Goal: Communication & Community: Answer question/provide support

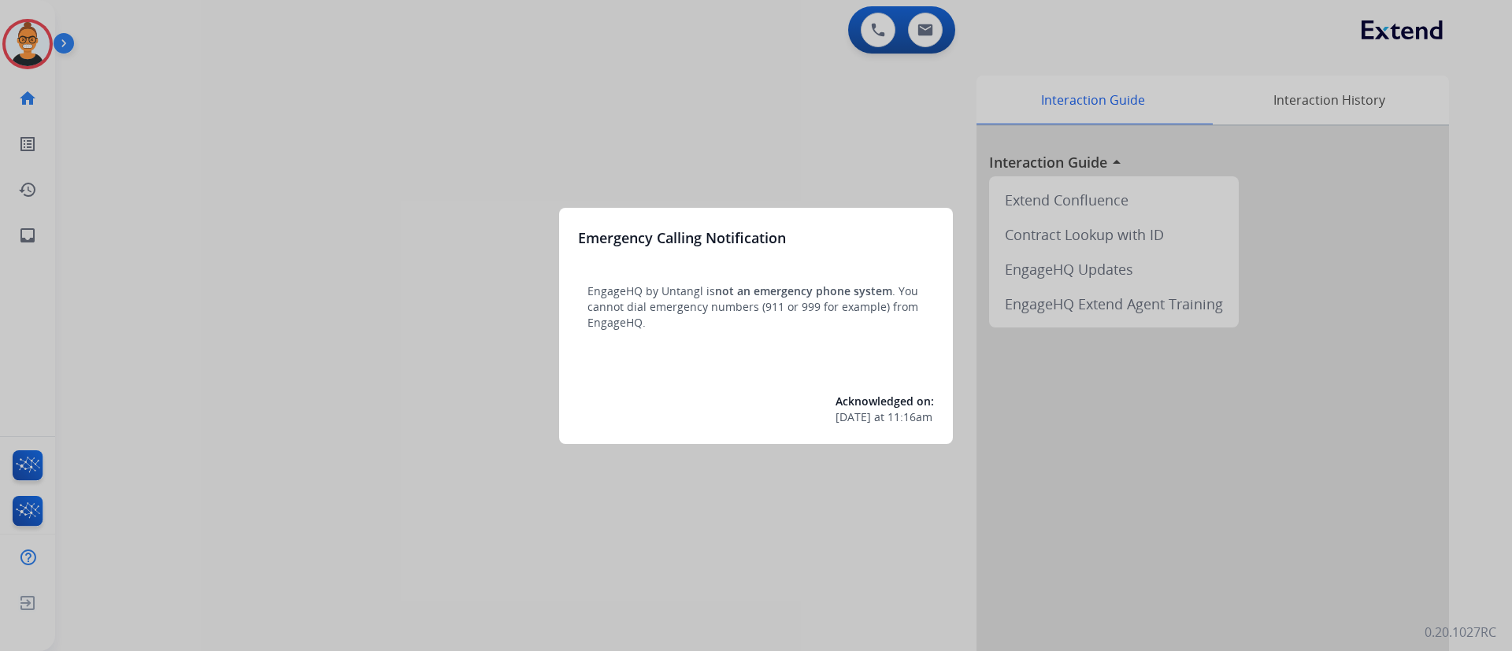
click at [781, 82] on div at bounding box center [756, 325] width 1512 height 651
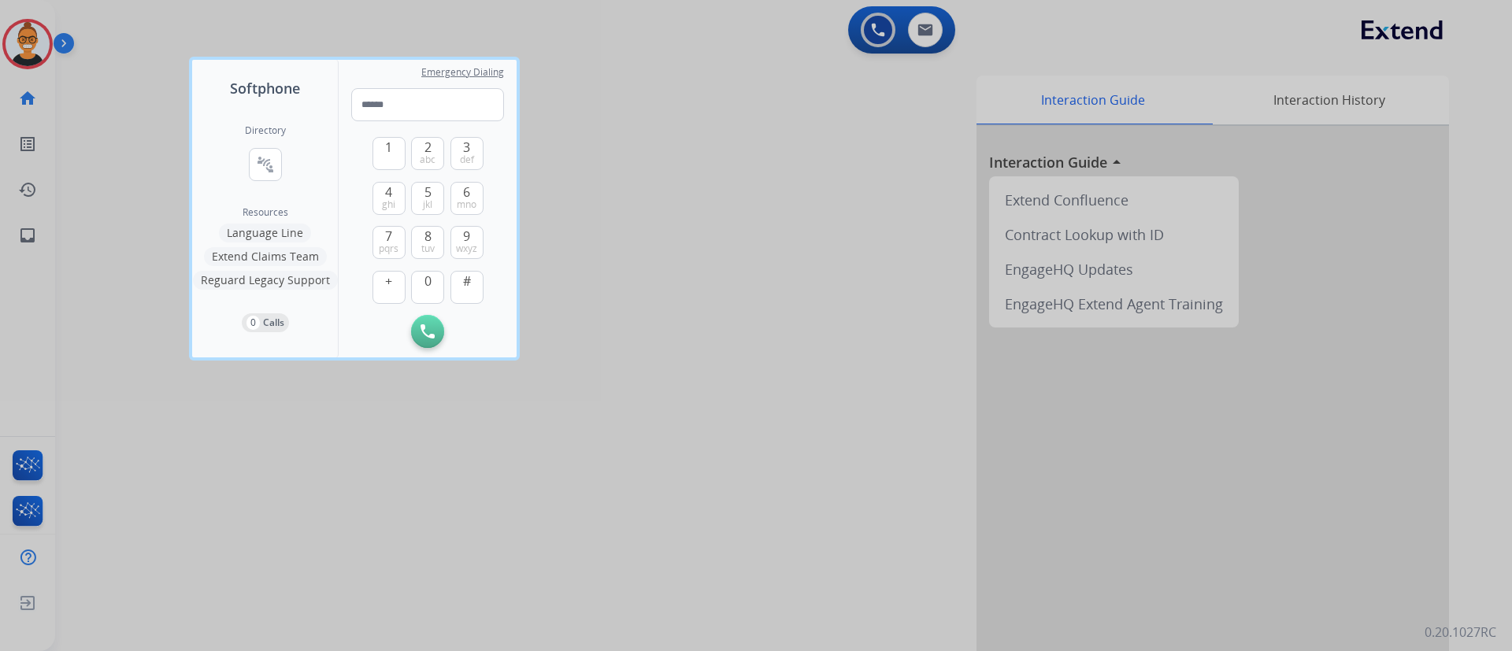
click at [515, 419] on div at bounding box center [756, 325] width 1512 height 651
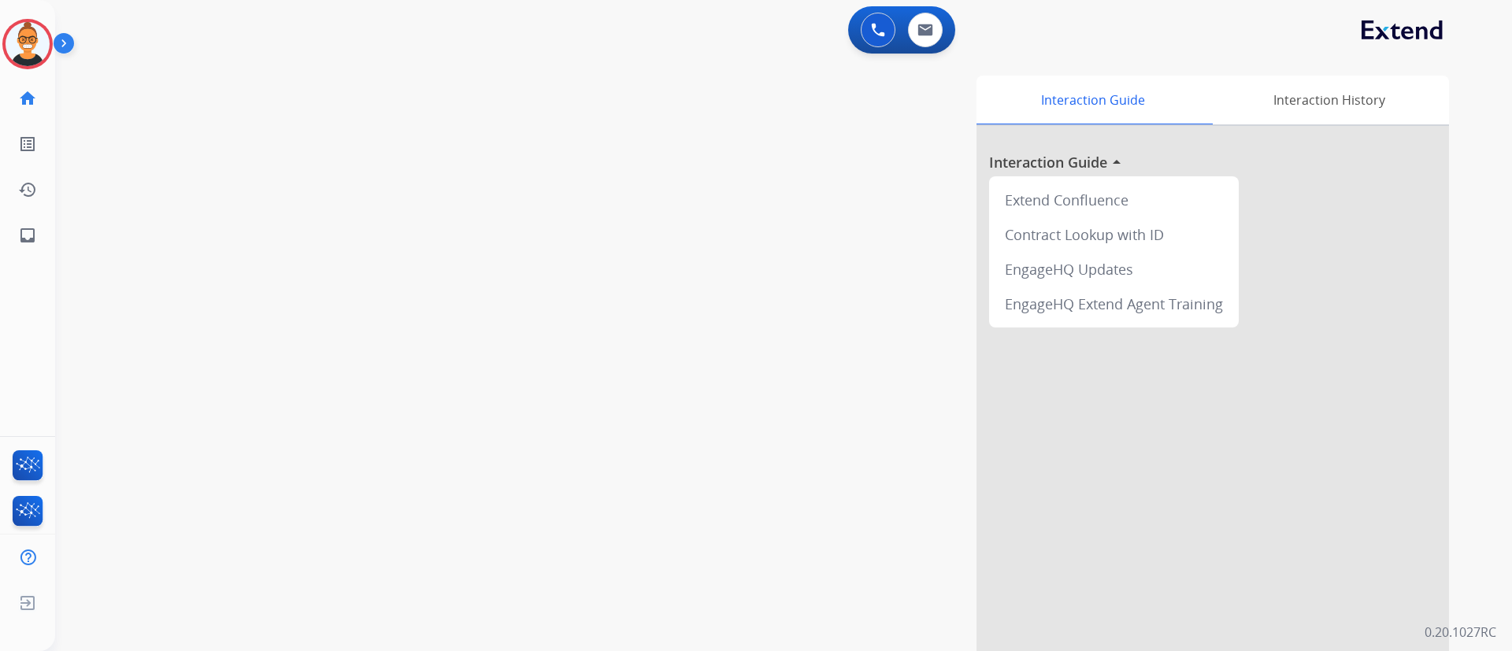
click at [1469, 258] on div "Interaction Guide Interaction History Interaction Guide arrow_drop_up Extend Co…" at bounding box center [997, 391] width 953 height 644
click at [944, 17] on div "0 Email Interactions" at bounding box center [925, 30] width 47 height 35
click at [933, 31] on img at bounding box center [926, 30] width 16 height 13
select select "**********"
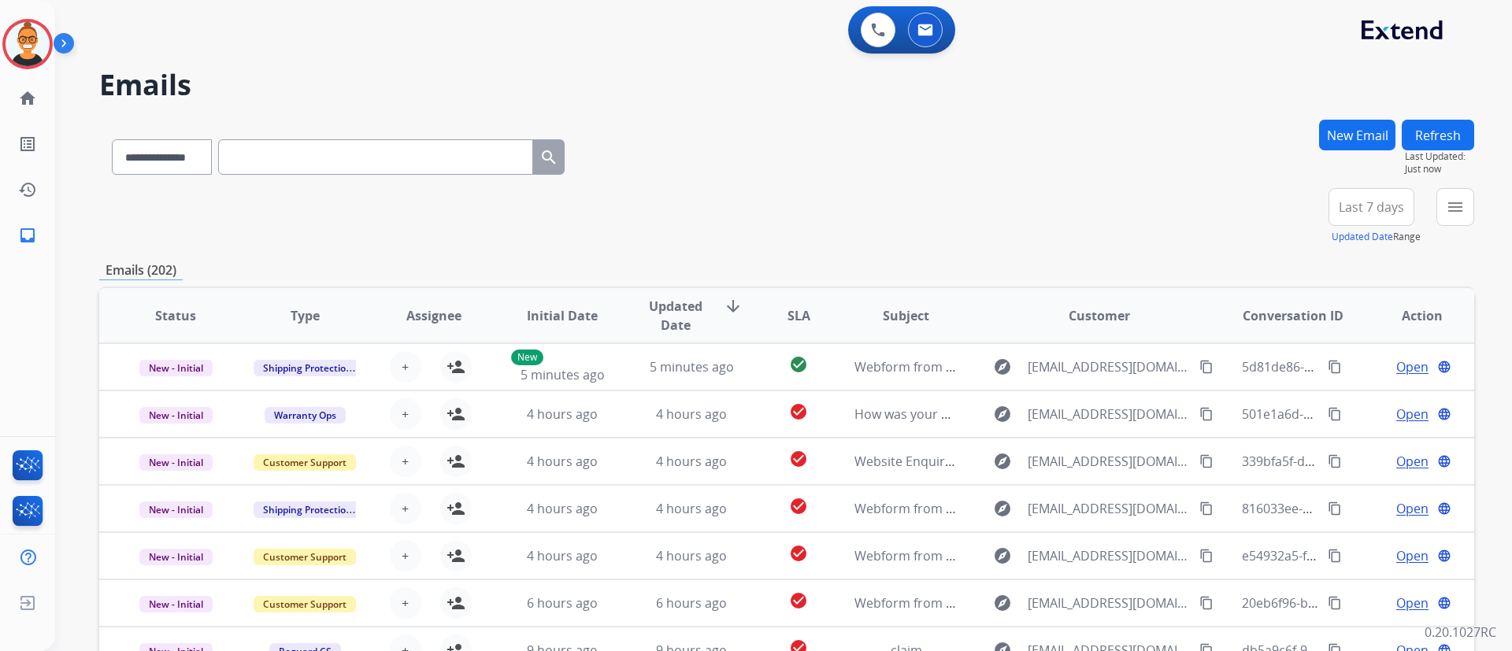
click at [1392, 210] on span "Last 7 days" at bounding box center [1371, 207] width 65 height 6
click at [1337, 398] on div "Last 90 days" at bounding box center [1366, 399] width 87 height 24
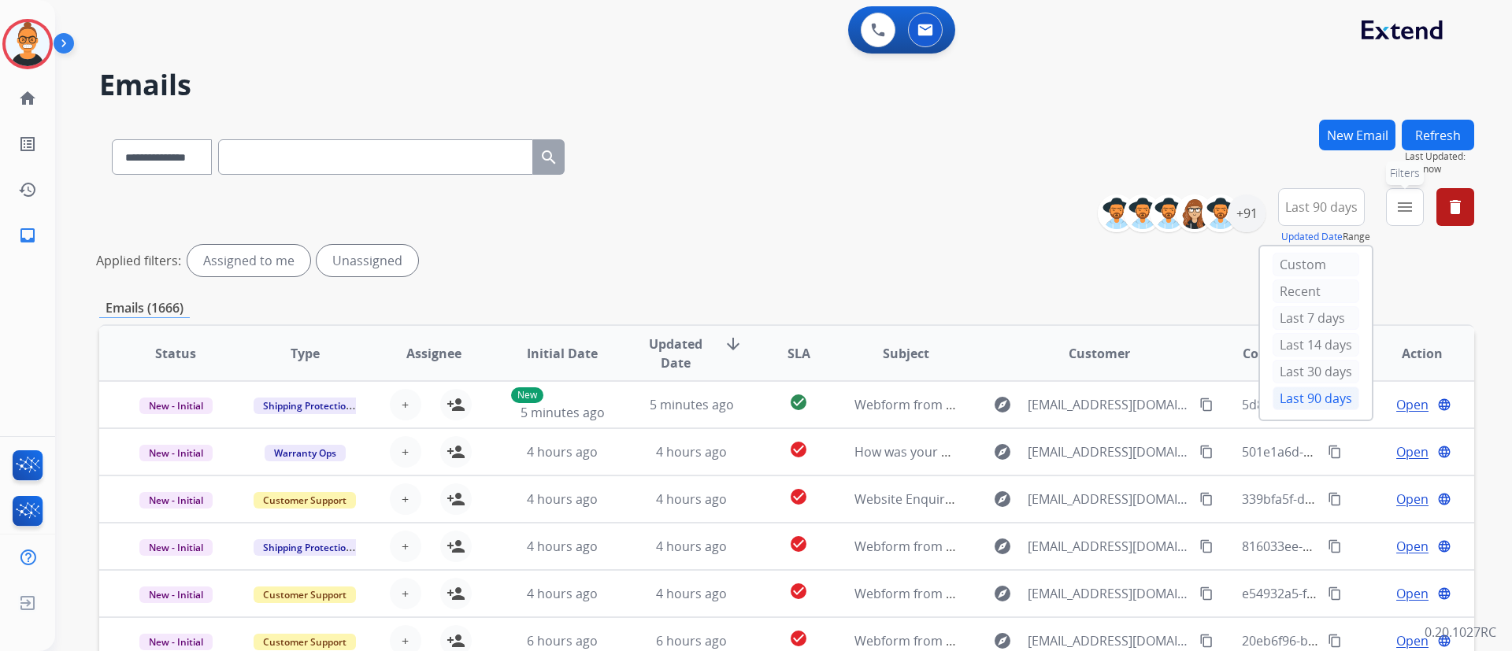
click at [1411, 208] on mat-icon "menu" at bounding box center [1405, 207] width 19 height 19
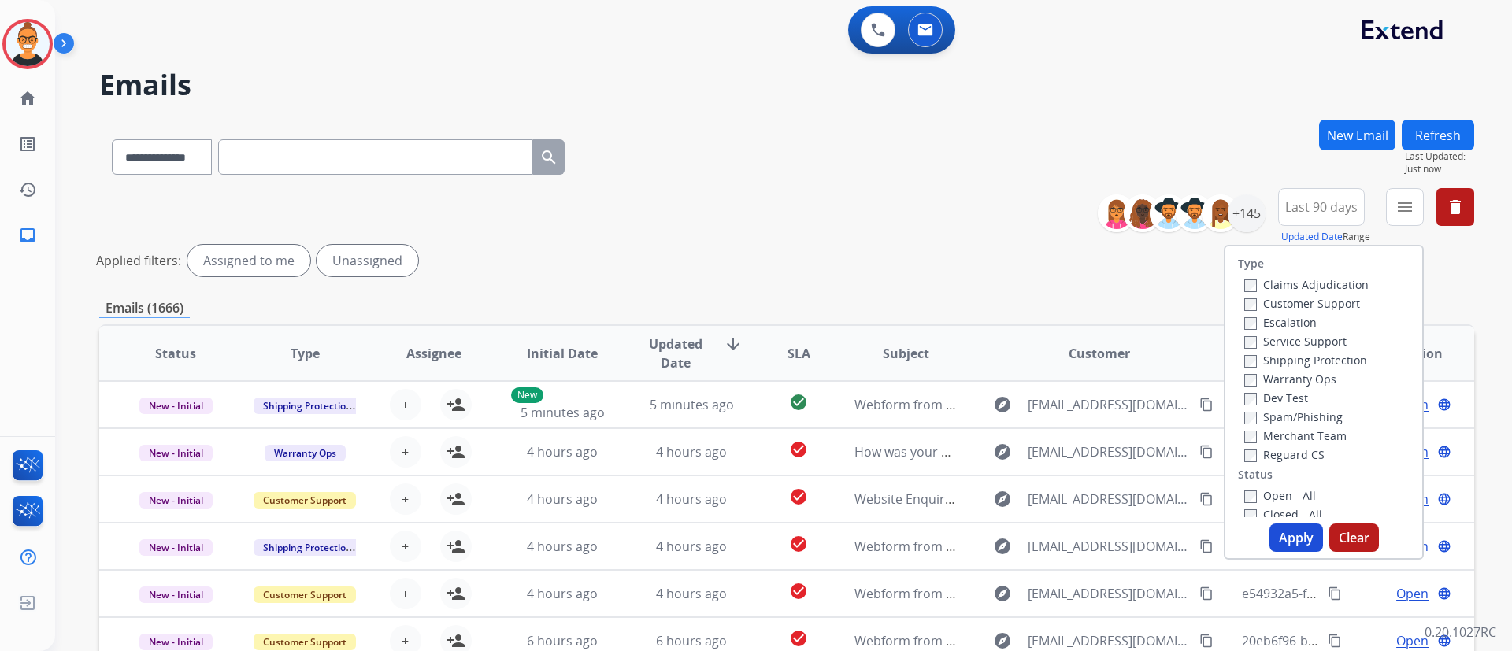
click at [1277, 380] on label "Warranty Ops" at bounding box center [1291, 379] width 92 height 15
click at [1281, 496] on label "Open - All" at bounding box center [1281, 495] width 72 height 15
click at [1288, 543] on button "Apply" at bounding box center [1297, 538] width 54 height 28
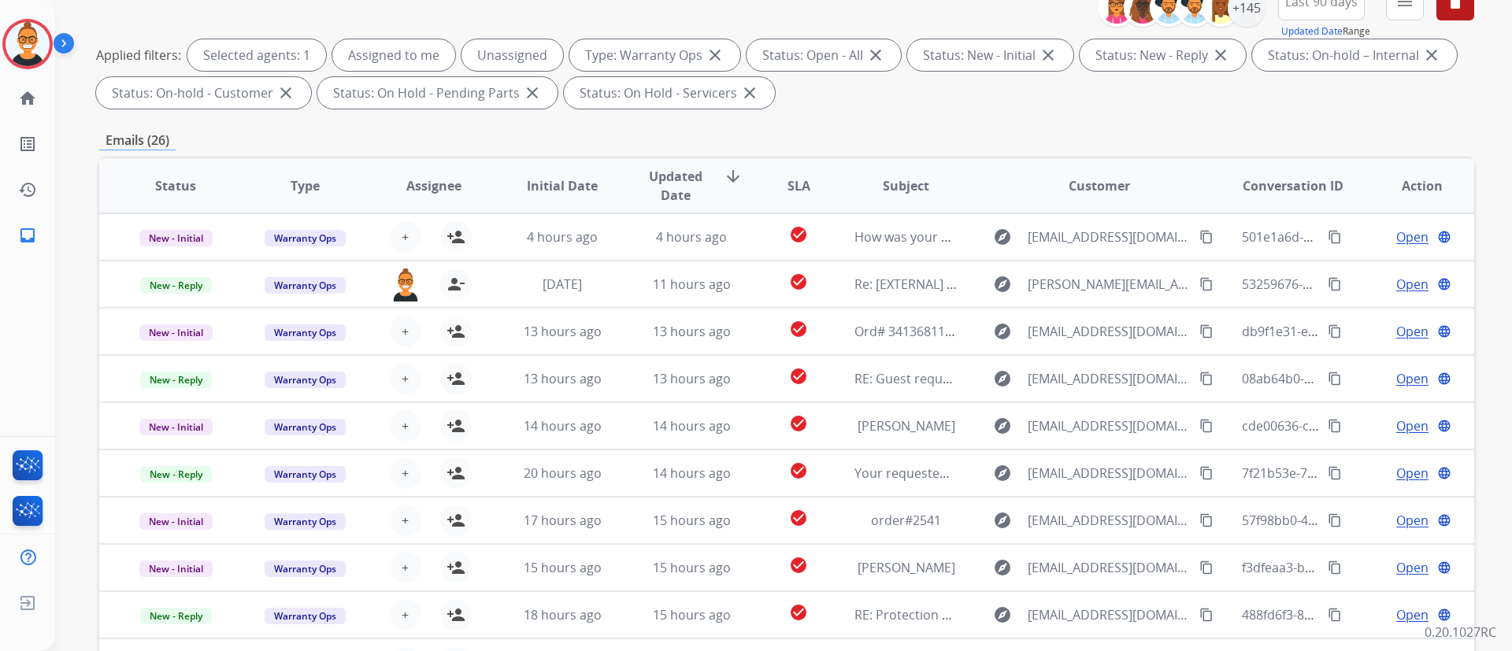
scroll to position [321, 0]
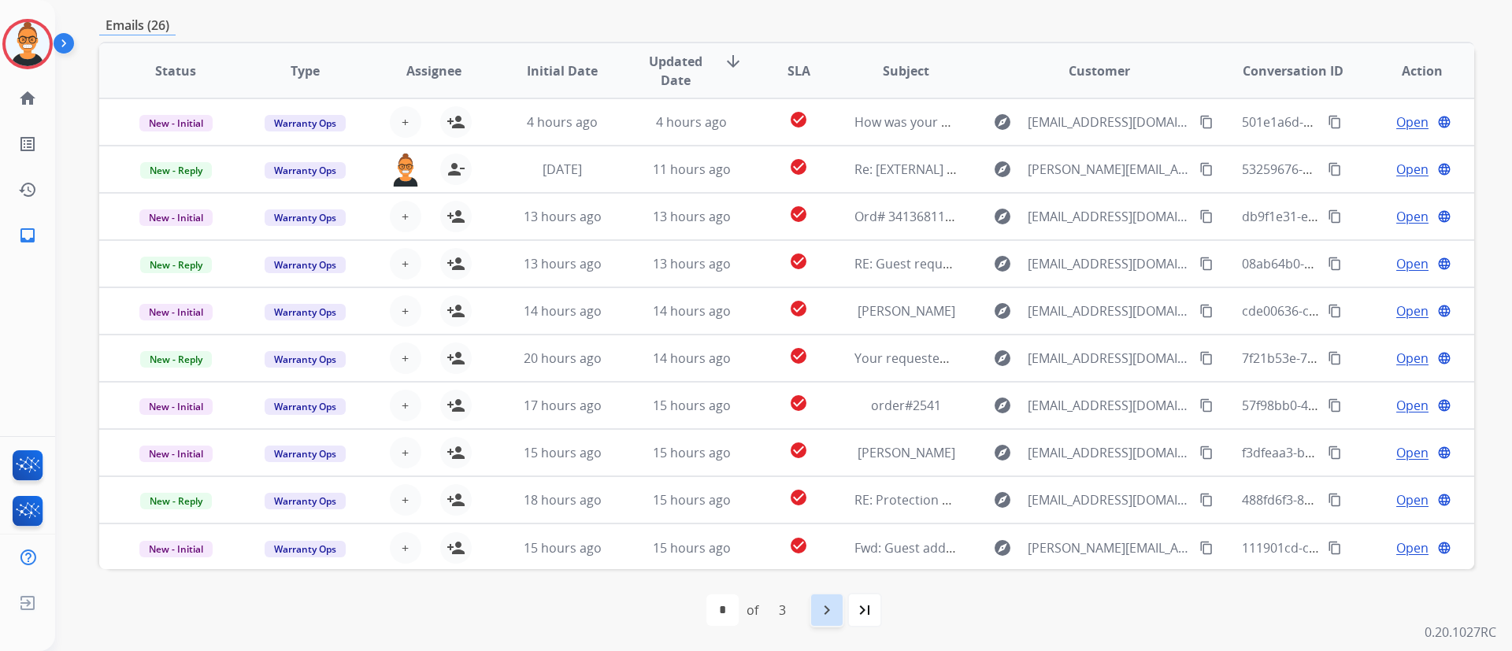
click at [832, 607] on mat-icon "navigate_next" at bounding box center [827, 610] width 19 height 19
click at [864, 624] on div "navigate_next" at bounding box center [861, 610] width 35 height 35
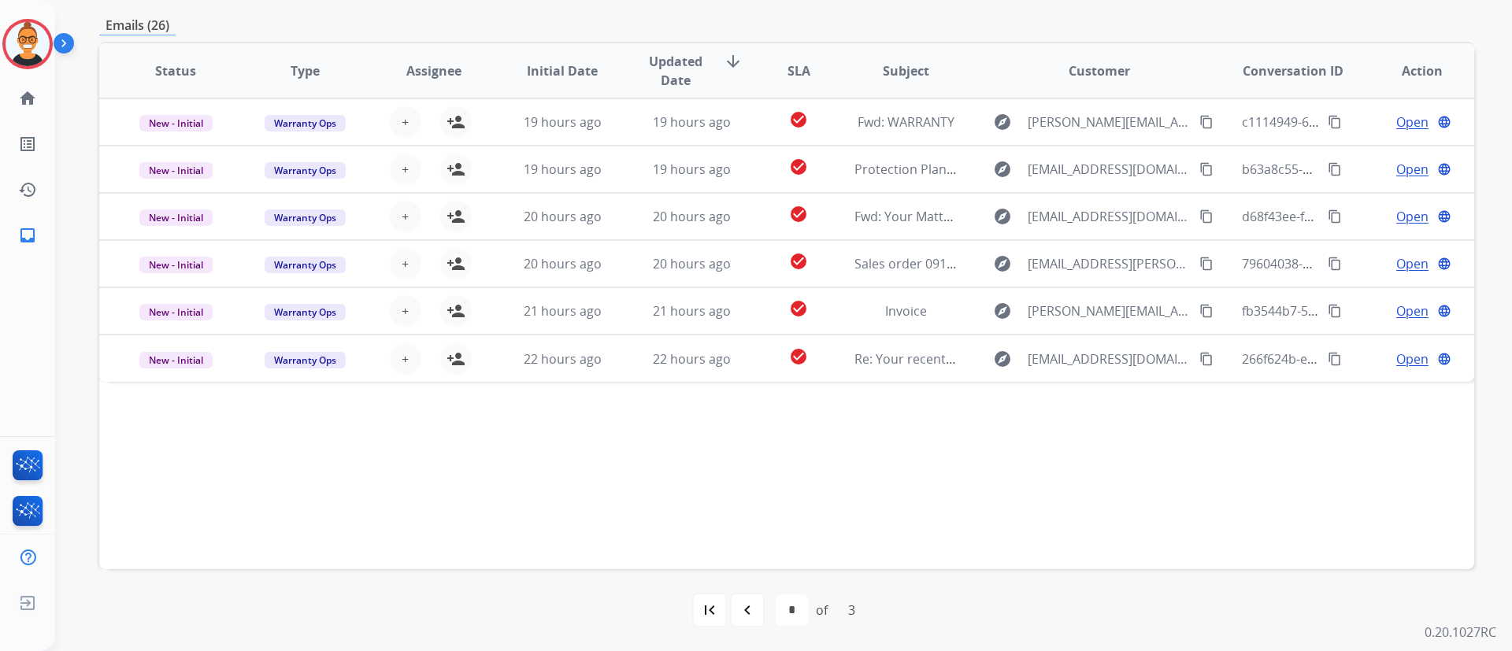
click at [1439, 451] on div "Status Type Assignee Initial Date Updated Date arrow_downward SLA Subject Custo…" at bounding box center [786, 306] width 1375 height 528
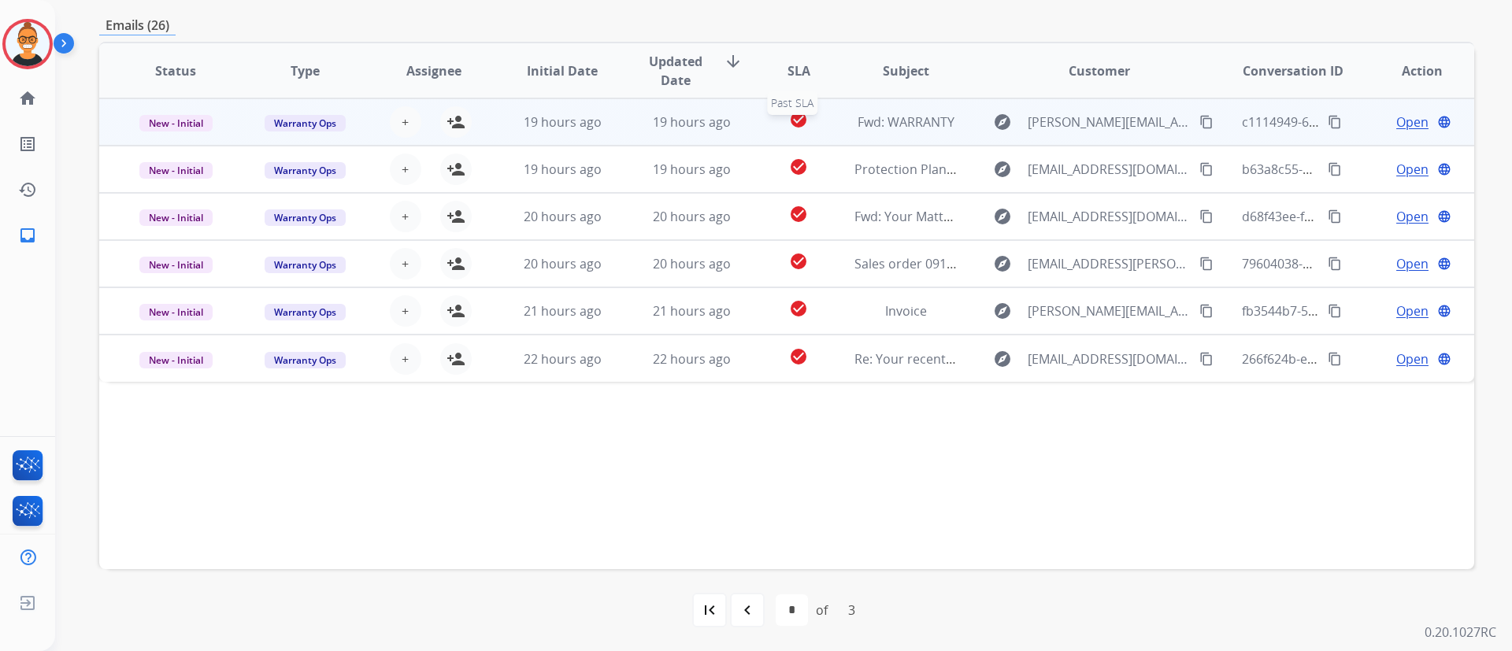
click at [816, 123] on div "check_circle" at bounding box center [799, 122] width 60 height 24
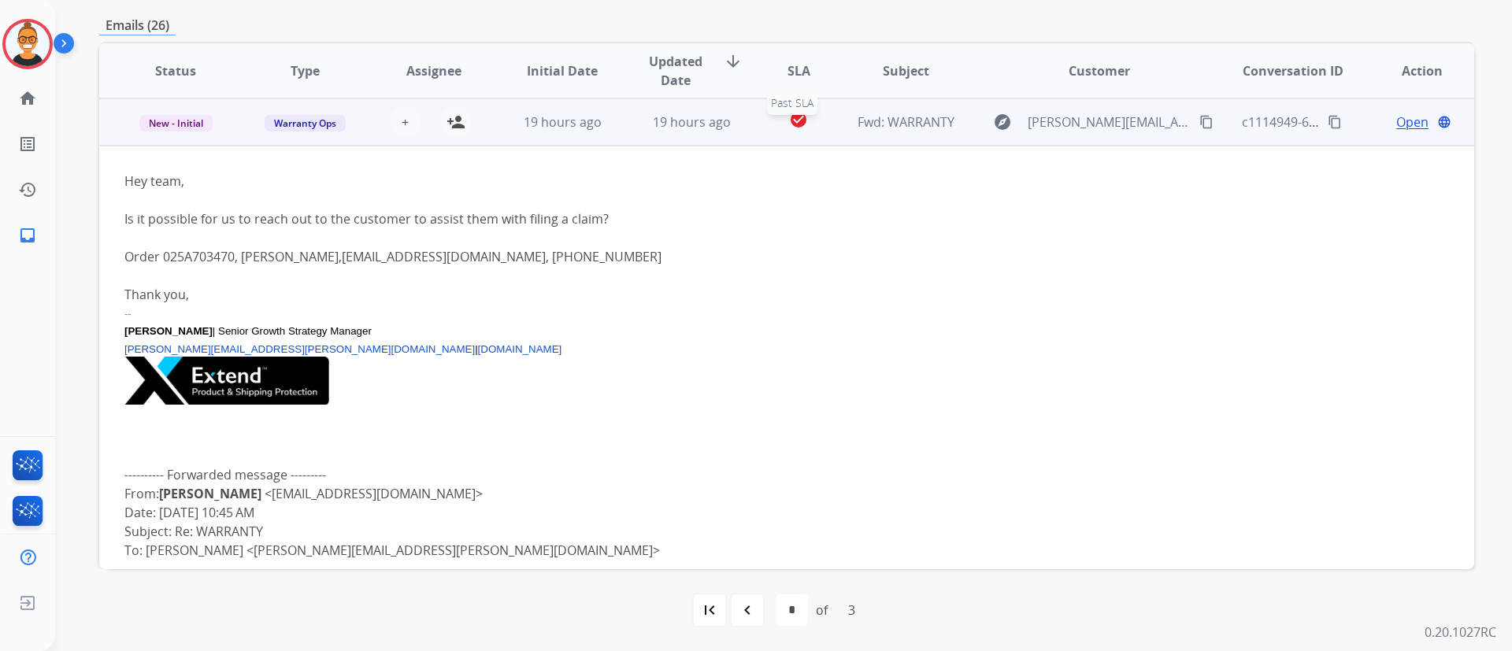
click at [815, 123] on div "check_circle" at bounding box center [799, 122] width 60 height 24
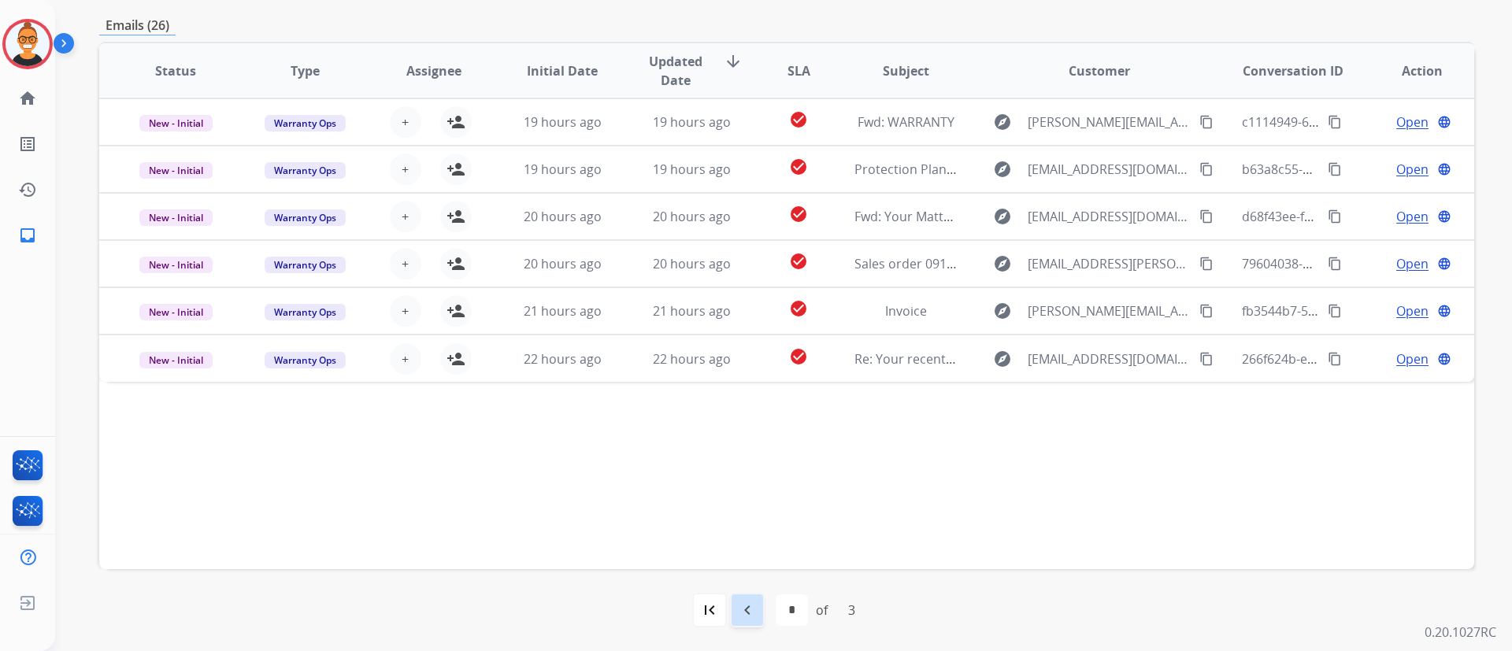
click at [759, 607] on div "navigate_before" at bounding box center [747, 610] width 35 height 35
select select "*"
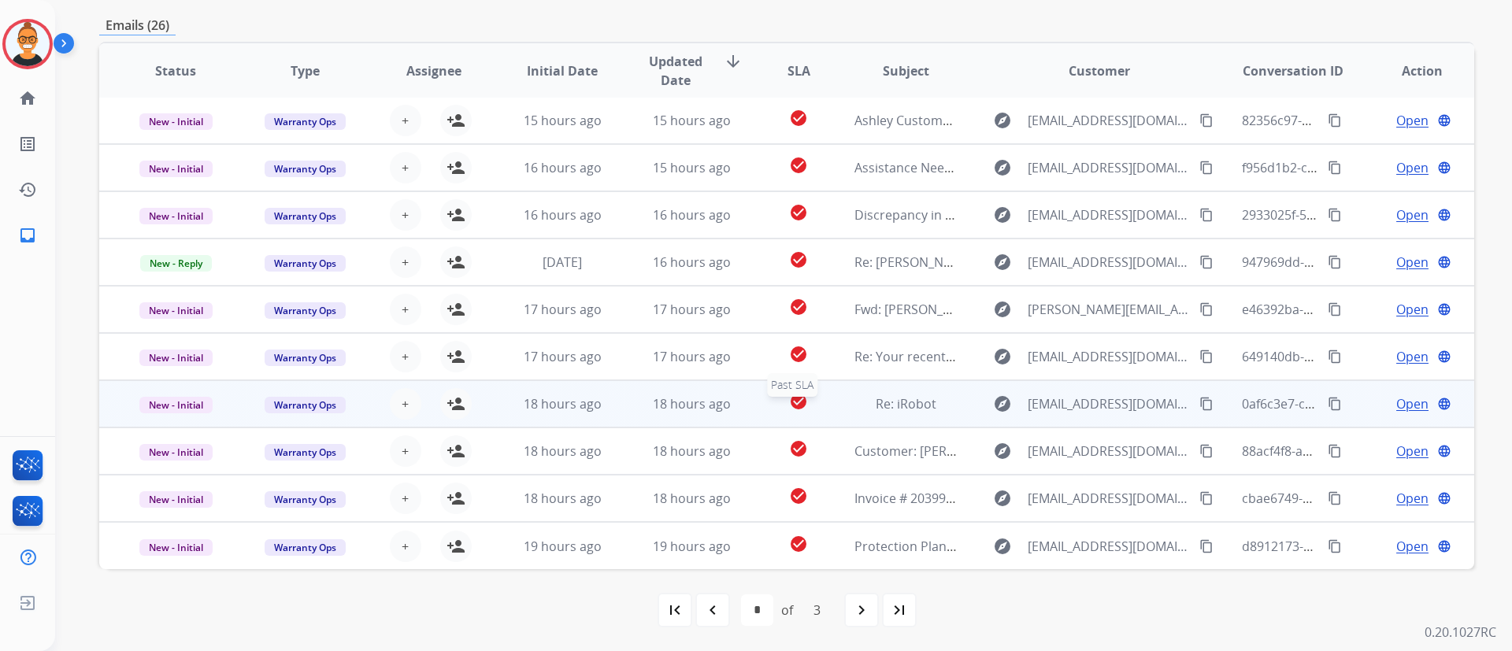
click at [812, 395] on div "check_circle" at bounding box center [799, 404] width 60 height 24
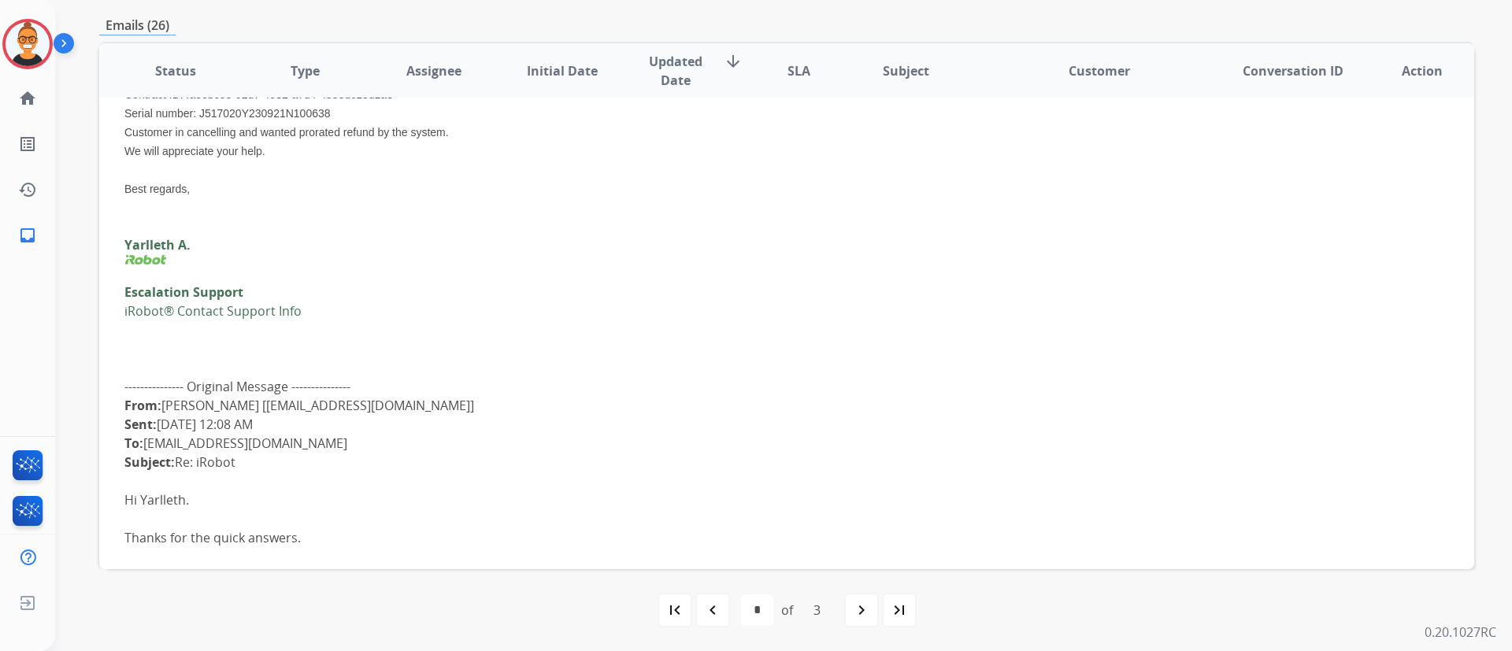
scroll to position [284, 0]
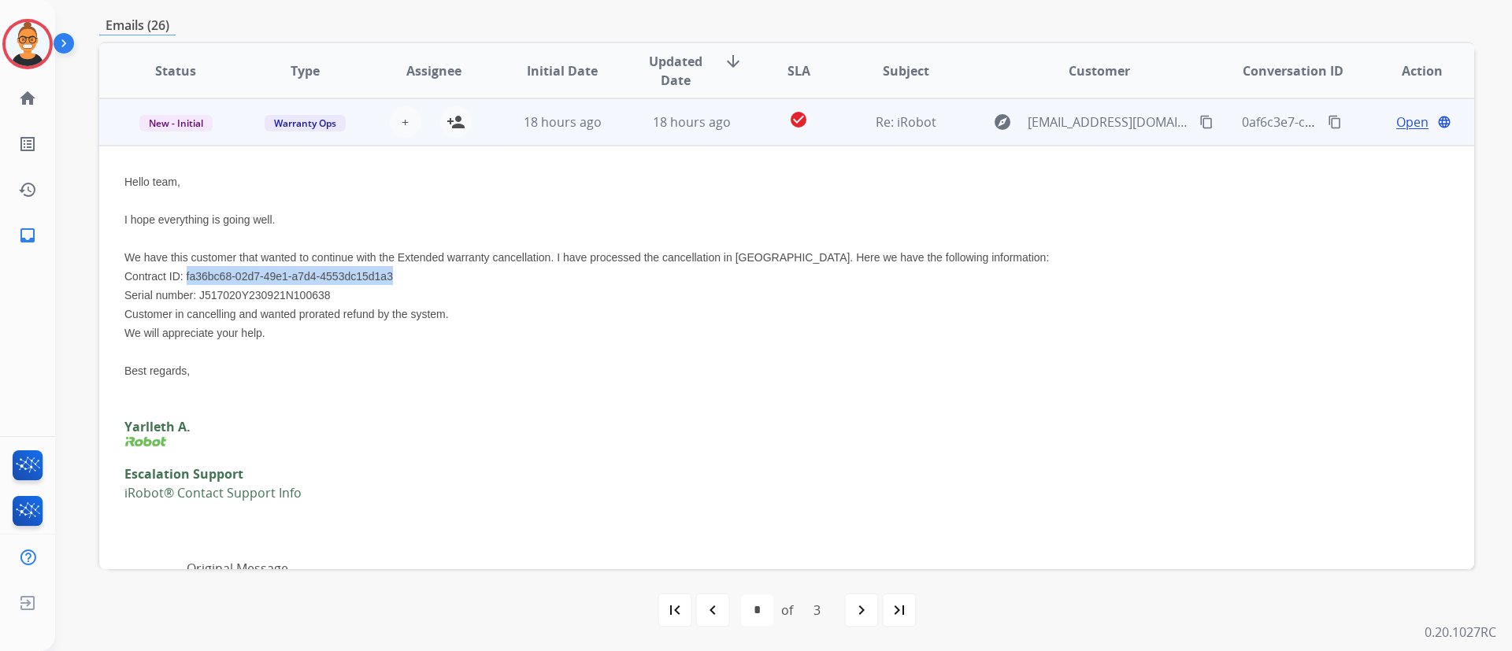
drag, startPoint x: 406, startPoint y: 272, endPoint x: 187, endPoint y: 271, distance: 219.0
click at [187, 271] on li "Contract ID: fa36bc68-02d7-49e1-a7d4-4553dc15d1a3" at bounding box center [657, 275] width 1067 height 19
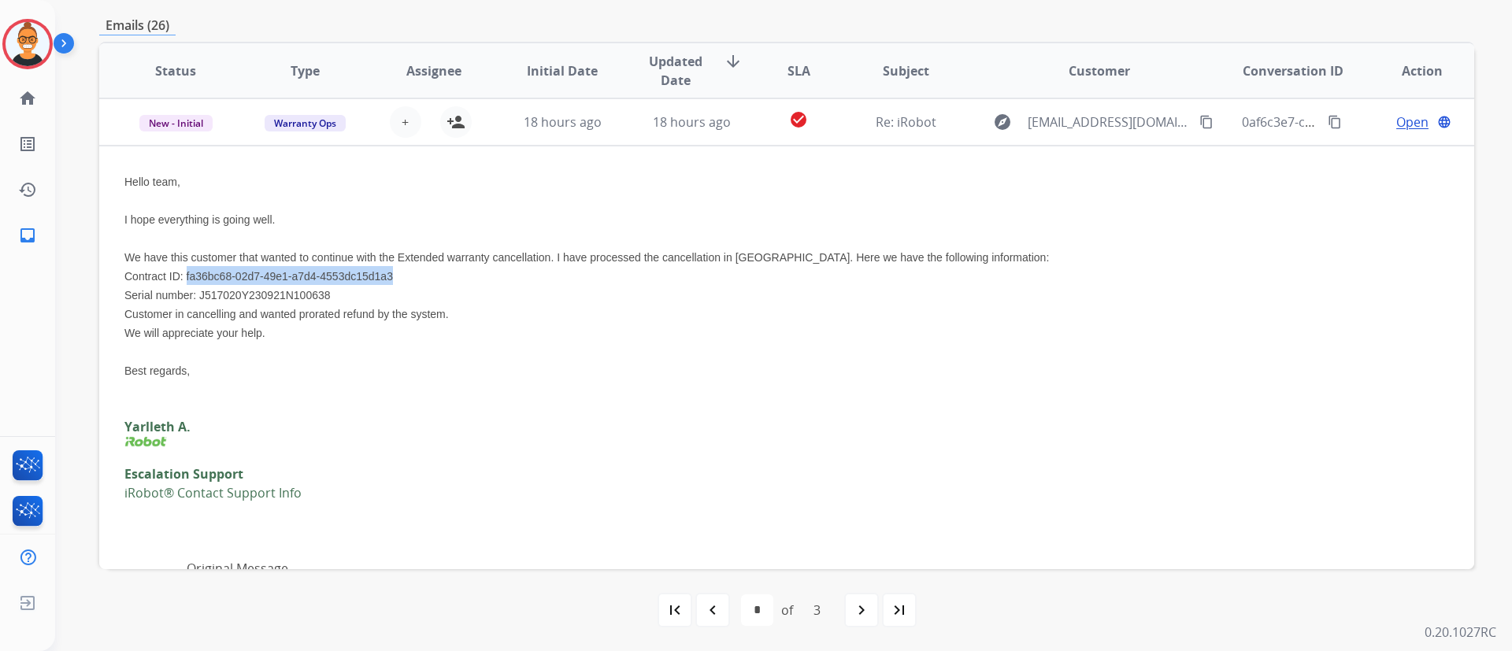
copy span "fa36bc68-02d7-49e1-a7d4-4553dc15d1a3"
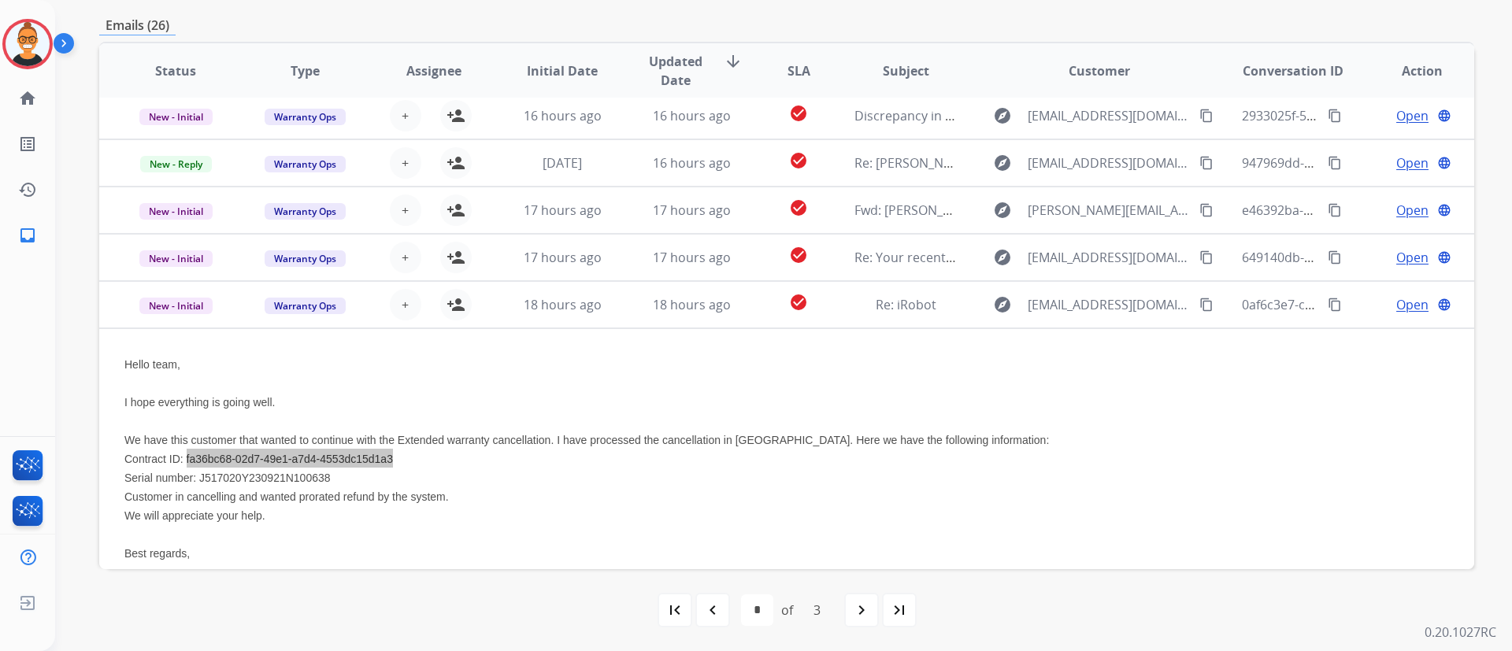
scroll to position [0, 0]
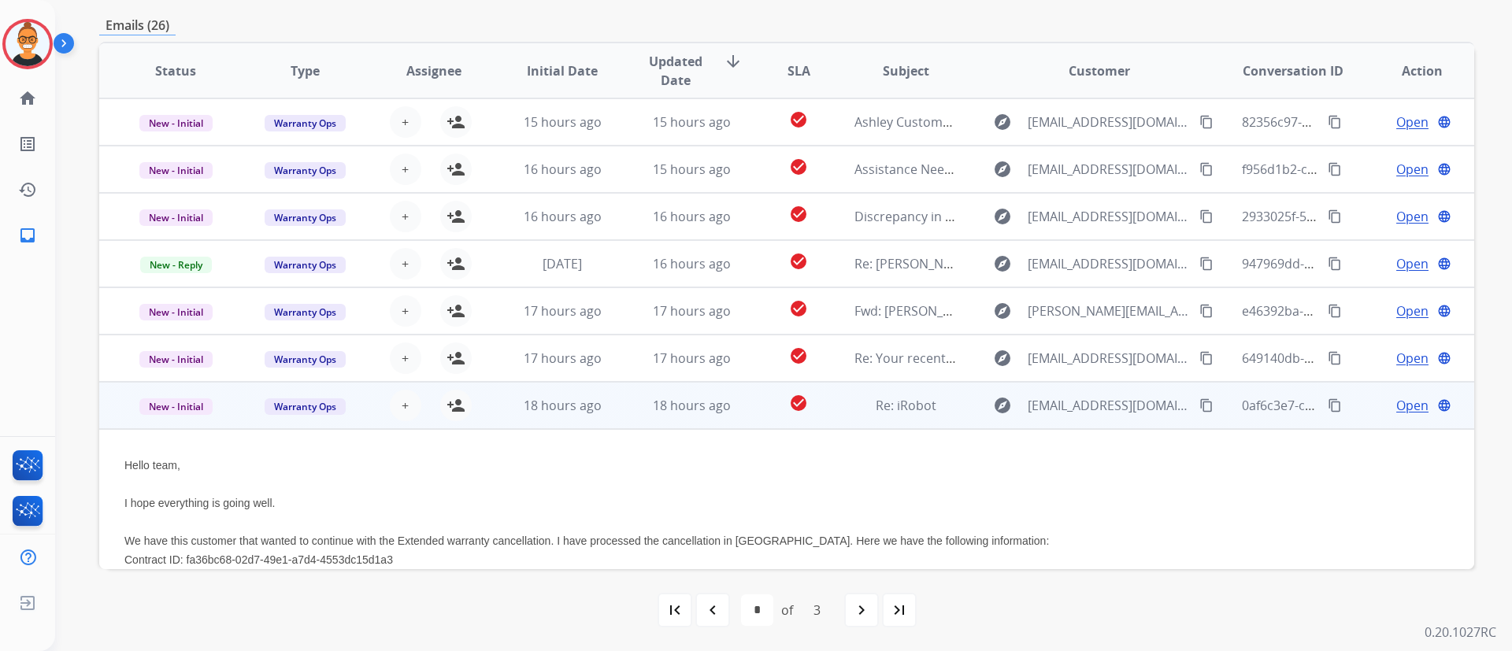
click at [1406, 406] on span "Open" at bounding box center [1413, 405] width 32 height 19
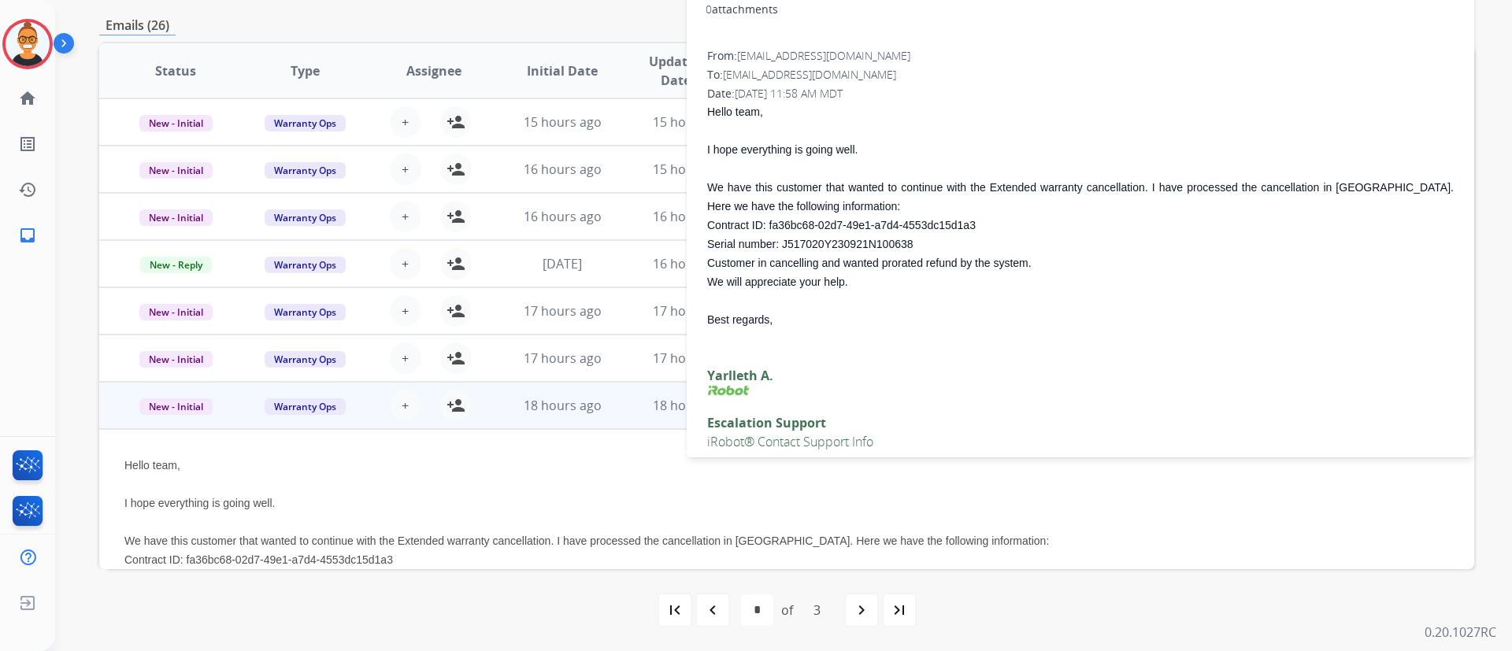
scroll to position [84, 0]
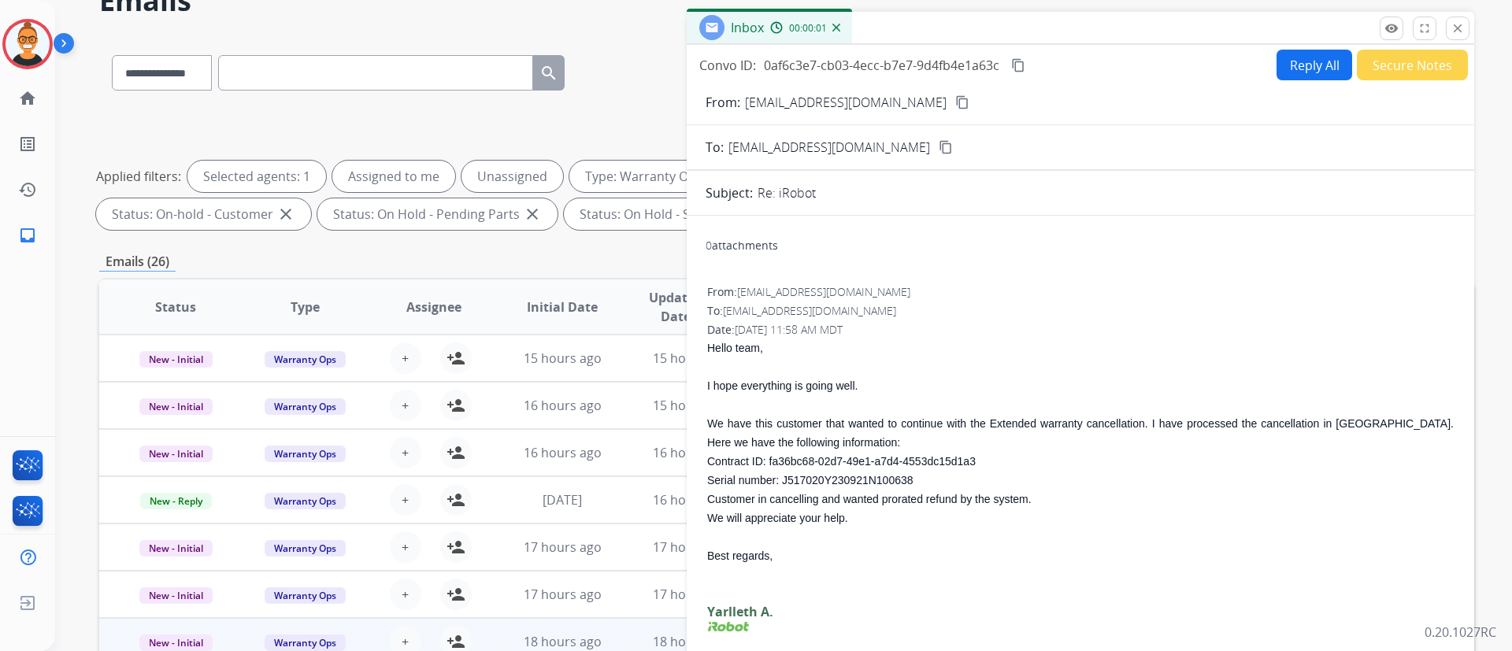
click at [1288, 64] on button "Reply All" at bounding box center [1315, 65] width 76 height 31
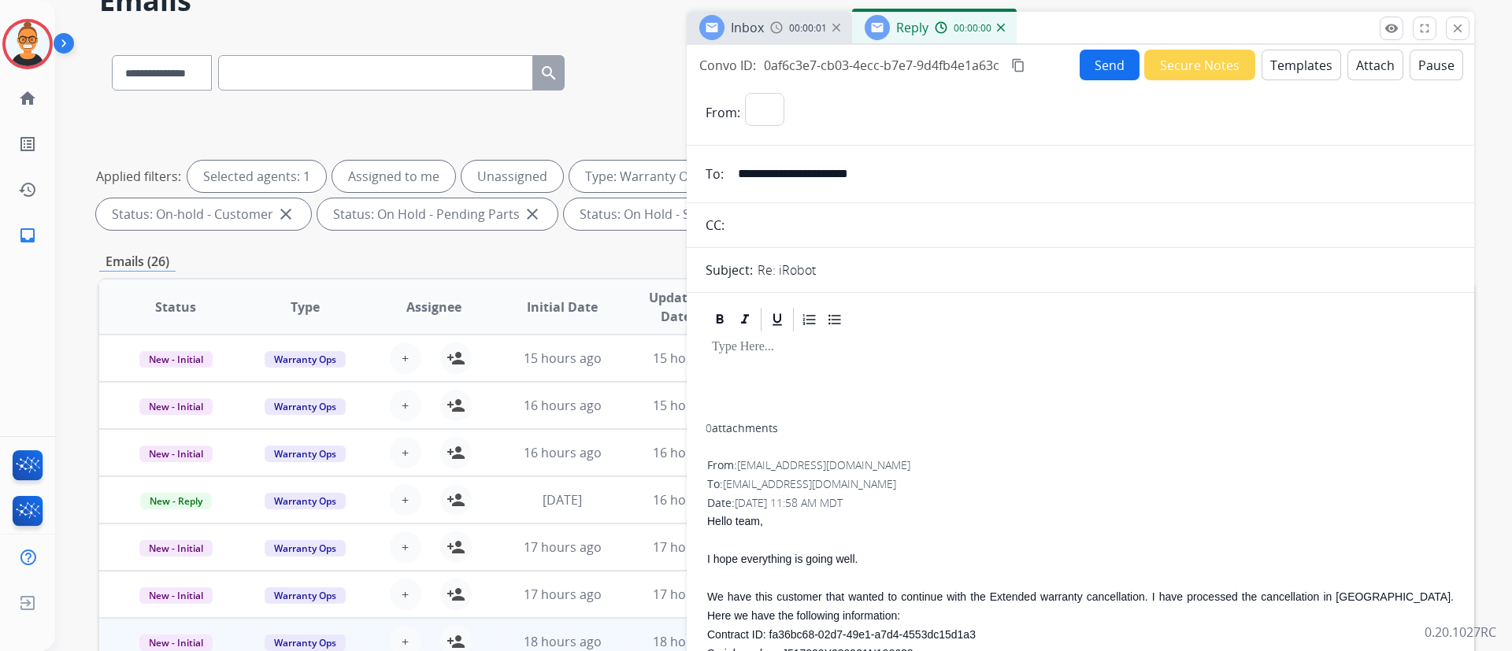
click at [1288, 64] on button "Templates" at bounding box center [1302, 65] width 80 height 31
select select "**********"
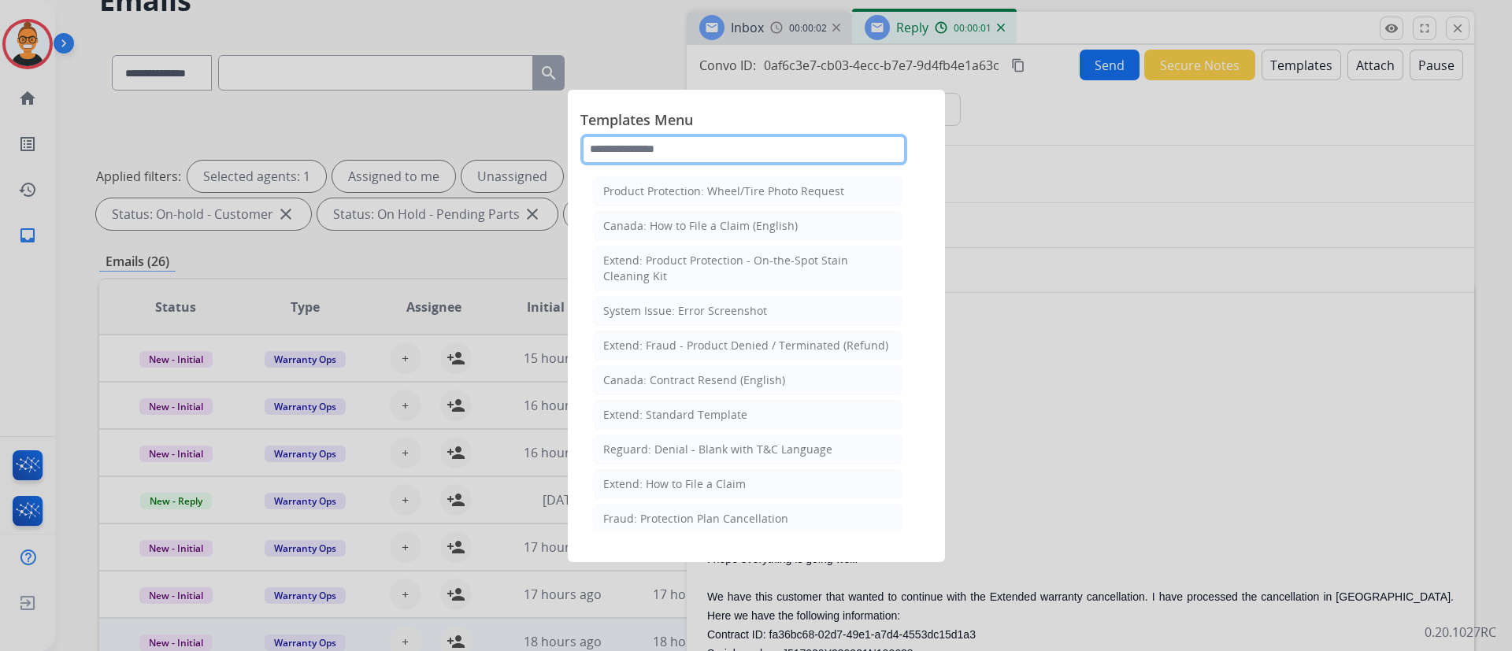
click at [667, 142] on input "text" at bounding box center [744, 150] width 327 height 32
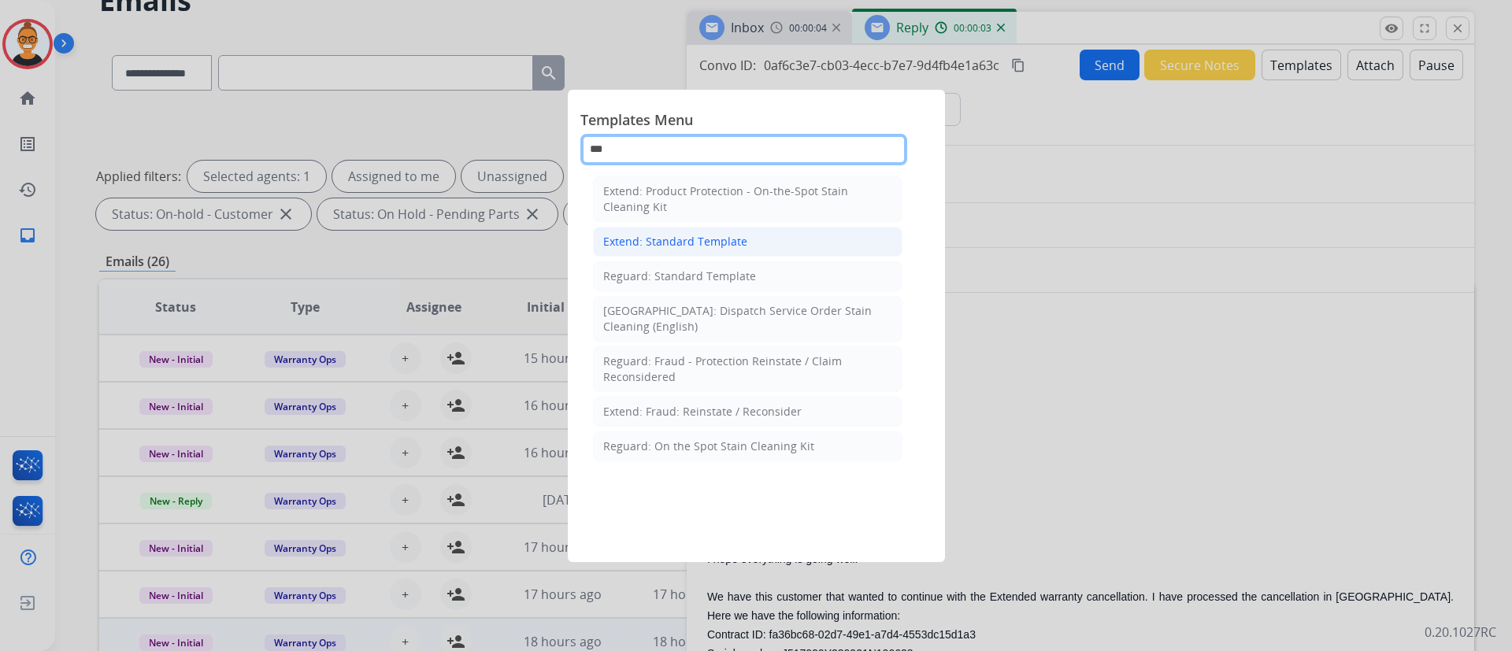
type input "***"
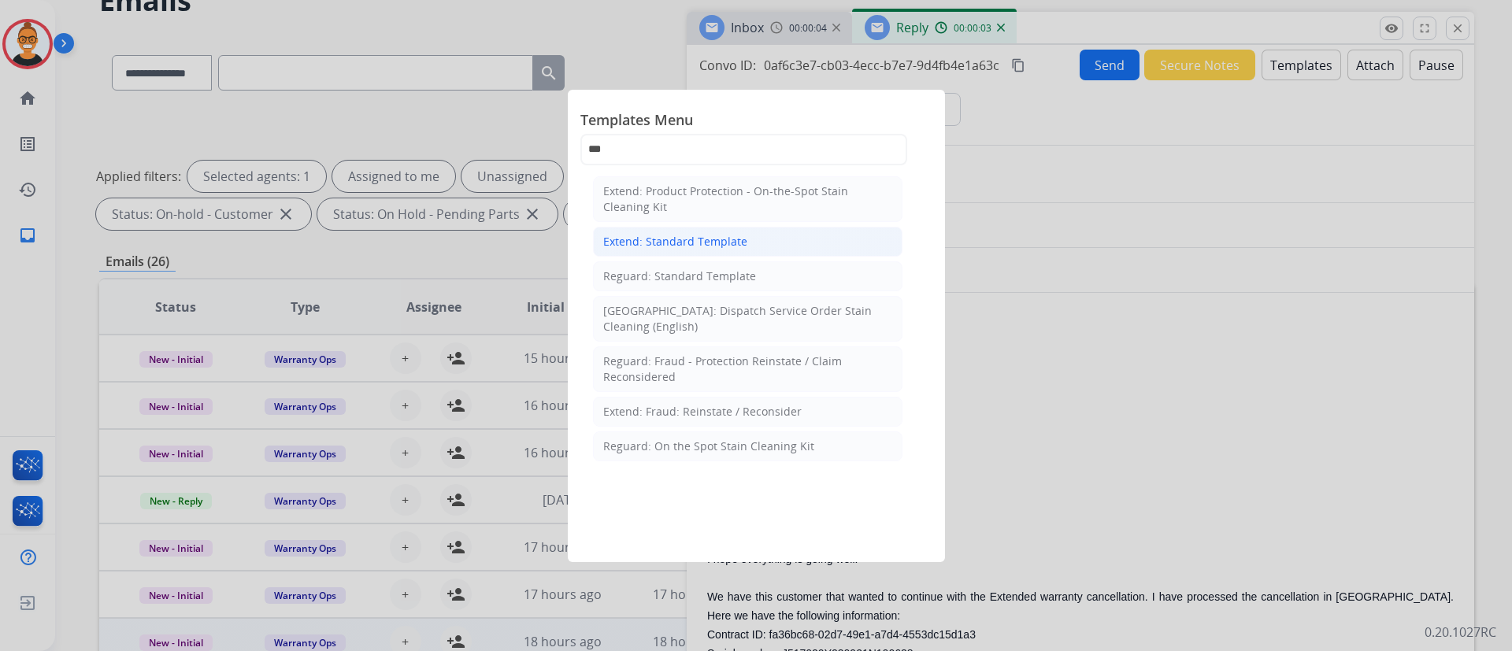
click at [654, 241] on div "Extend: Standard Template" at bounding box center [675, 242] width 144 height 16
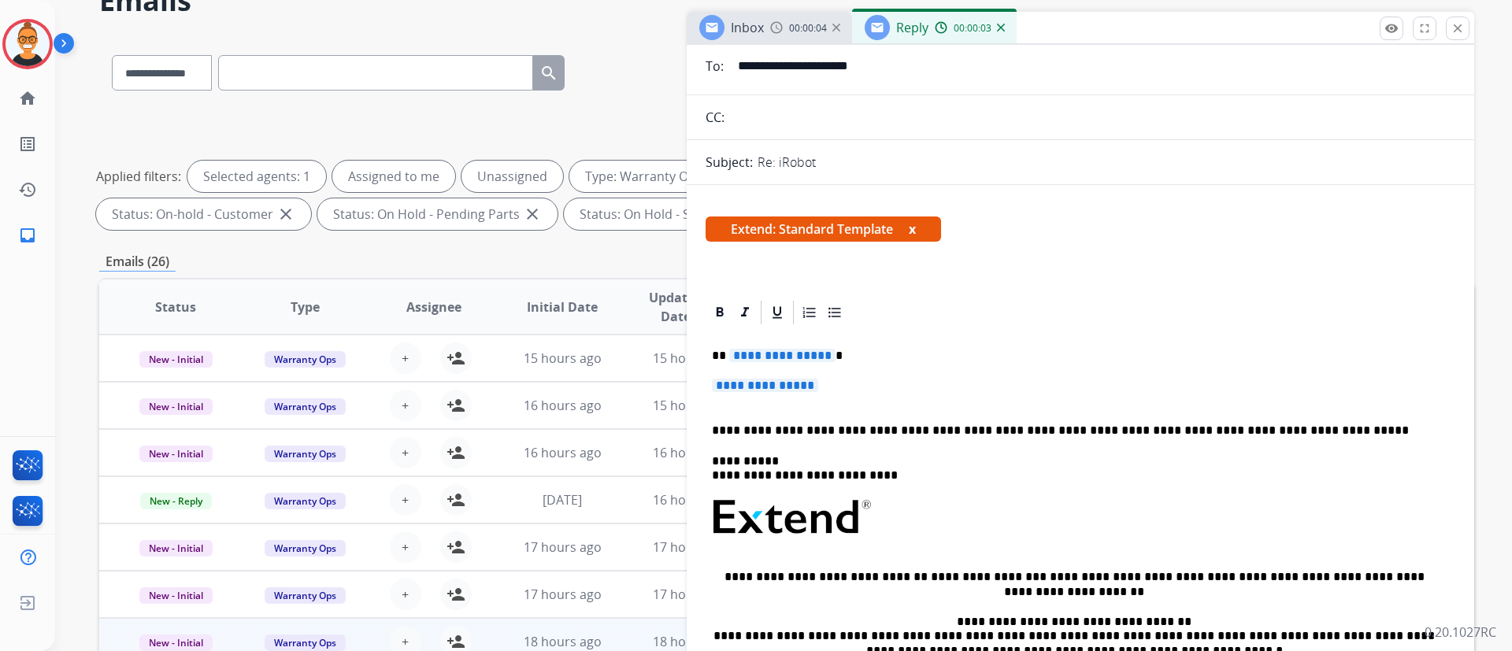
scroll to position [236, 0]
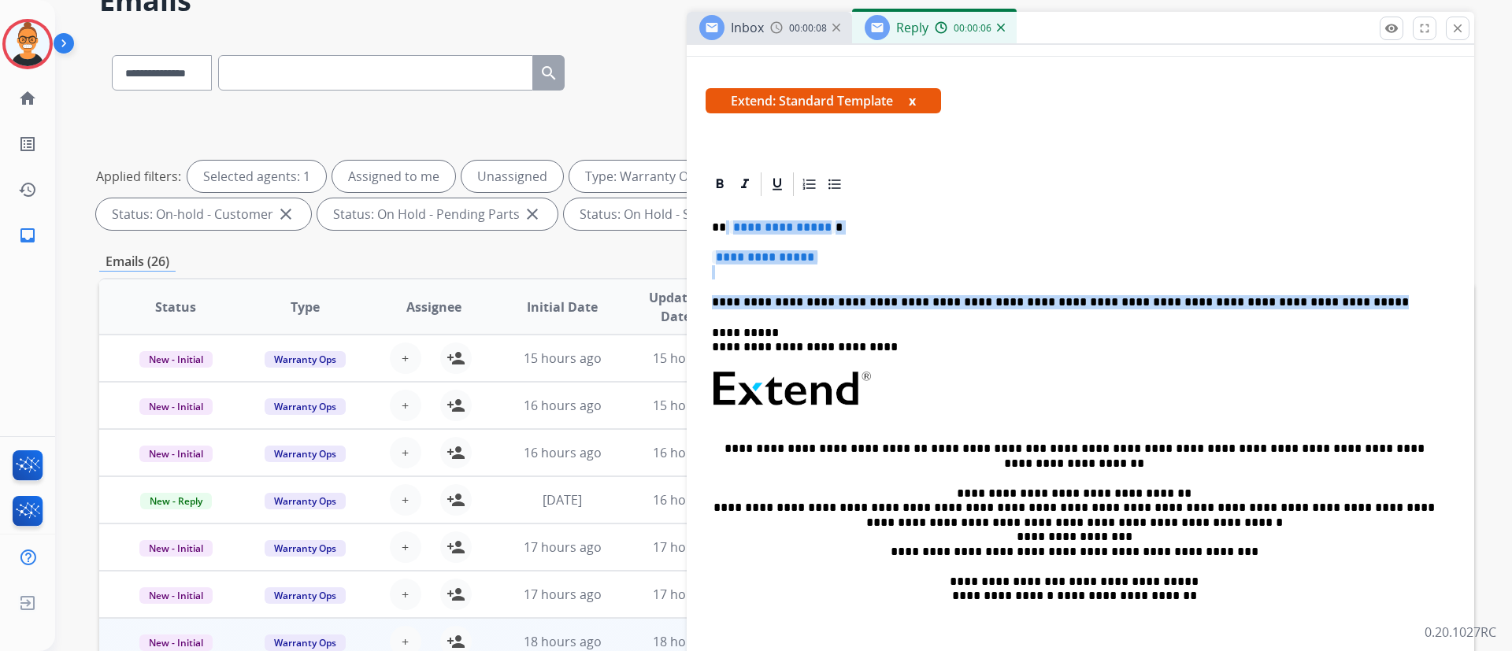
drag, startPoint x: 1285, startPoint y: 309, endPoint x: 726, endPoint y: 216, distance: 566.1
click at [726, 216] on div "**********" at bounding box center [1081, 435] width 750 height 475
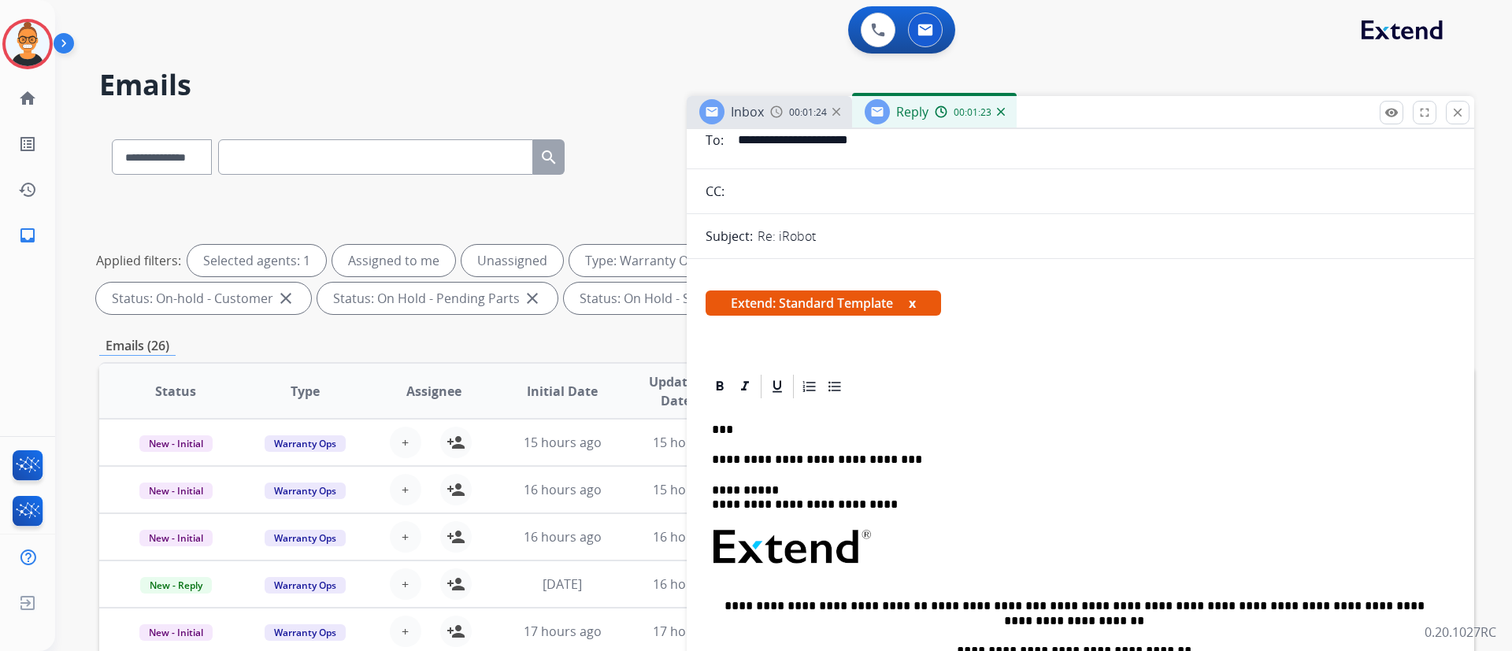
scroll to position [0, 0]
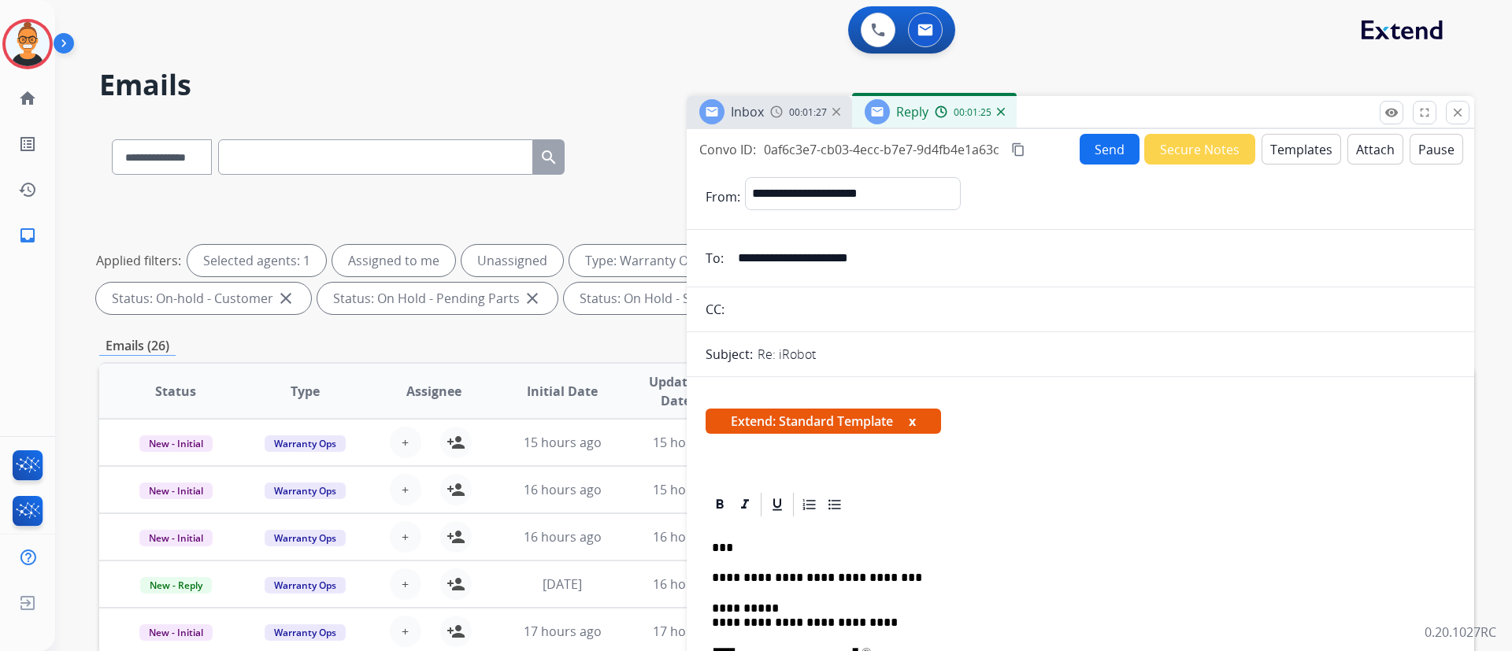
click at [1104, 150] on button "Send" at bounding box center [1110, 149] width 60 height 31
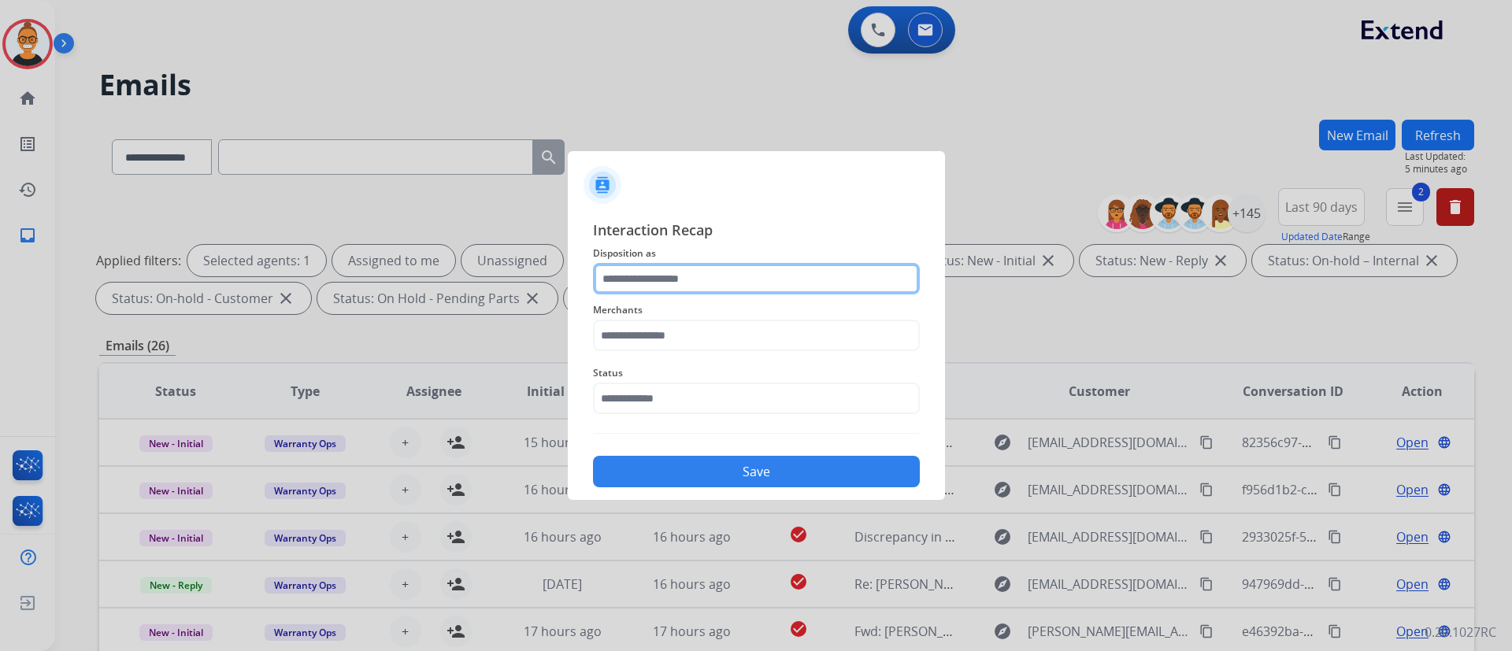
click at [617, 280] on input "text" at bounding box center [756, 279] width 327 height 32
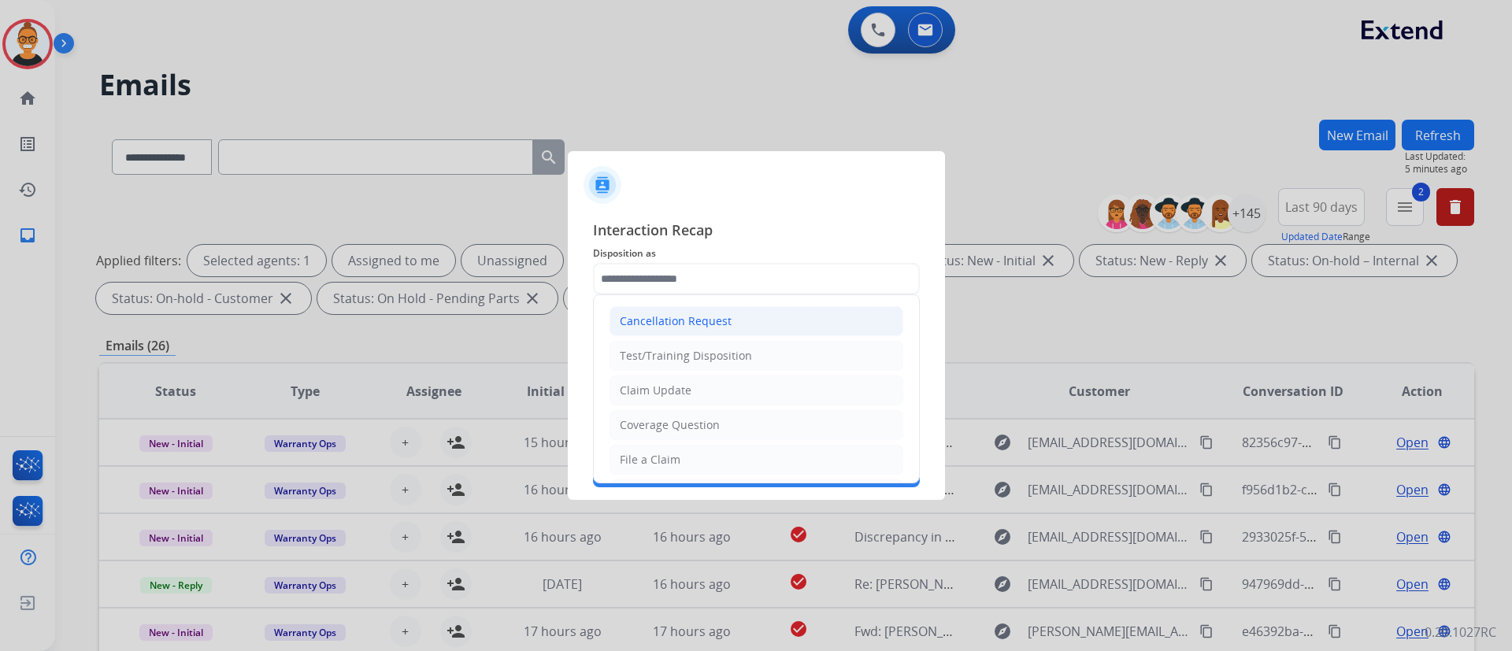
click at [656, 326] on div "Cancellation Request" at bounding box center [676, 321] width 112 height 16
type input "**********"
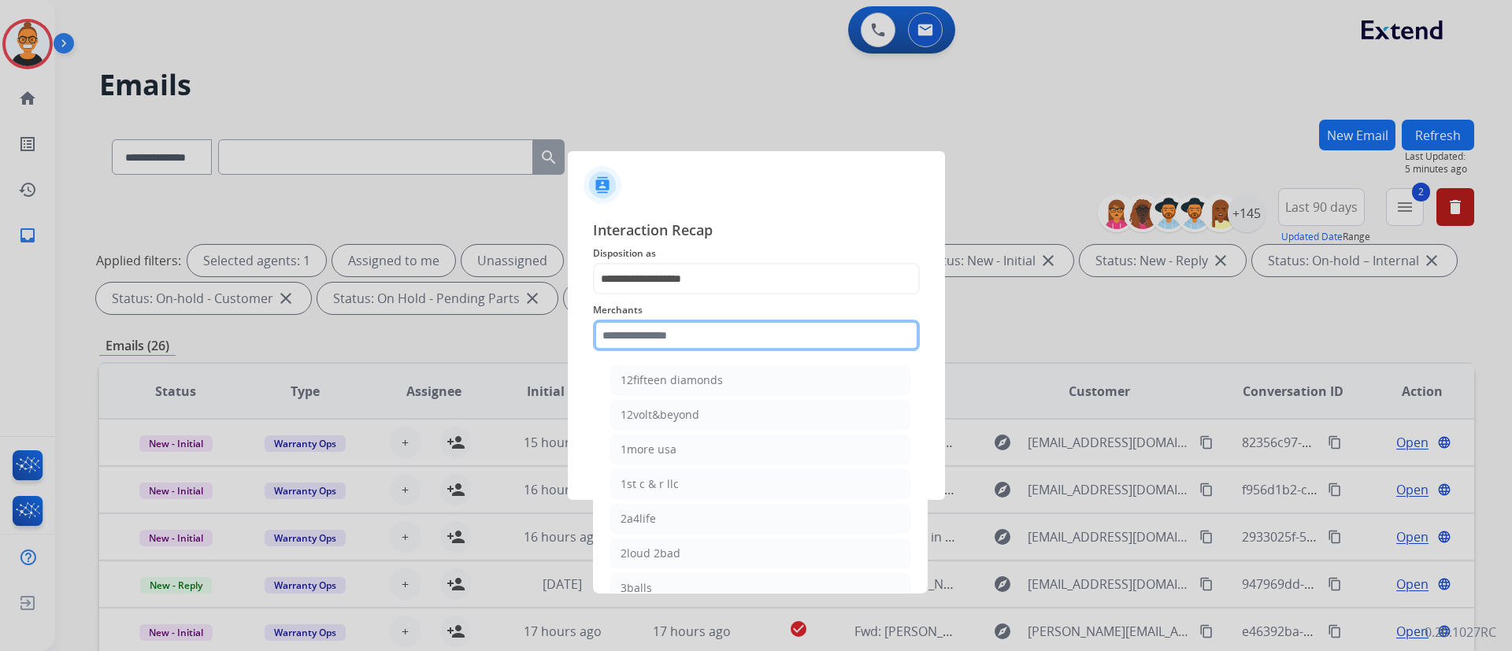
click at [651, 326] on input "text" at bounding box center [756, 336] width 327 height 32
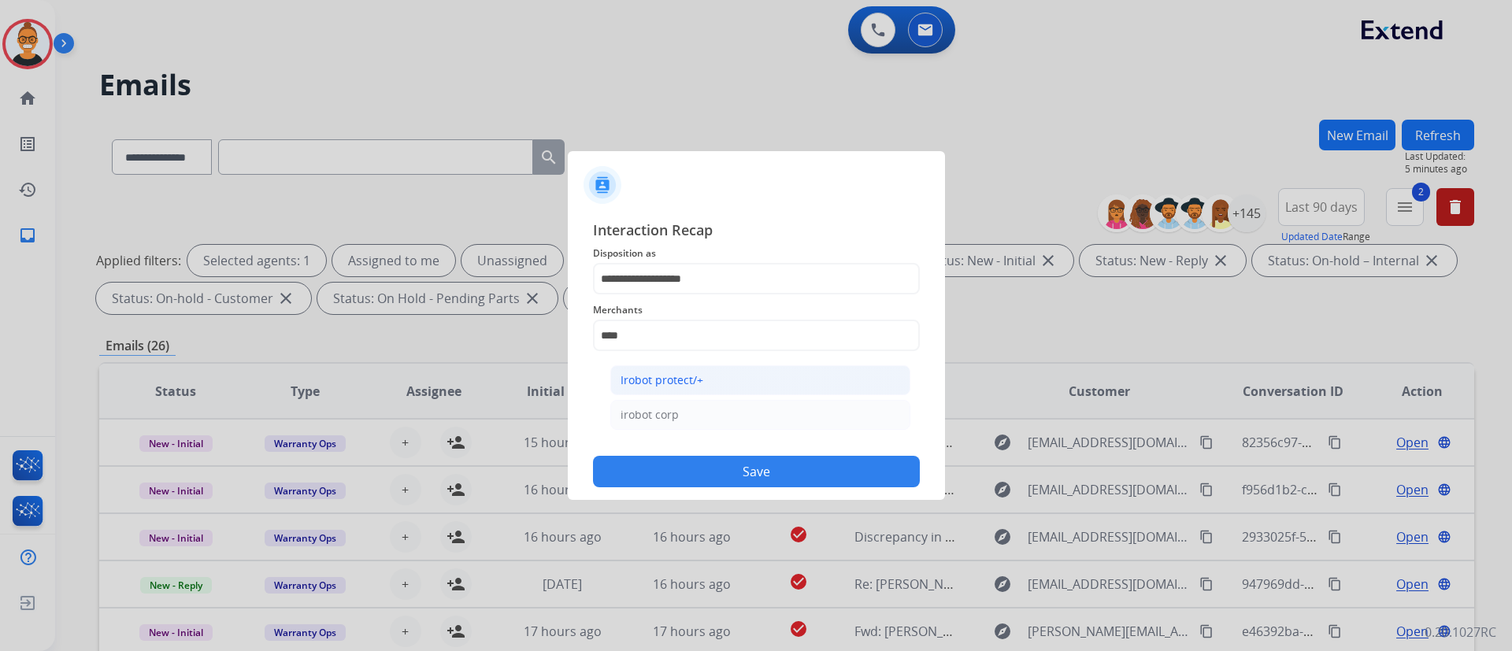
click at [658, 380] on div "Irobot protect/+" at bounding box center [662, 381] width 83 height 16
type input "**********"
click at [658, 380] on span "Status" at bounding box center [756, 373] width 327 height 19
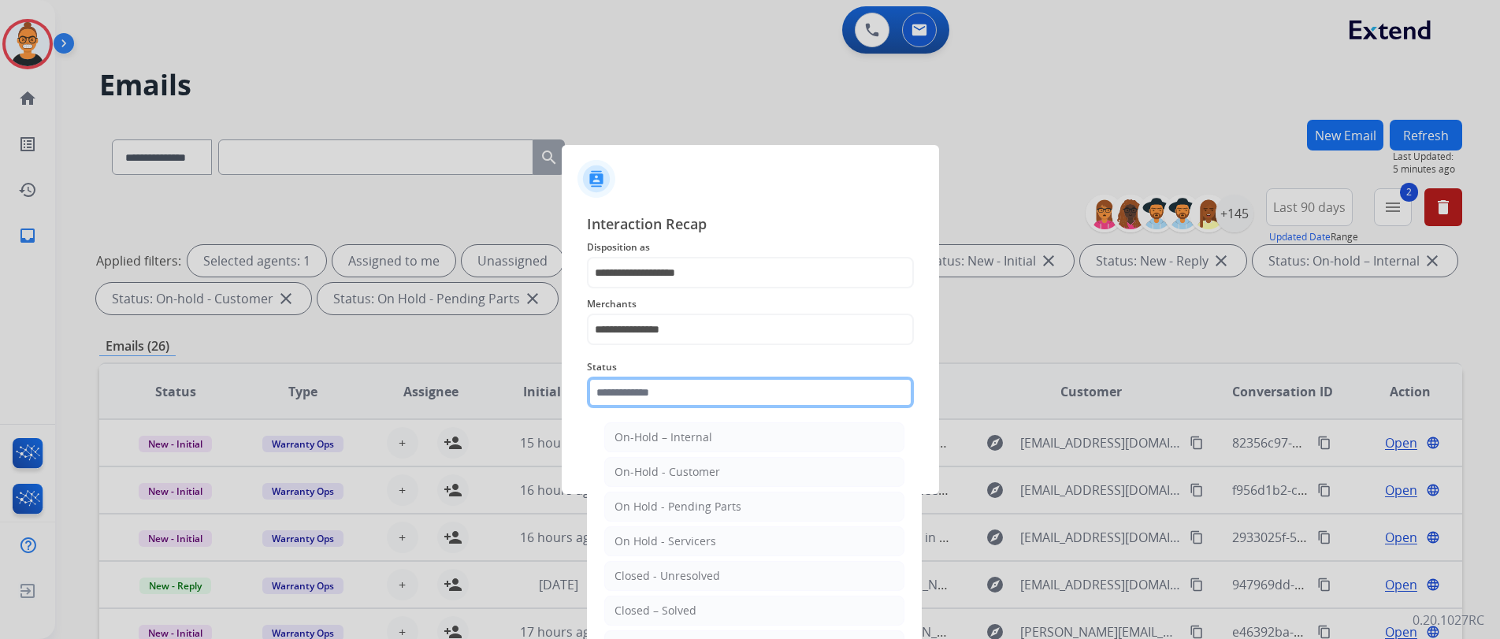
click at [660, 395] on input "text" at bounding box center [750, 393] width 327 height 32
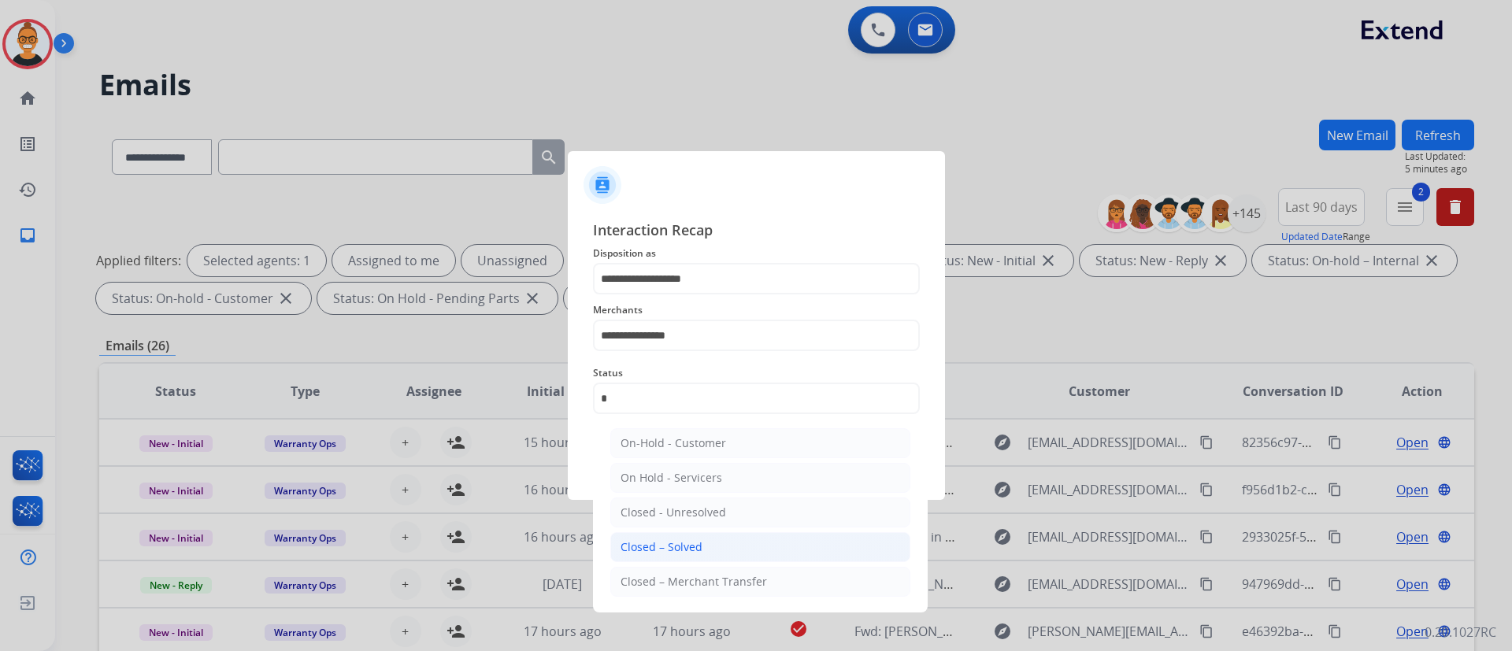
click at [666, 550] on div "Closed – Solved" at bounding box center [662, 548] width 82 height 16
type input "**********"
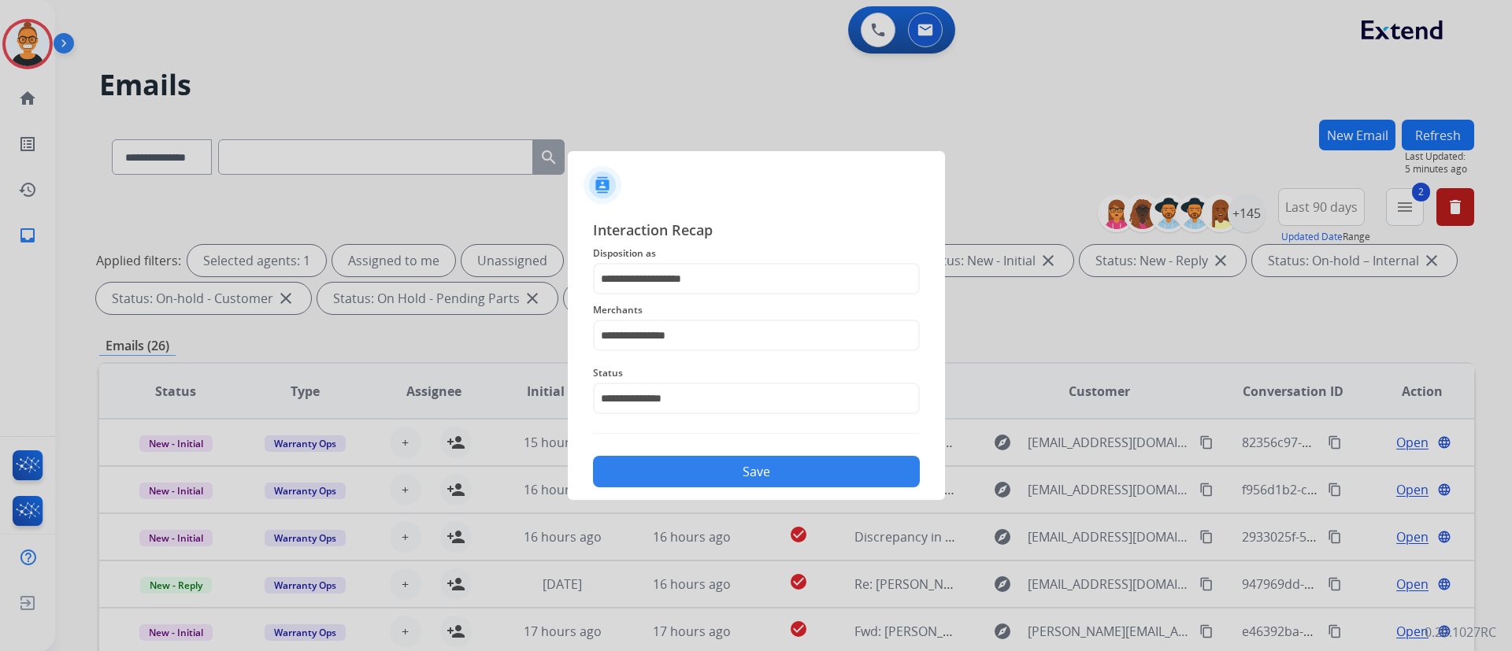
click at [658, 479] on button "Save" at bounding box center [756, 472] width 327 height 32
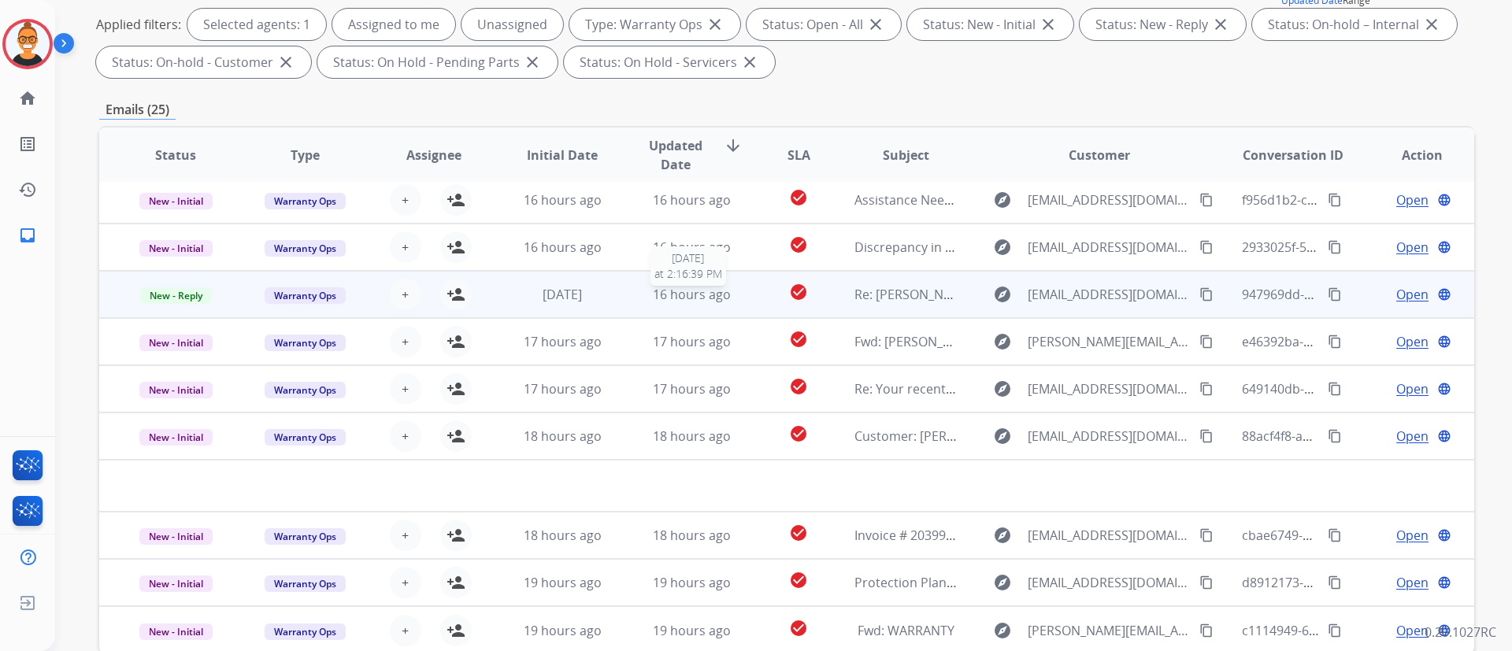
scroll to position [321, 0]
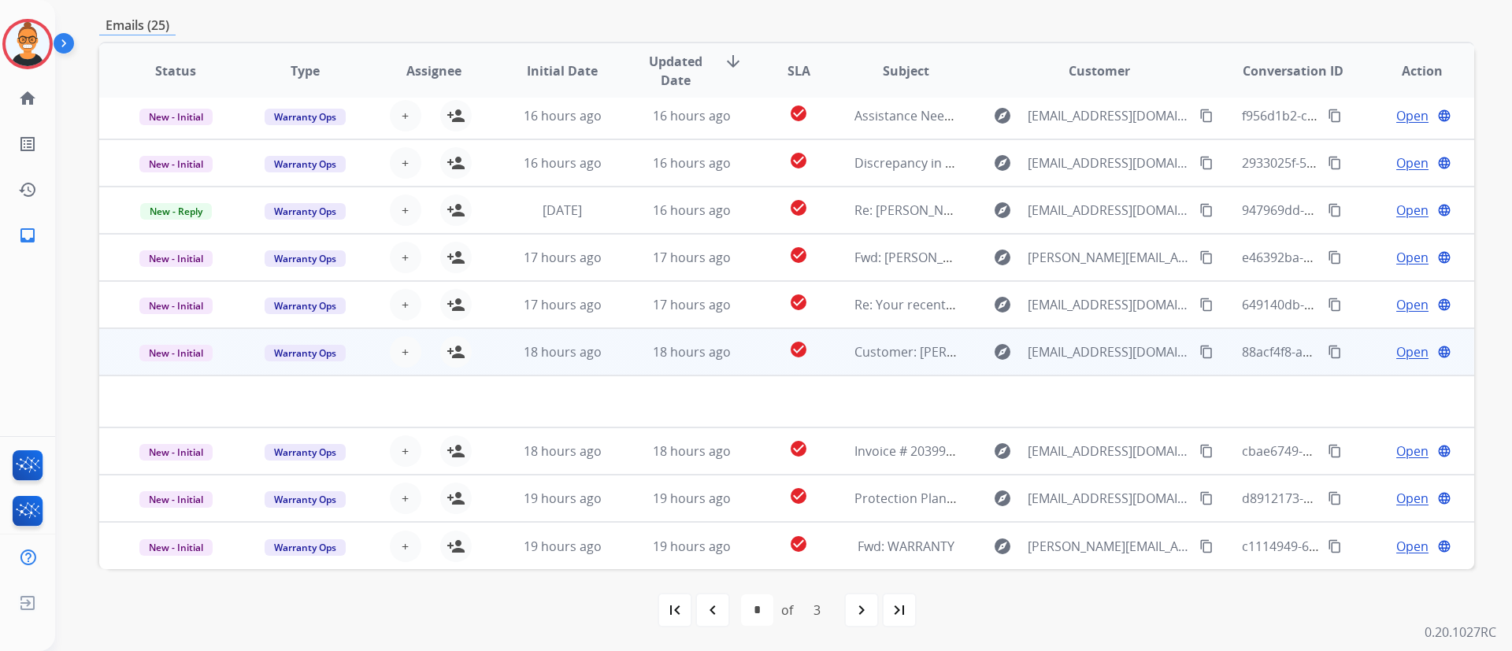
click at [753, 363] on td "check_circle" at bounding box center [787, 351] width 86 height 47
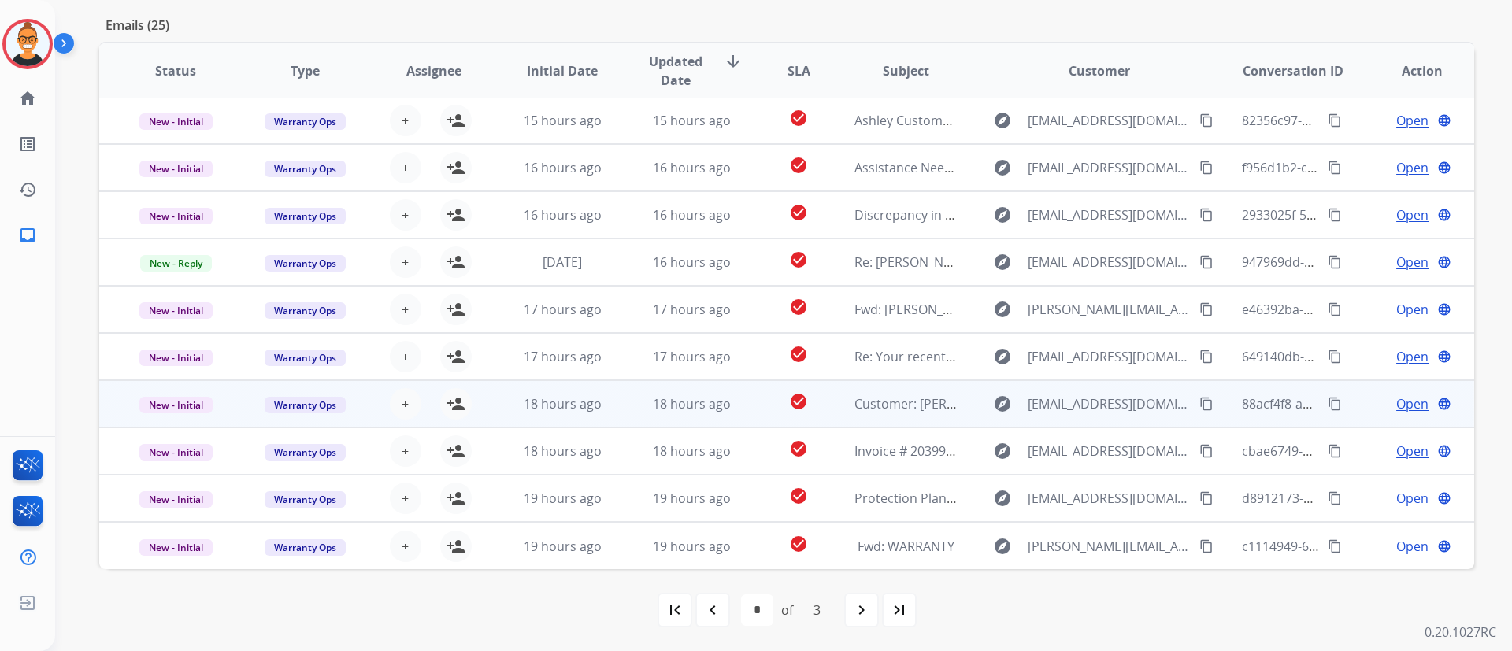
scroll to position [2, 0]
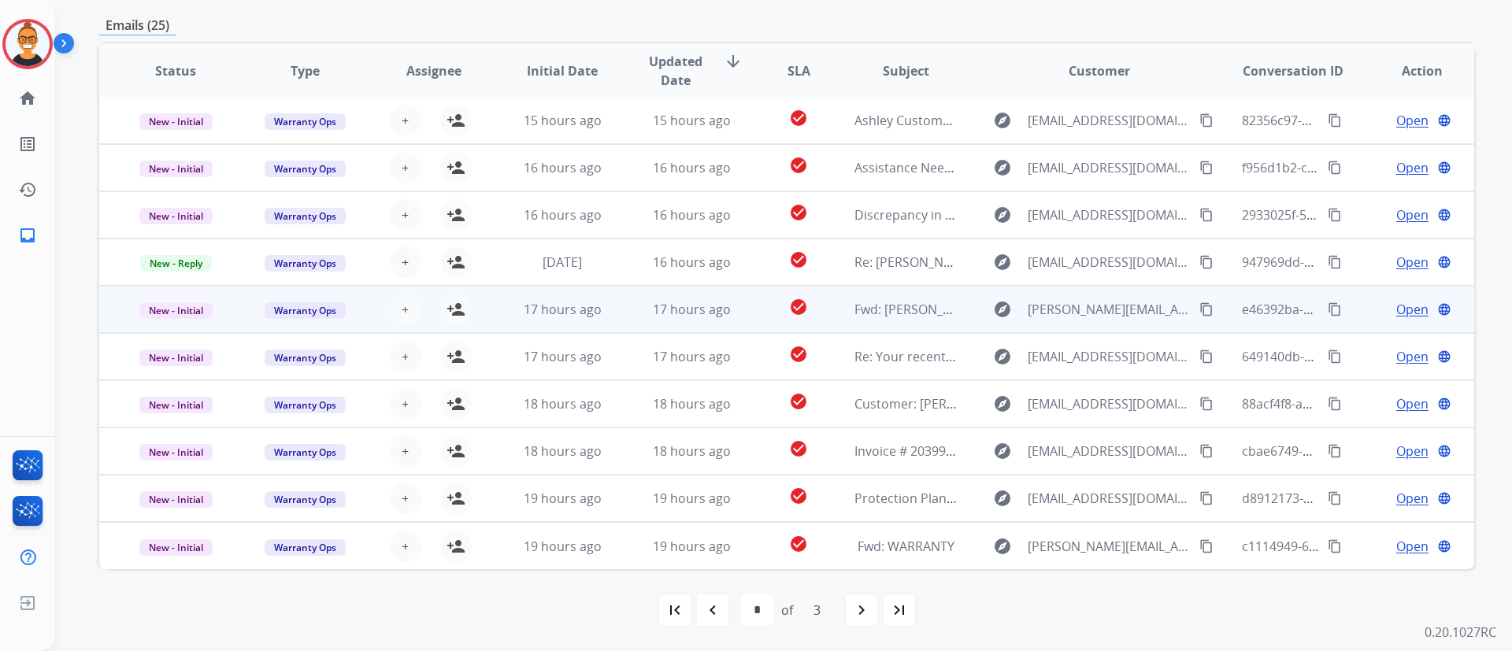
click at [753, 315] on td "check_circle" at bounding box center [787, 309] width 86 height 47
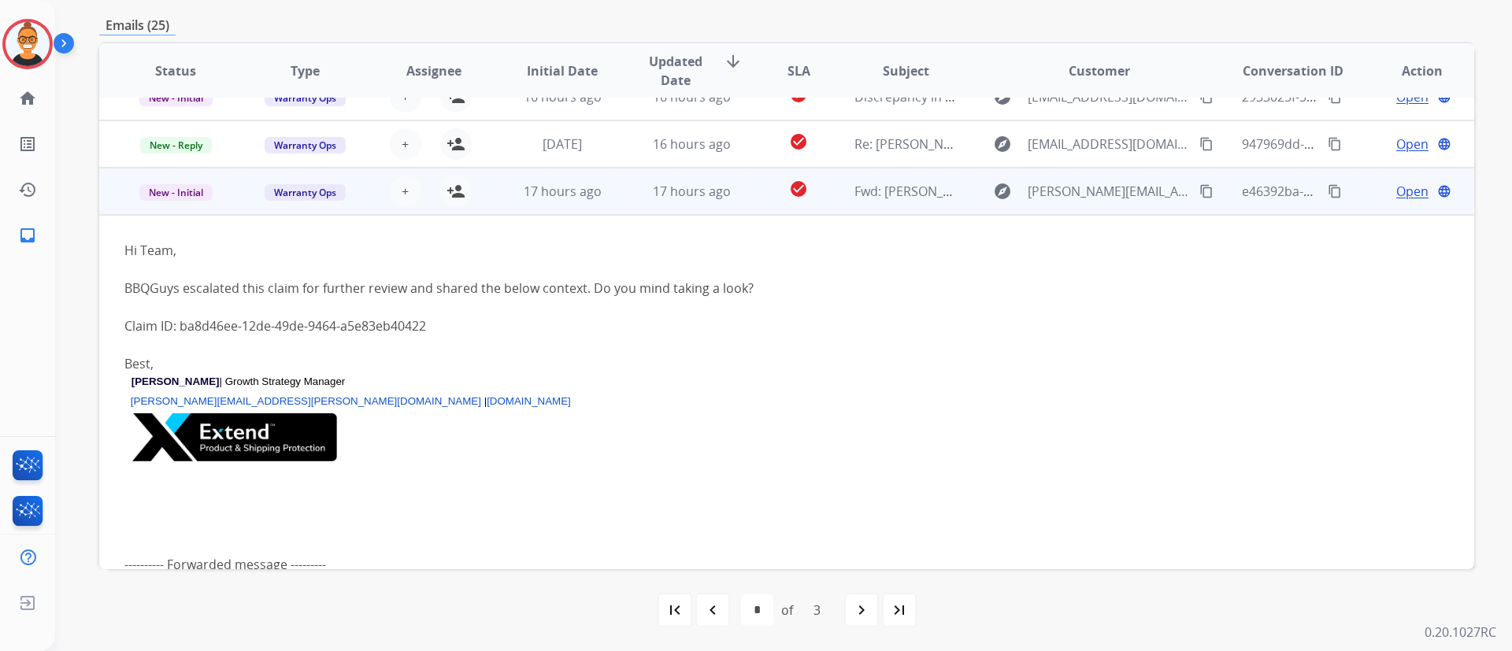
scroll to position [71, 0]
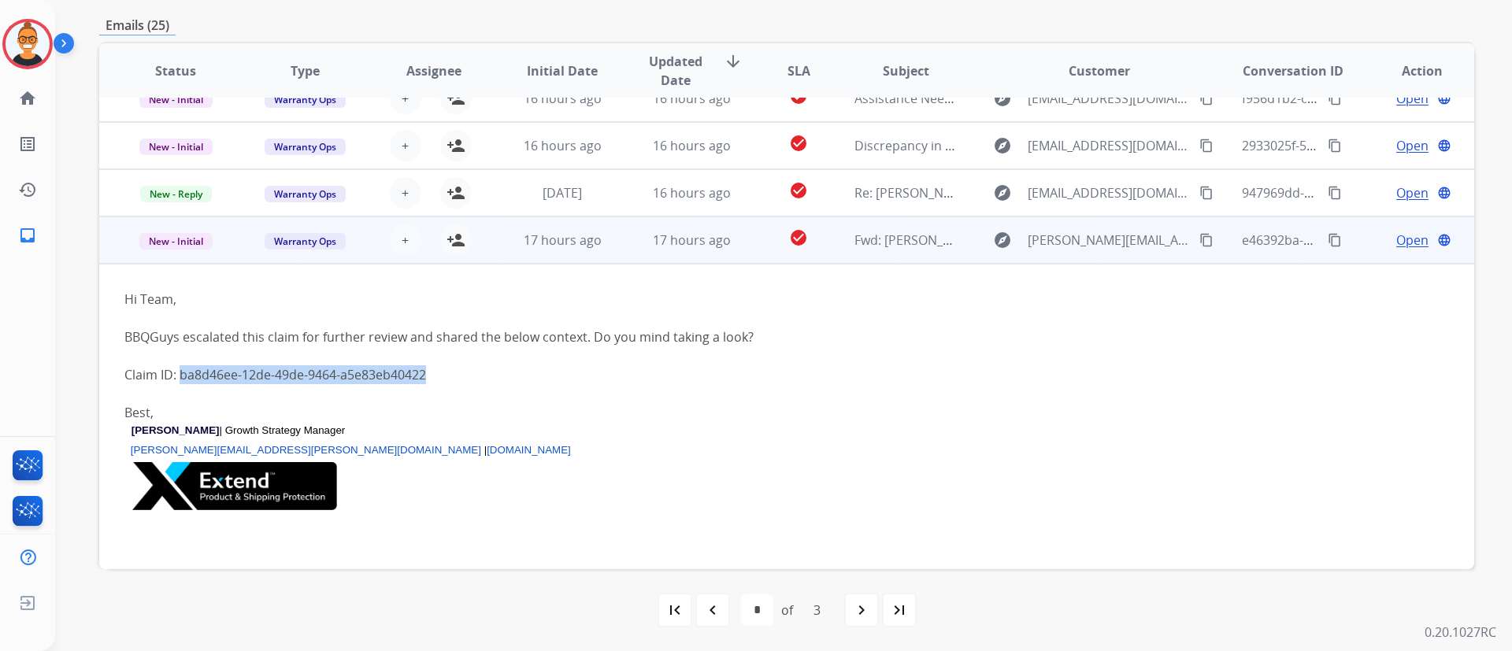
drag, startPoint x: 438, startPoint y: 380, endPoint x: 182, endPoint y: 374, distance: 256.1
click at [182, 374] on div "Claim ID: ba8d46ee-12de-49de-9464-a5e83eb40422" at bounding box center [657, 374] width 1067 height 19
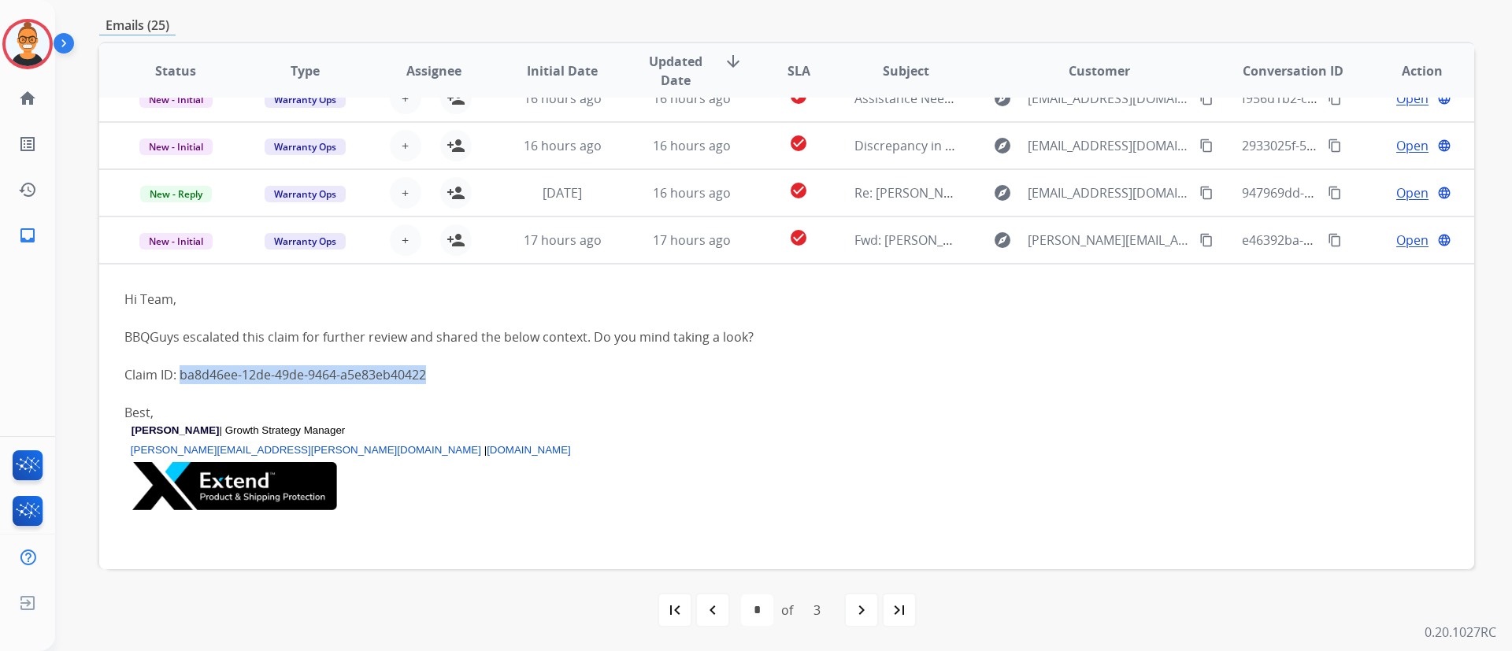
copy div "ba8d46ee-12de-49de-9464-a5e83eb40422"
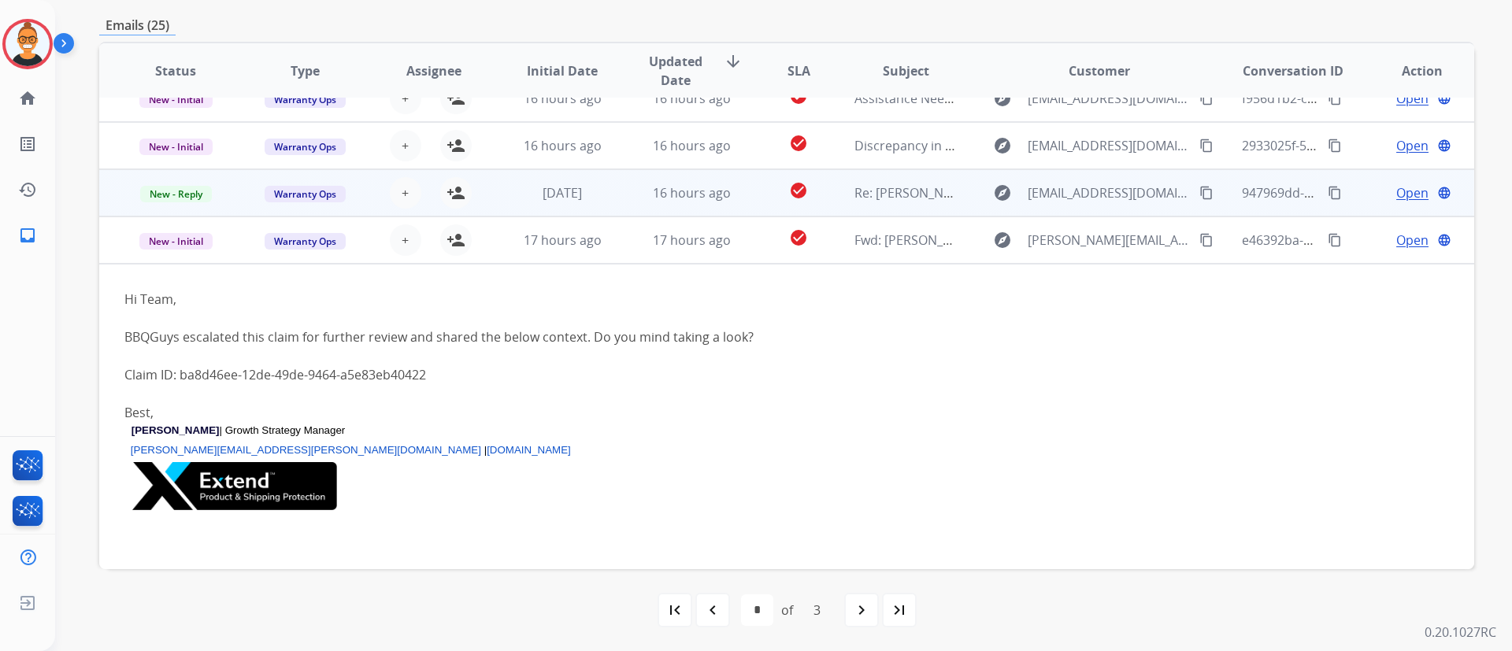
drag, startPoint x: 711, startPoint y: 250, endPoint x: 700, endPoint y: 250, distance: 11.1
click at [706, 250] on td "17 hours ago" at bounding box center [679, 240] width 129 height 47
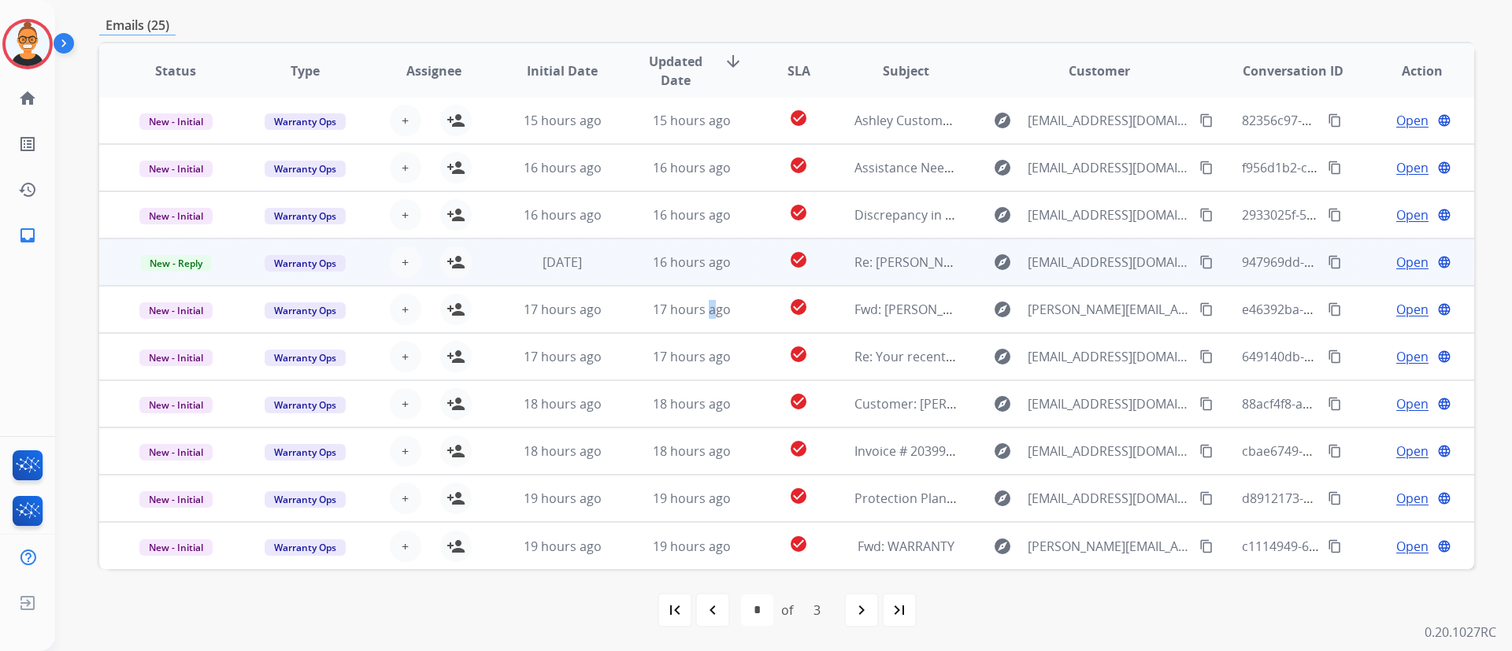
scroll to position [2, 0]
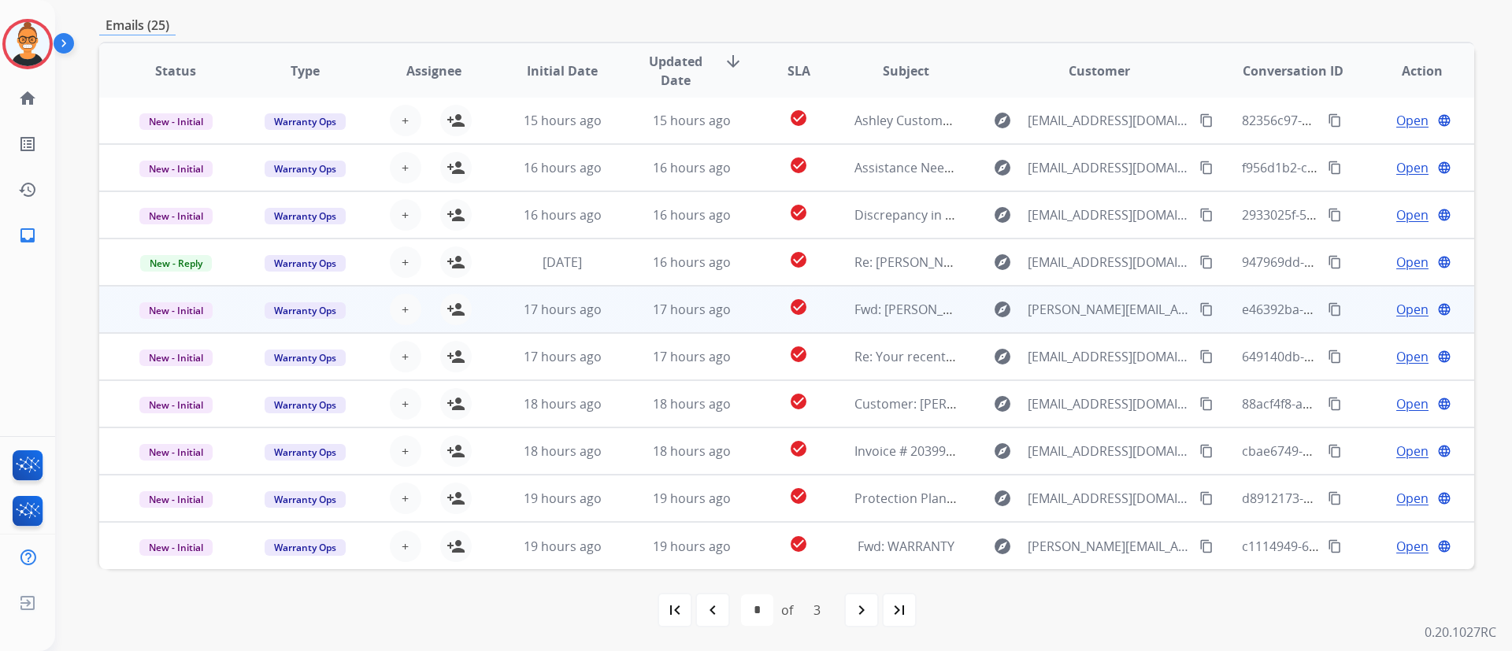
click at [744, 304] on td "check_circle" at bounding box center [787, 309] width 86 height 47
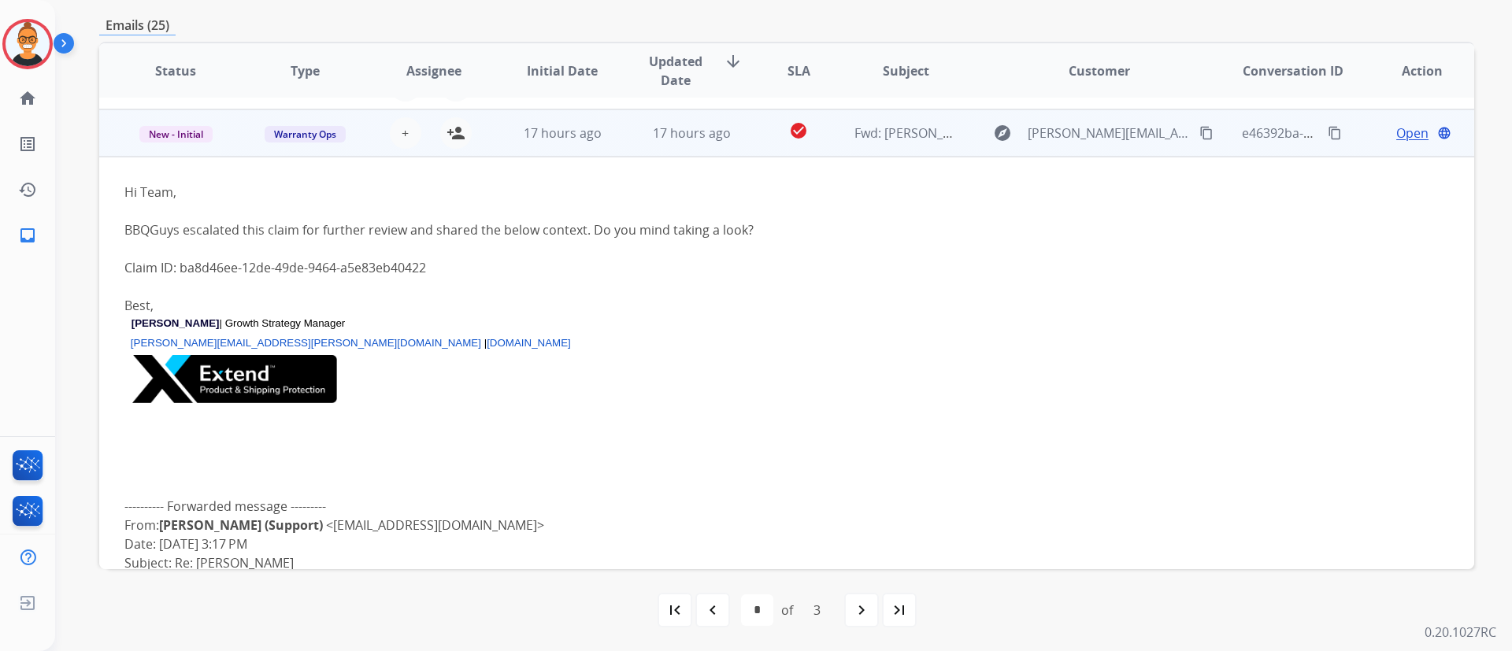
scroll to position [189, 0]
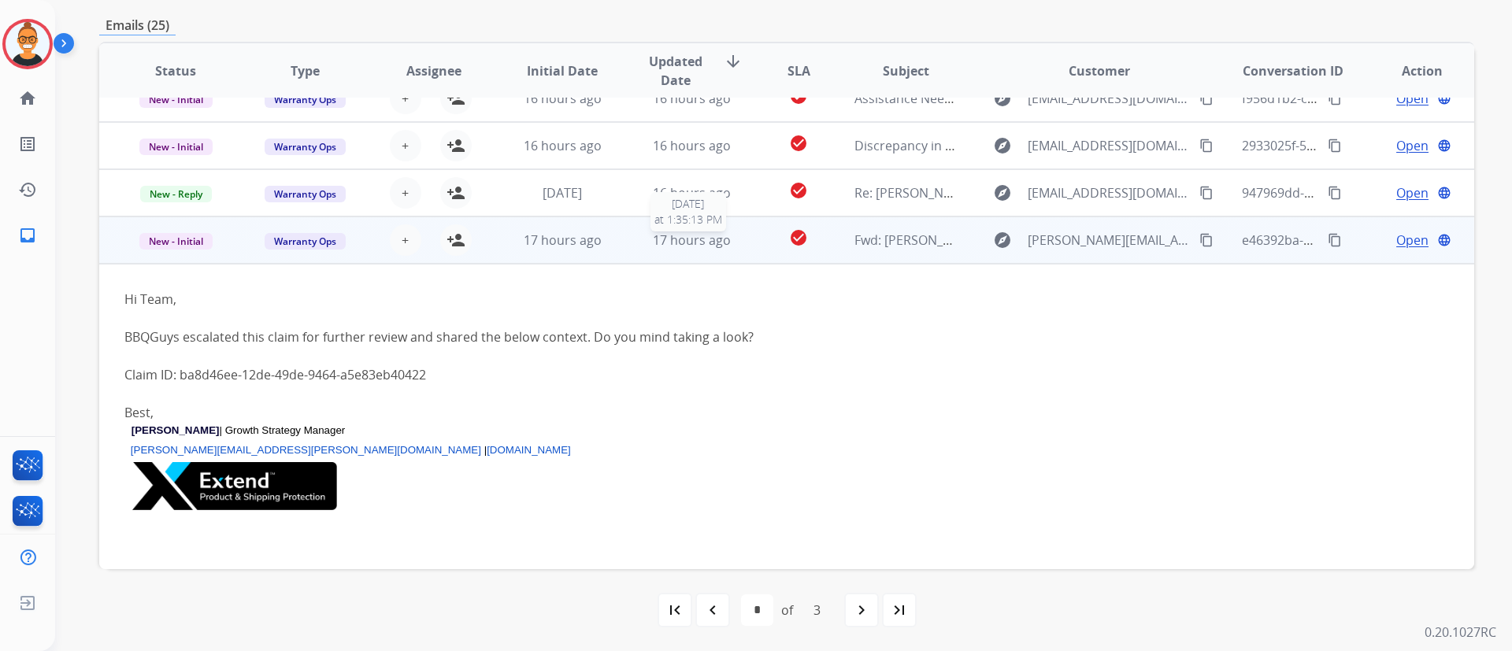
click at [714, 244] on span "17 hours ago" at bounding box center [692, 240] width 78 height 17
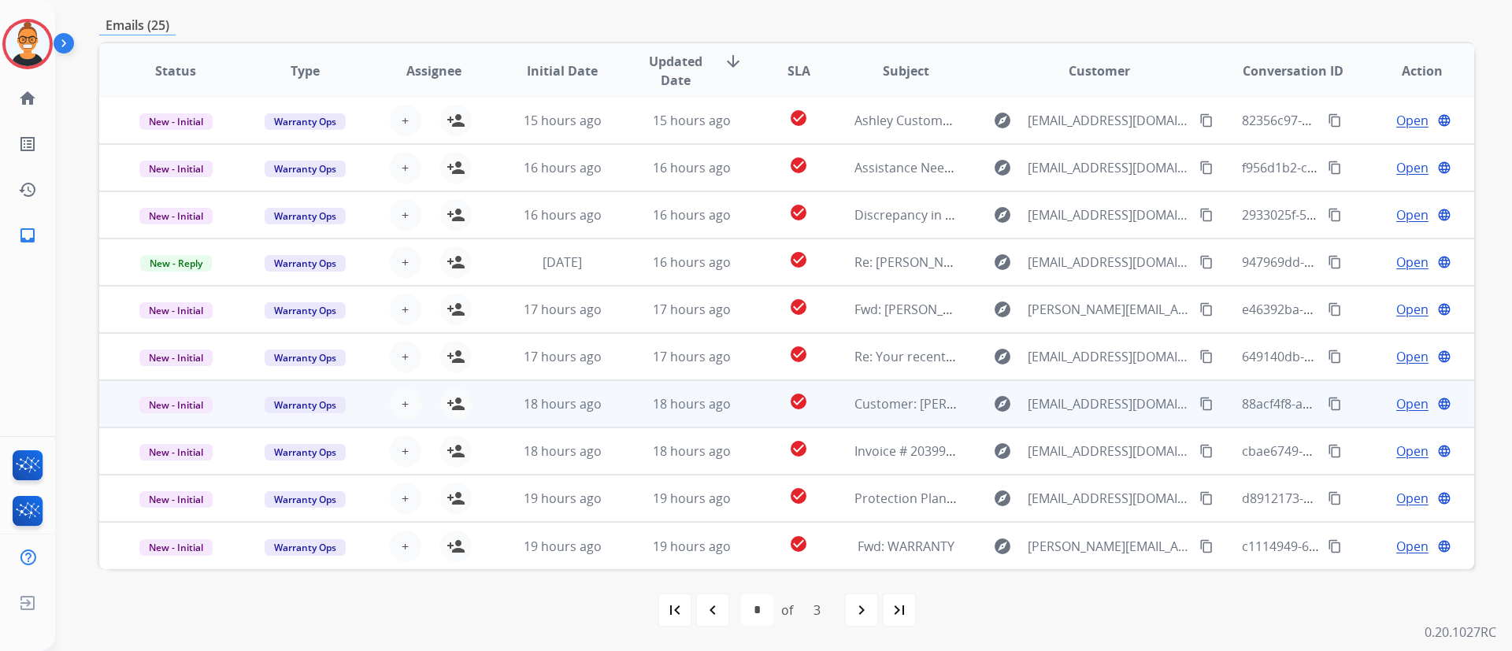
click at [880, 420] on td "Customer: [PERSON_NAME]" at bounding box center [893, 403] width 129 height 47
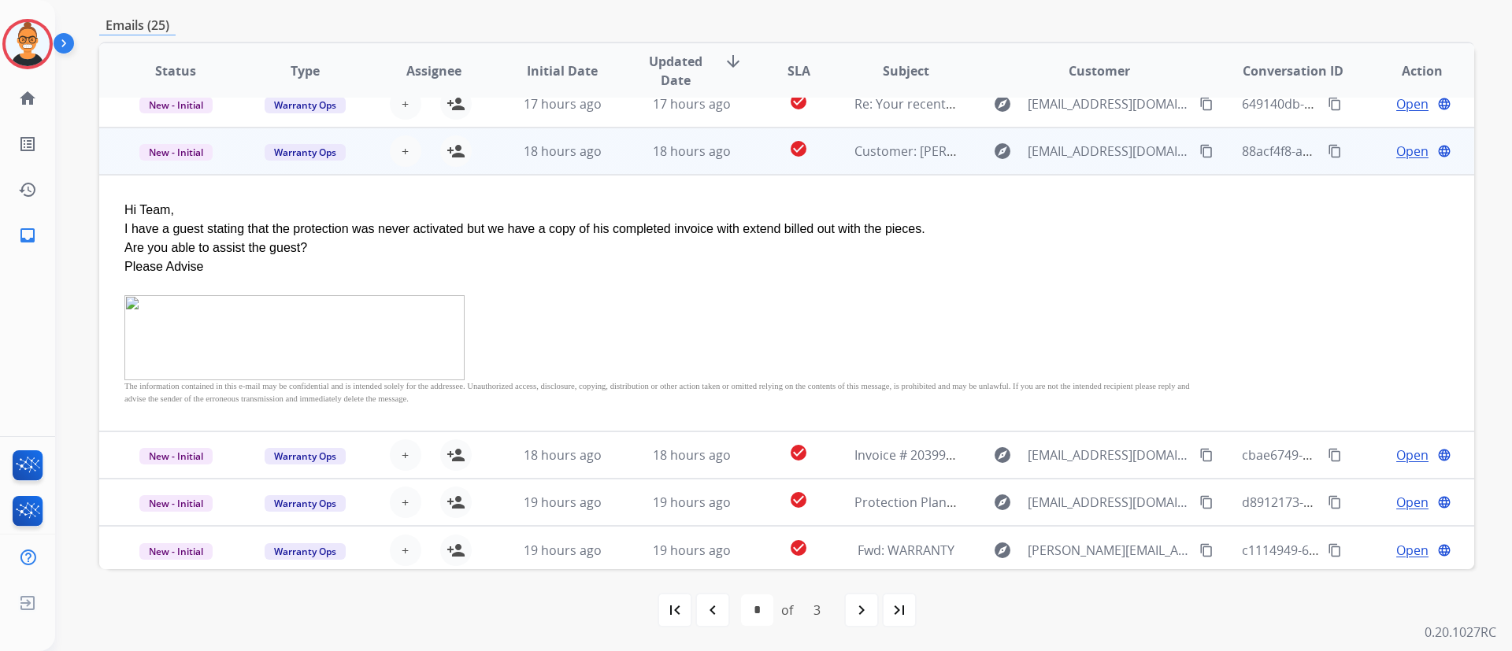
scroll to position [258, 0]
click at [1412, 147] on span "Open" at bounding box center [1413, 147] width 32 height 19
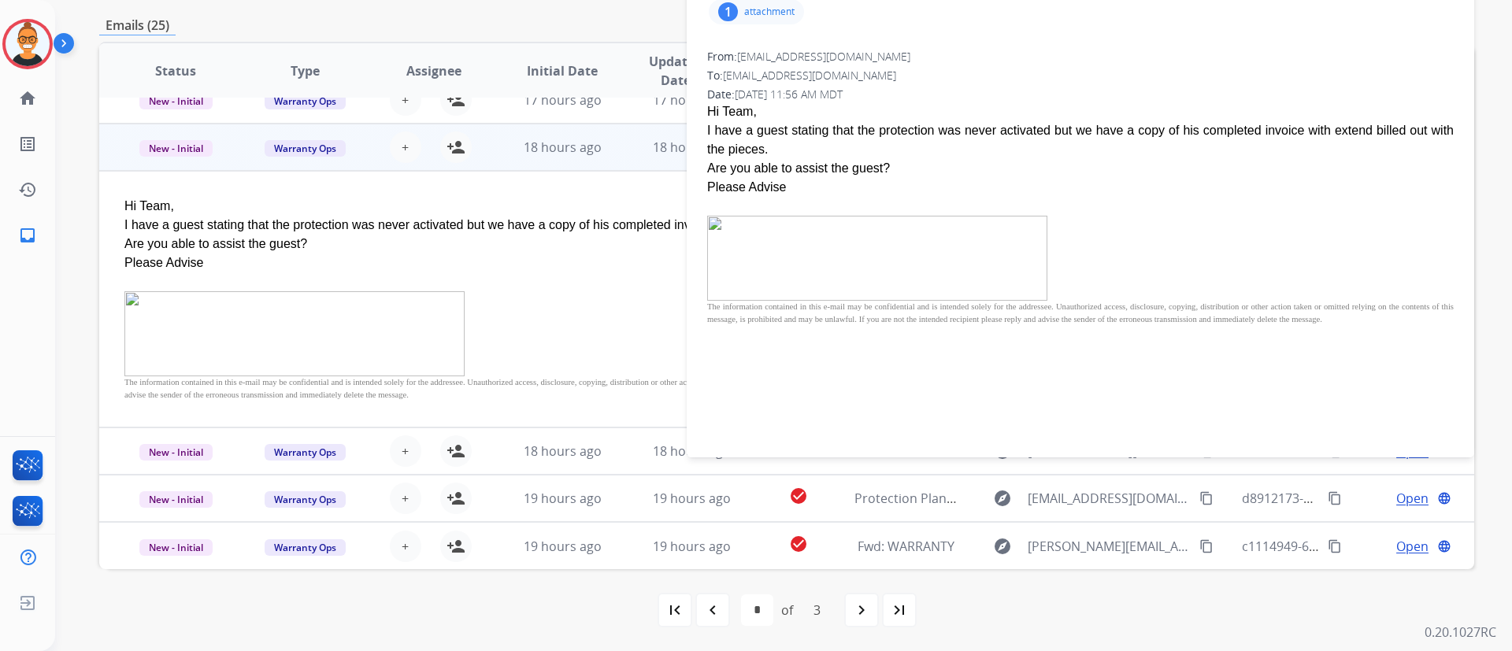
scroll to position [202, 0]
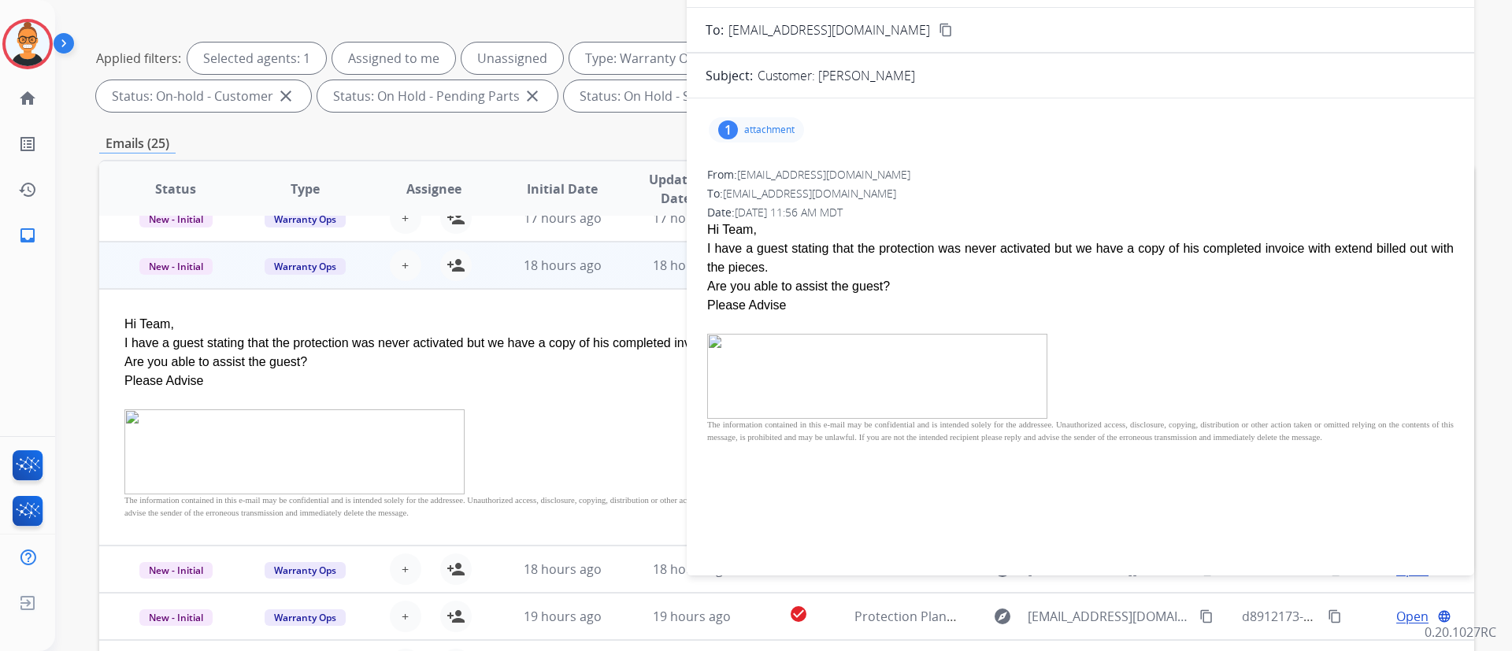
click at [775, 129] on p "attachment" at bounding box center [769, 130] width 50 height 13
click at [968, 165] on mat-icon "download" at bounding box center [963, 167] width 14 height 14
click at [773, 128] on p "attachment" at bounding box center [769, 130] width 50 height 13
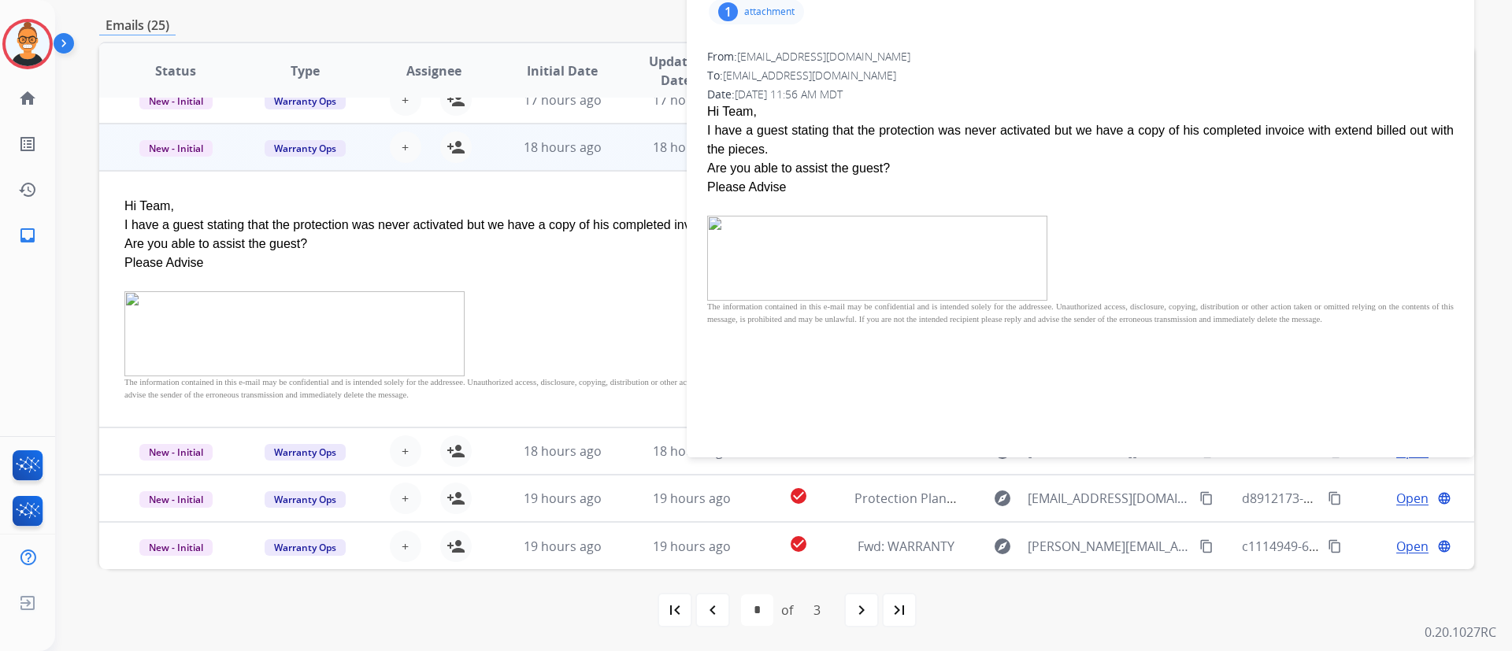
scroll to position [0, 0]
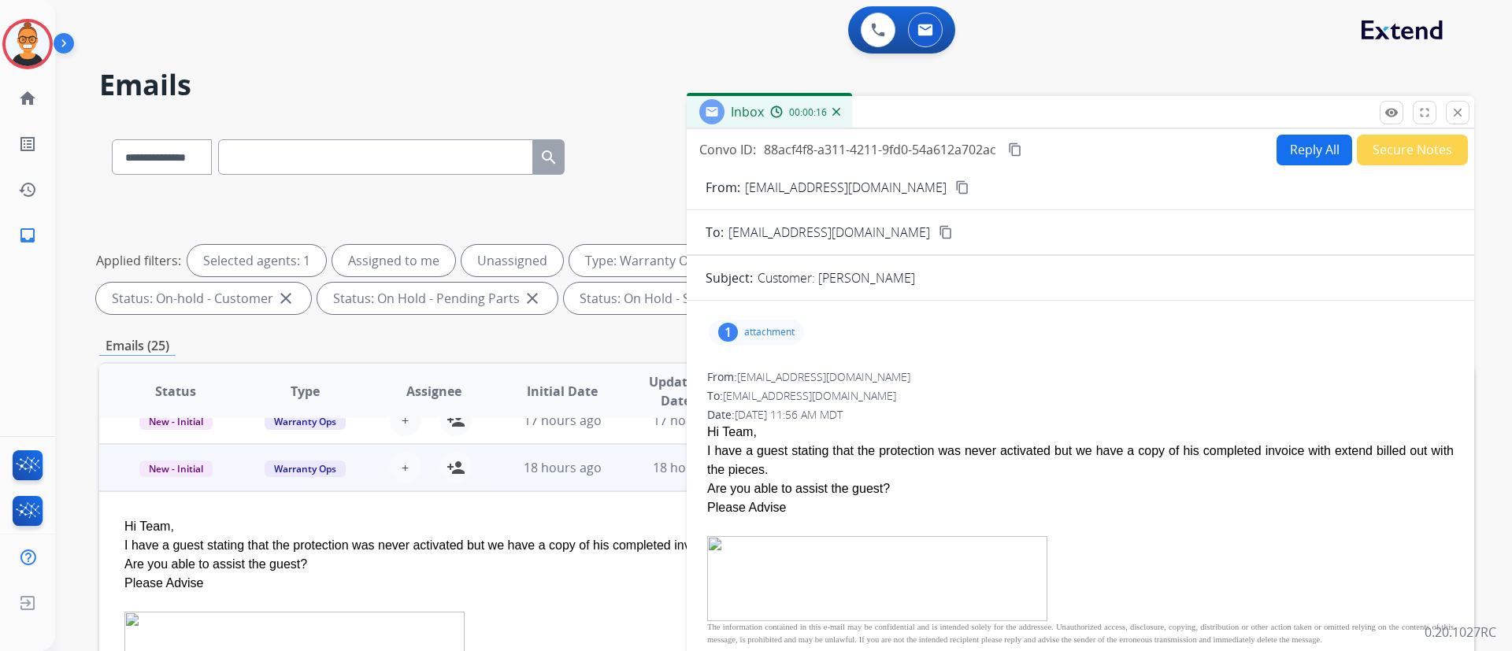
click at [1305, 159] on button "Reply All" at bounding box center [1315, 150] width 76 height 31
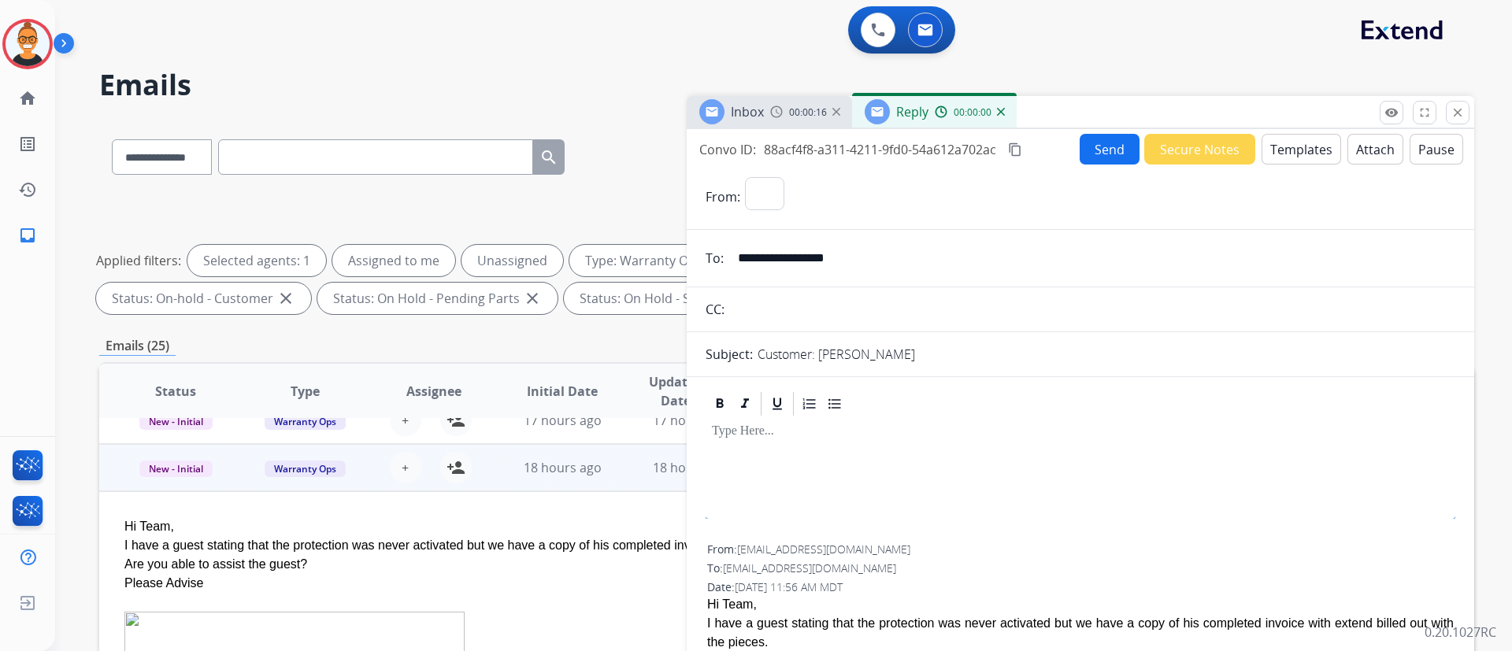
click at [1305, 159] on button "Templates" at bounding box center [1302, 149] width 80 height 31
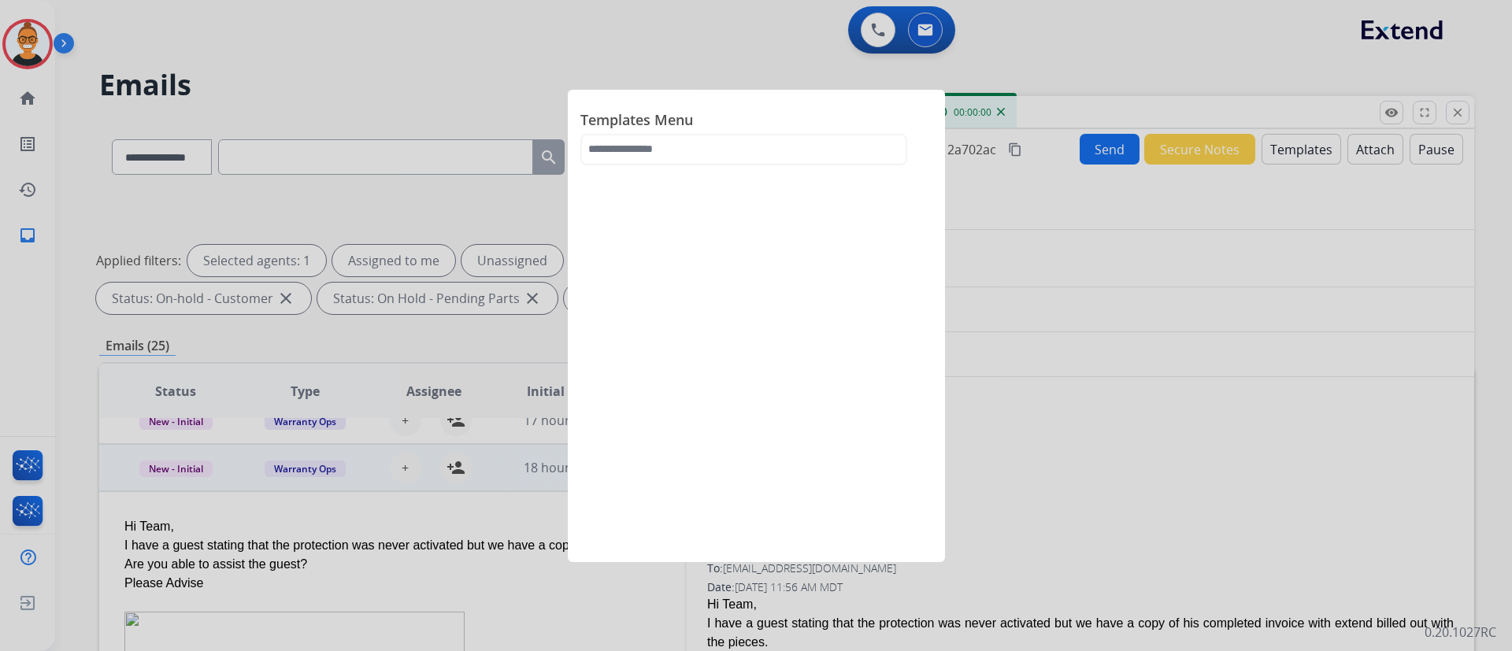
select select "**********"
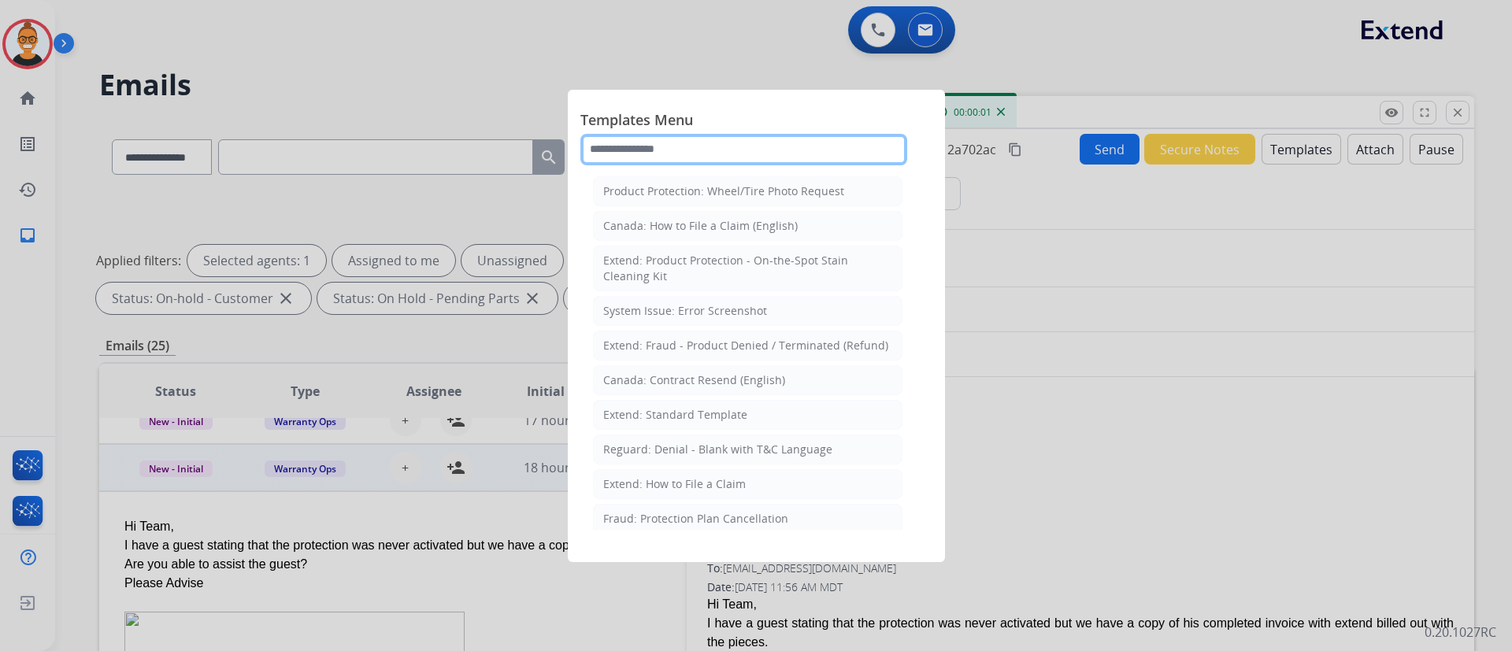
click at [699, 156] on input "text" at bounding box center [744, 150] width 327 height 32
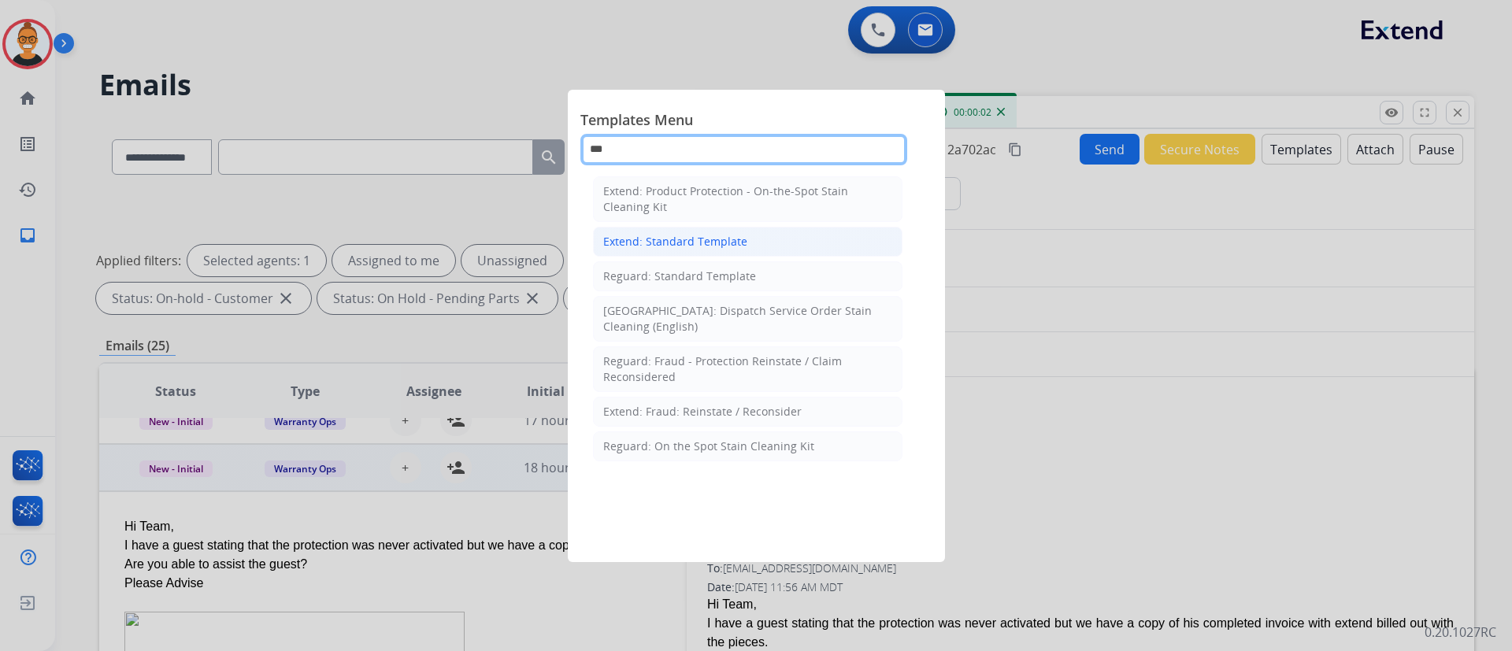
type input "***"
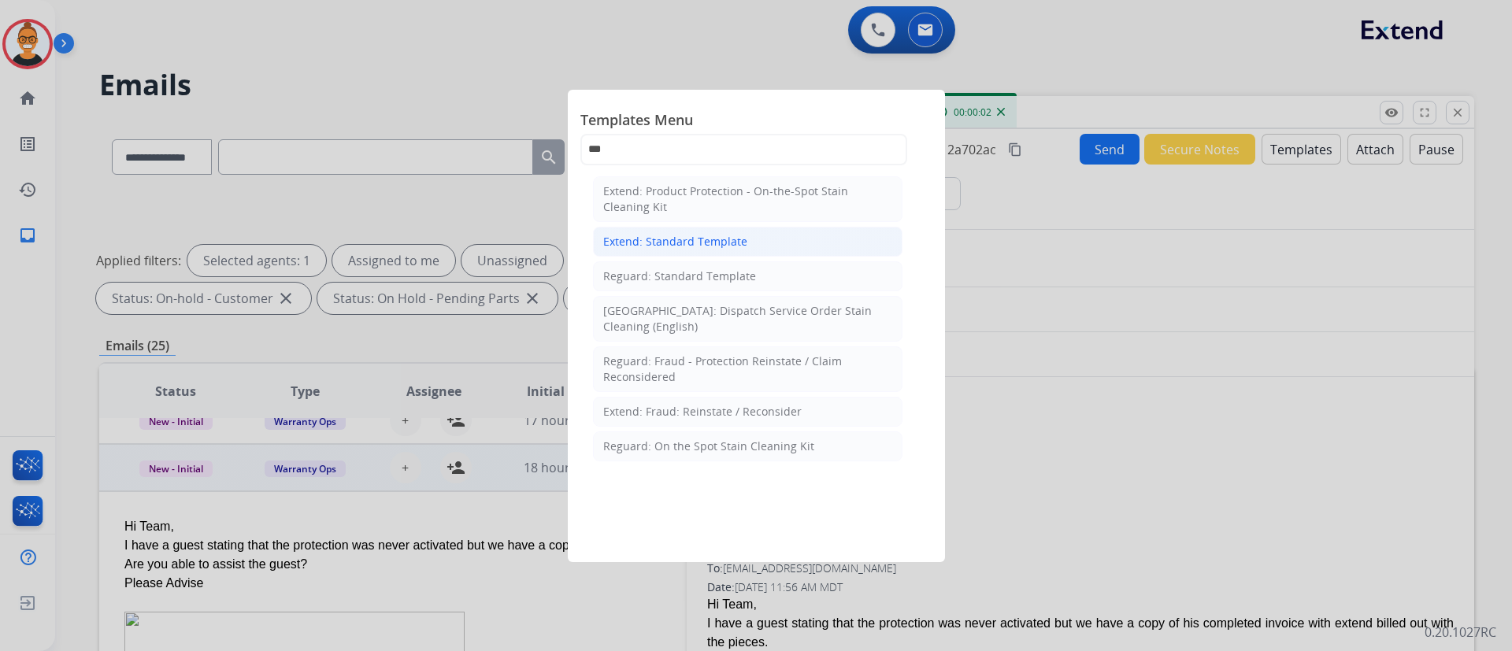
click at [693, 230] on li "Extend: Standard Template" at bounding box center [748, 242] width 310 height 30
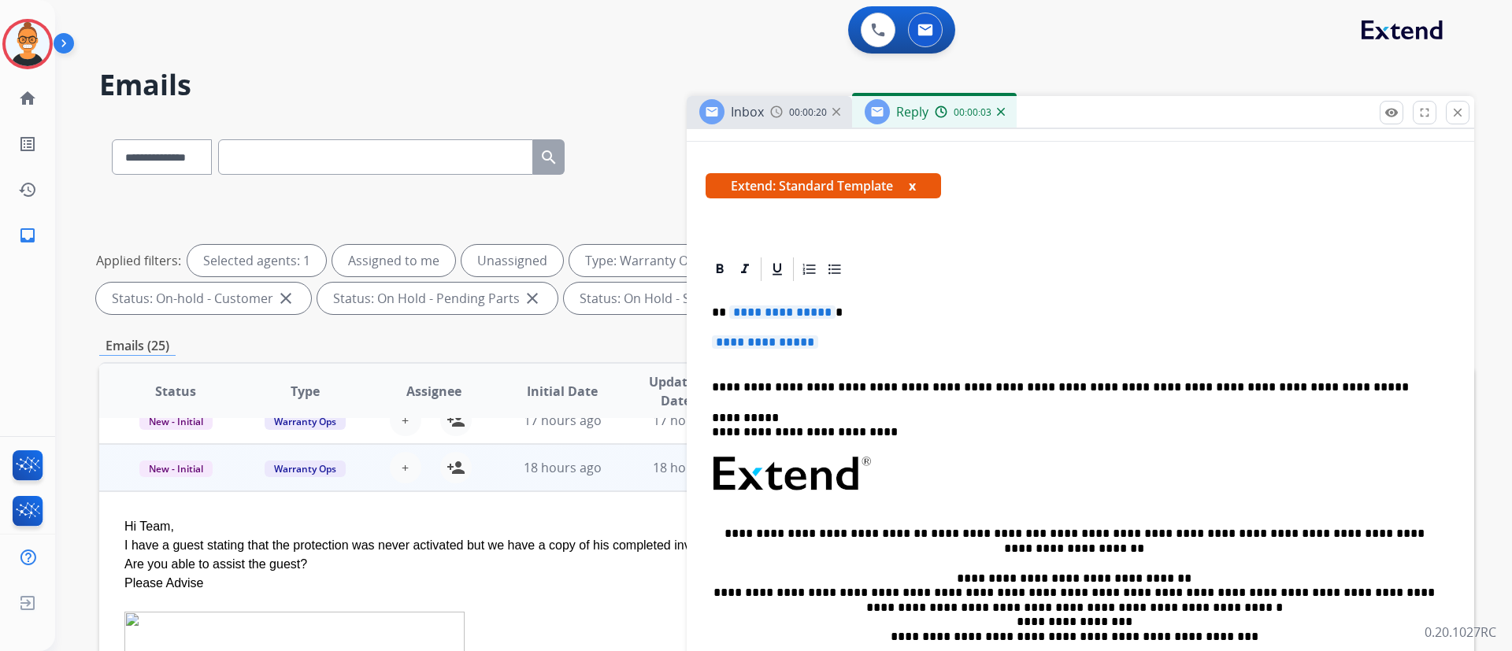
scroll to position [236, 0]
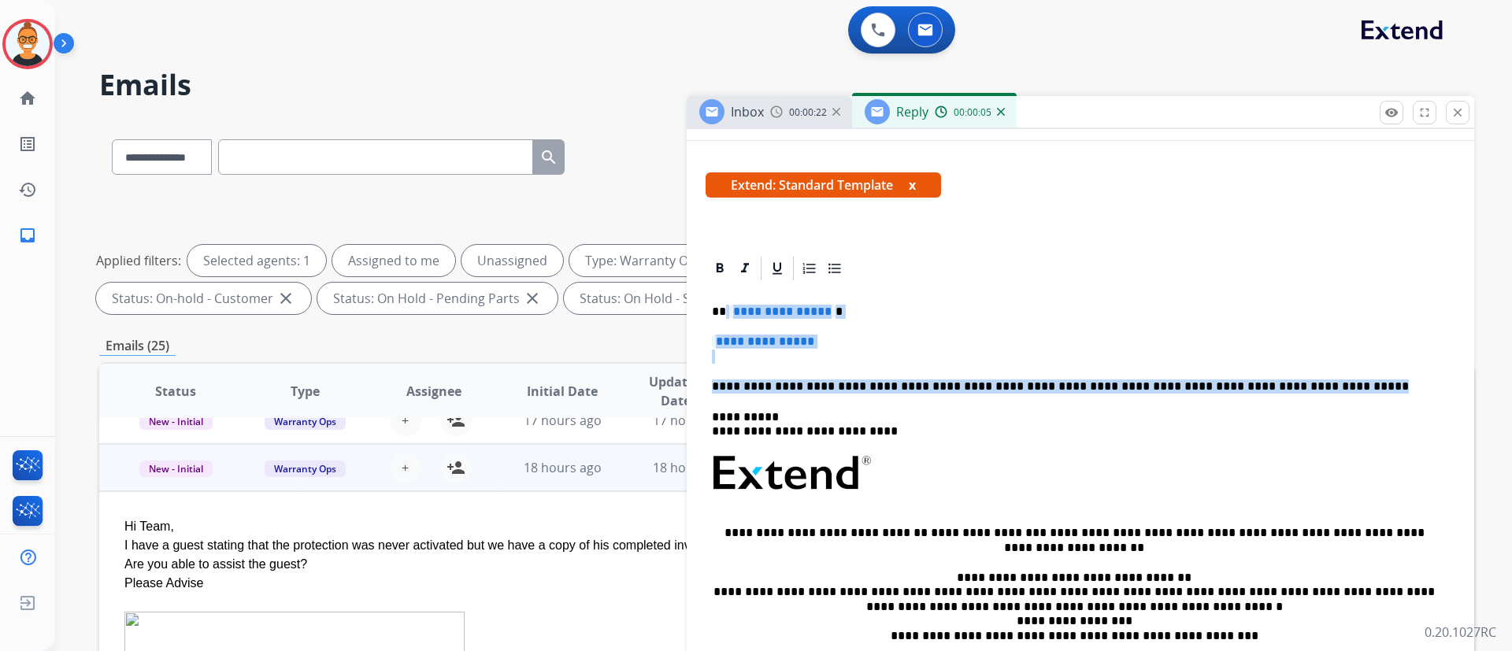
drag, startPoint x: 1295, startPoint y: 383, endPoint x: 726, endPoint y: 301, distance: 574.6
click at [726, 301] on div "**********" at bounding box center [1081, 511] width 750 height 456
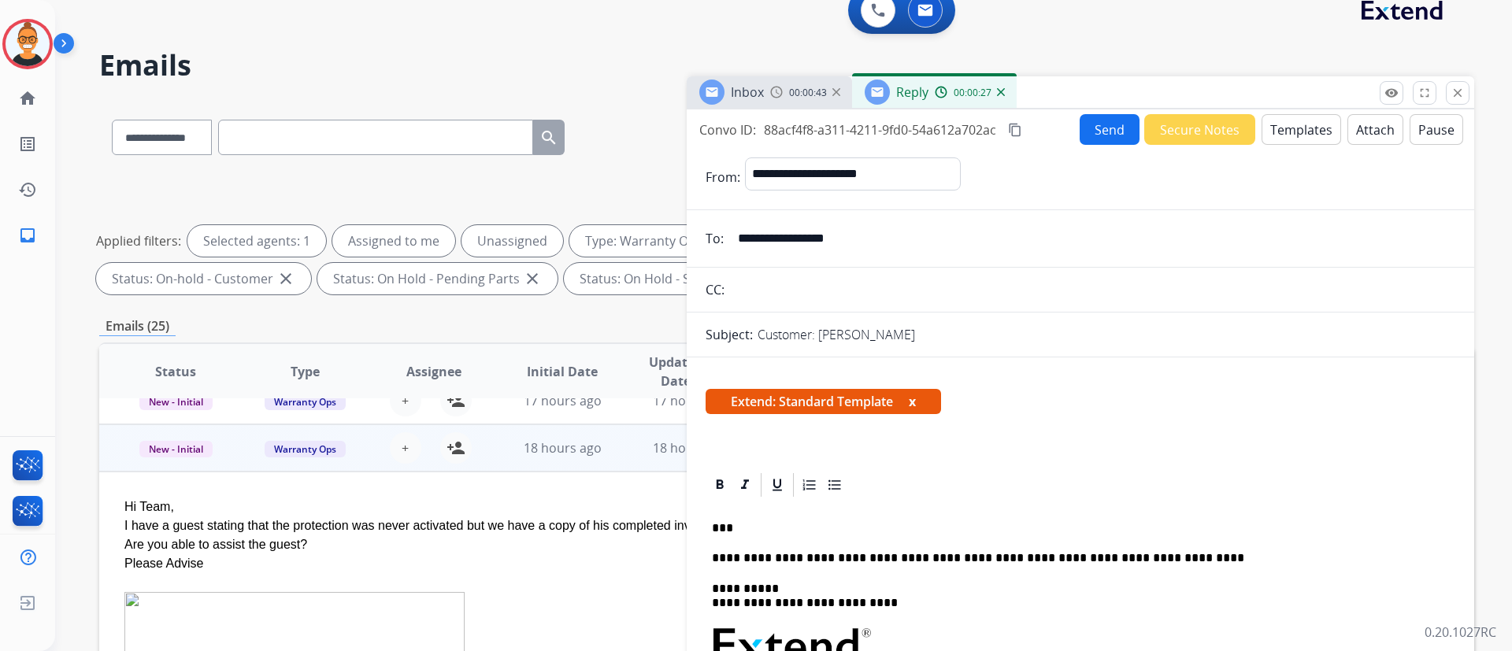
scroll to position [0, 0]
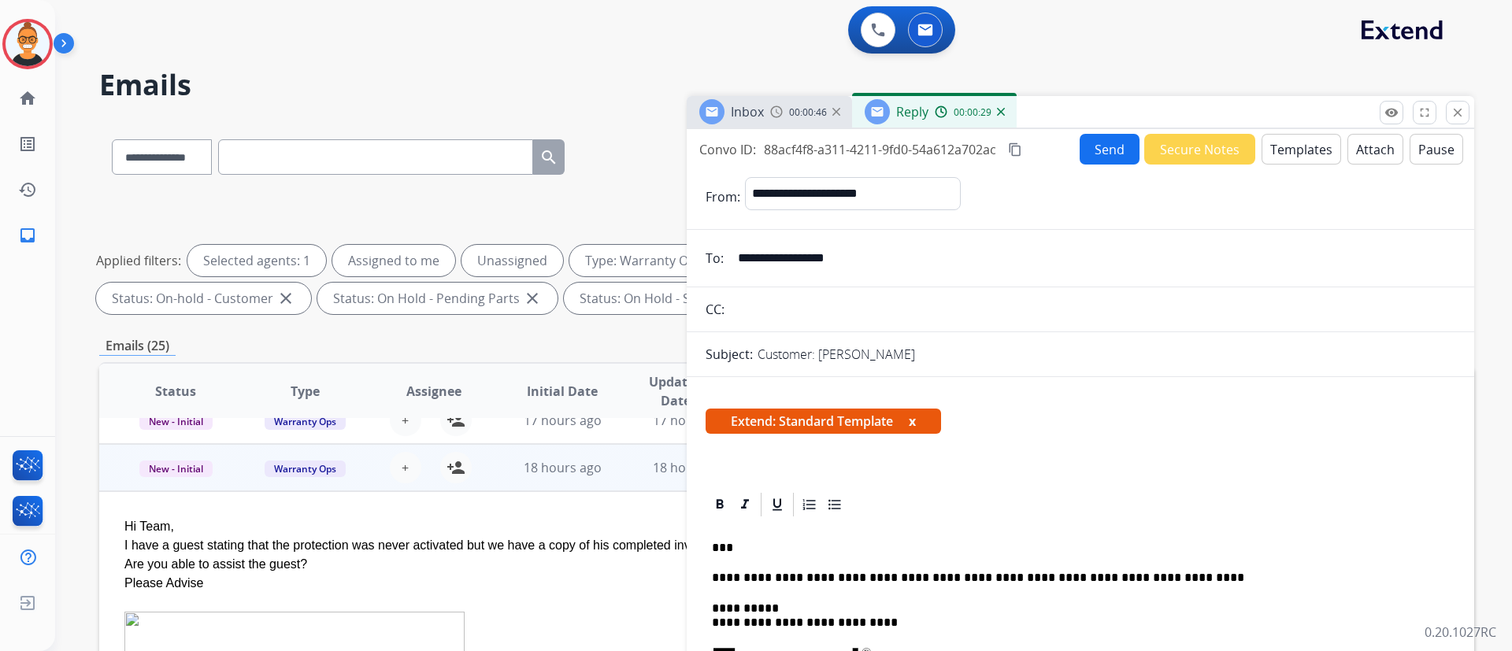
click at [1104, 151] on button "Send" at bounding box center [1110, 149] width 60 height 31
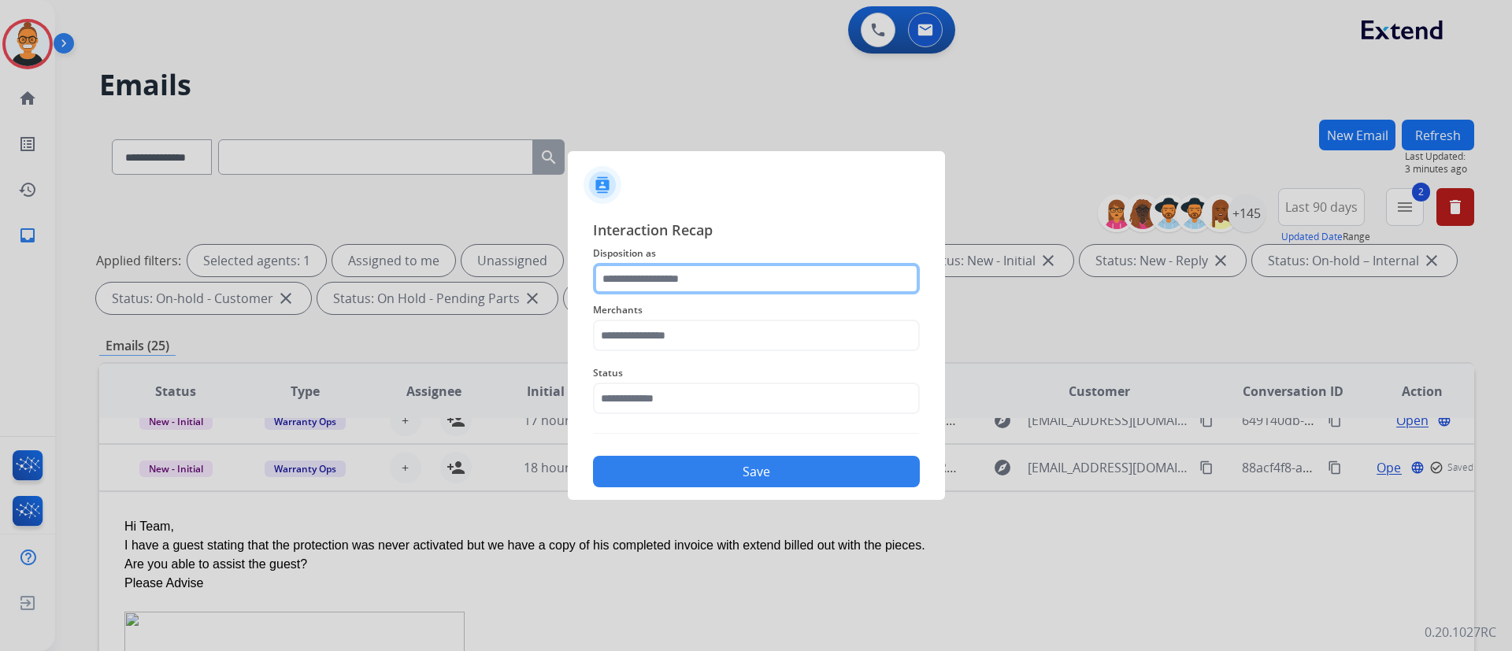
click at [671, 278] on input "text" at bounding box center [756, 279] width 327 height 32
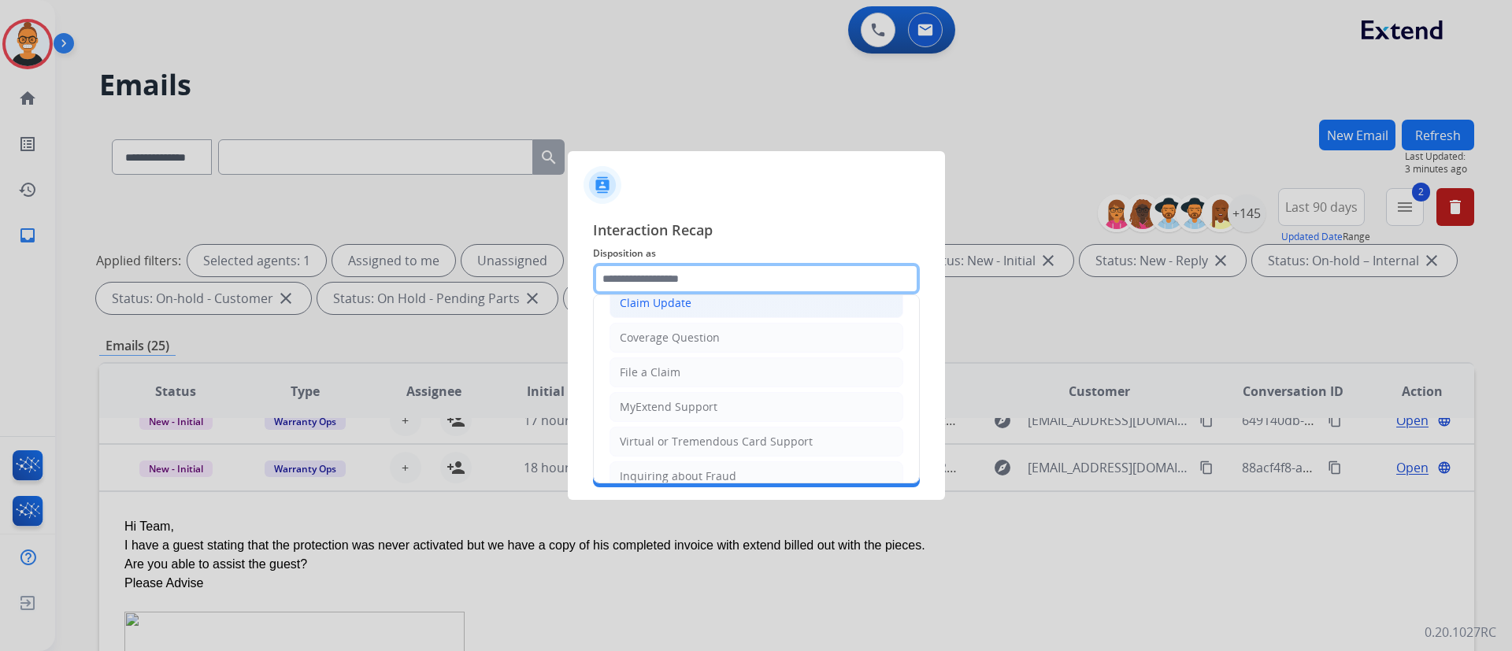
scroll to position [236, 0]
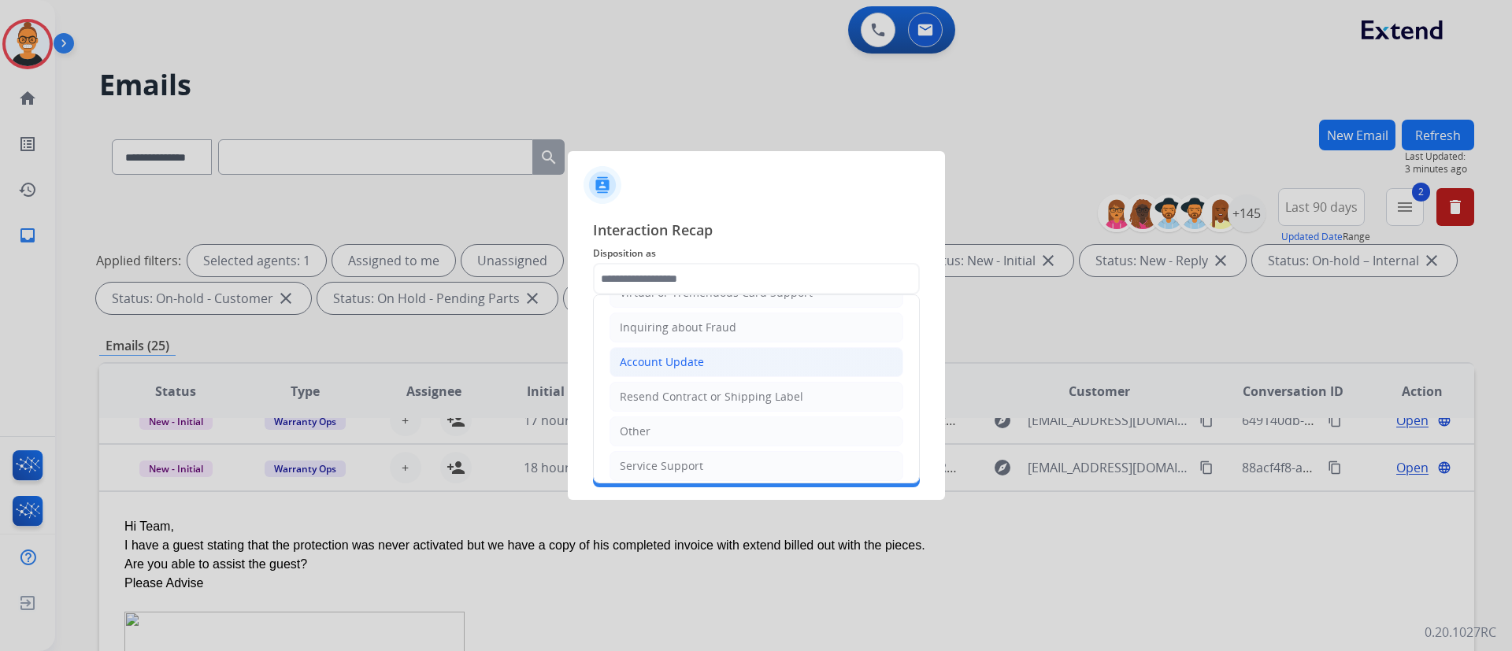
click at [678, 368] on div "Account Update" at bounding box center [662, 362] width 84 height 16
type input "**********"
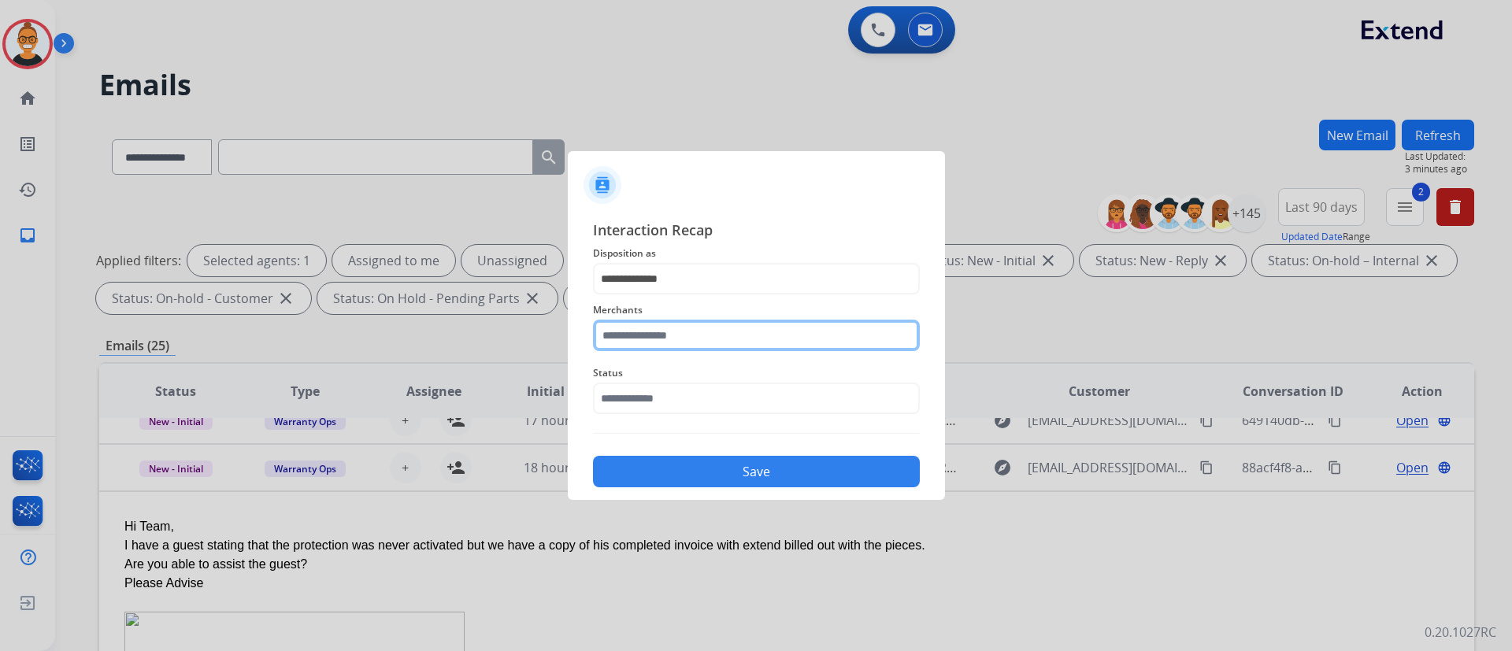
click at [673, 336] on input "text" at bounding box center [756, 336] width 327 height 32
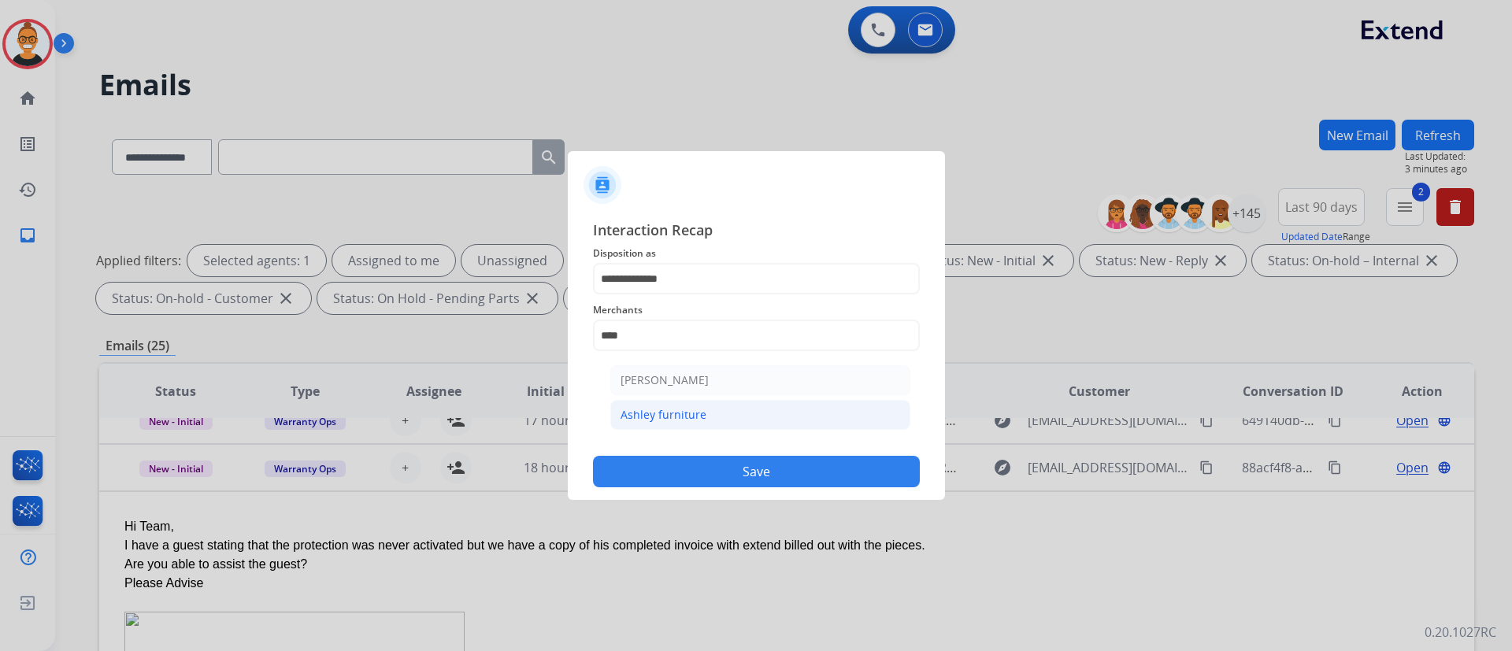
click at [675, 410] on div "Ashley furniture" at bounding box center [664, 415] width 86 height 16
type input "**********"
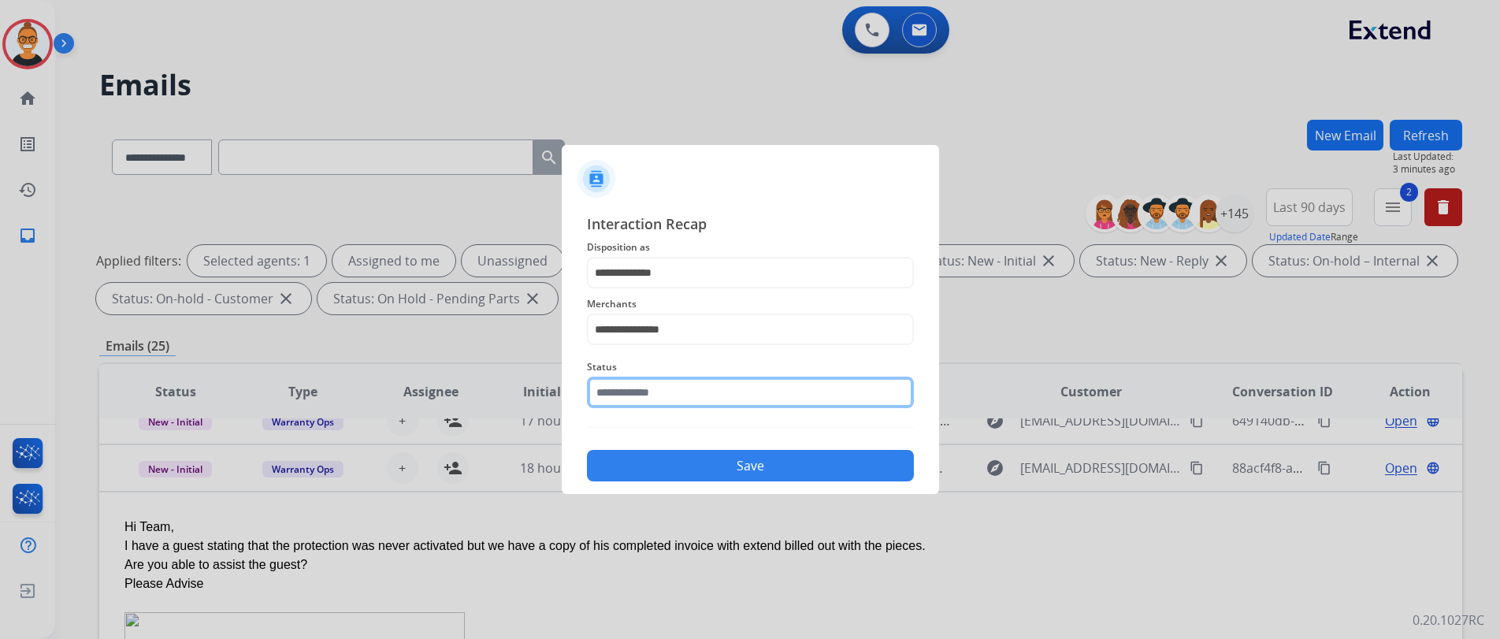
click at [684, 384] on input "text" at bounding box center [750, 393] width 327 height 32
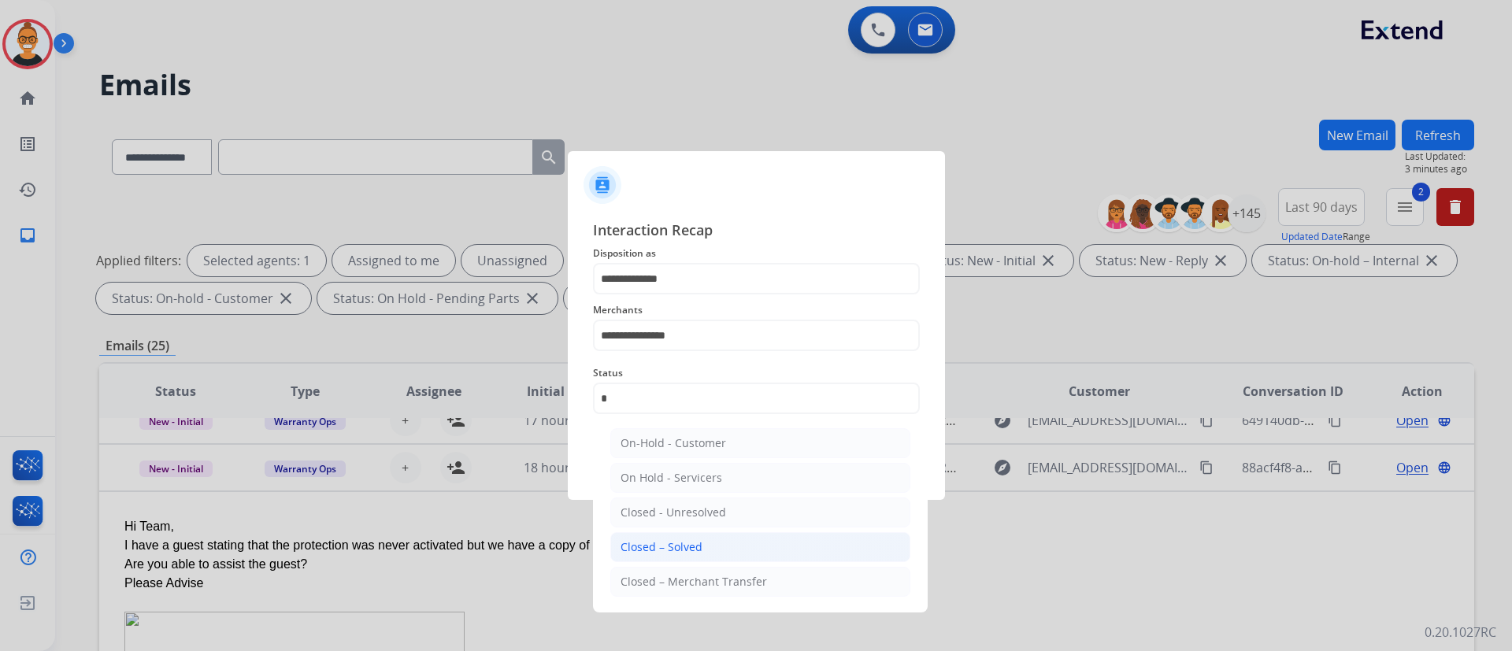
click at [677, 540] on div "Closed – Solved" at bounding box center [662, 548] width 82 height 16
type input "**********"
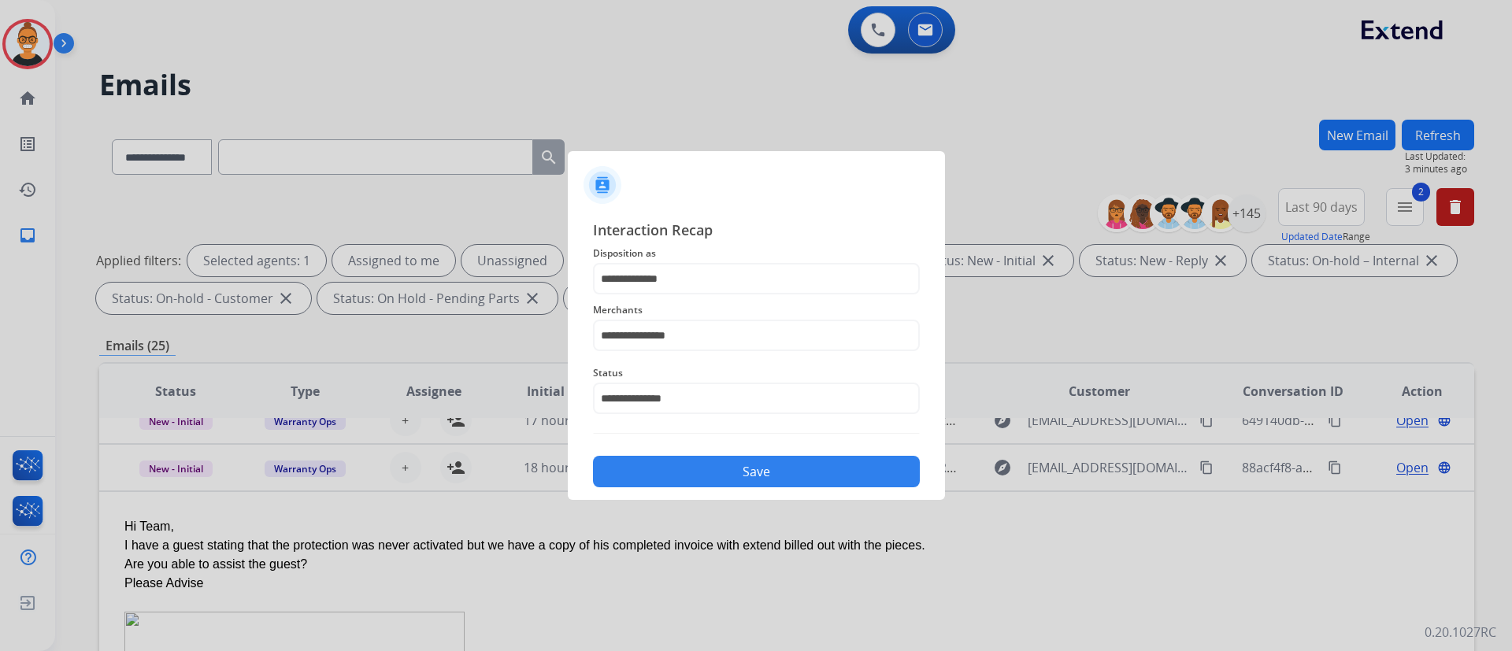
click at [682, 493] on div "**********" at bounding box center [756, 353] width 377 height 294
click at [688, 480] on button "Save" at bounding box center [756, 472] width 327 height 32
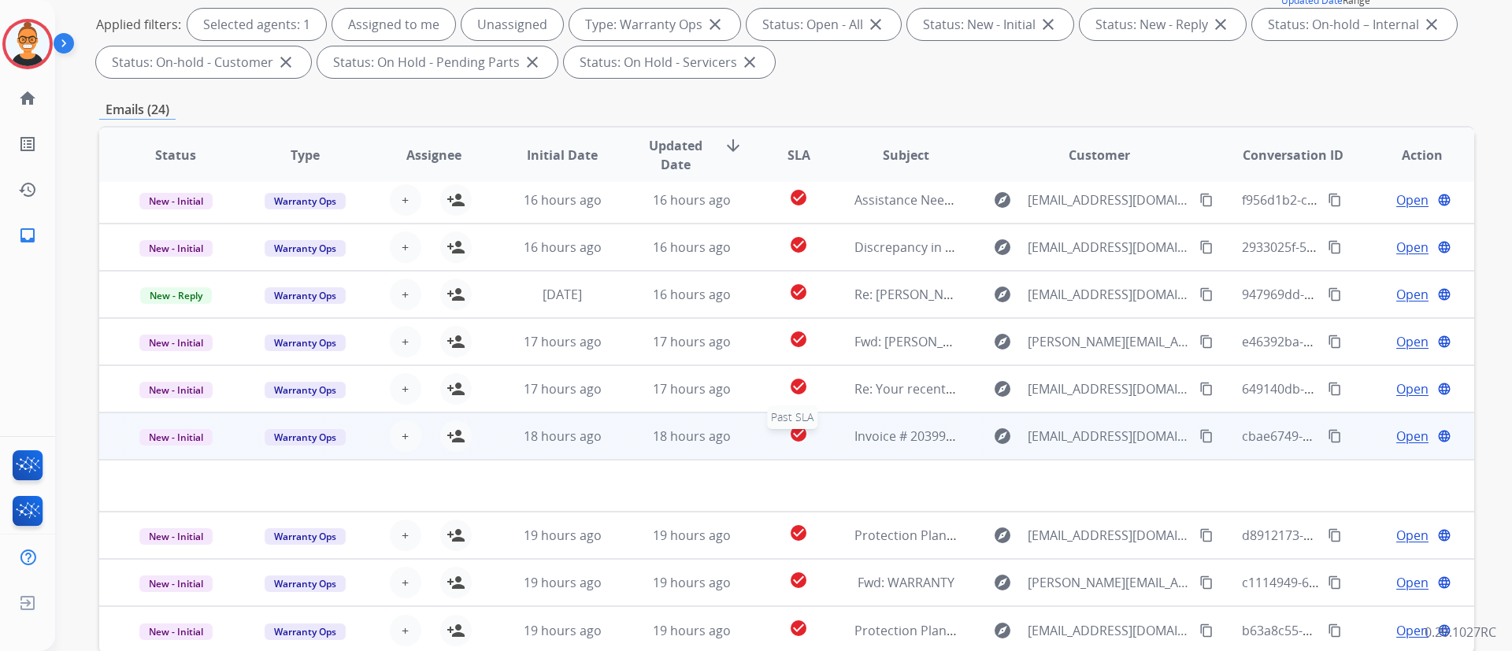
click at [806, 447] on div "check_circle" at bounding box center [799, 437] width 60 height 24
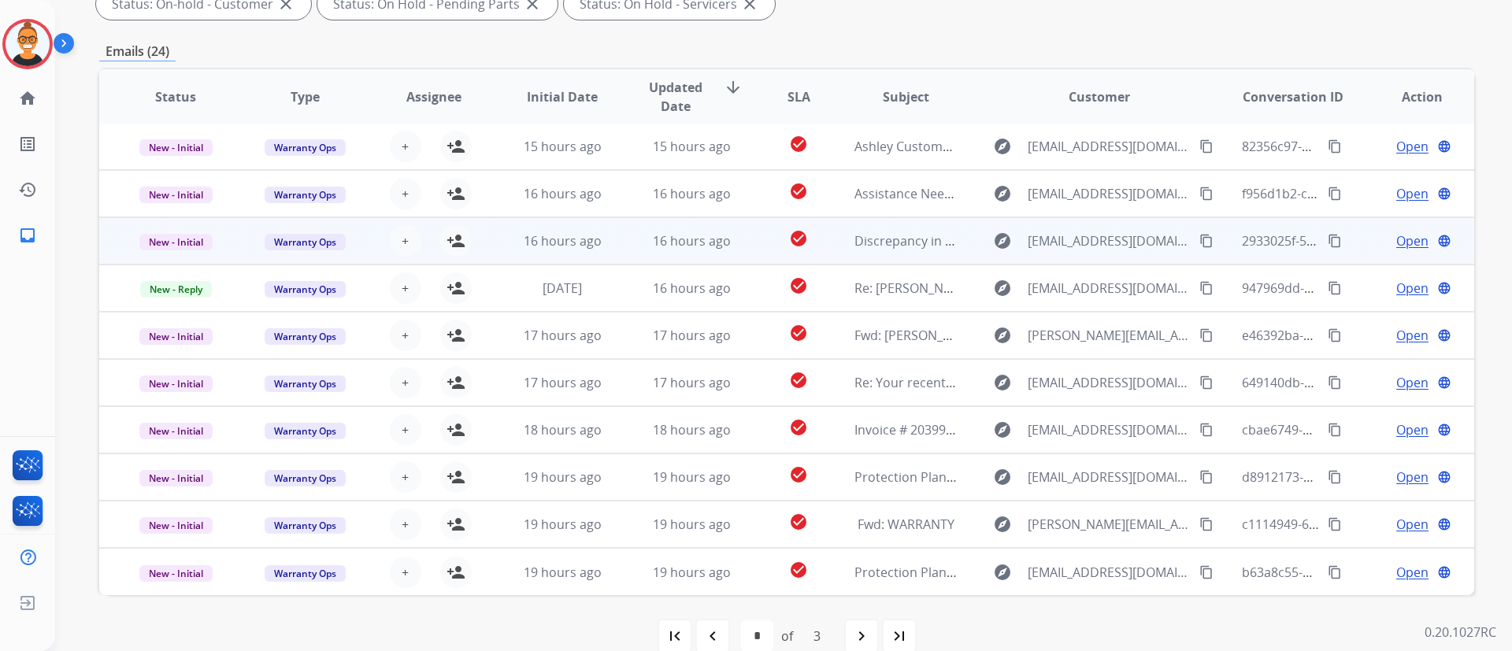
scroll to position [321, 0]
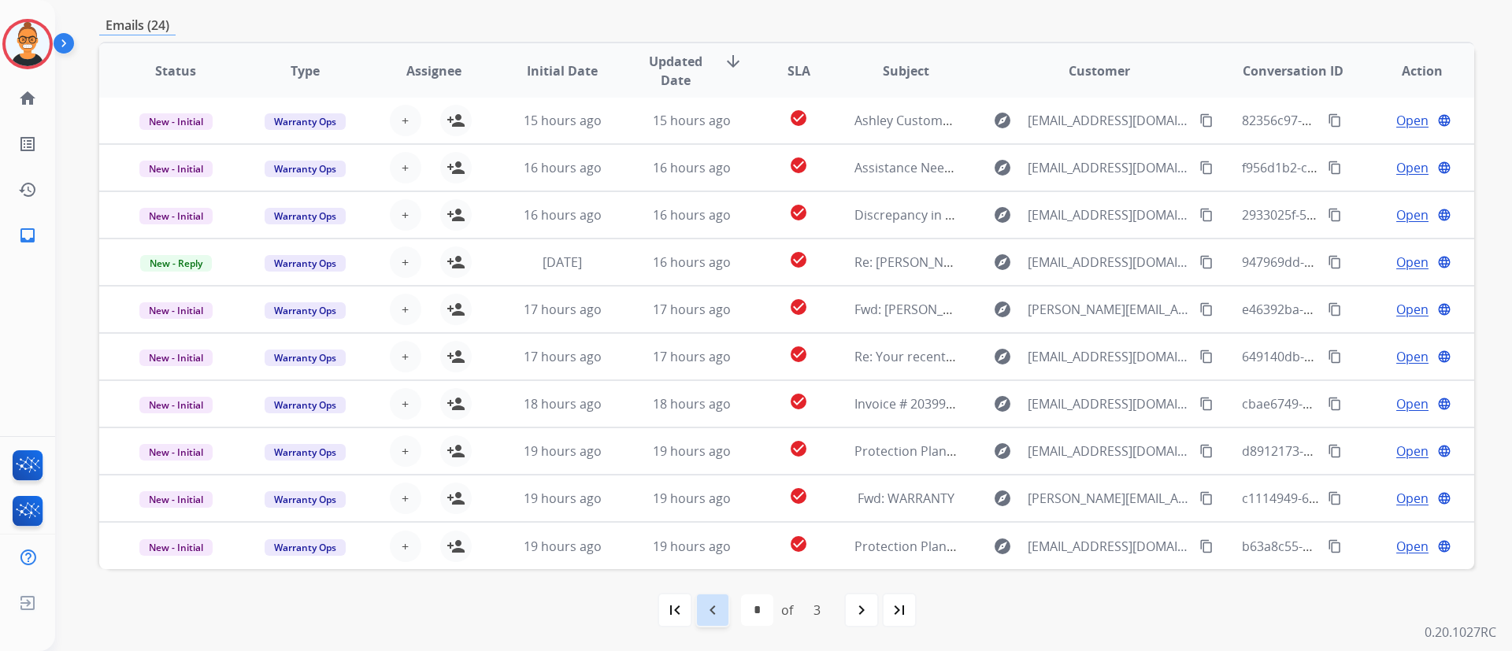
click at [717, 605] on mat-icon "navigate_before" at bounding box center [712, 610] width 19 height 19
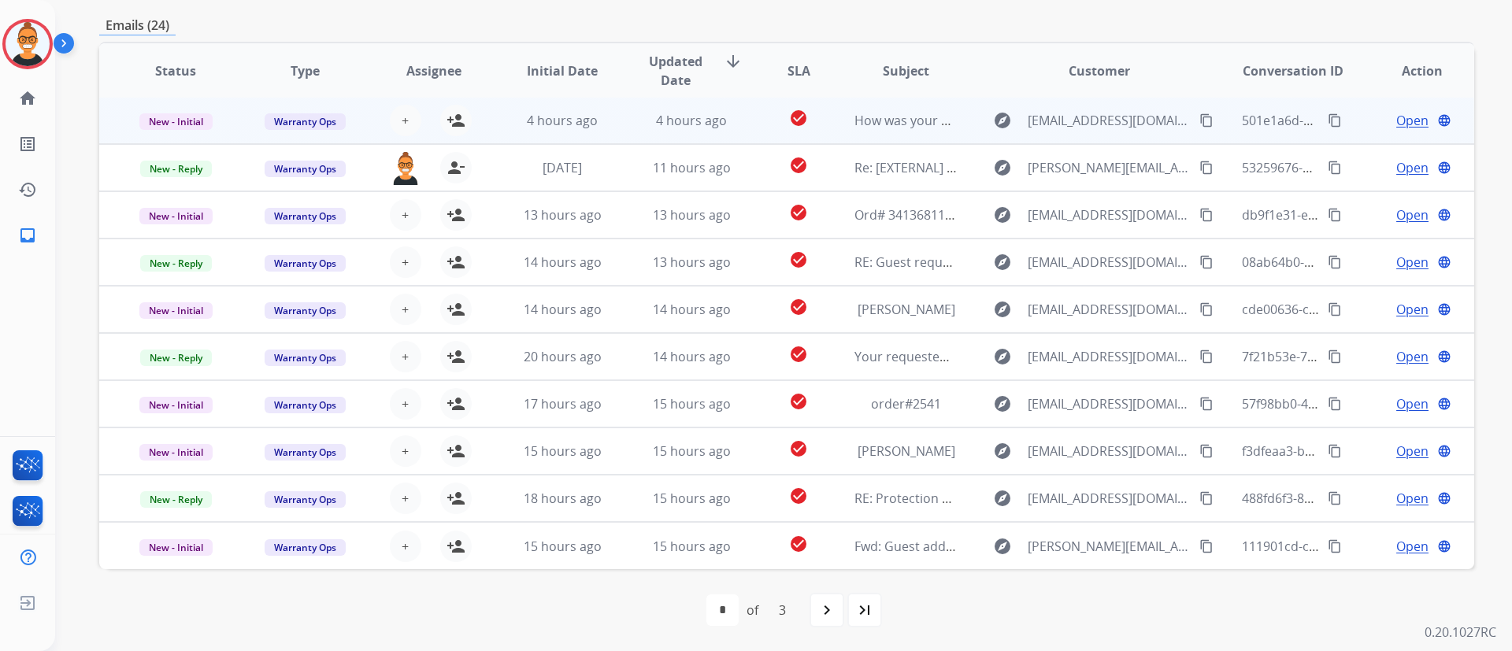
click at [744, 116] on td "check_circle" at bounding box center [787, 120] width 86 height 47
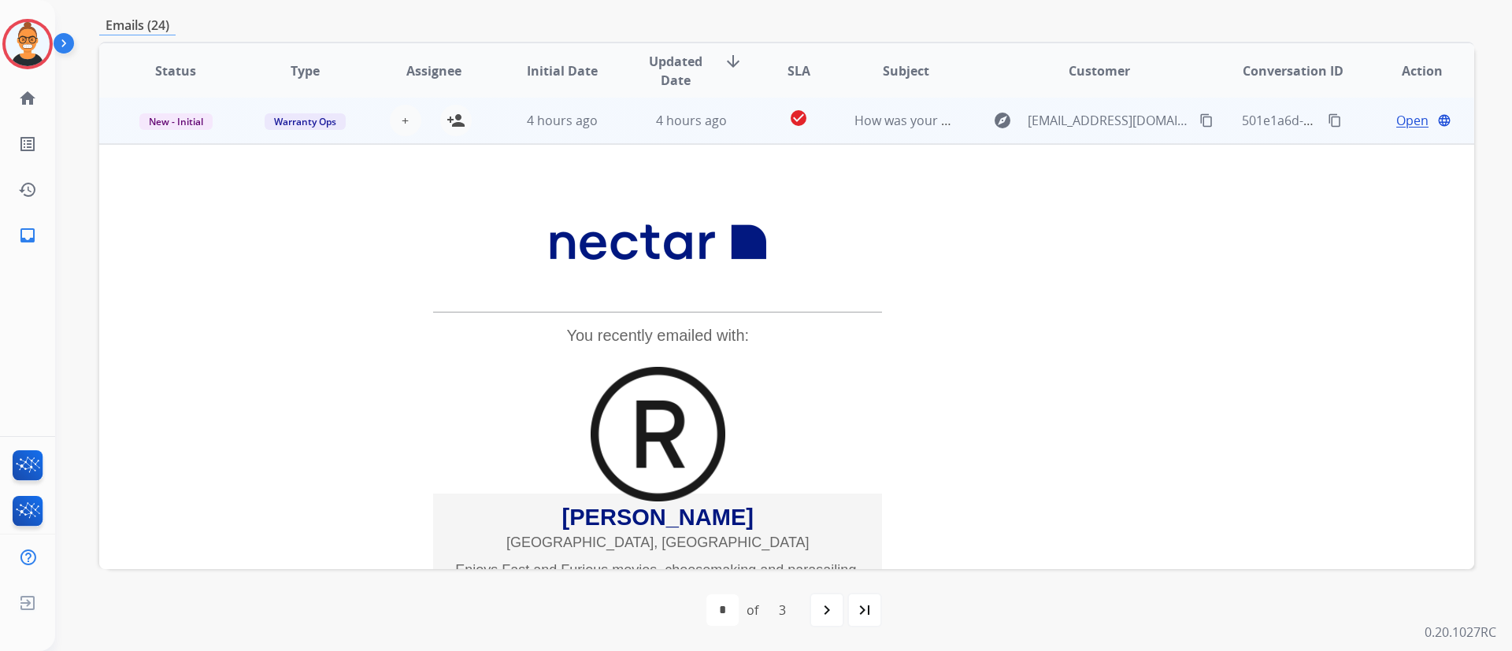
scroll to position [0, 0]
click at [448, 127] on mat-icon "person_add" at bounding box center [456, 122] width 19 height 19
click at [187, 124] on span "New - Initial" at bounding box center [175, 123] width 73 height 17
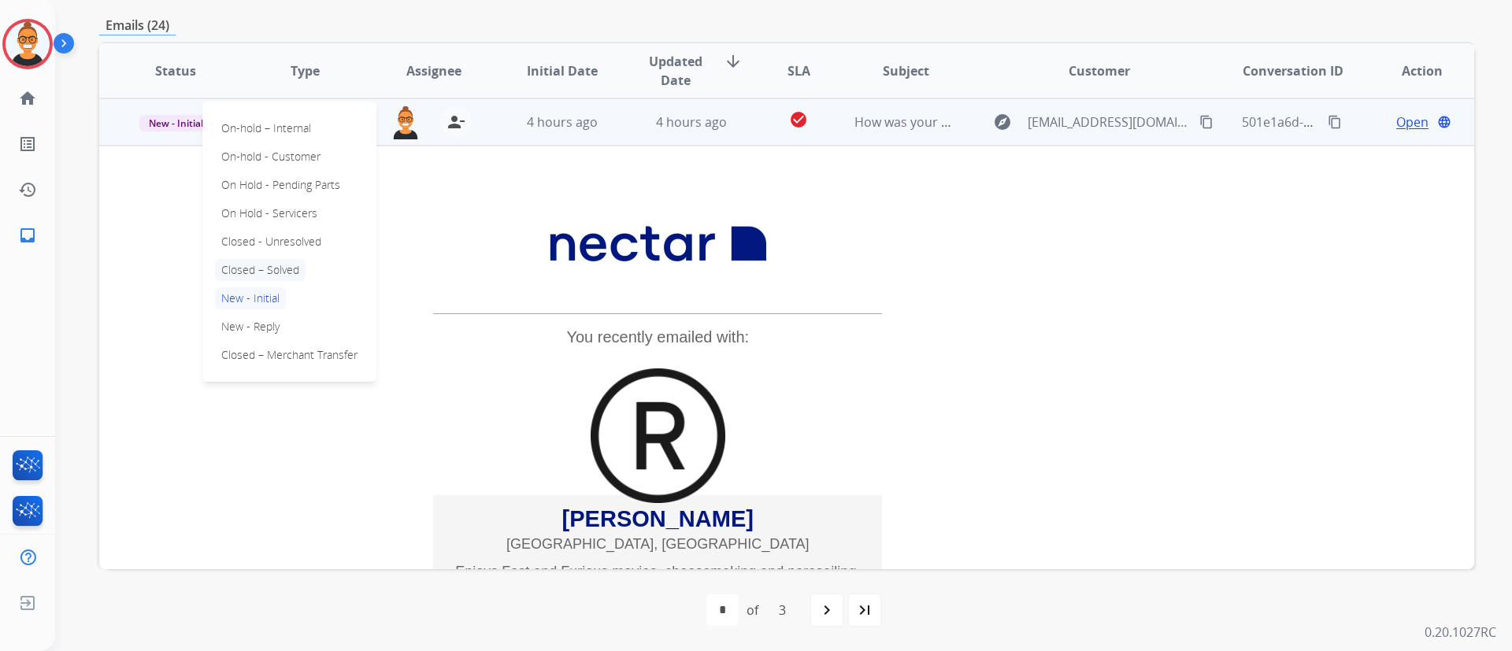
click at [280, 263] on p "Closed – Solved" at bounding box center [260, 270] width 91 height 22
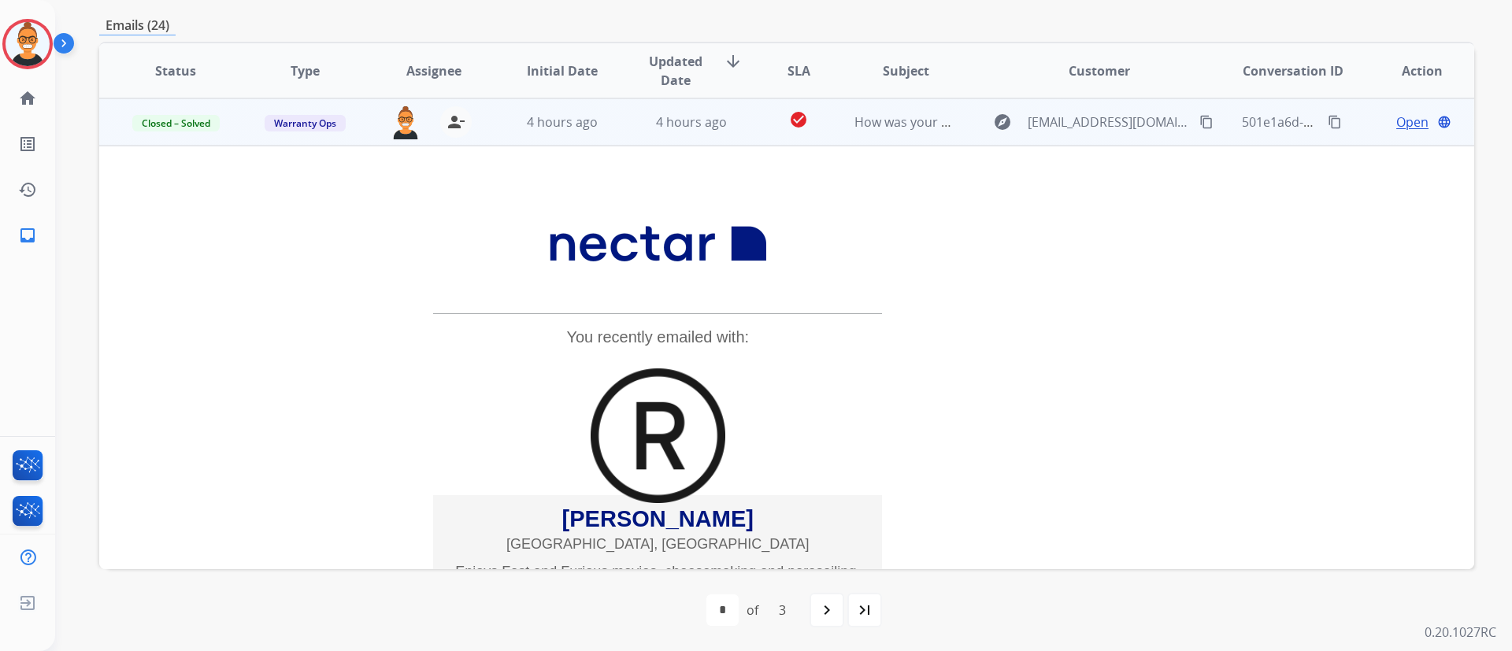
click at [677, 135] on td "4 hours ago" at bounding box center [679, 121] width 129 height 47
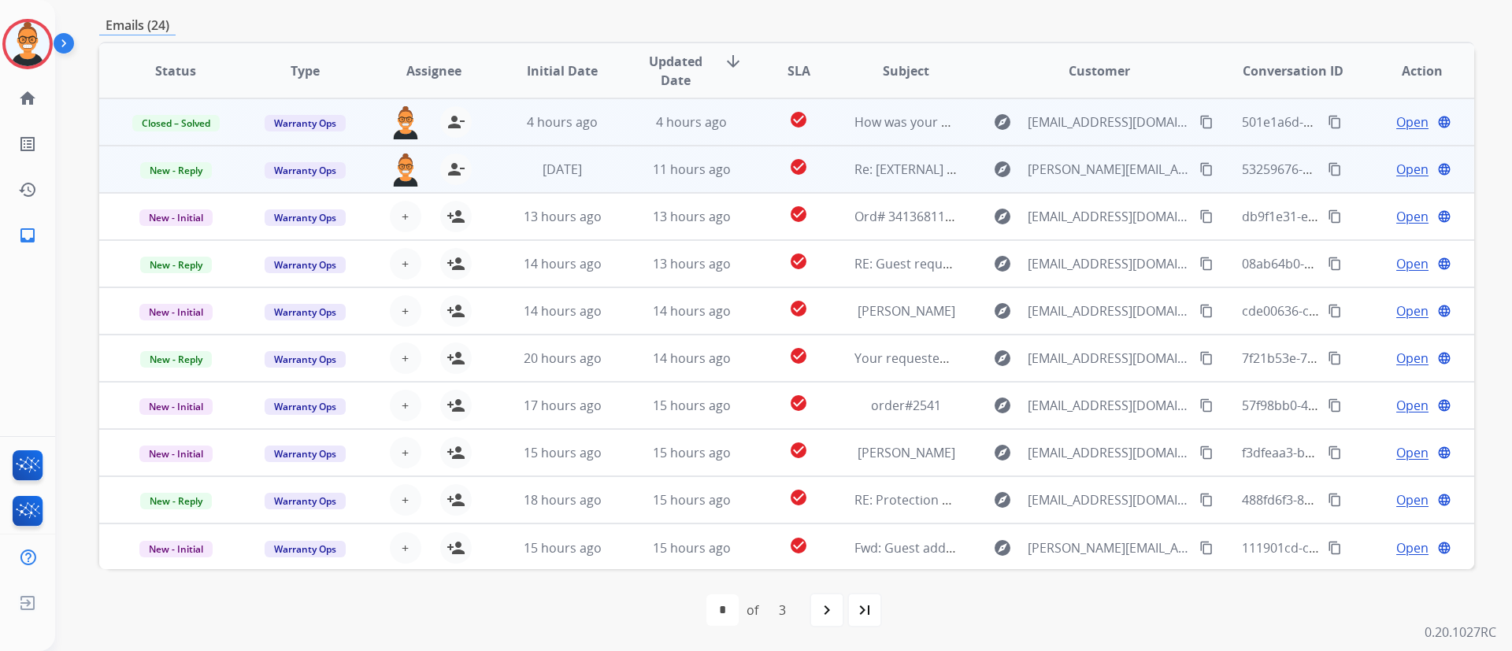
click at [633, 171] on td "11 hours ago" at bounding box center [679, 169] width 129 height 47
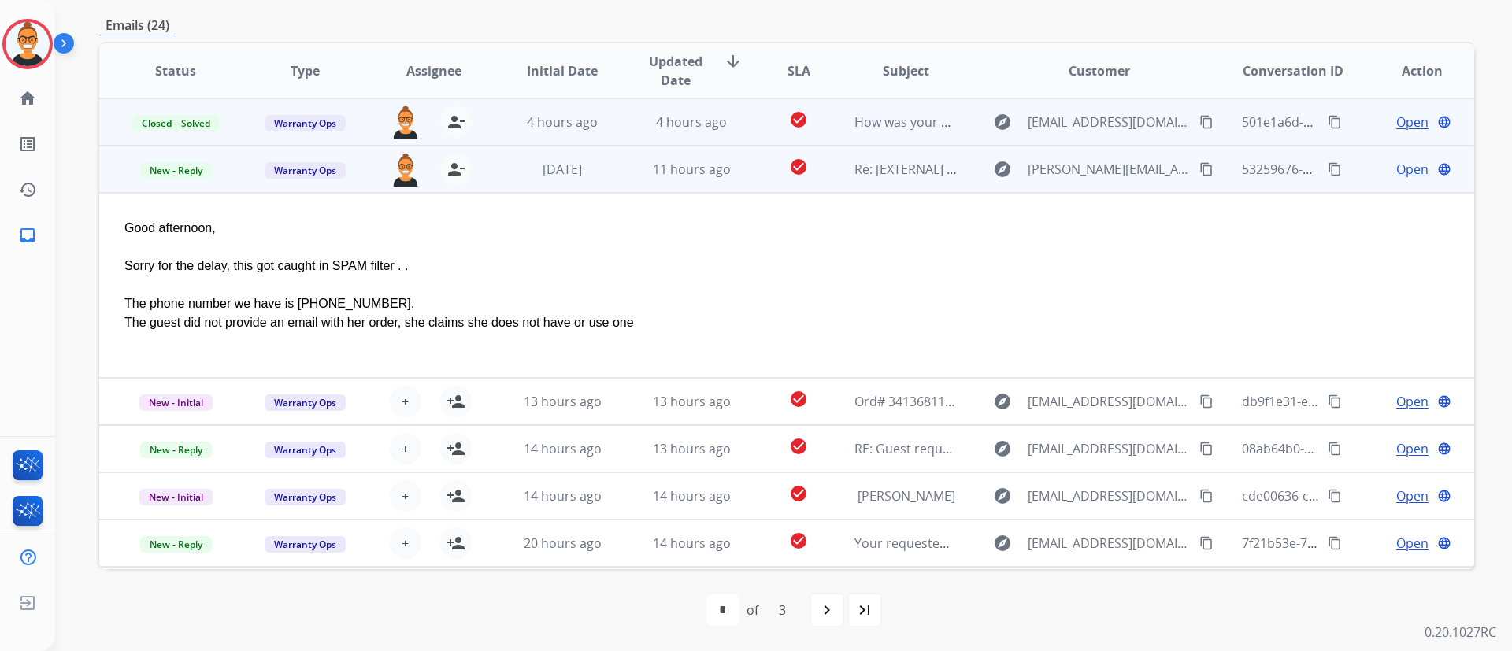
scroll to position [47, 0]
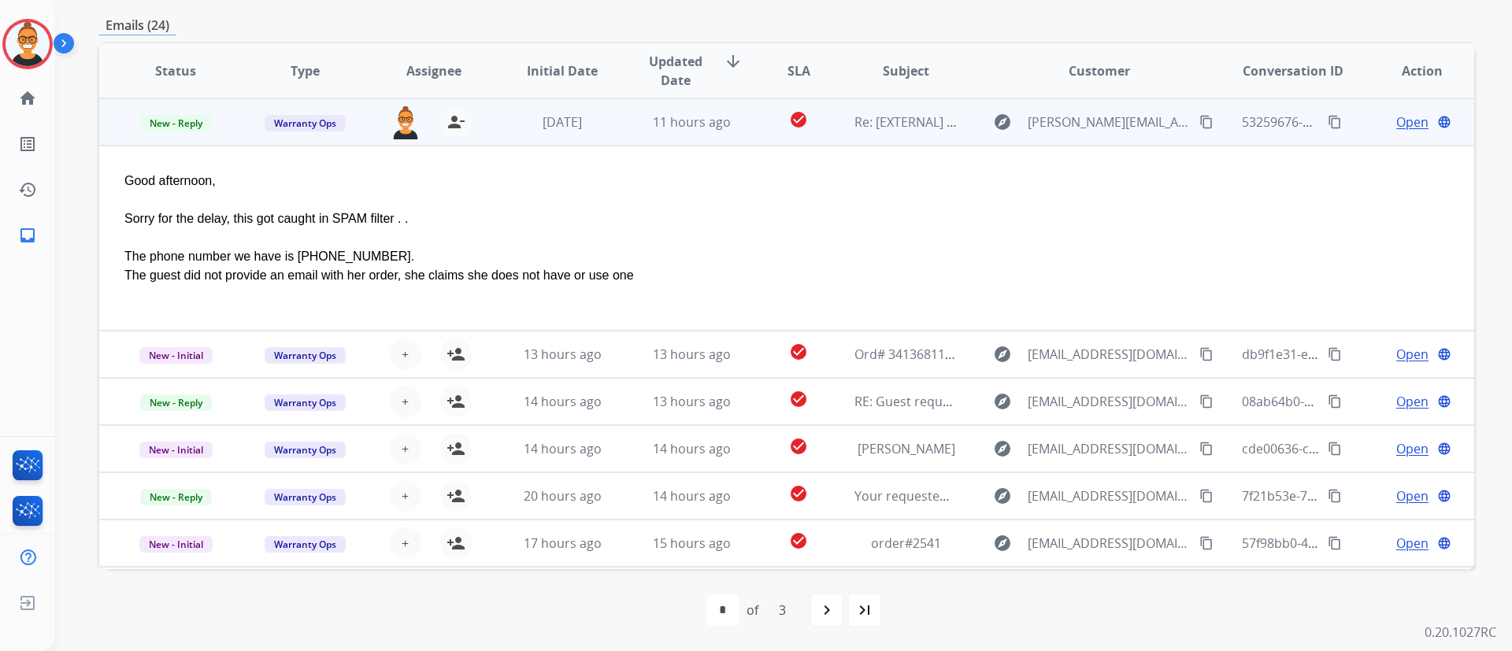
click at [1409, 121] on span "Open" at bounding box center [1413, 122] width 32 height 19
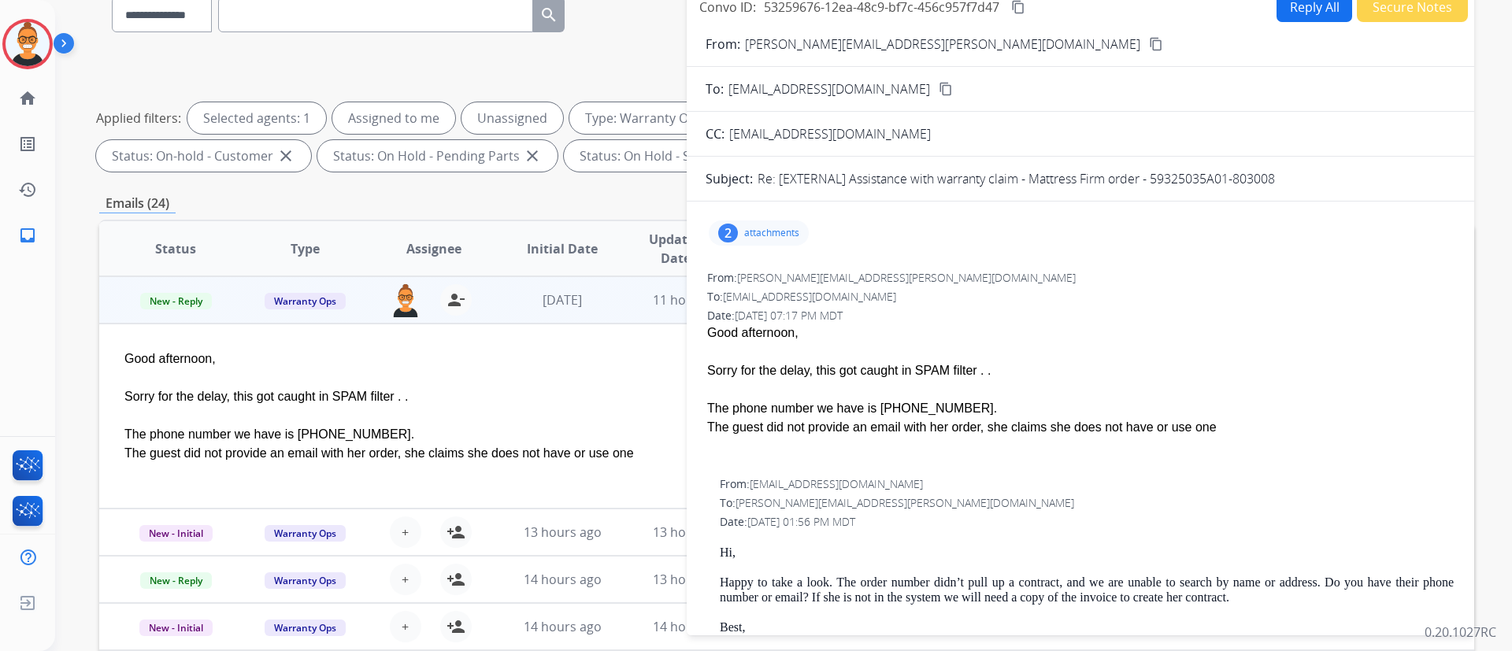
scroll to position [0, 0]
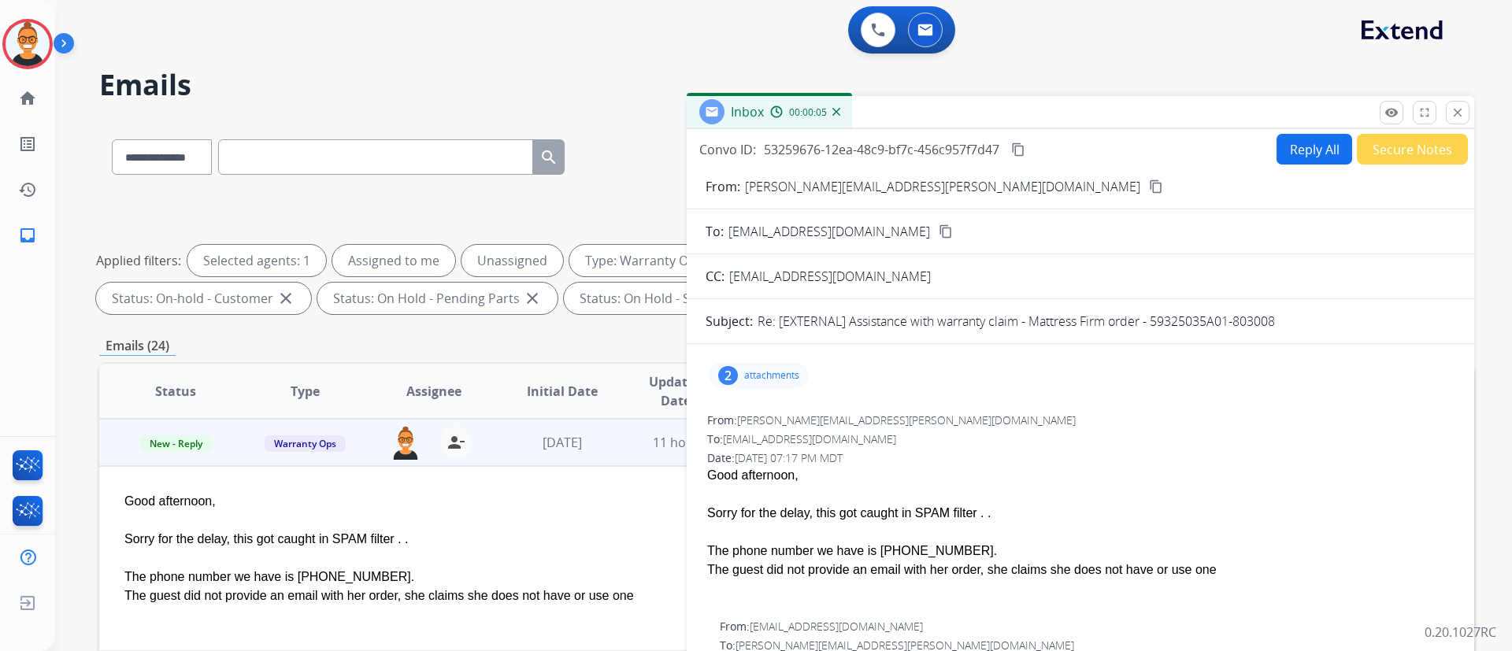
click at [786, 378] on p "attachments" at bounding box center [771, 375] width 55 height 13
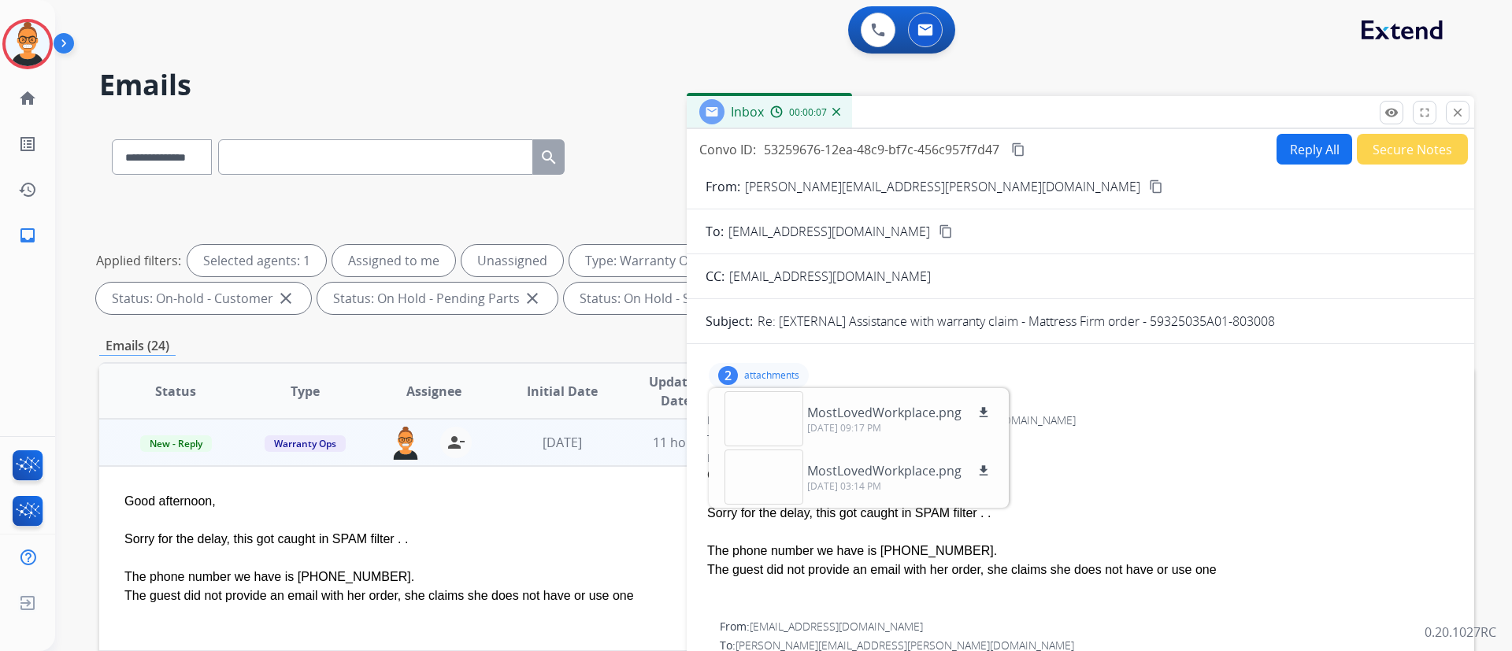
click at [770, 365] on div "2 attachments MostLovedWorkplace.png download [DATE] 09:17 PM MostLovedWorkplac…" at bounding box center [759, 375] width 100 height 25
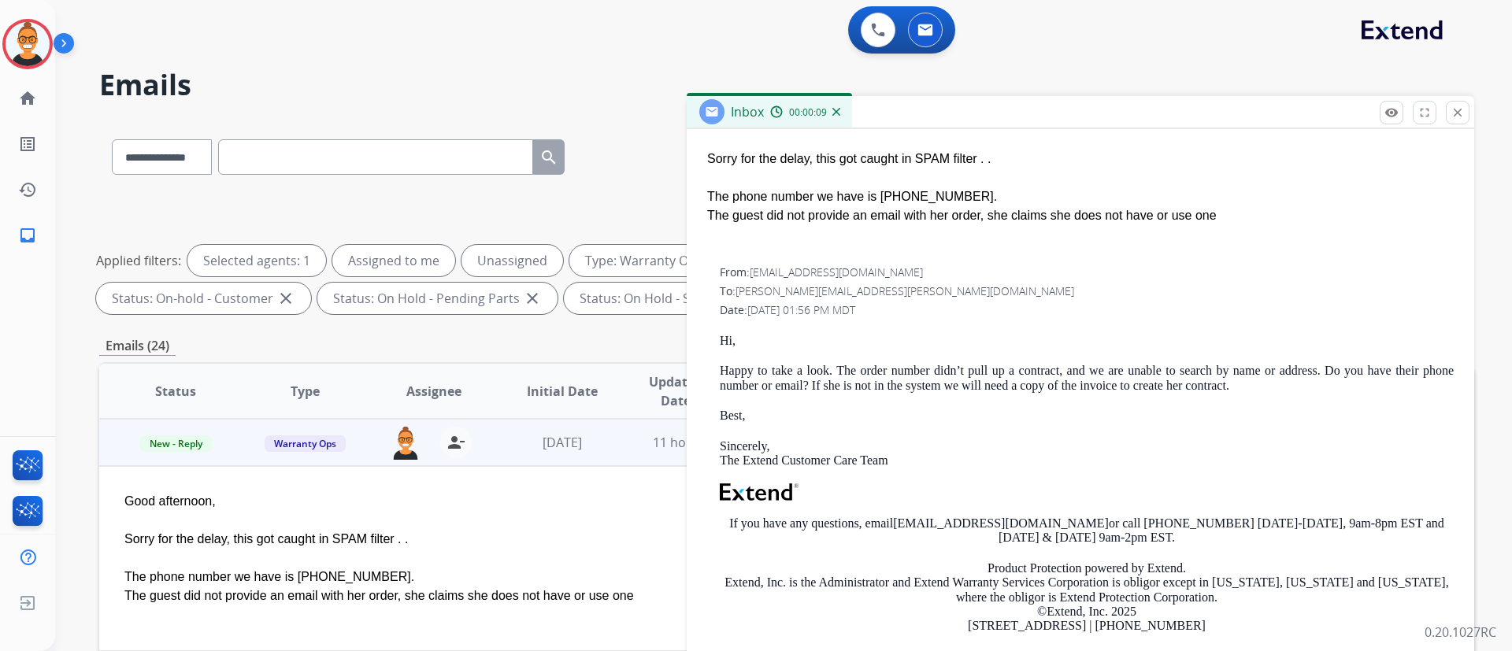
scroll to position [118, 0]
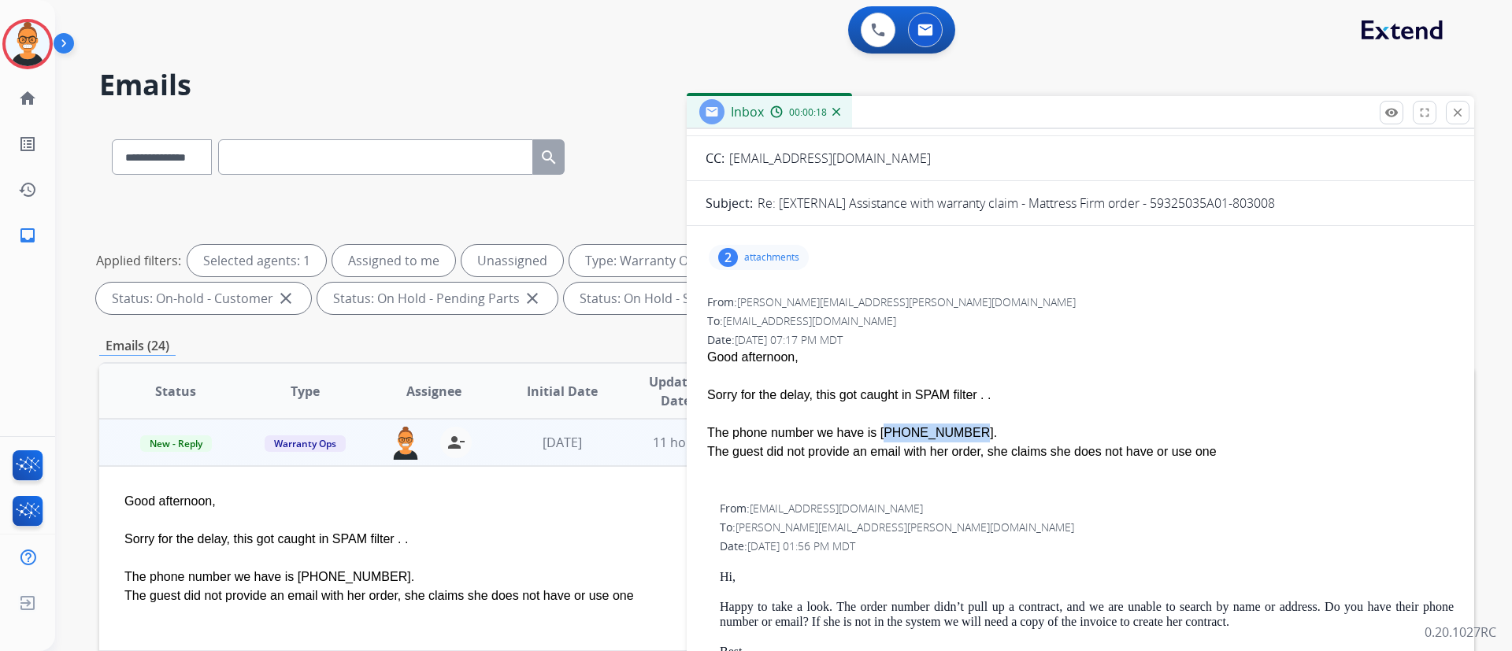
drag, startPoint x: 933, startPoint y: 430, endPoint x: 862, endPoint y: 438, distance: 72.1
click at [862, 438] on div "The phone number we have is [PHONE_NUMBER]. The guest did not provide an email …" at bounding box center [1080, 443] width 747 height 38
copy div "[PHONE_NUMBER]"
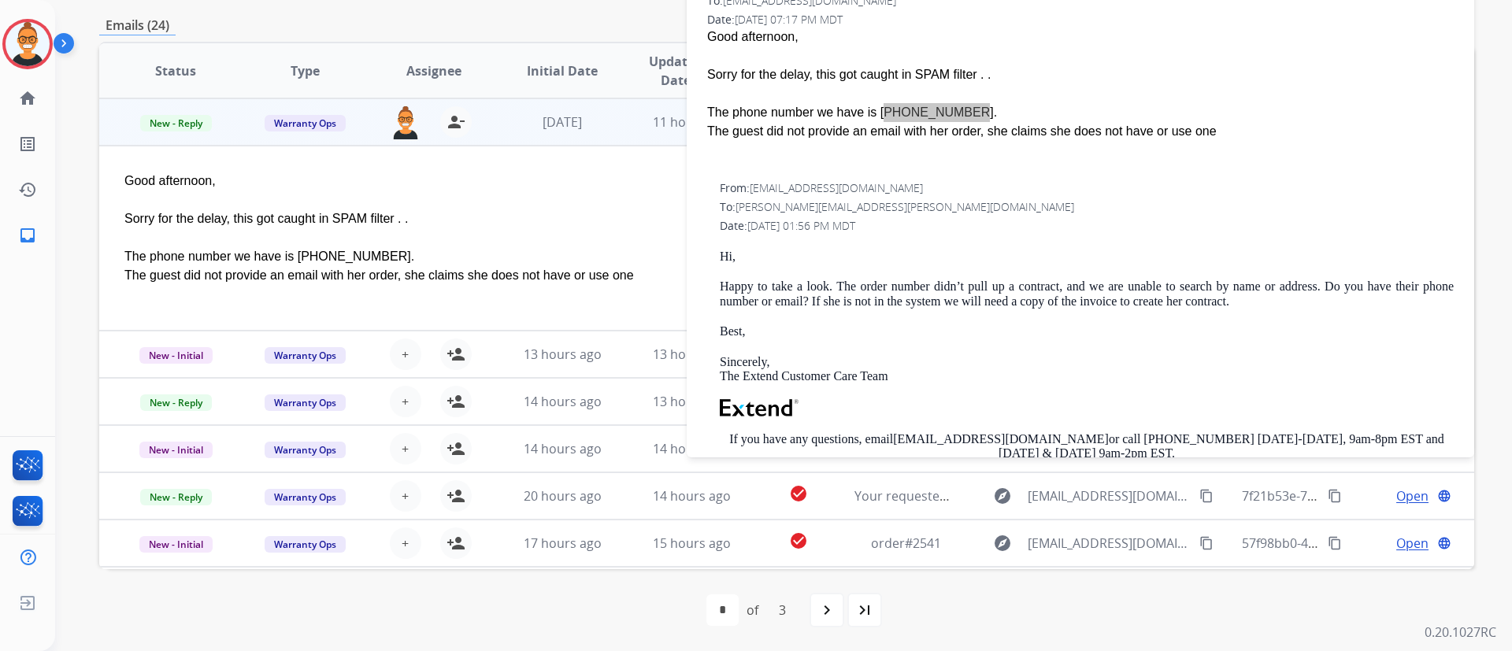
scroll to position [0, 0]
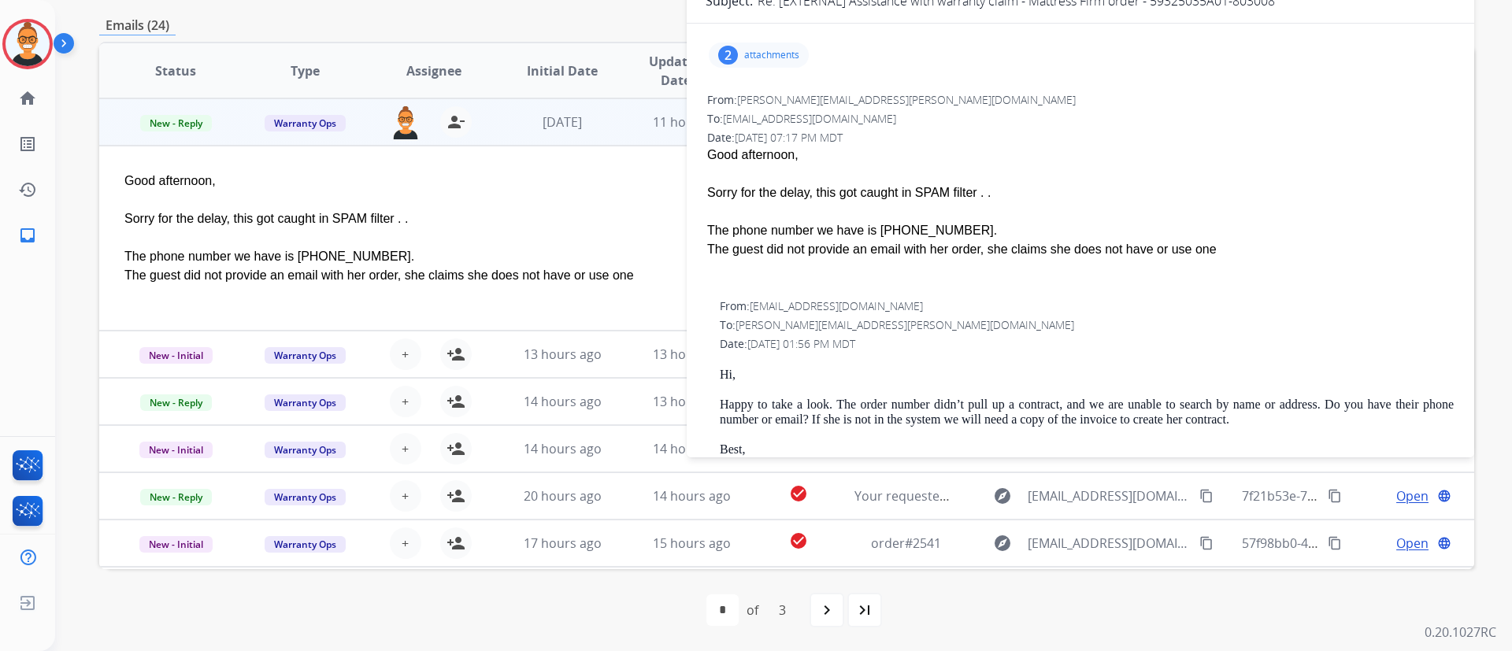
click at [778, 64] on div "2 attachments" at bounding box center [759, 55] width 100 height 25
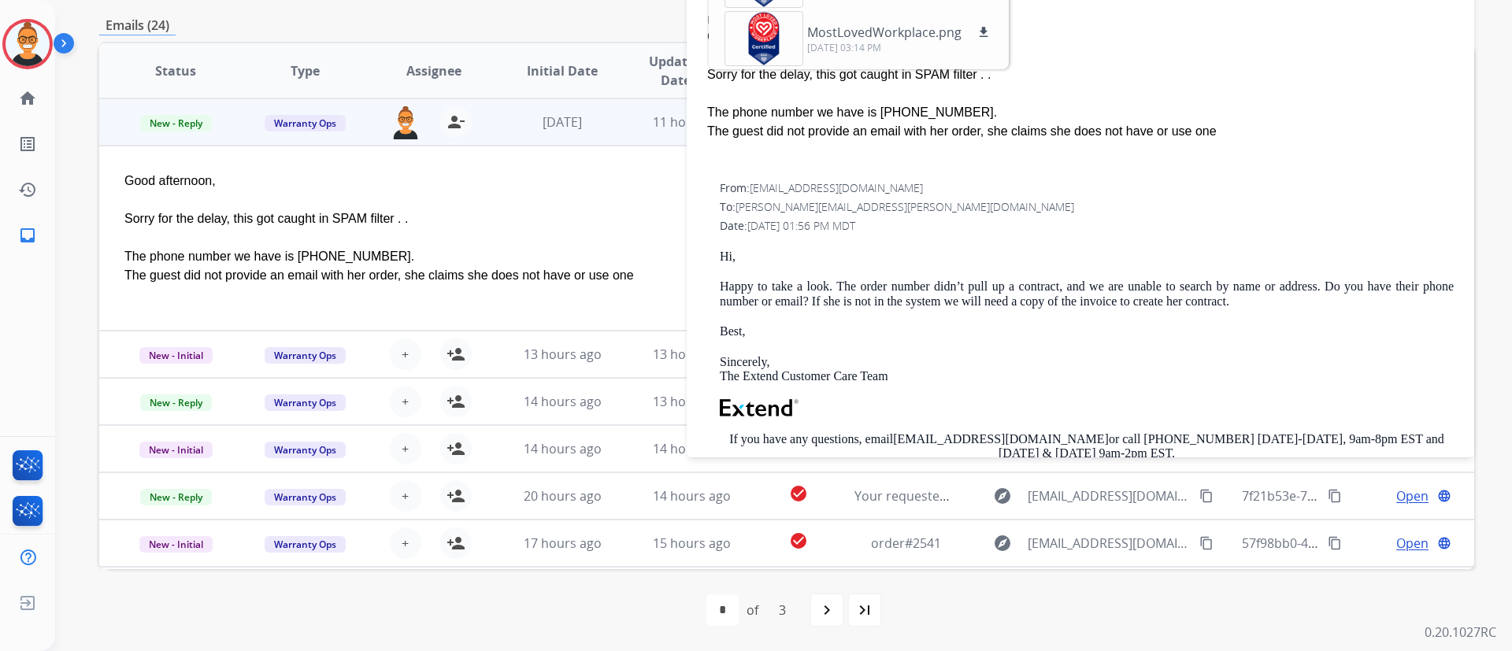
click at [1251, 238] on div "From: [EMAIL_ADDRESS][DOMAIN_NAME] To: [PERSON_NAME][EMAIL_ADDRESS][PERSON_NAME…" at bounding box center [1081, 406] width 750 height 455
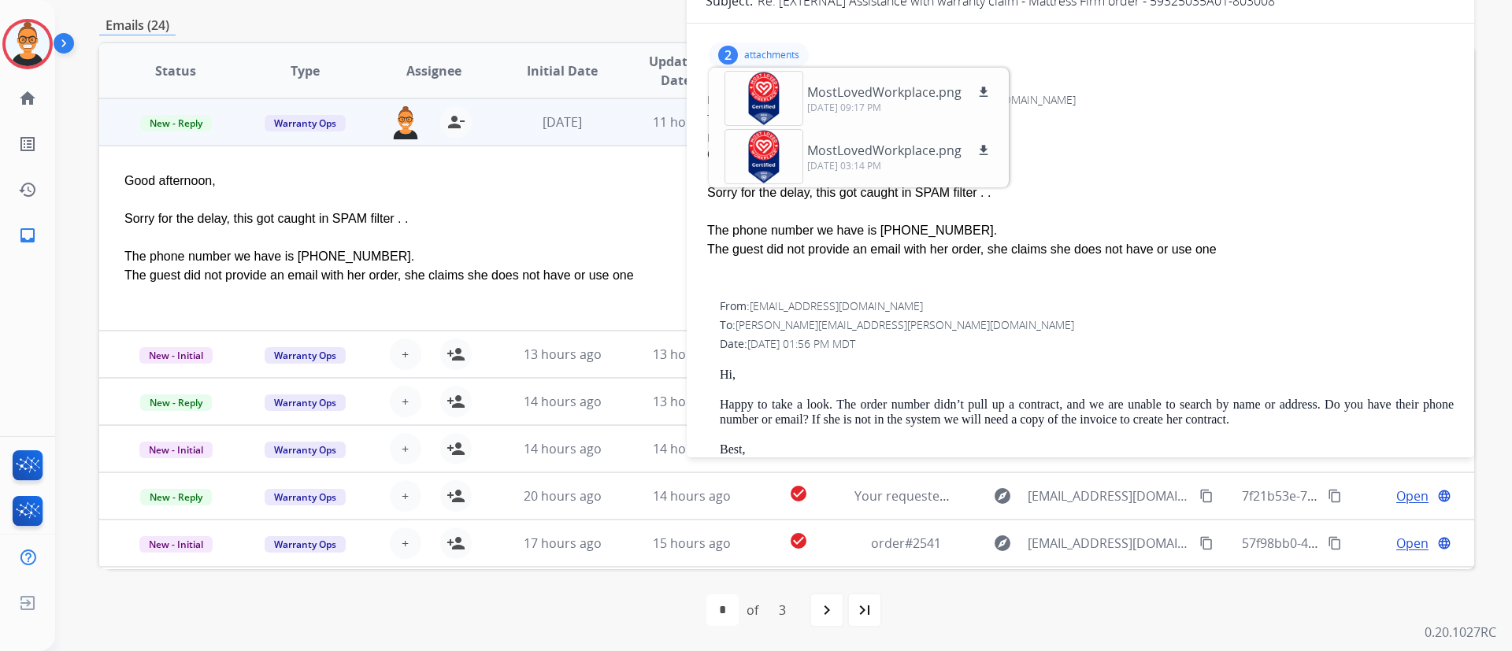
click at [770, 45] on div "2 attachments MostLovedWorkplace.png download [DATE] 09:17 PM MostLovedWorkplac…" at bounding box center [759, 55] width 100 height 25
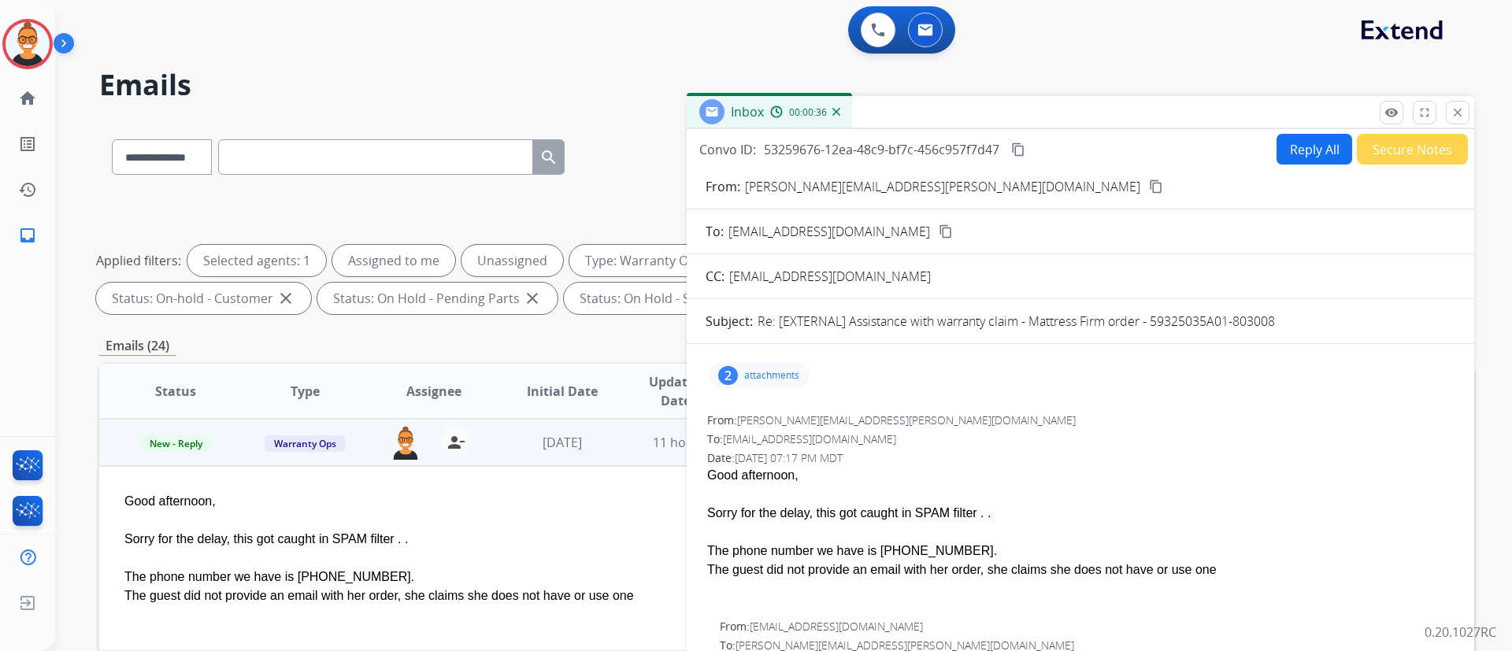
click at [1278, 150] on button "Reply All" at bounding box center [1315, 149] width 76 height 31
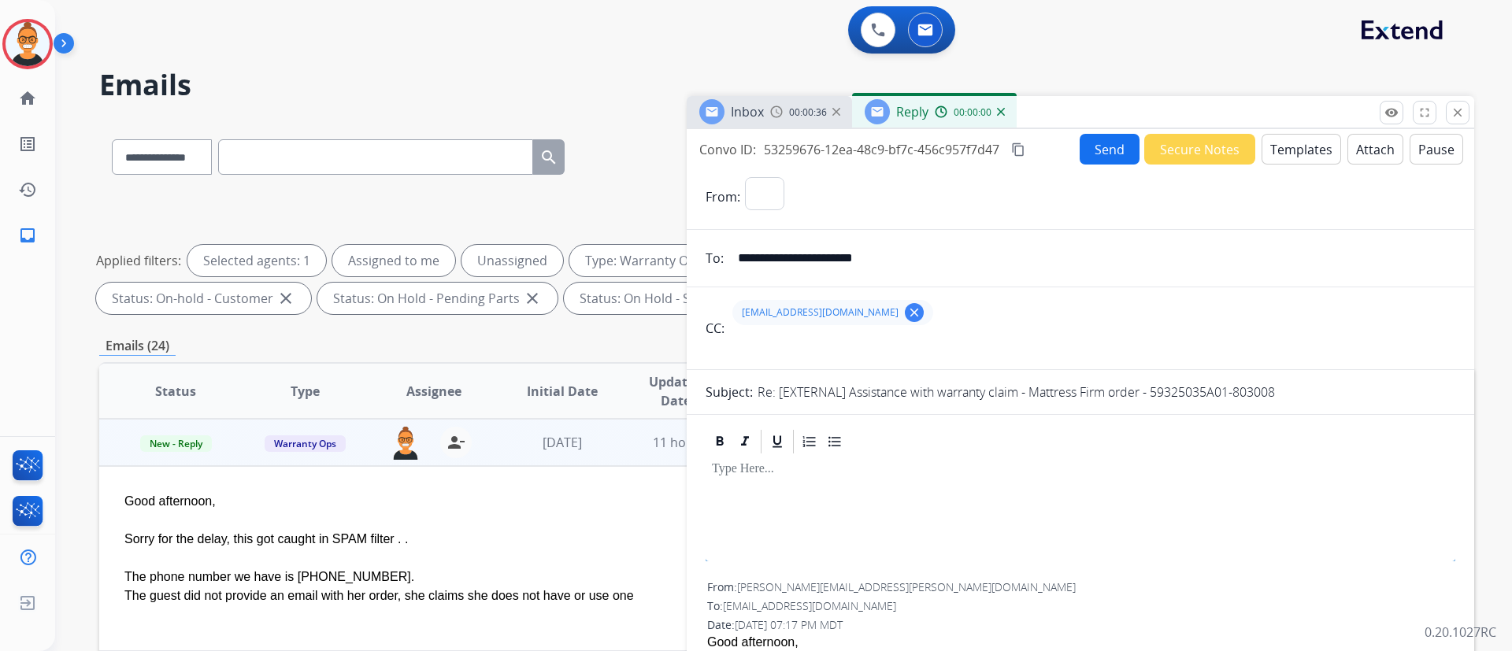
click at [1278, 150] on button "Templates" at bounding box center [1302, 149] width 80 height 31
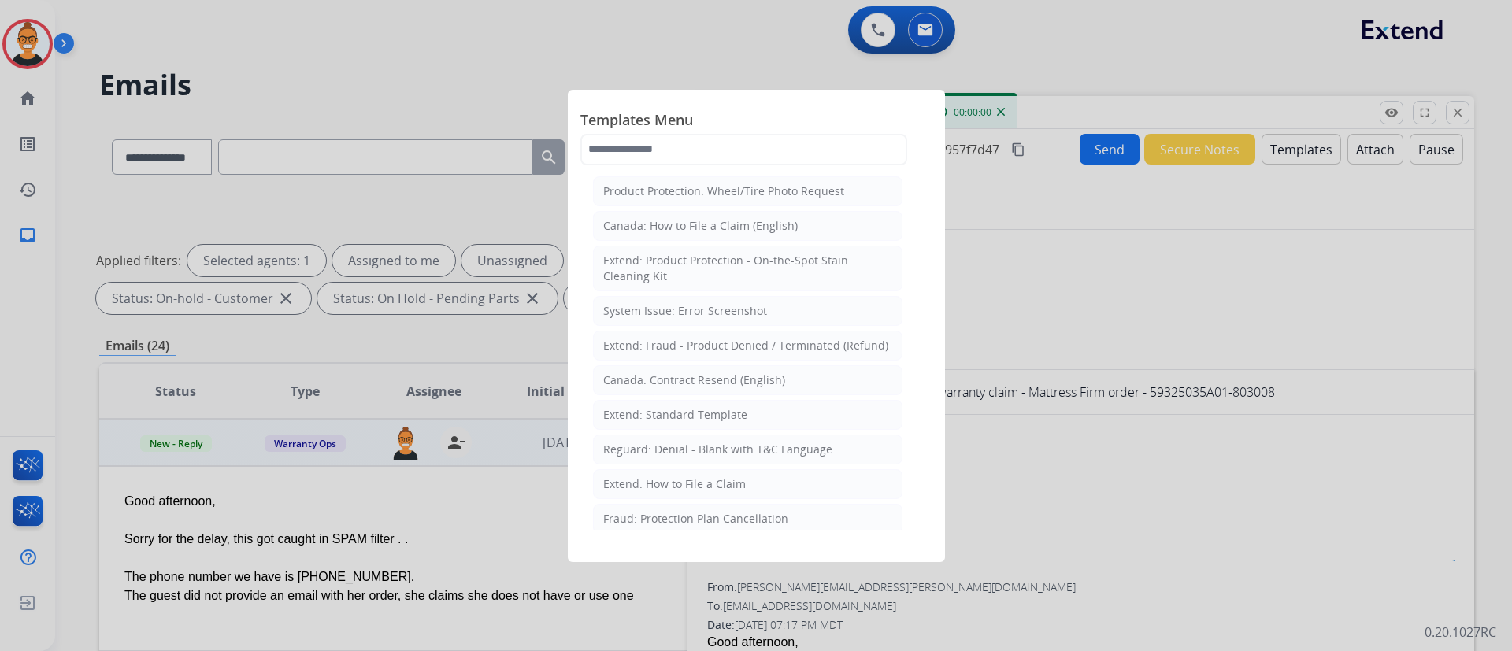
select select "**********"
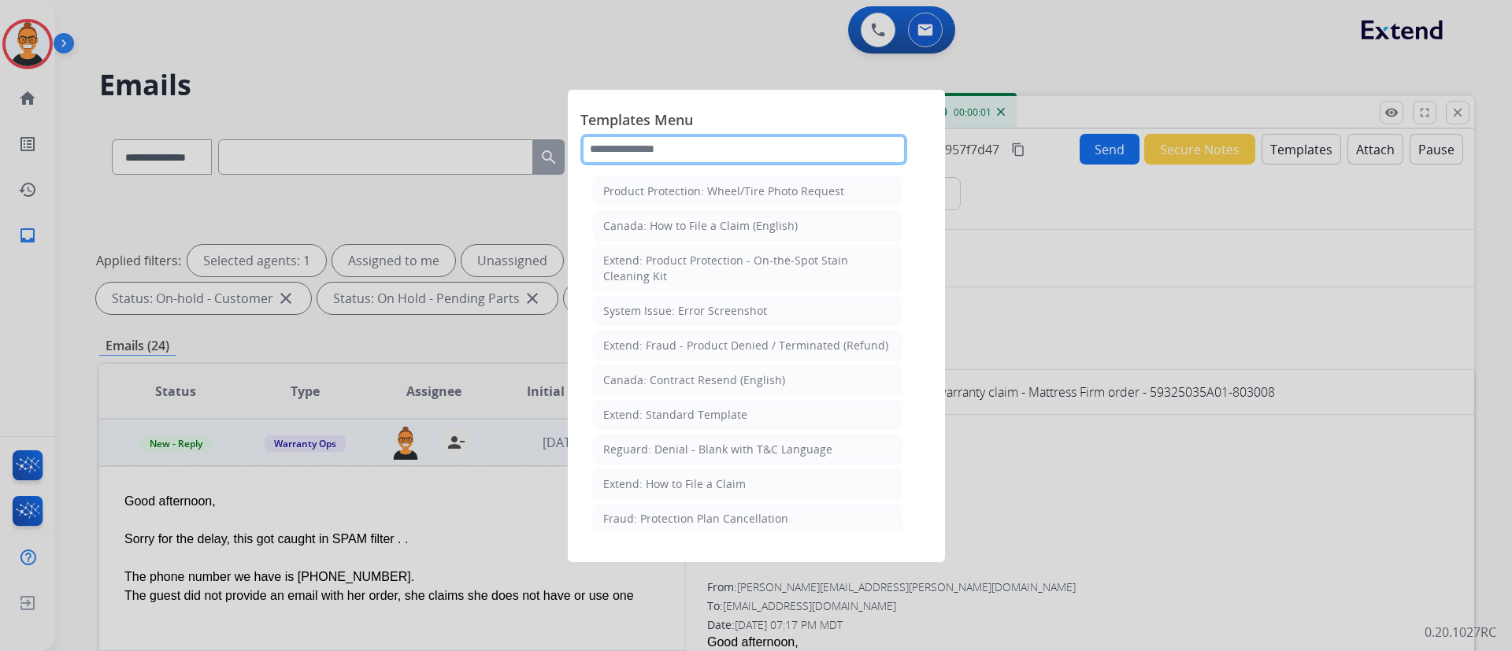
click at [688, 139] on input "text" at bounding box center [744, 150] width 327 height 32
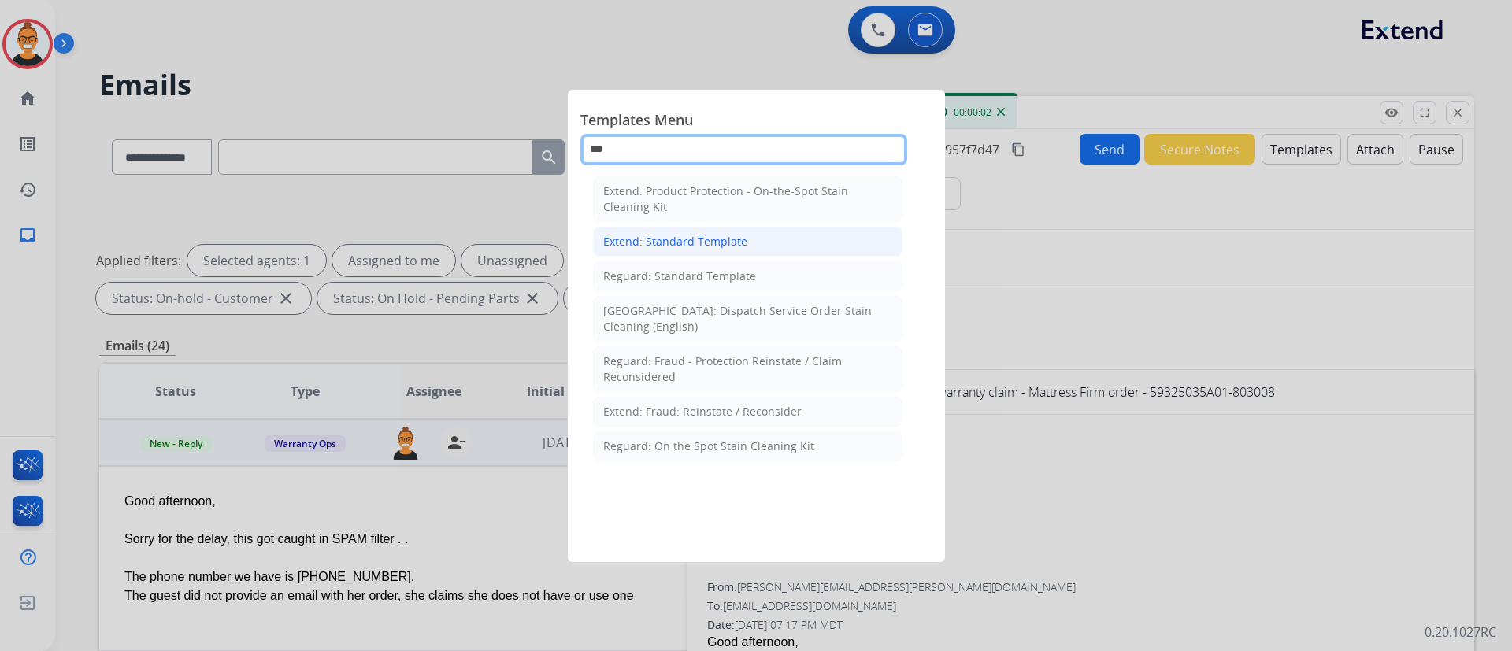
type input "***"
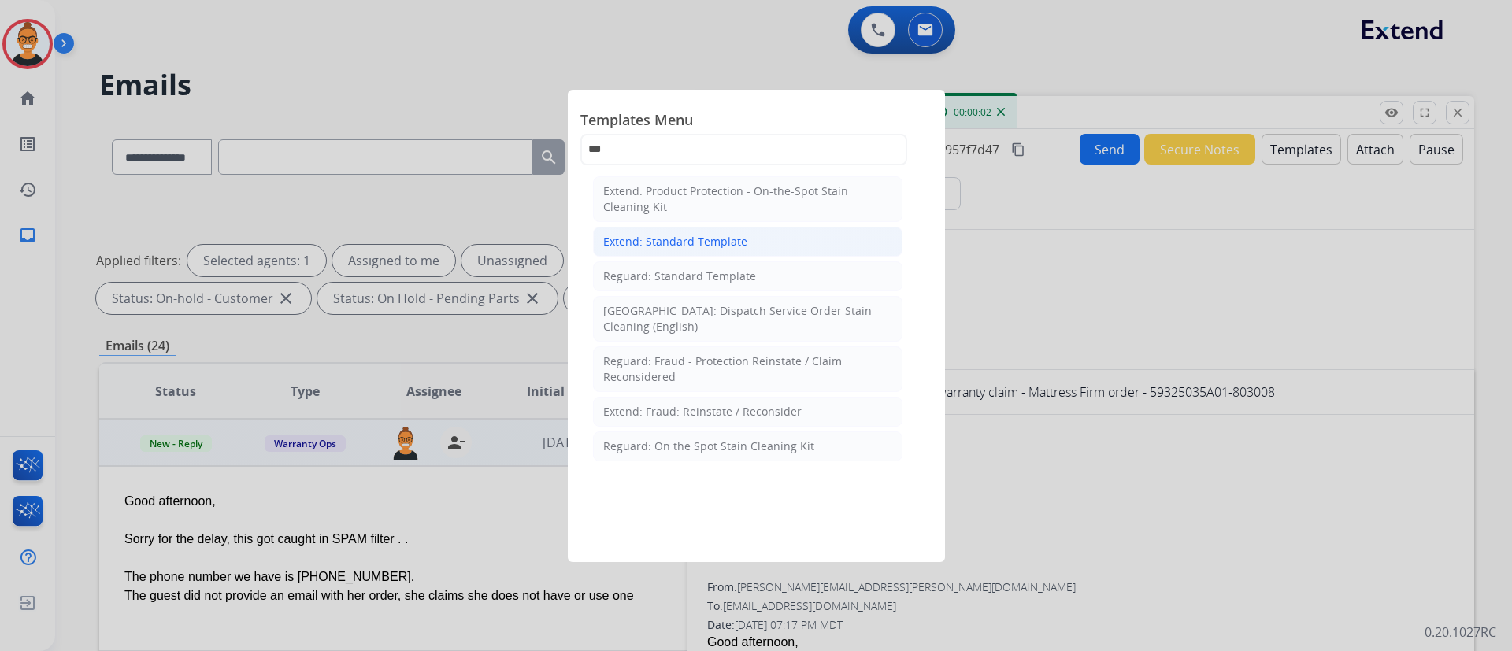
click at [691, 238] on div "Extend: Standard Template" at bounding box center [675, 242] width 144 height 16
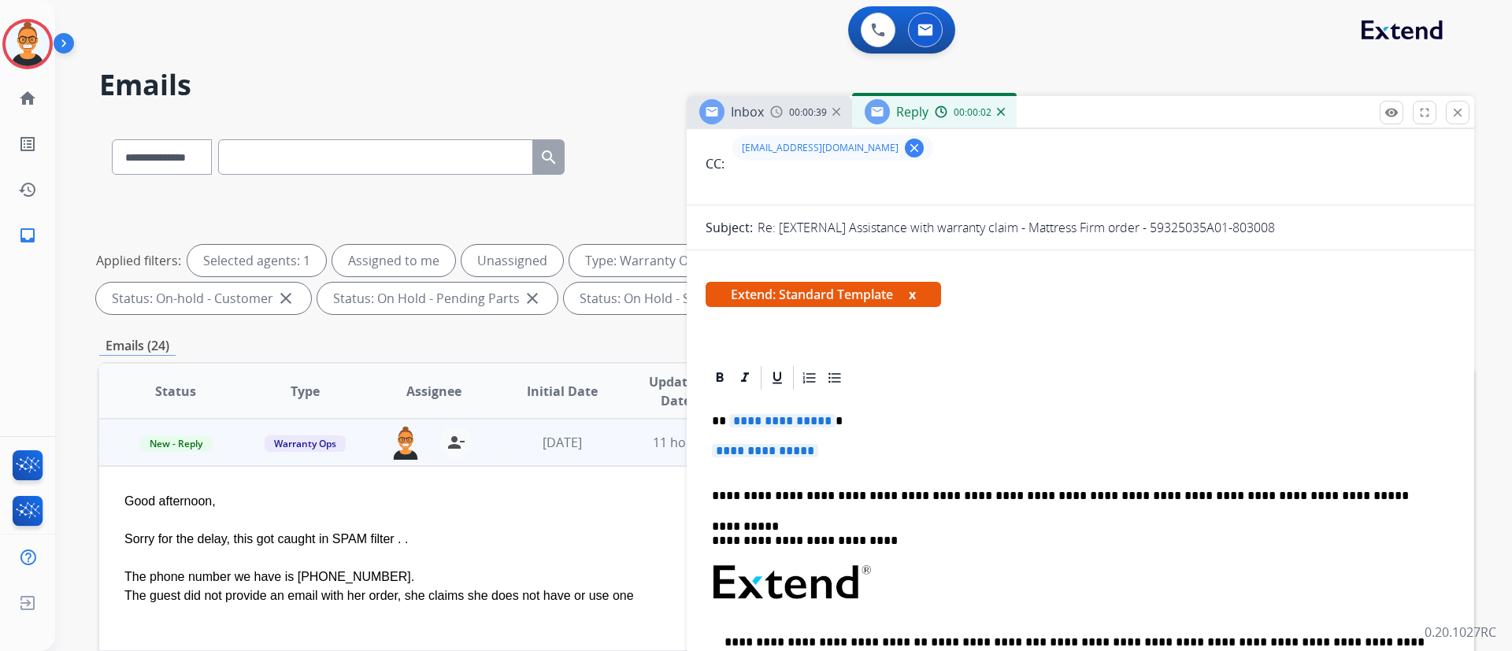
scroll to position [236, 0]
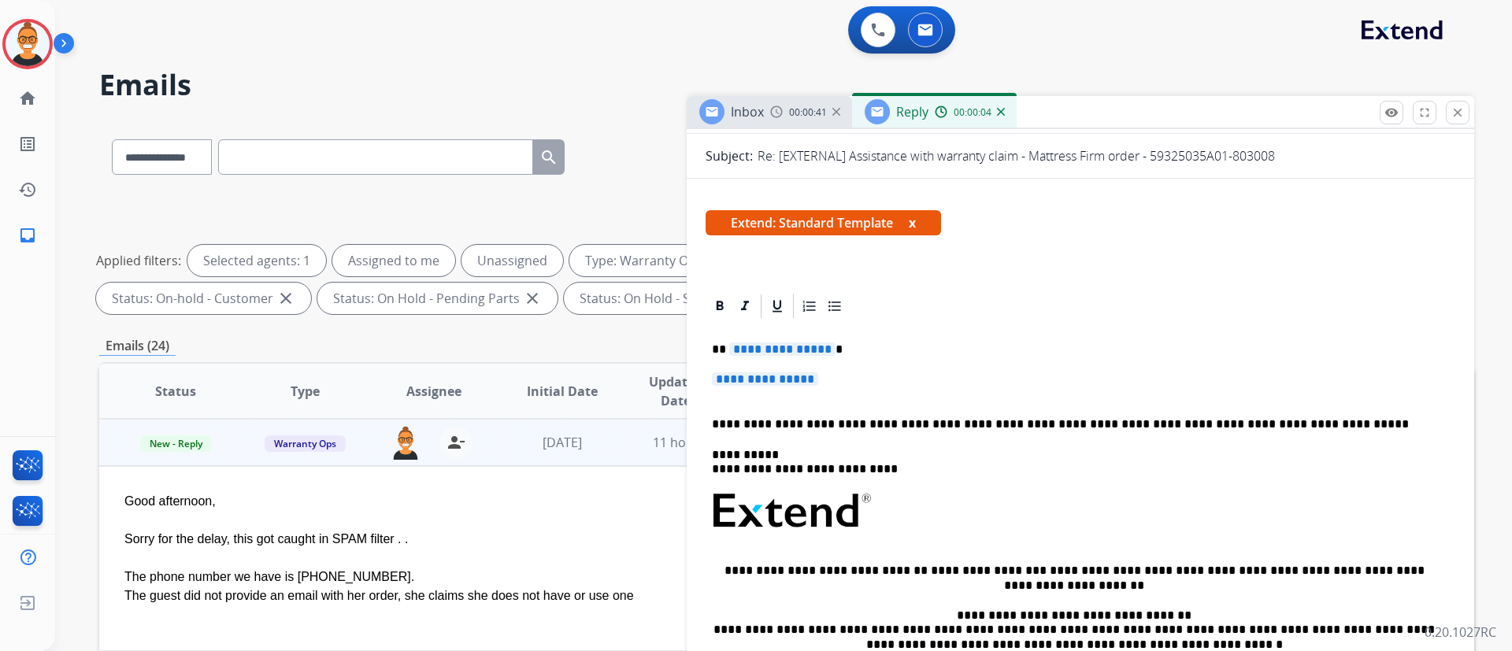
drag, startPoint x: 1330, startPoint y: 432, endPoint x: 1199, endPoint y: 435, distance: 131.6
click at [1199, 435] on div "**********" at bounding box center [1081, 549] width 750 height 456
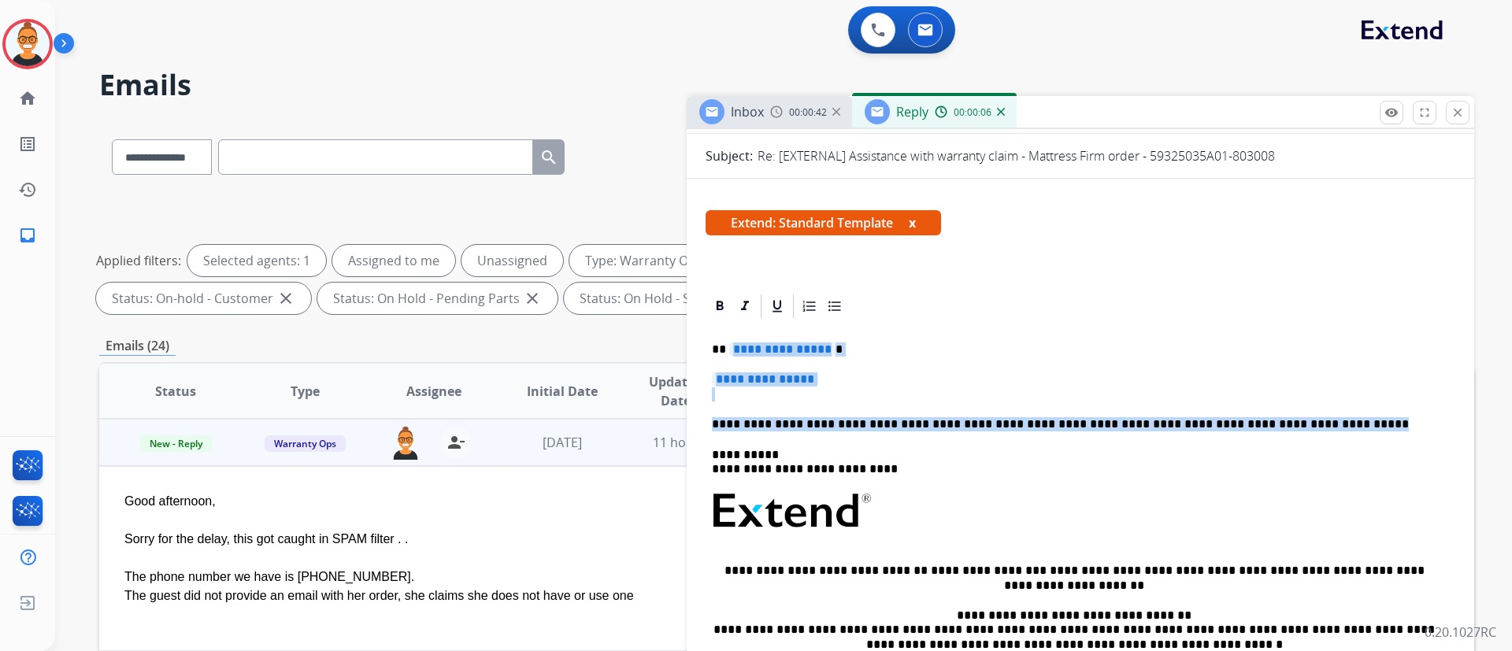
drag, startPoint x: 1307, startPoint y: 420, endPoint x: 729, endPoint y: 339, distance: 583.7
click at [729, 339] on div "**********" at bounding box center [1081, 549] width 750 height 456
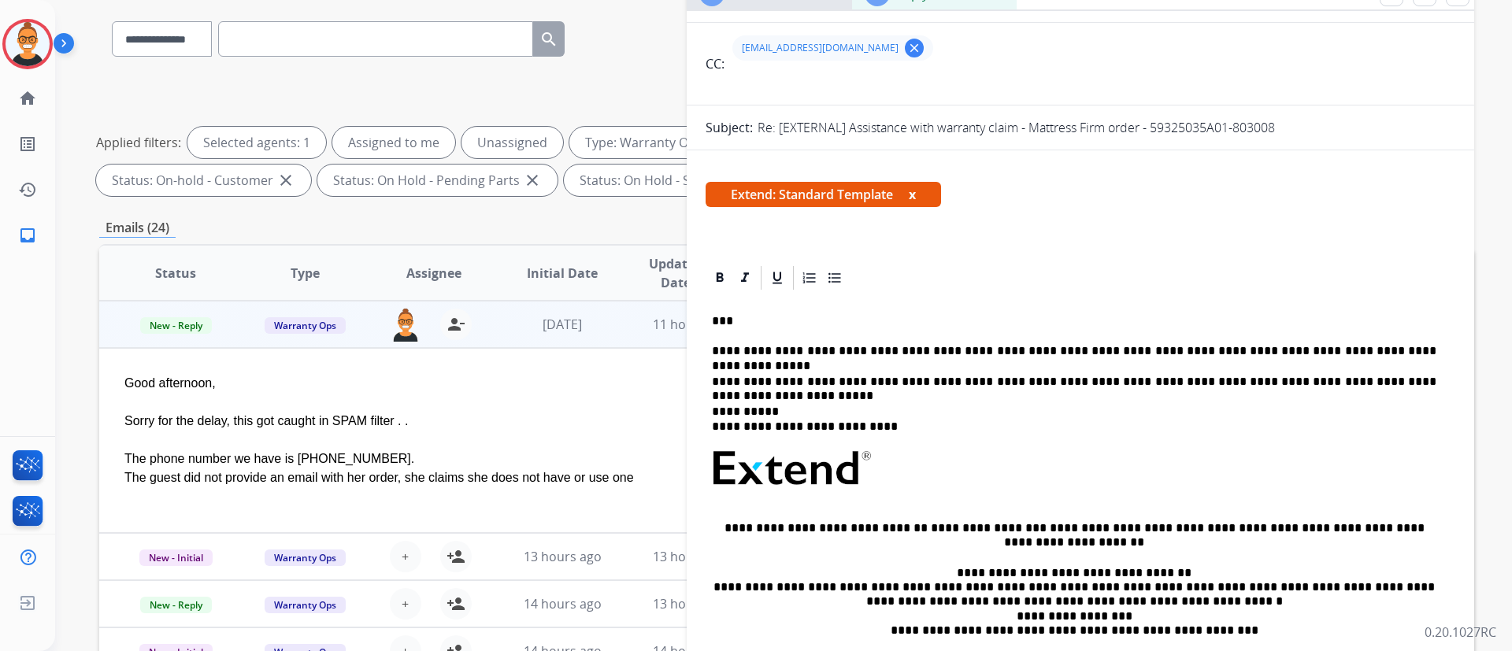
scroll to position [0, 0]
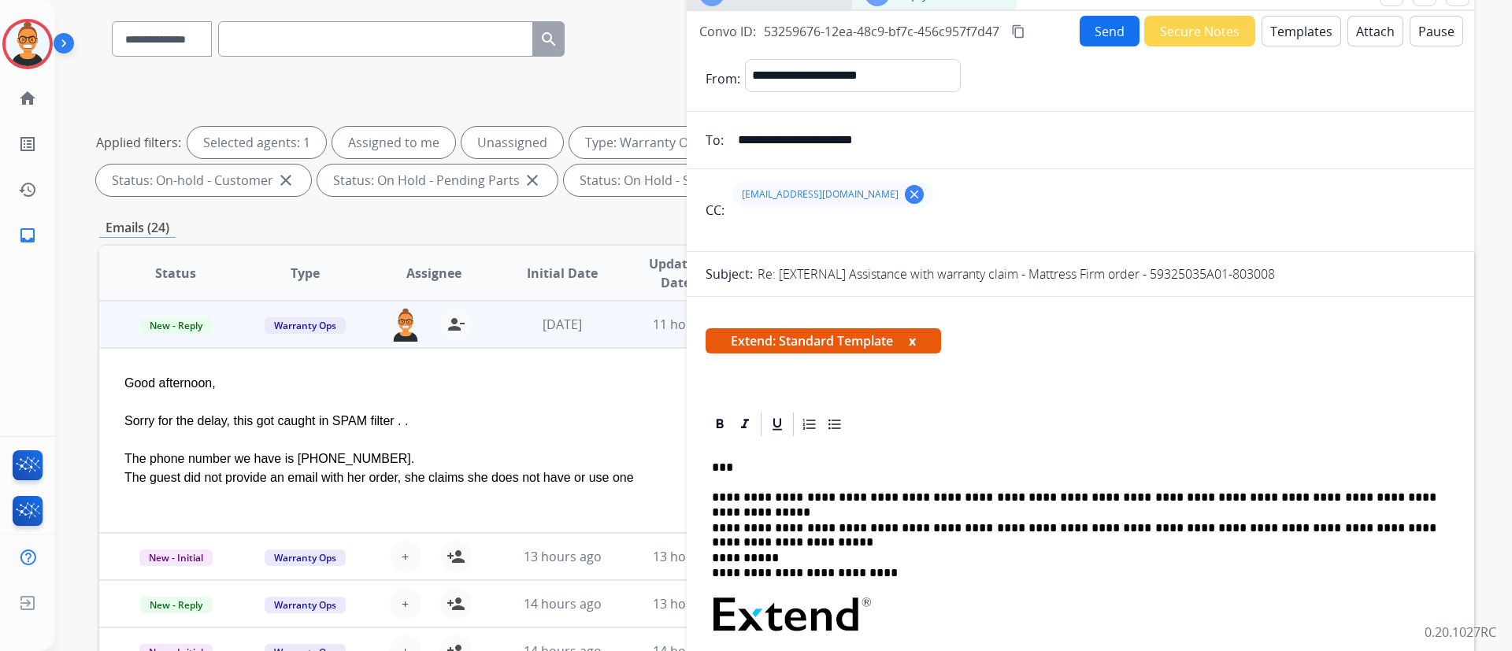
click at [1115, 21] on button "Send" at bounding box center [1110, 31] width 60 height 31
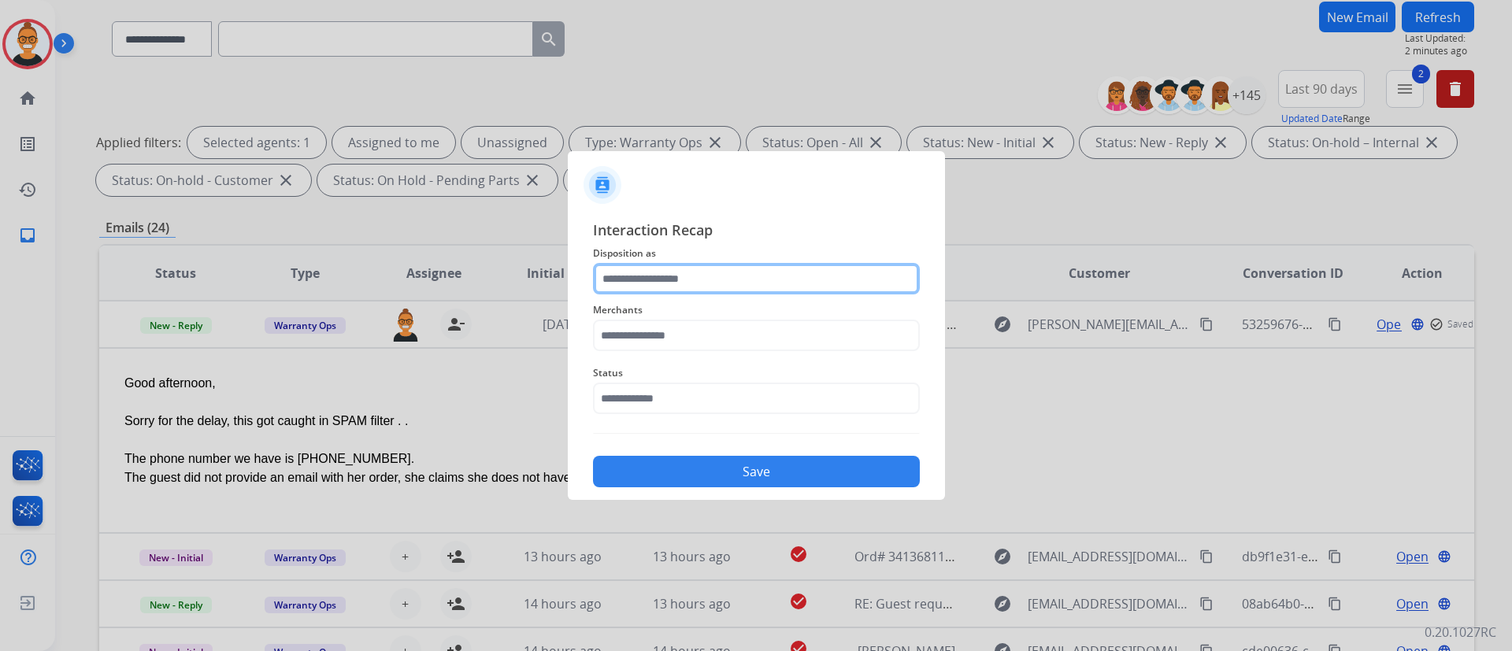
click at [648, 273] on input "text" at bounding box center [756, 279] width 327 height 32
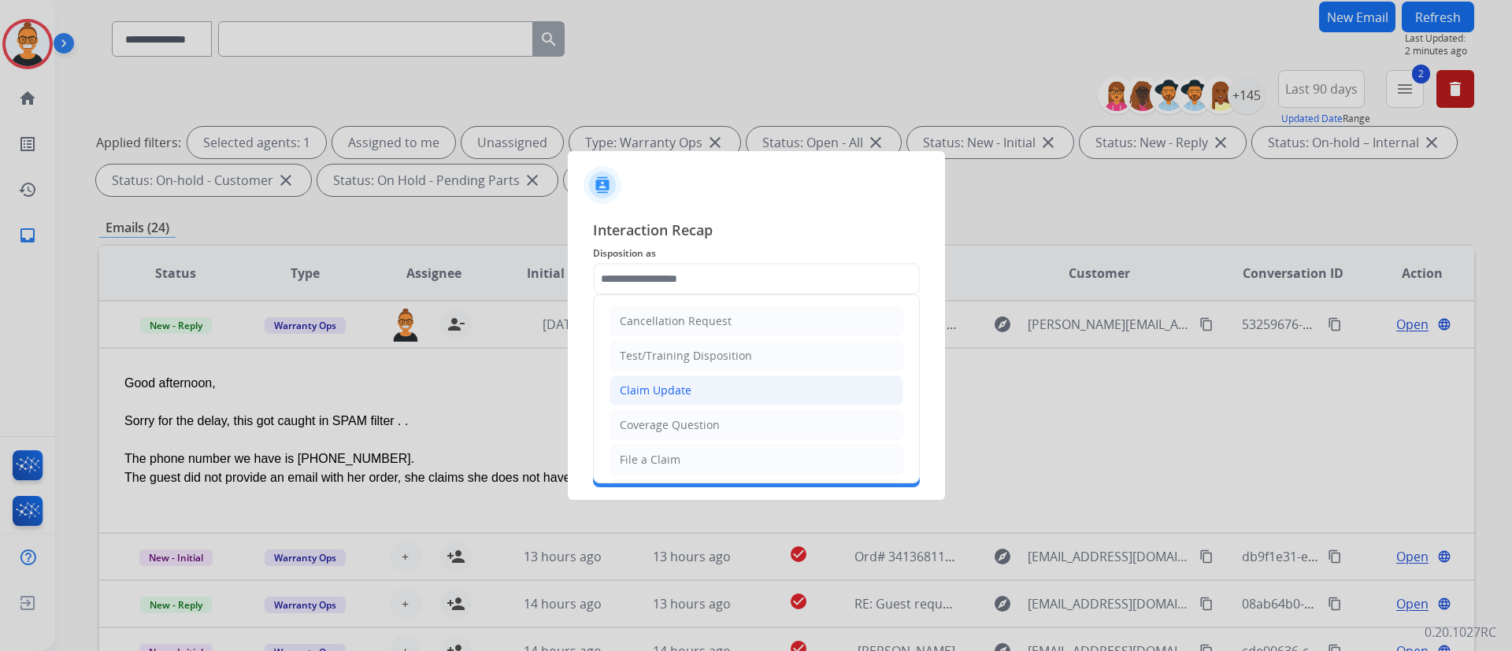
click at [668, 384] on div "Claim Update" at bounding box center [656, 391] width 72 height 16
type input "**********"
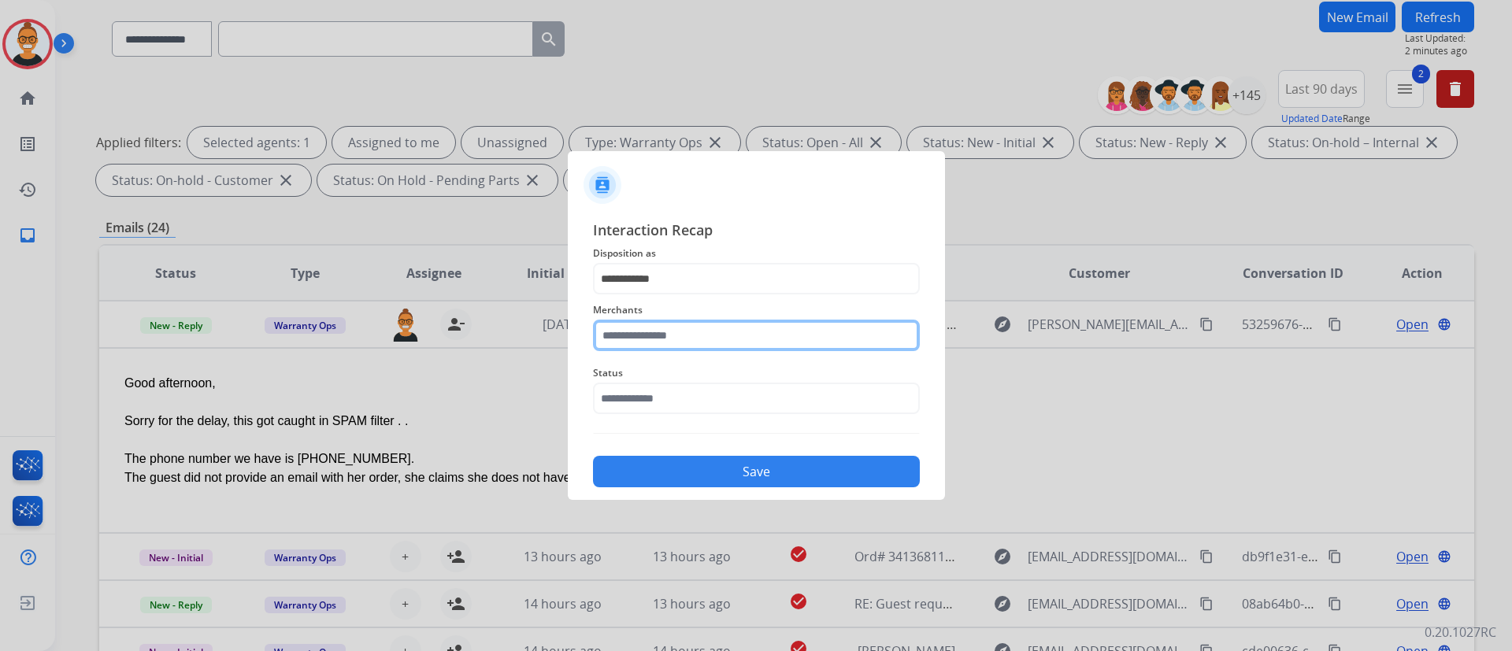
click at [666, 339] on input "text" at bounding box center [756, 336] width 327 height 32
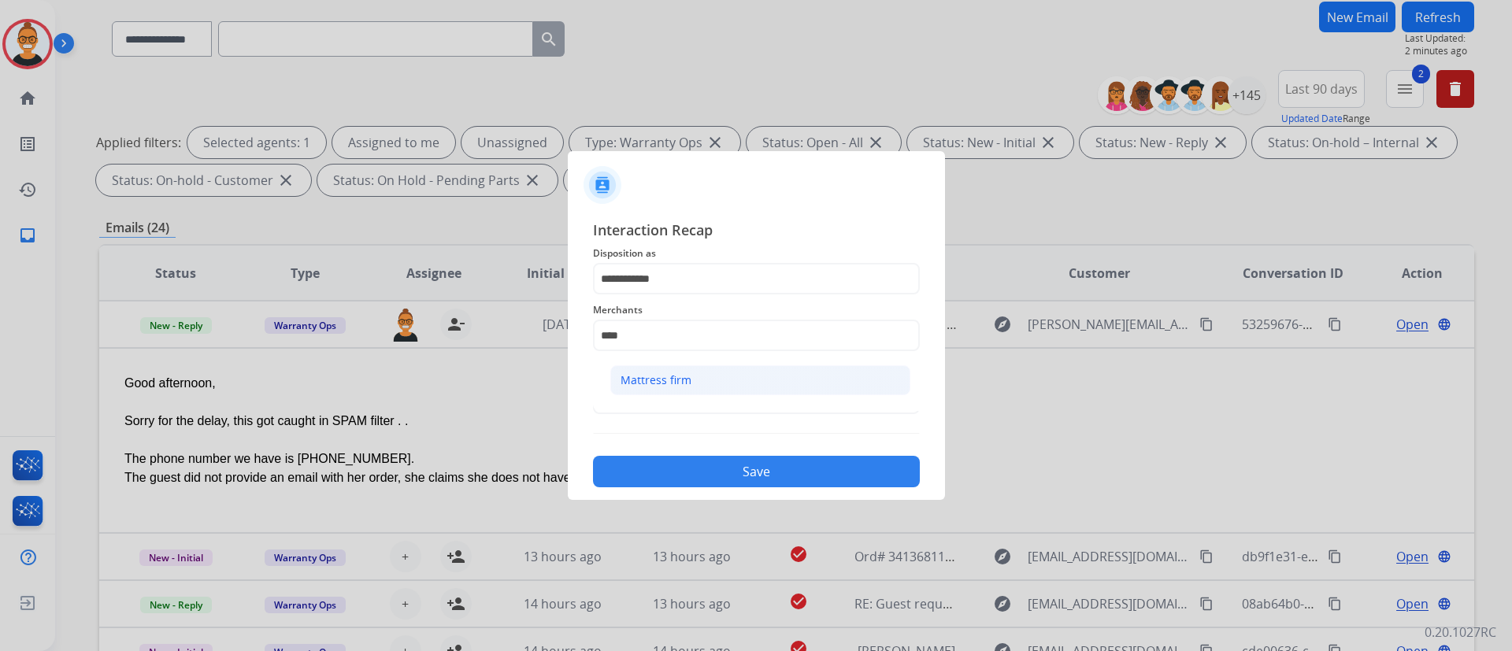
click at [681, 384] on div "Mattress firm" at bounding box center [656, 381] width 71 height 16
type input "**********"
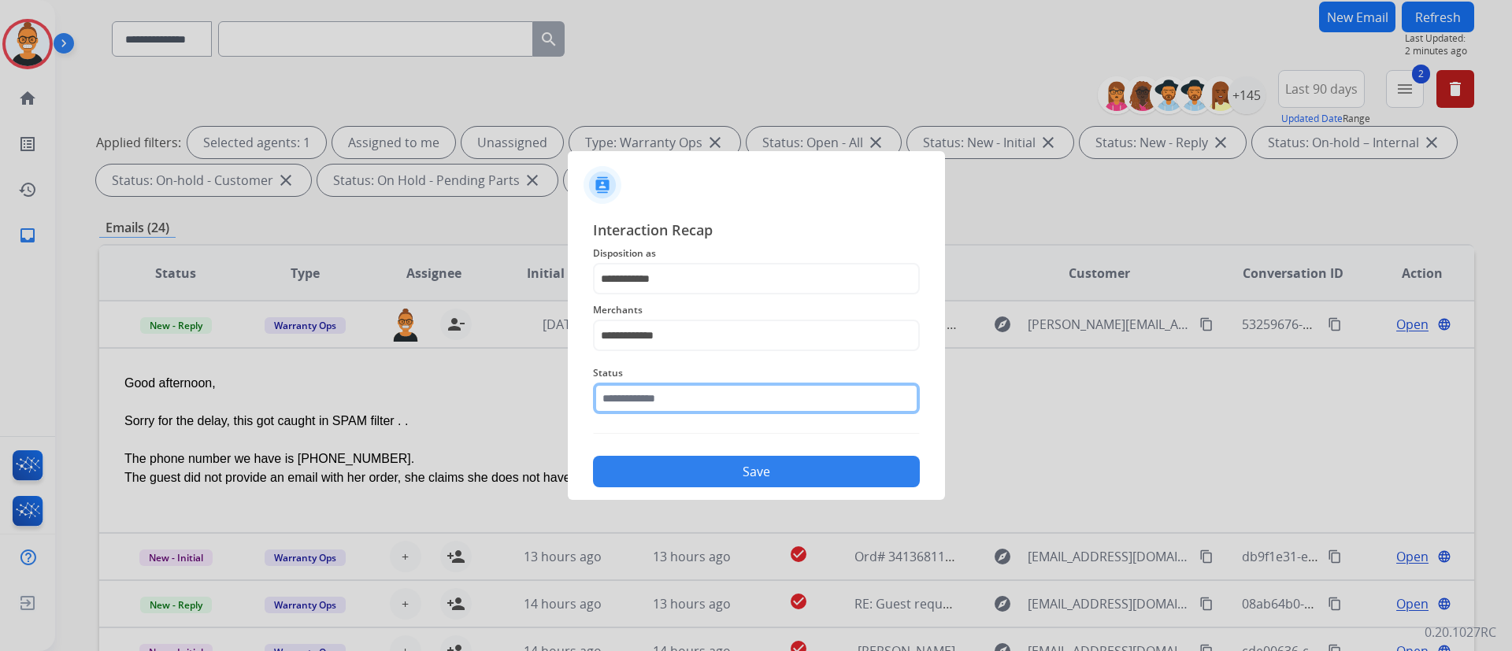
click at [668, 386] on input "text" at bounding box center [756, 399] width 327 height 32
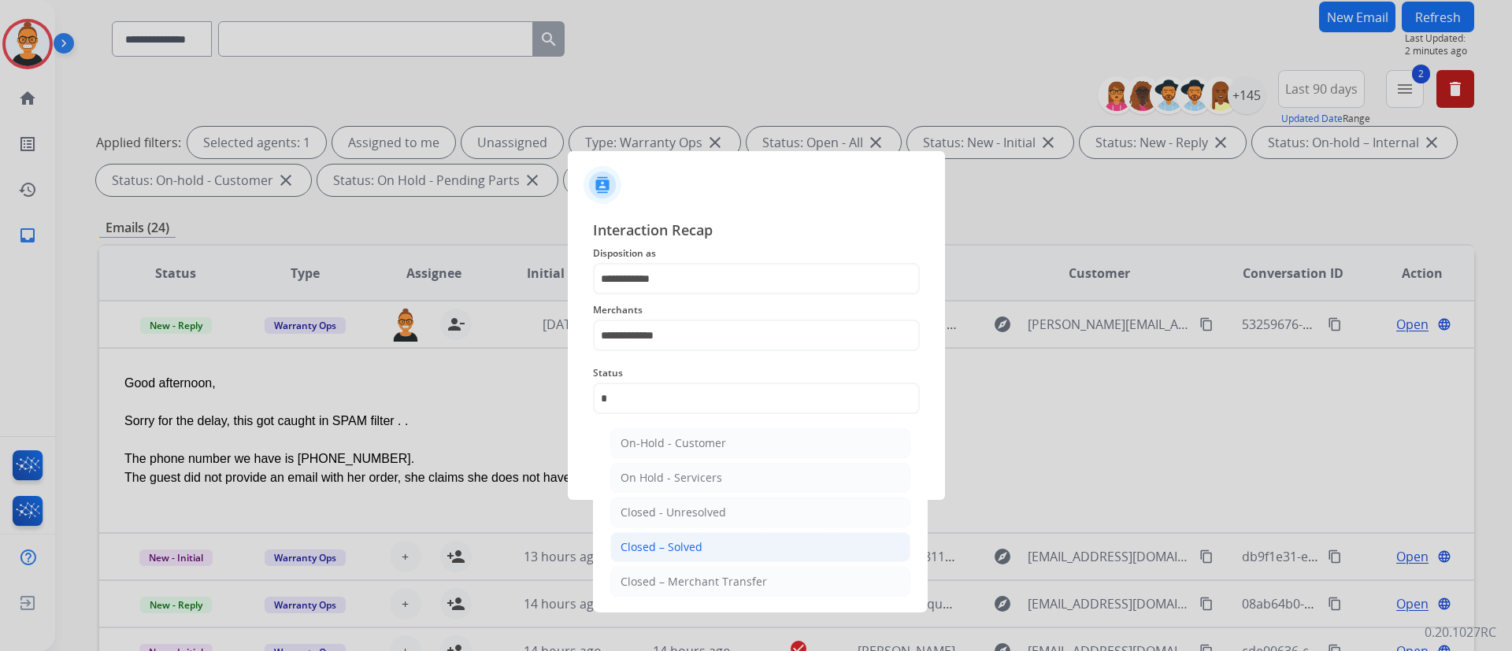
click at [704, 551] on li "Closed – Solved" at bounding box center [760, 547] width 300 height 30
type input "**********"
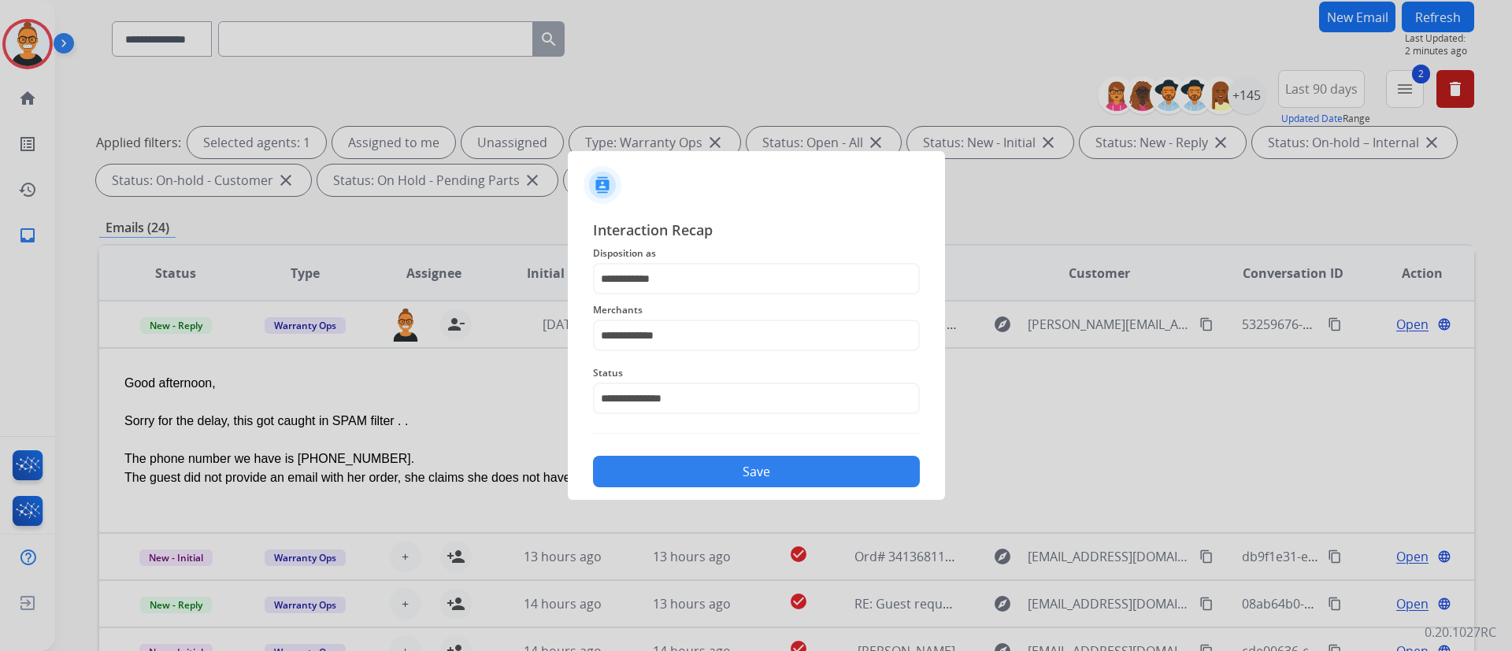
click at [689, 471] on button "Save" at bounding box center [756, 472] width 327 height 32
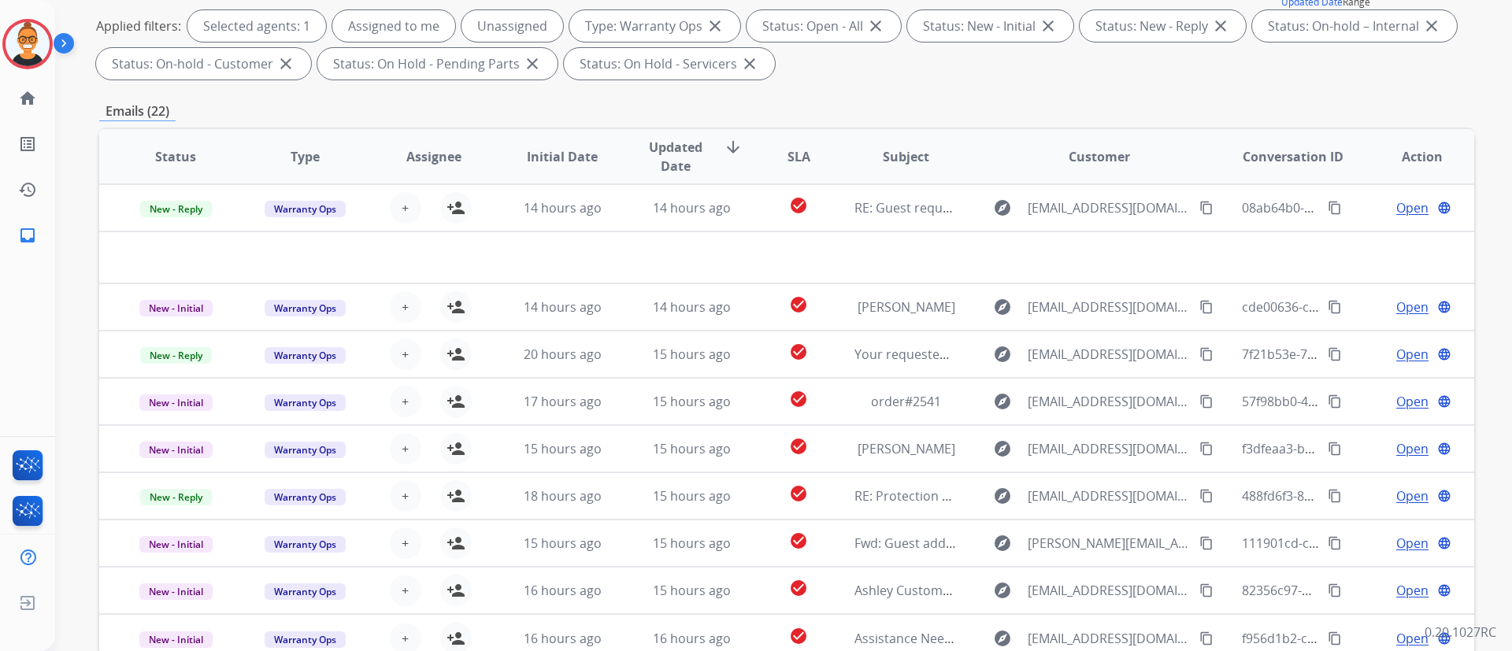
scroll to position [236, 0]
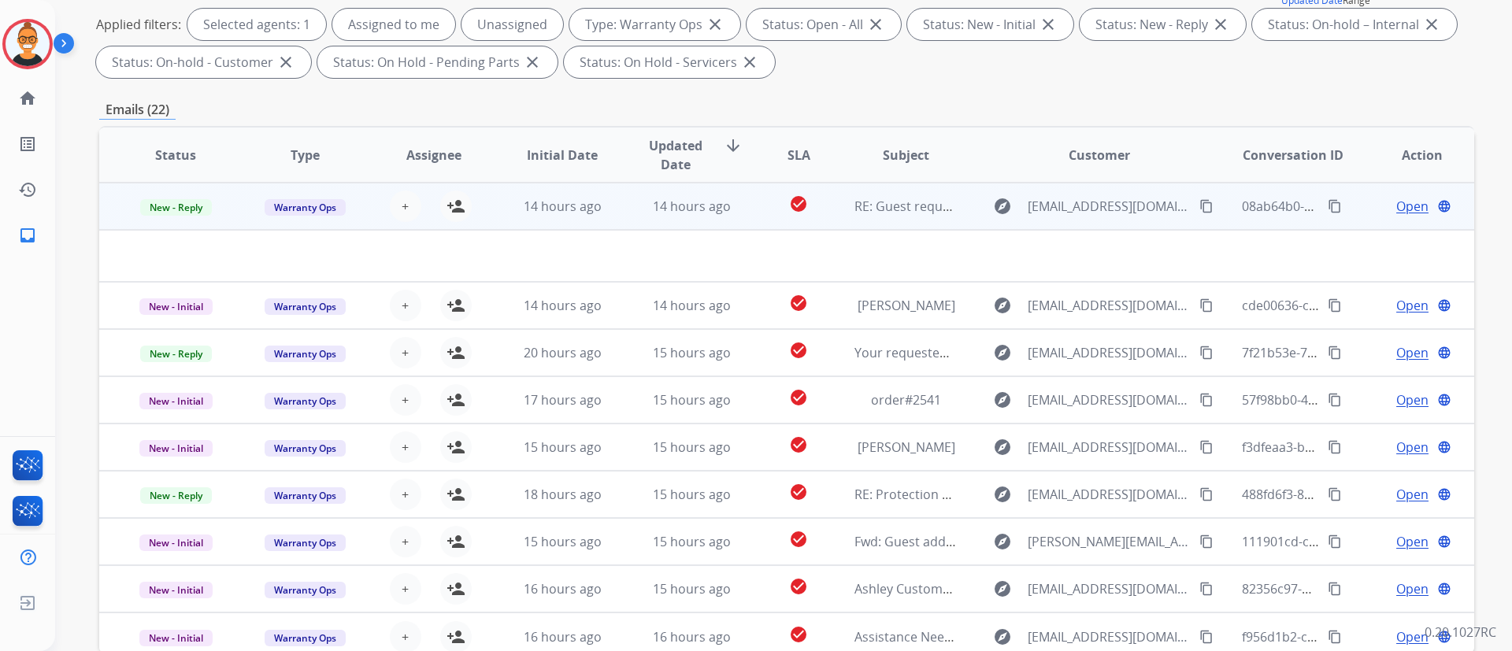
click at [689, 191] on td "14 hours ago" at bounding box center [679, 206] width 129 height 47
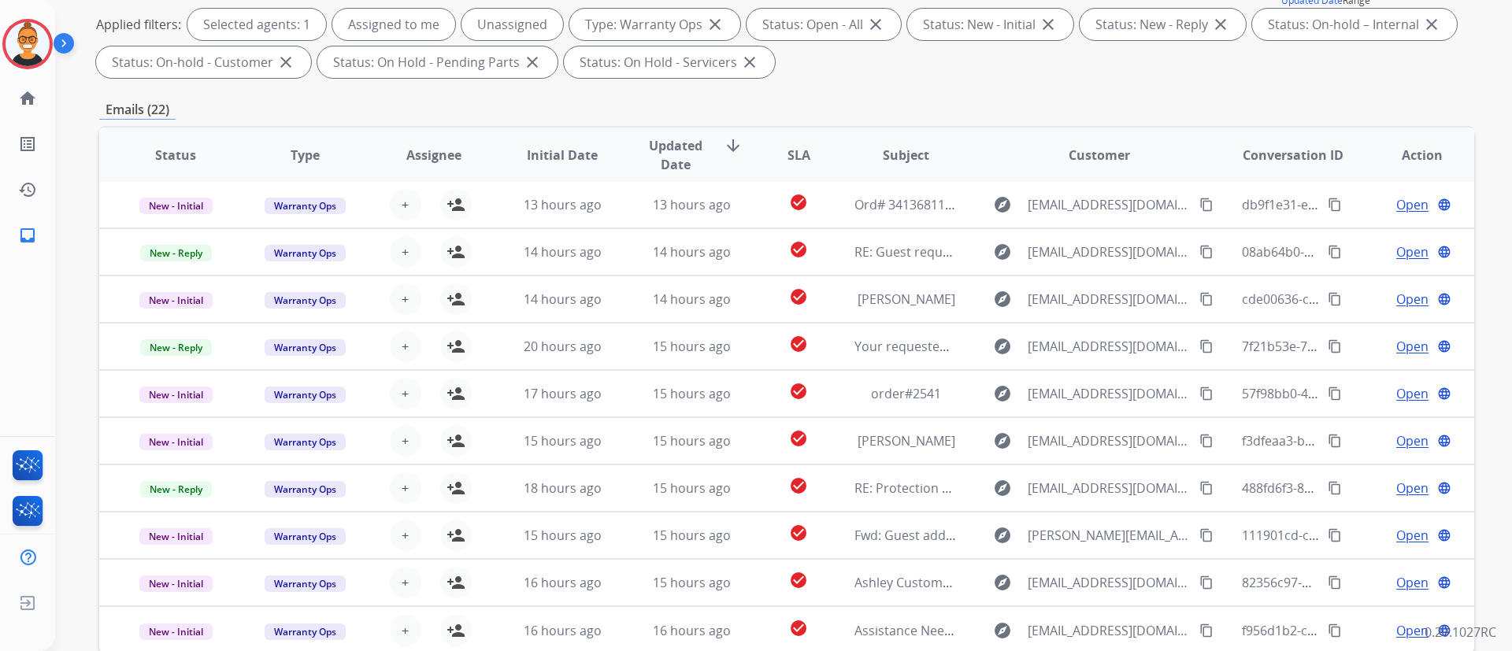
scroll to position [321, 0]
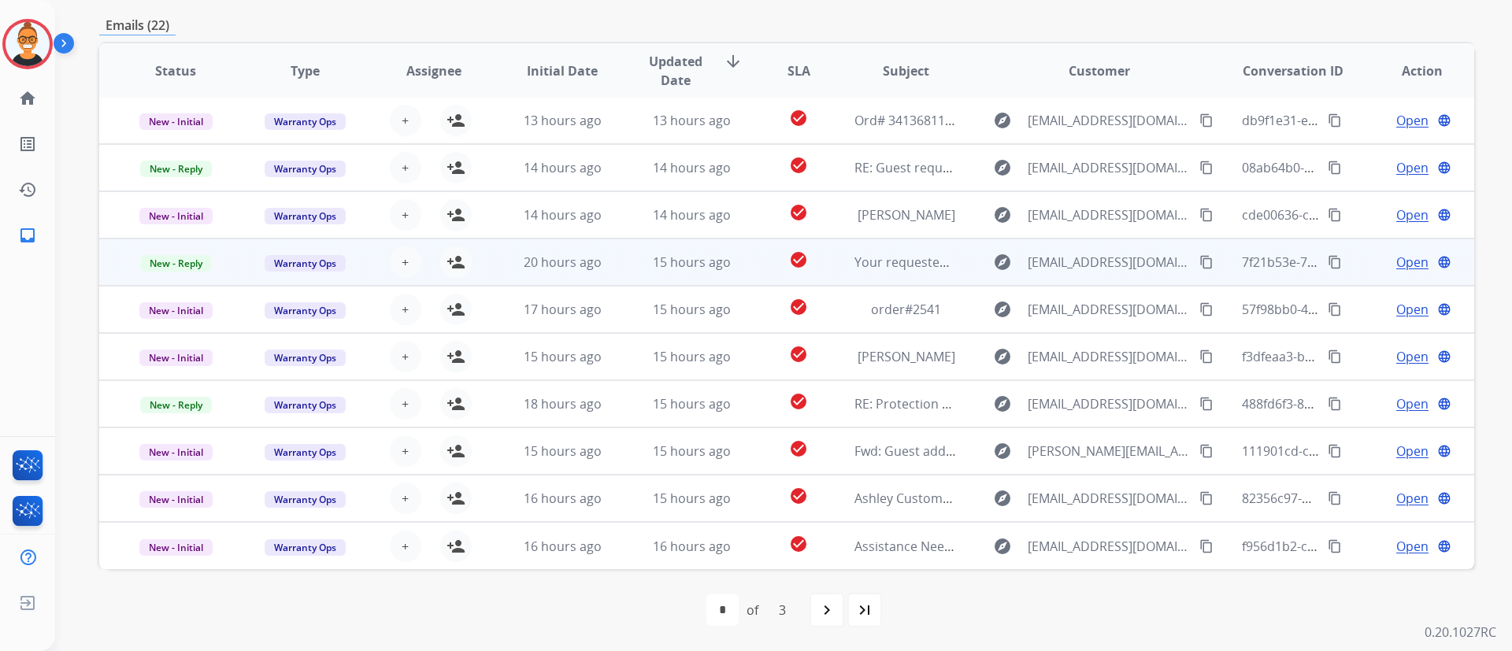
click at [751, 257] on td "check_circle" at bounding box center [787, 262] width 86 height 47
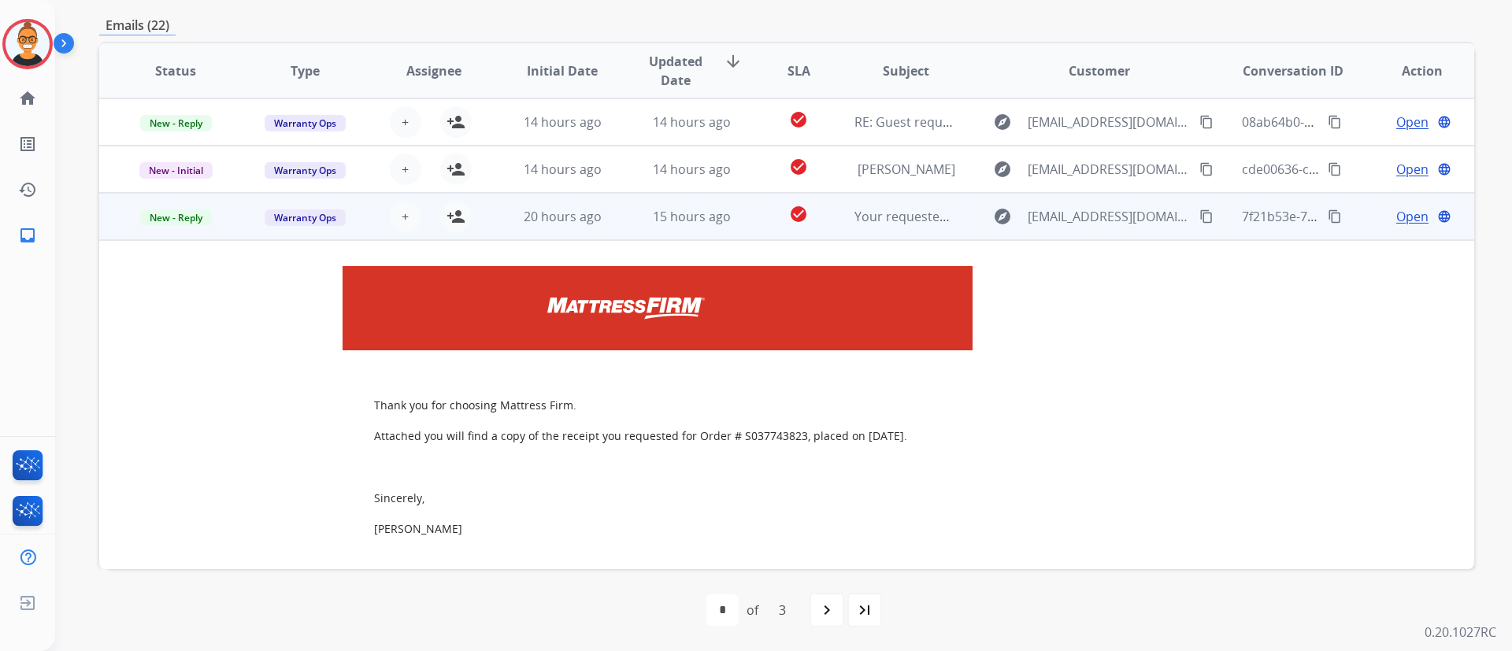
scroll to position [142, 0]
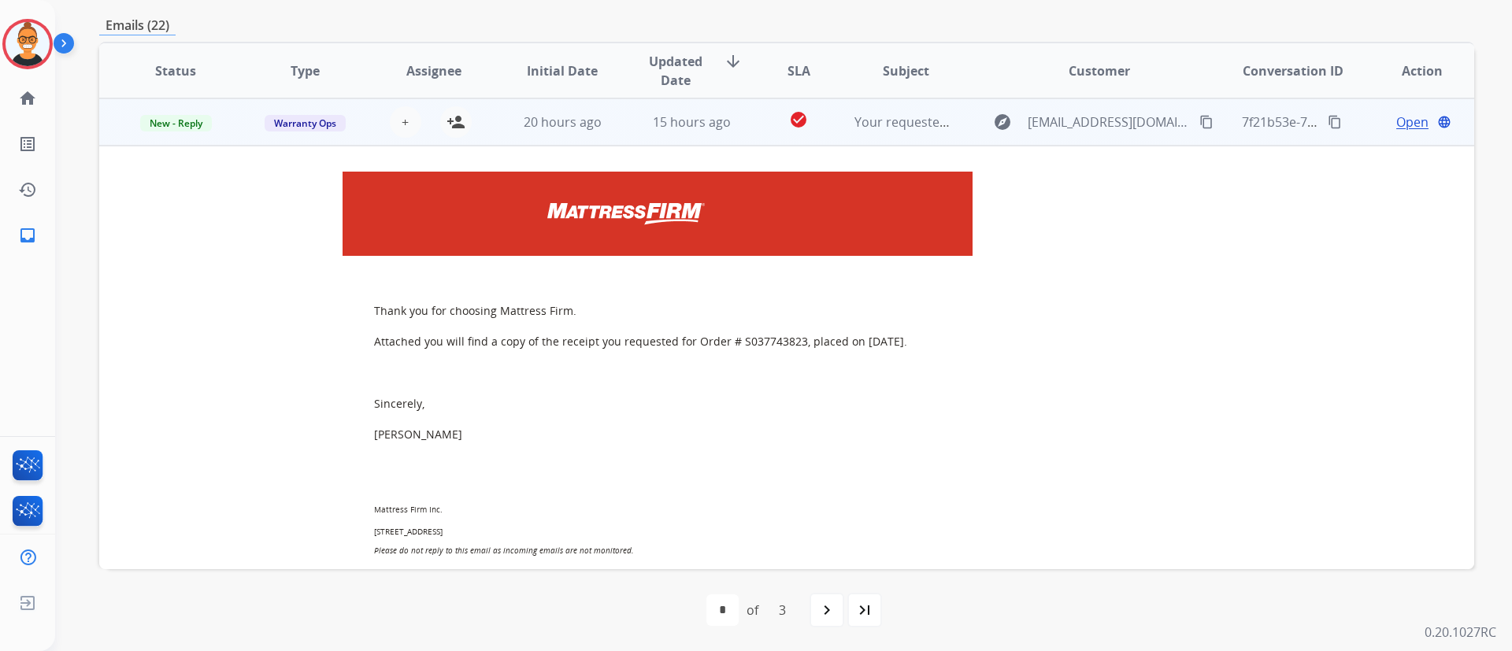
click at [1397, 121] on span "Open" at bounding box center [1413, 122] width 32 height 19
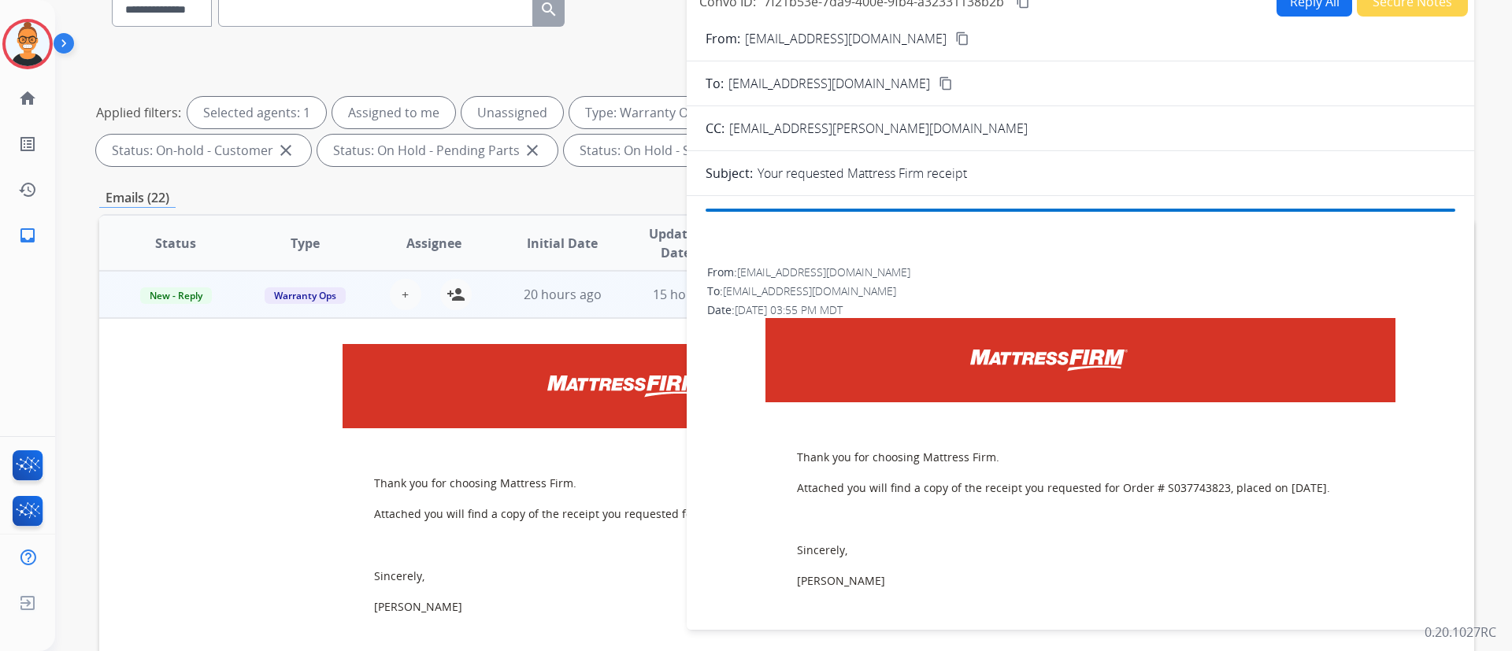
scroll to position [0, 0]
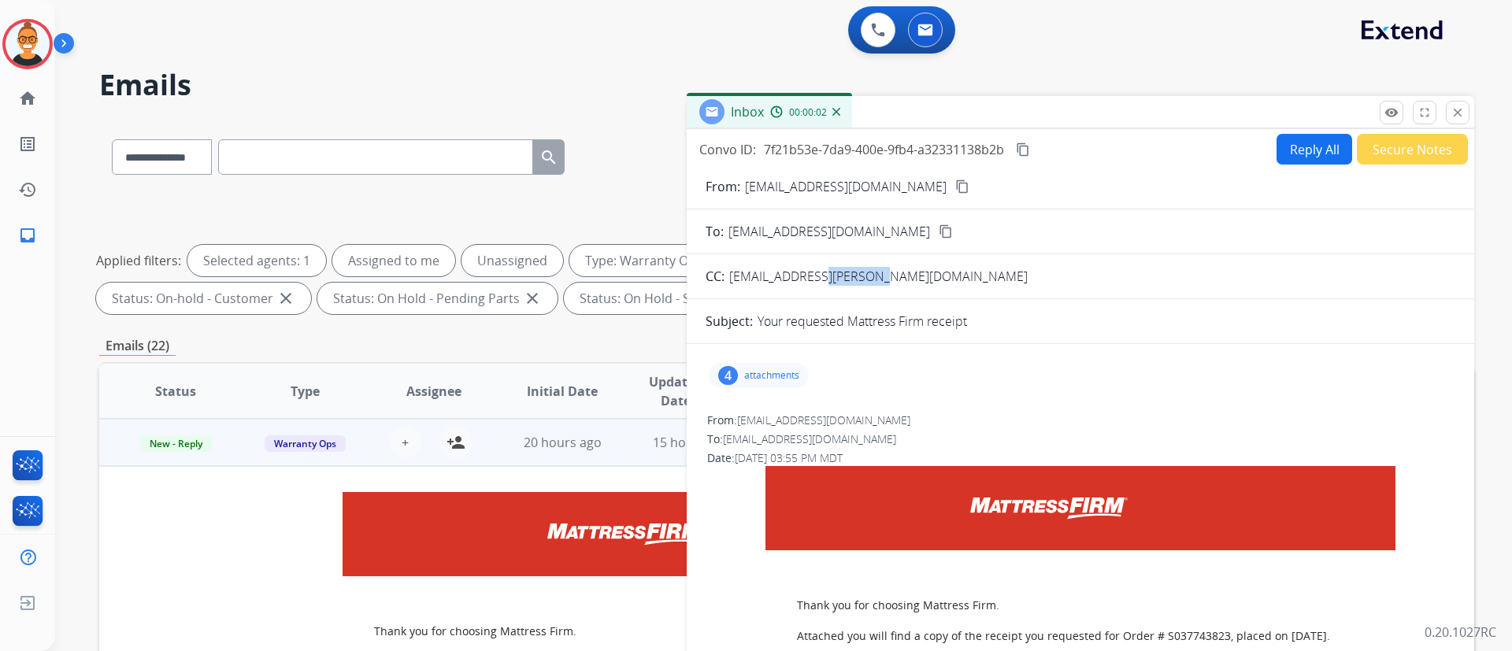
drag, startPoint x: 918, startPoint y: 273, endPoint x: 818, endPoint y: 273, distance: 100.0
click at [818, 273] on div "CC: [EMAIL_ADDRESS][PERSON_NAME][DOMAIN_NAME]" at bounding box center [1081, 276] width 788 height 19
click at [1283, 150] on button "Reply All" at bounding box center [1315, 149] width 76 height 31
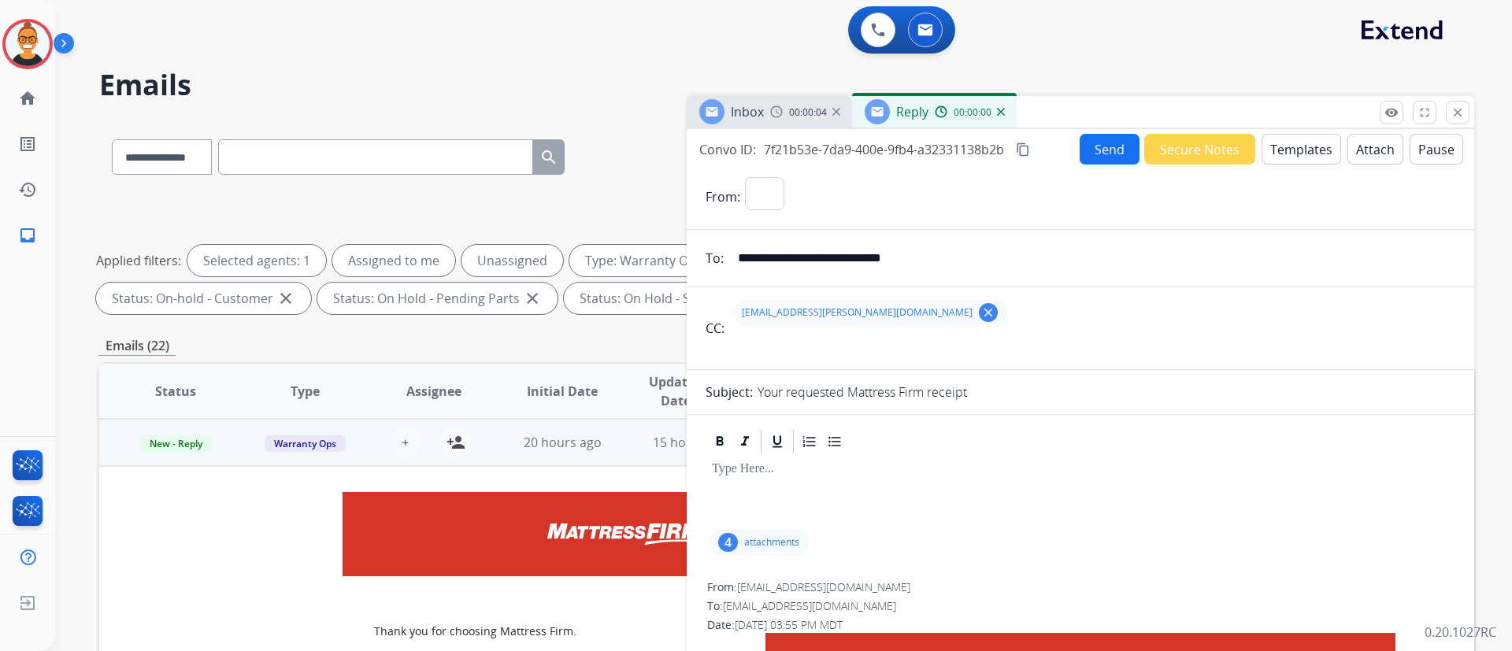
select select "**********"
drag, startPoint x: 870, startPoint y: 313, endPoint x: 733, endPoint y: 324, distance: 136.7
click at [733, 324] on div "[EMAIL_ADDRESS][PERSON_NAME][DOMAIN_NAME] clear" at bounding box center [1092, 313] width 726 height 38
copy span "[EMAIL_ADDRESS][PERSON_NAME][DOMAIN_NAME]"
drag, startPoint x: 969, startPoint y: 268, endPoint x: 729, endPoint y: 276, distance: 239.6
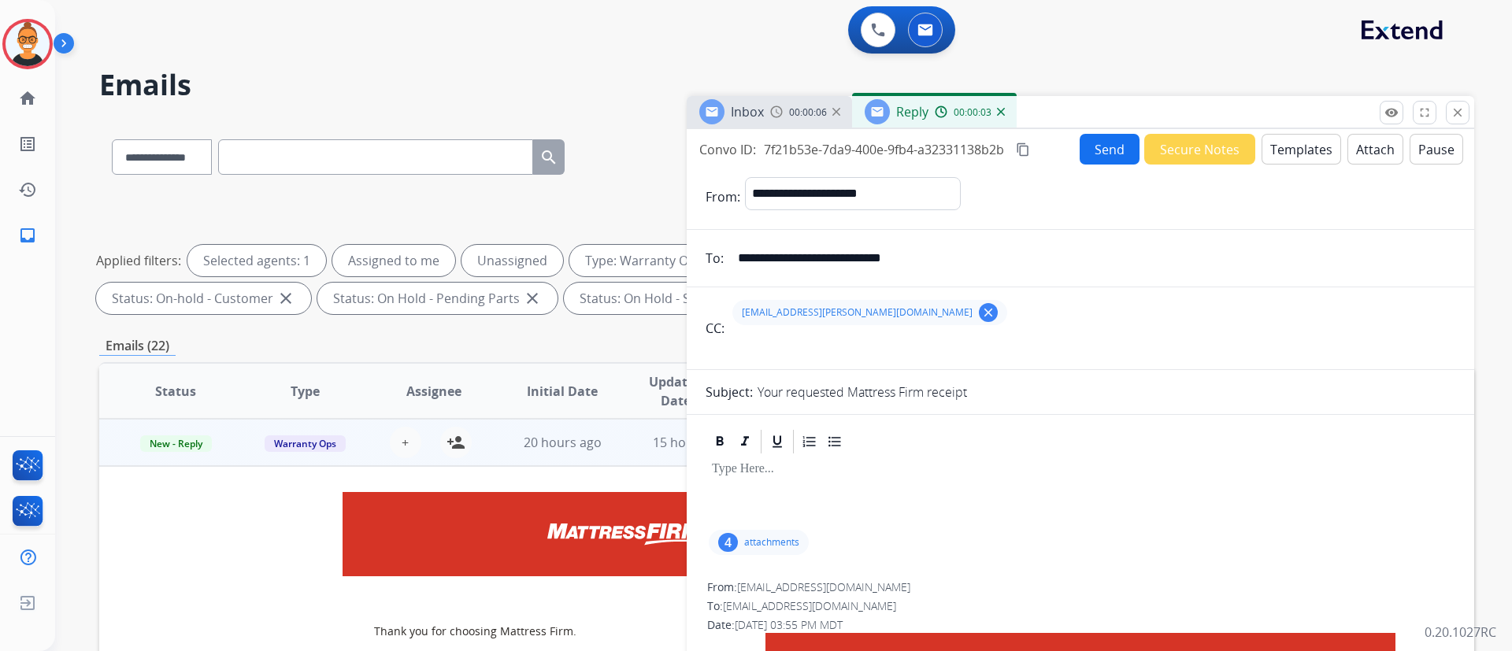
paste input "email"
type input "**********"
click at [1316, 157] on button "Templates" at bounding box center [1302, 149] width 80 height 31
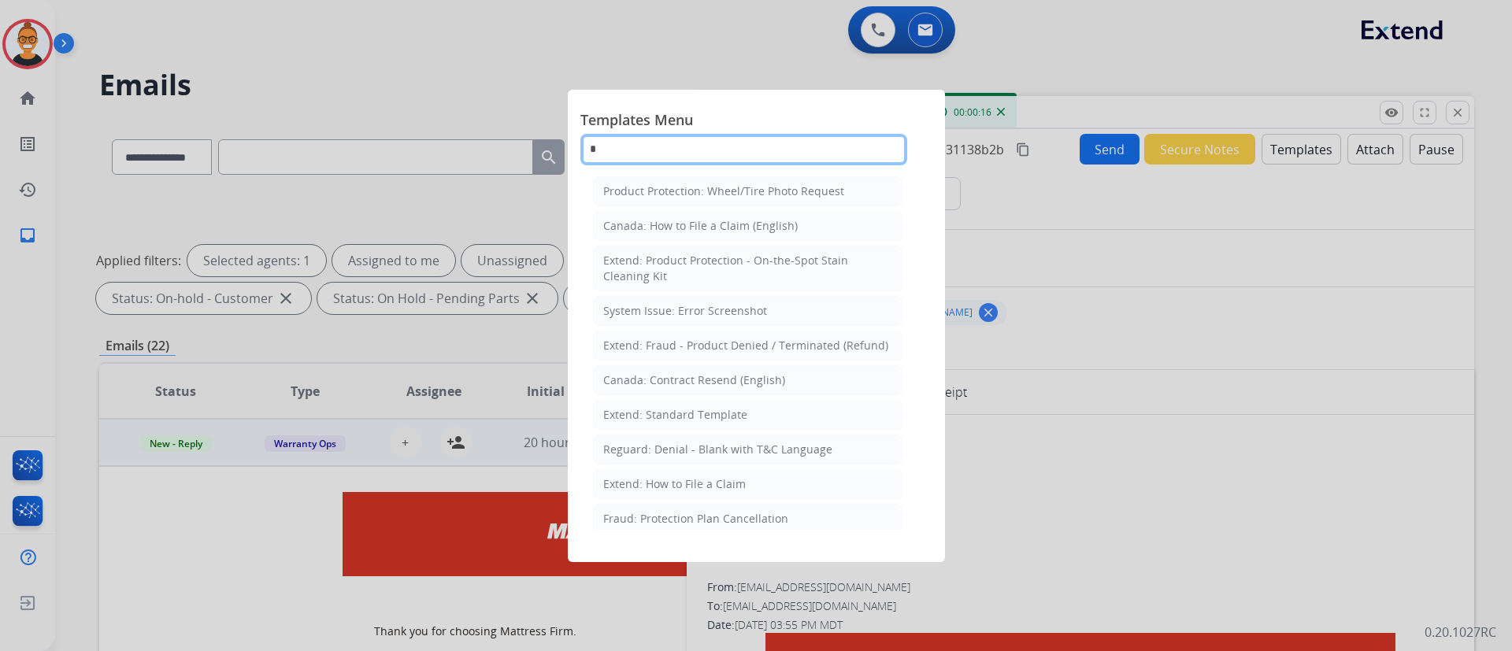
click at [640, 146] on input "*" at bounding box center [744, 150] width 327 height 32
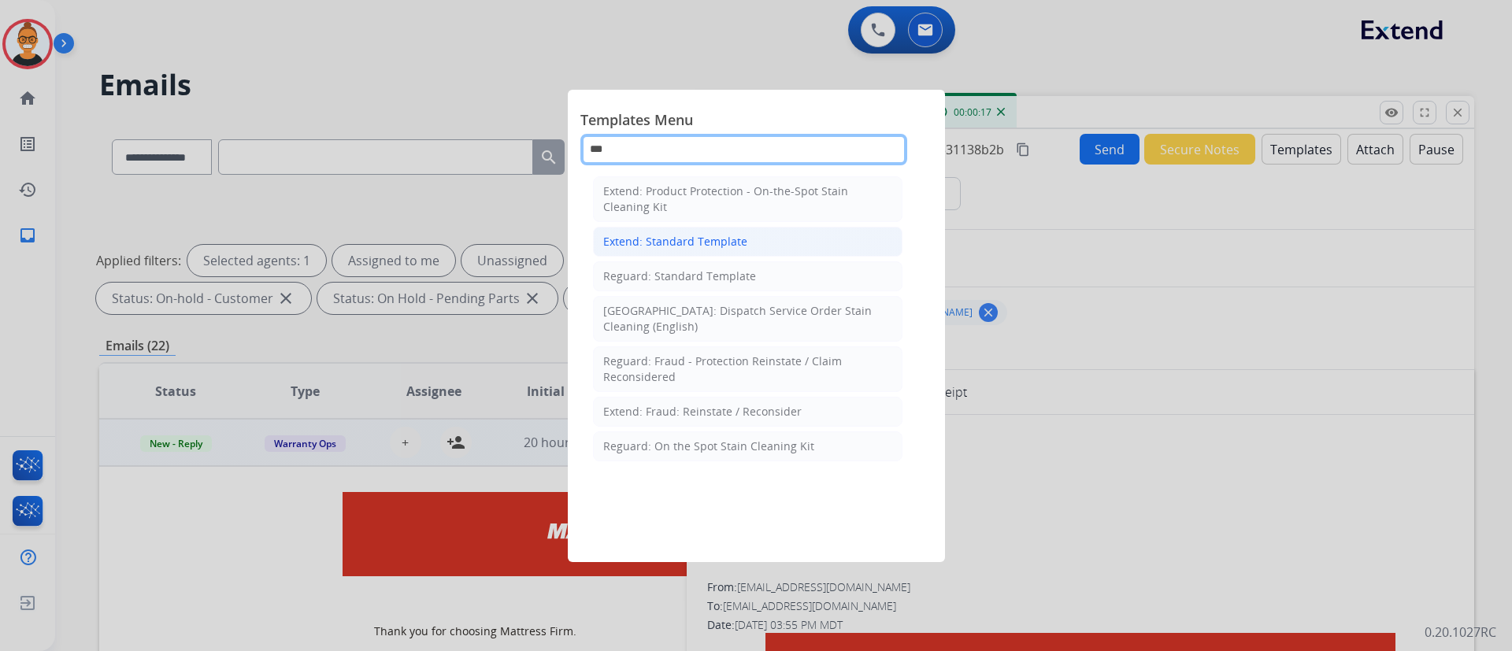
type input "***"
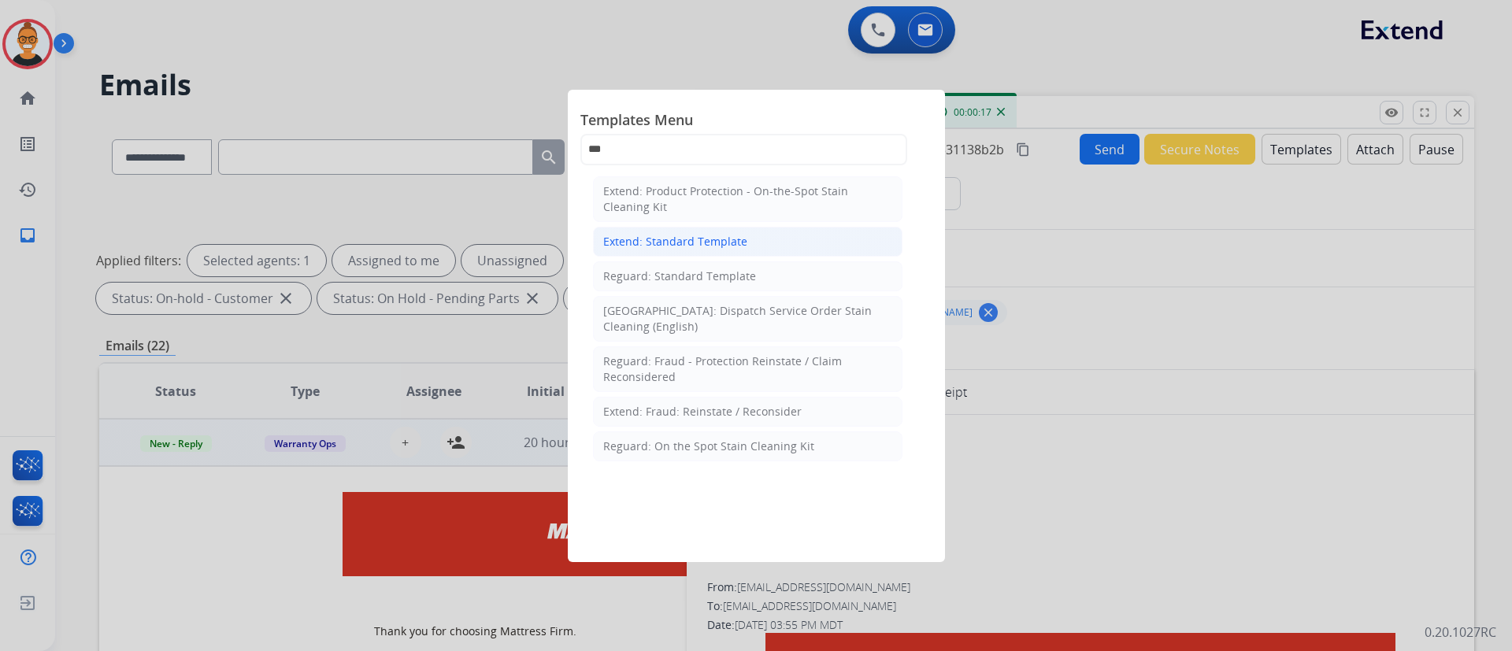
click at [660, 248] on div "Extend: Standard Template" at bounding box center [675, 242] width 144 height 16
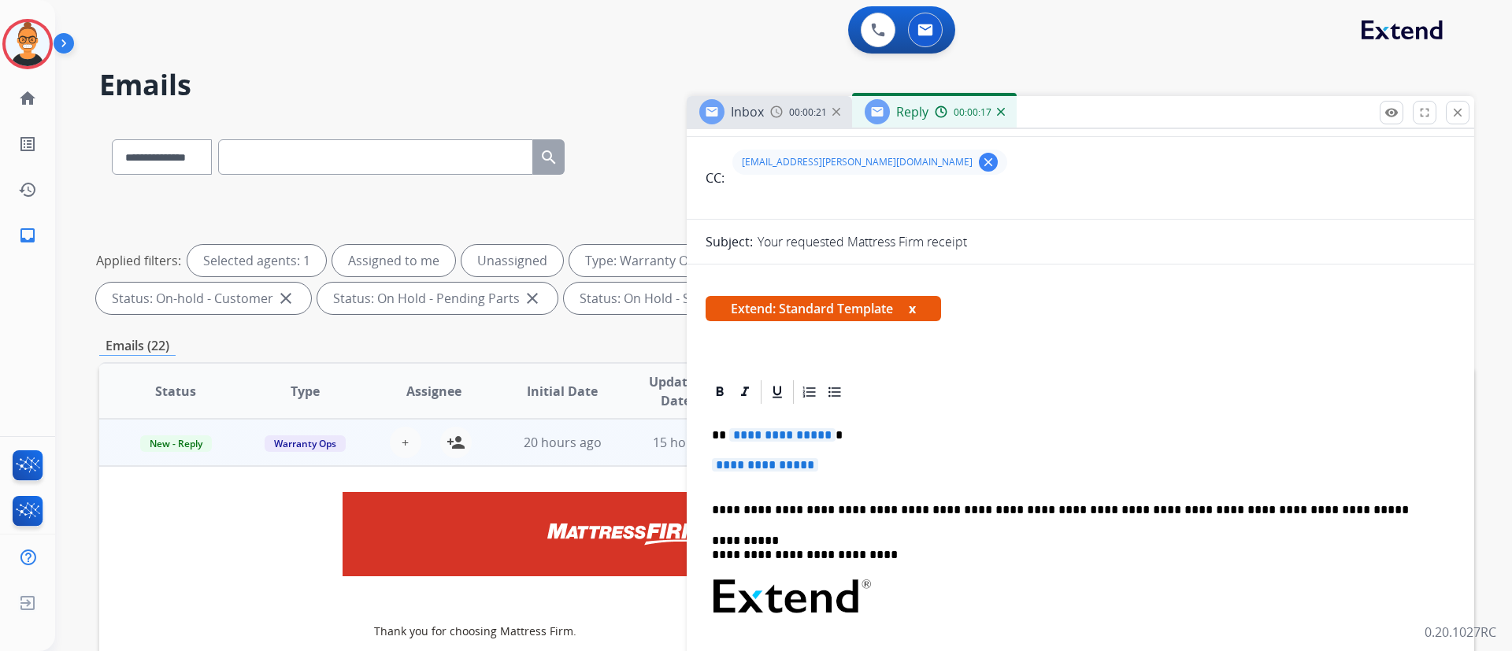
scroll to position [236, 0]
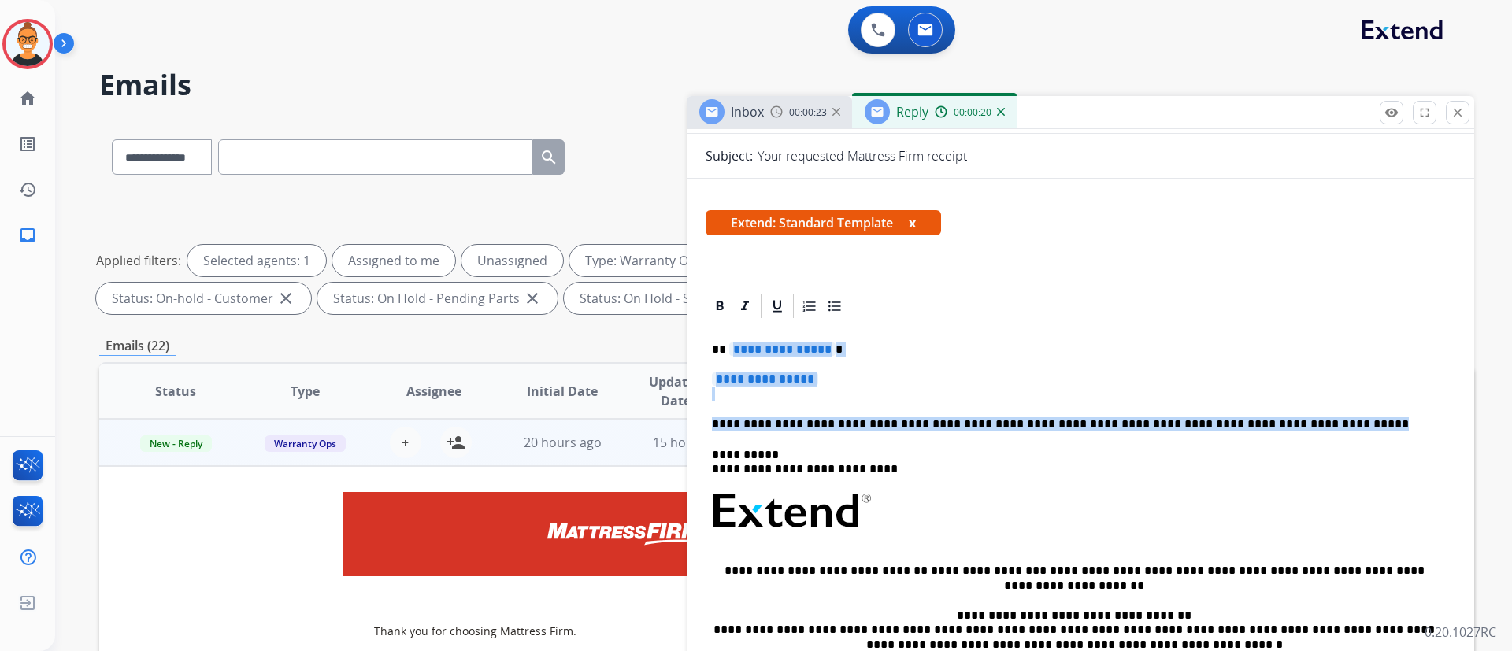
drag, startPoint x: 1289, startPoint y: 422, endPoint x: 740, endPoint y: 343, distance: 554.7
click at [740, 343] on div "**********" at bounding box center [1081, 549] width 750 height 456
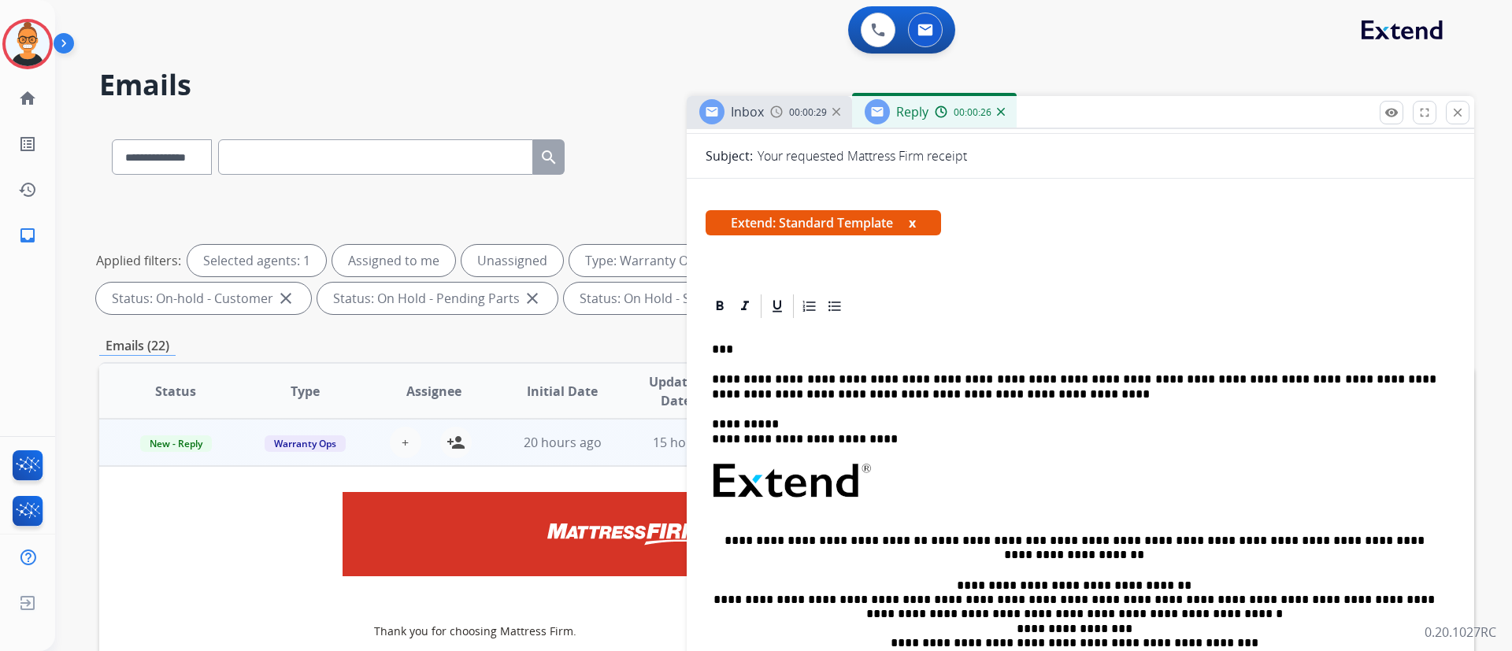
scroll to position [0, 0]
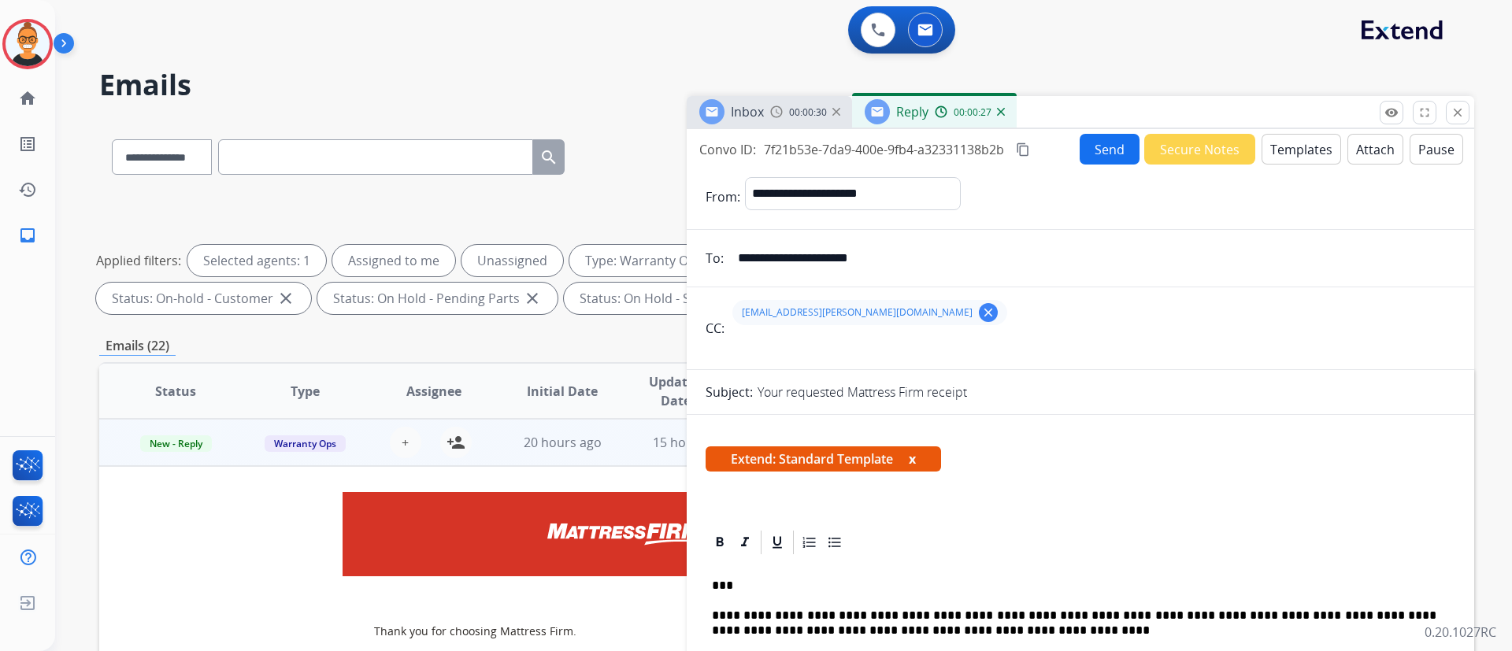
click at [1104, 146] on button "Send" at bounding box center [1110, 149] width 60 height 31
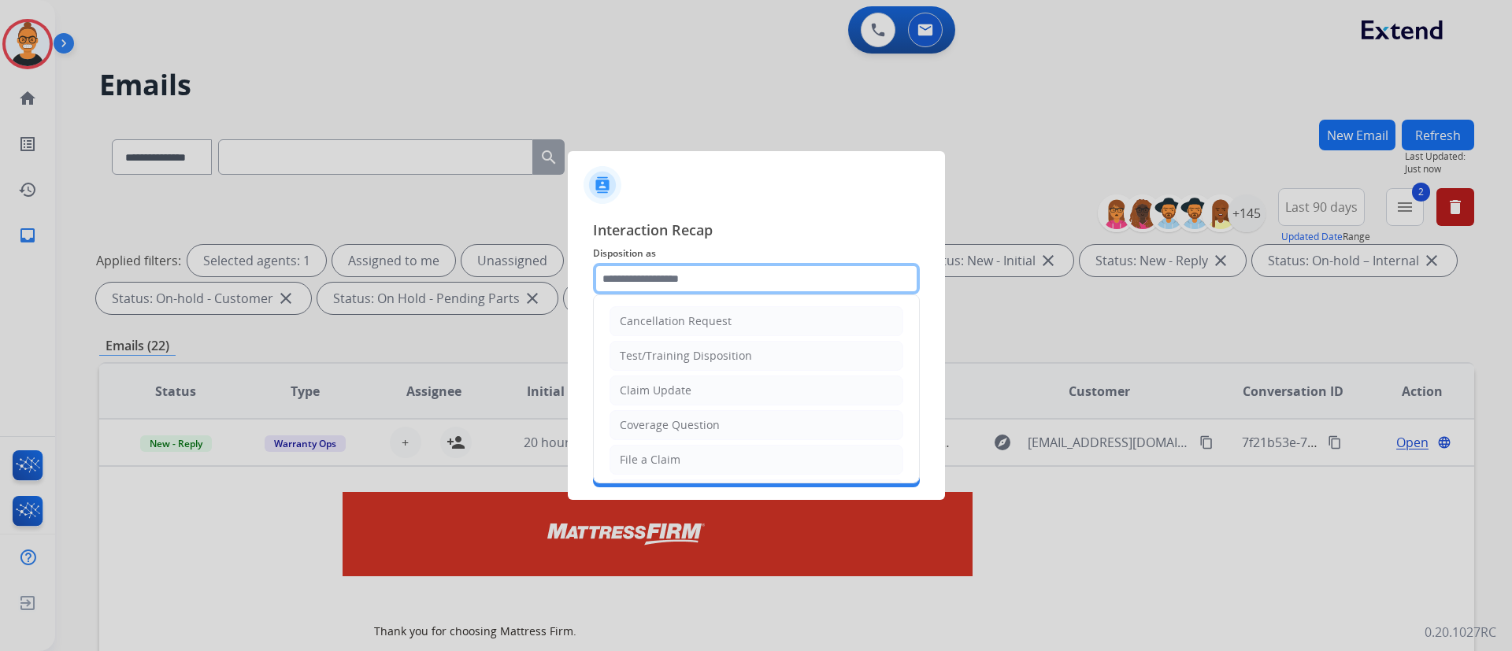
click at [722, 270] on input "text" at bounding box center [756, 279] width 327 height 32
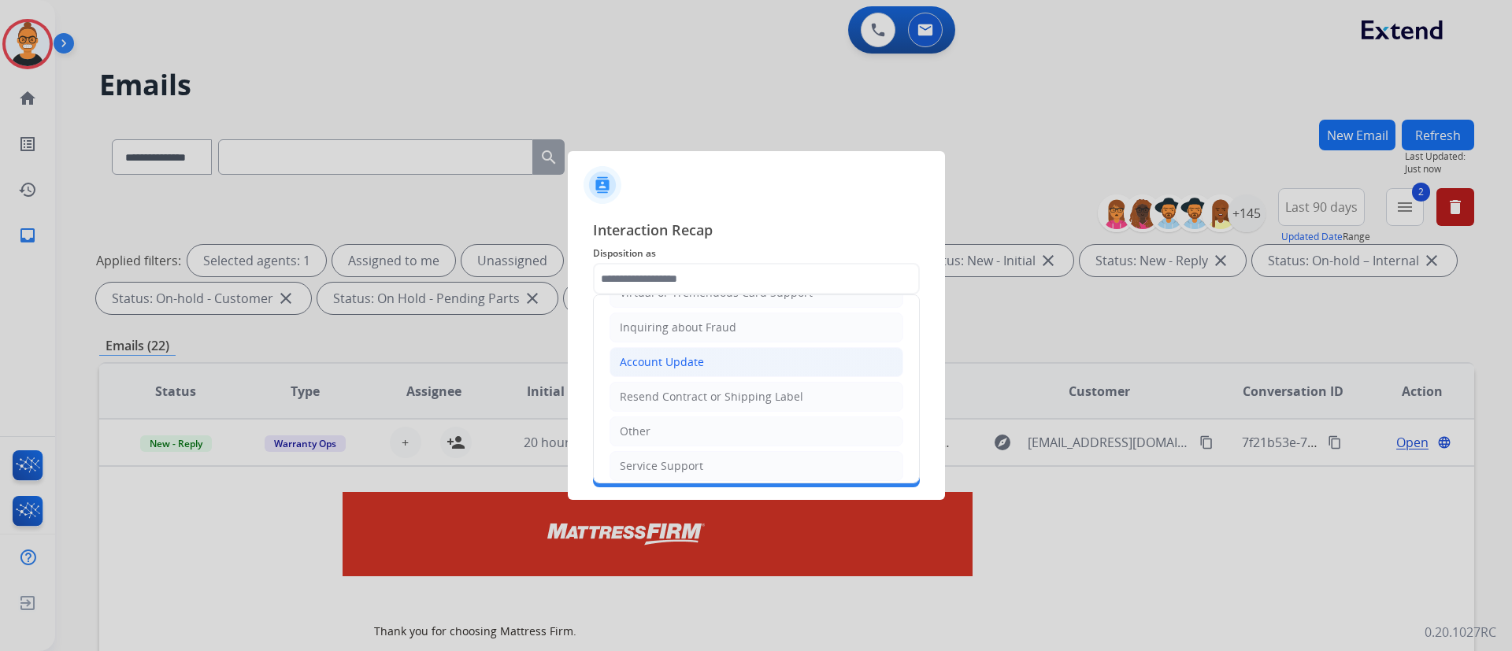
click at [688, 365] on div "Account Update" at bounding box center [662, 362] width 84 height 16
type input "**********"
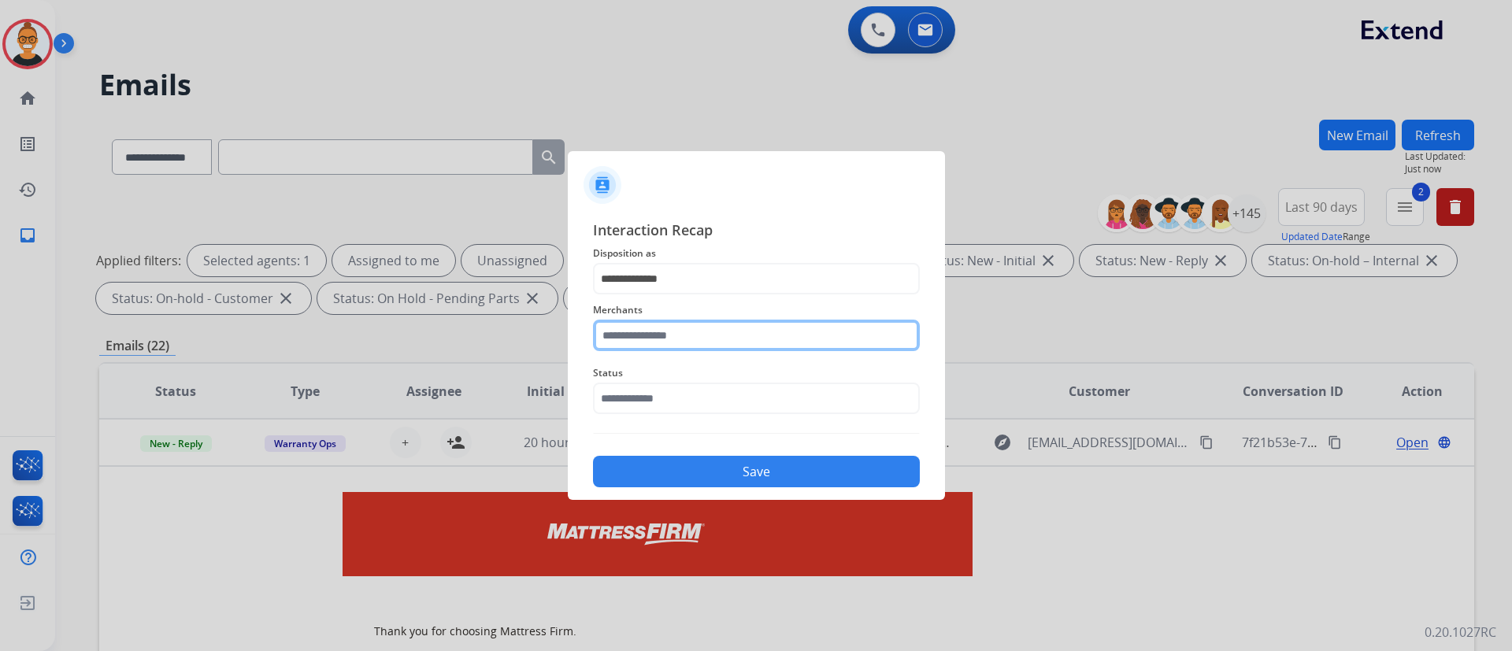
click at [685, 328] on input "text" at bounding box center [756, 336] width 327 height 32
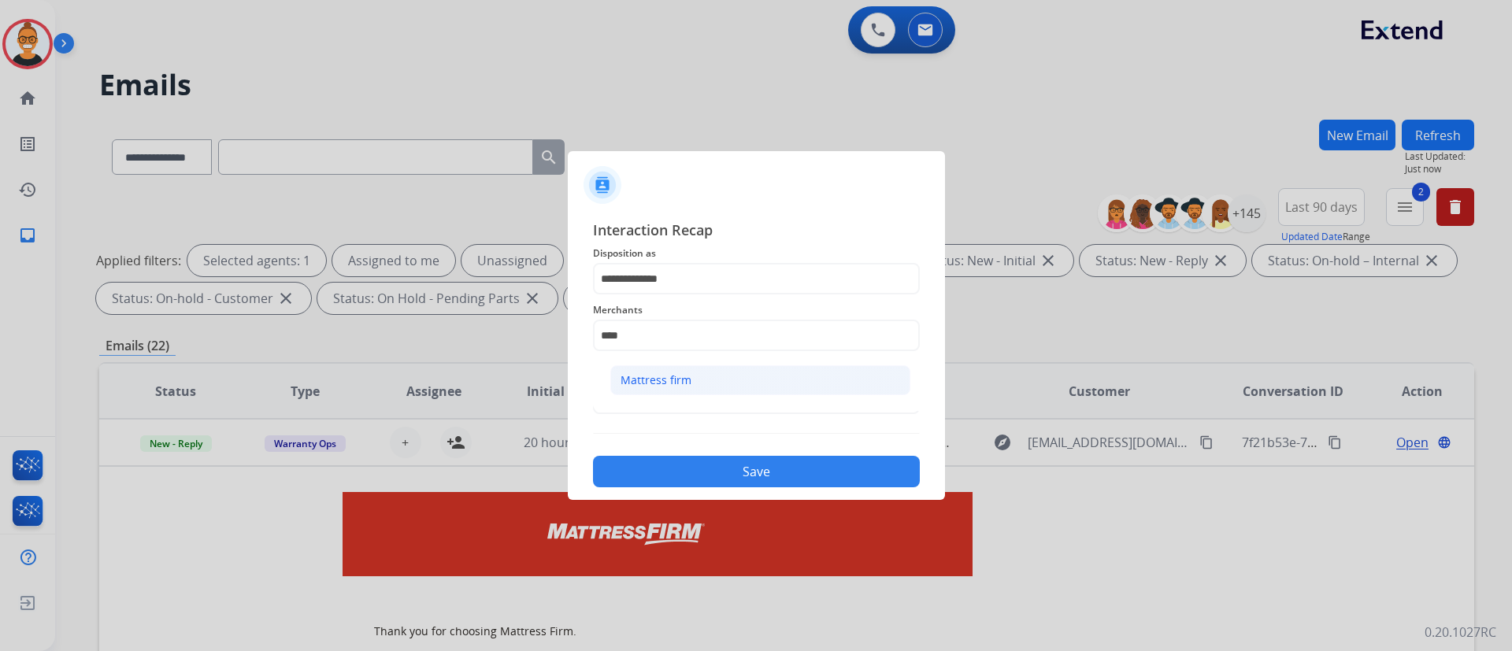
click at [676, 377] on div "Mattress firm" at bounding box center [656, 381] width 71 height 16
type input "**********"
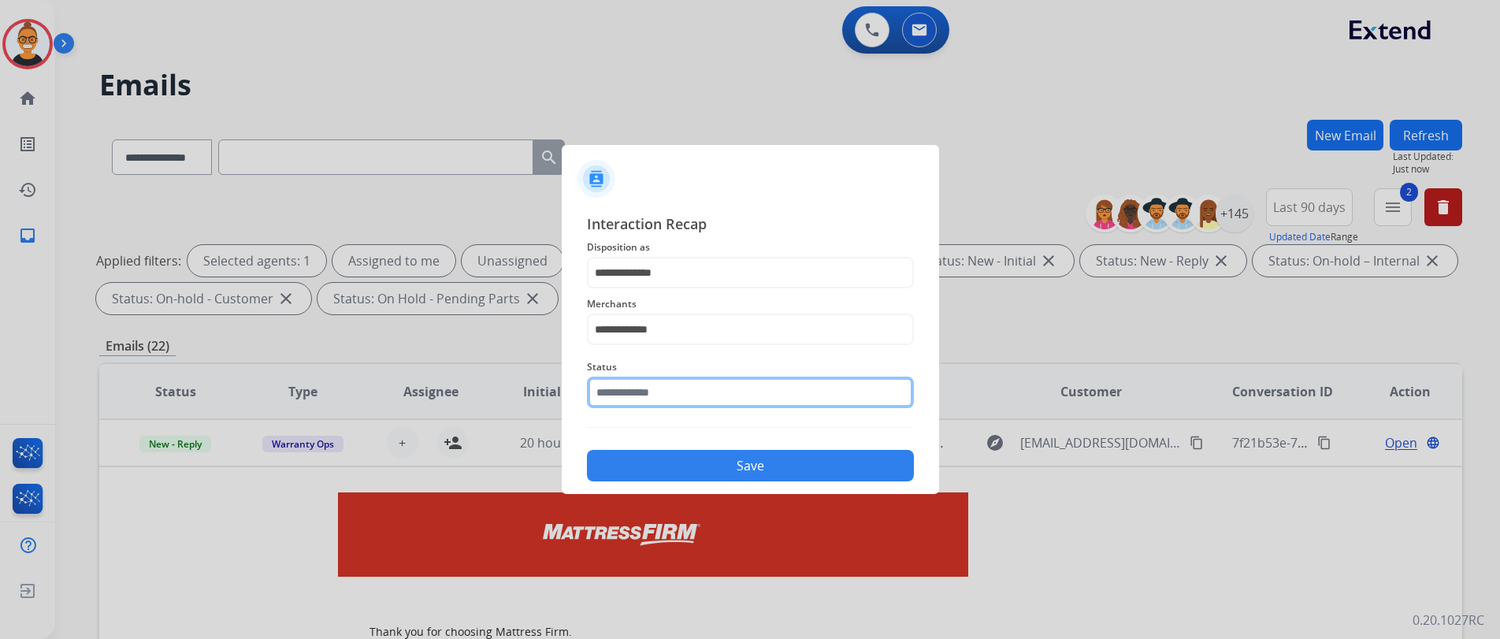
click at [673, 386] on input "text" at bounding box center [750, 393] width 327 height 32
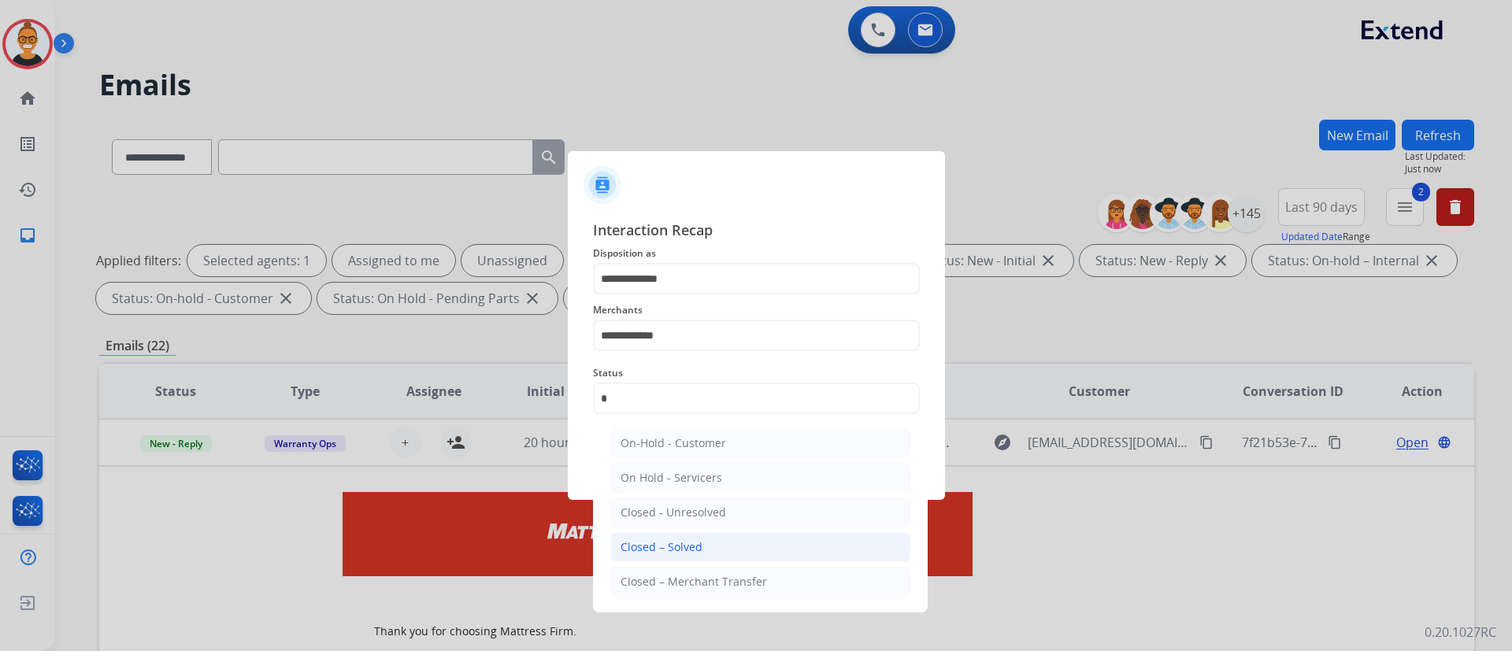
click at [688, 532] on li "Closed – Solved" at bounding box center [760, 547] width 300 height 30
type input "**********"
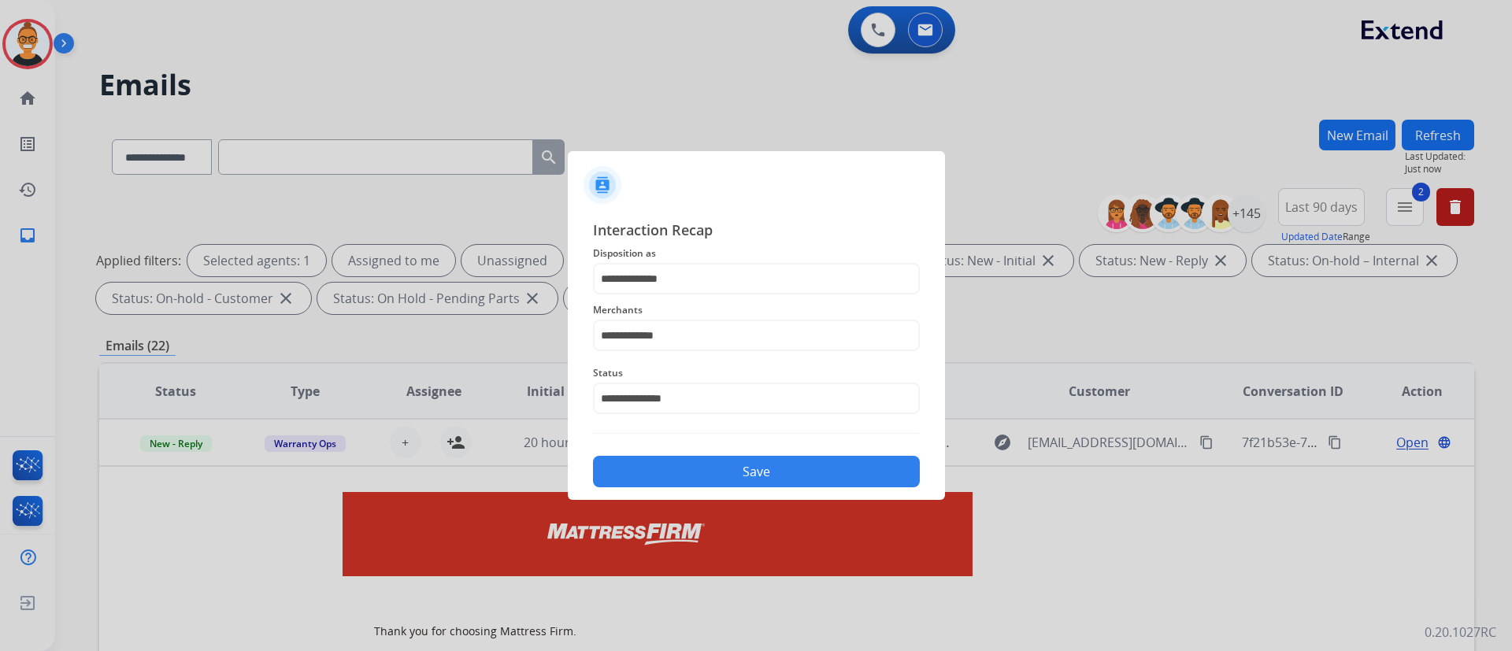
click at [695, 470] on button "Save" at bounding box center [756, 472] width 327 height 32
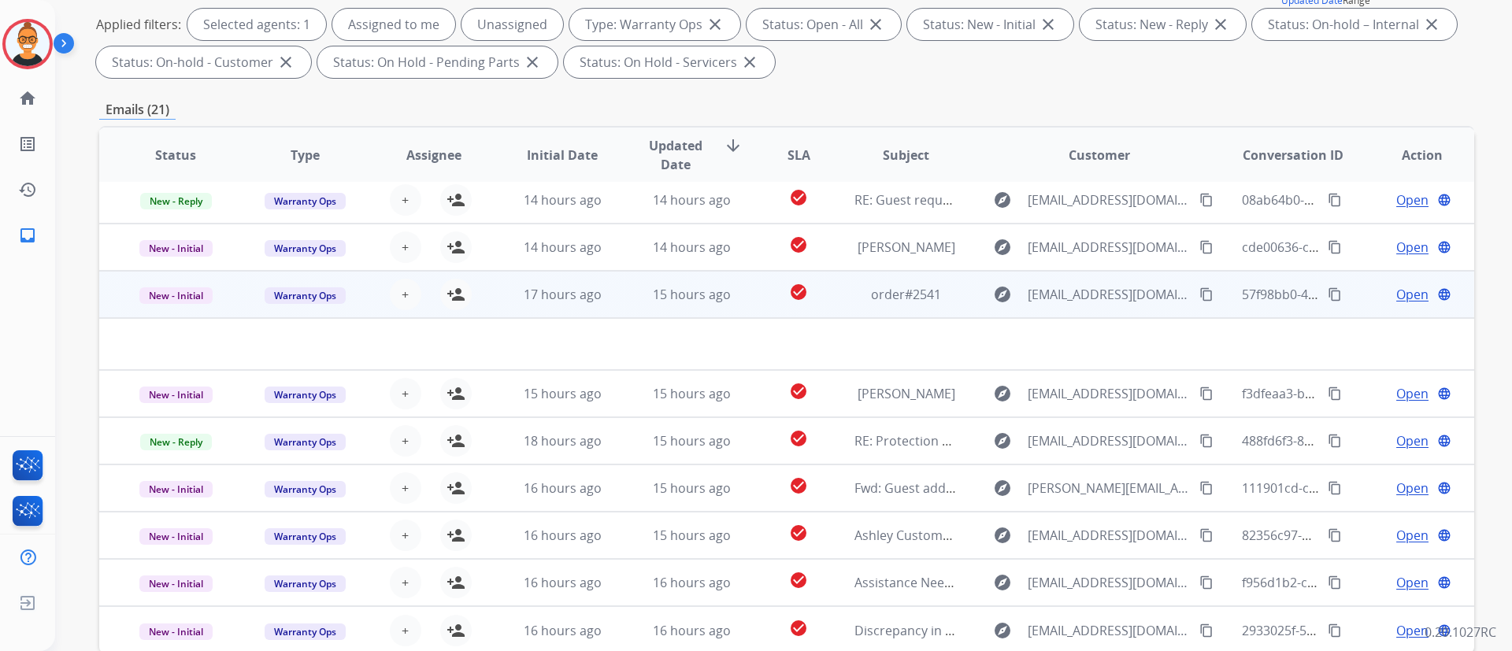
click at [695, 281] on td "15 hours ago" at bounding box center [679, 294] width 129 height 47
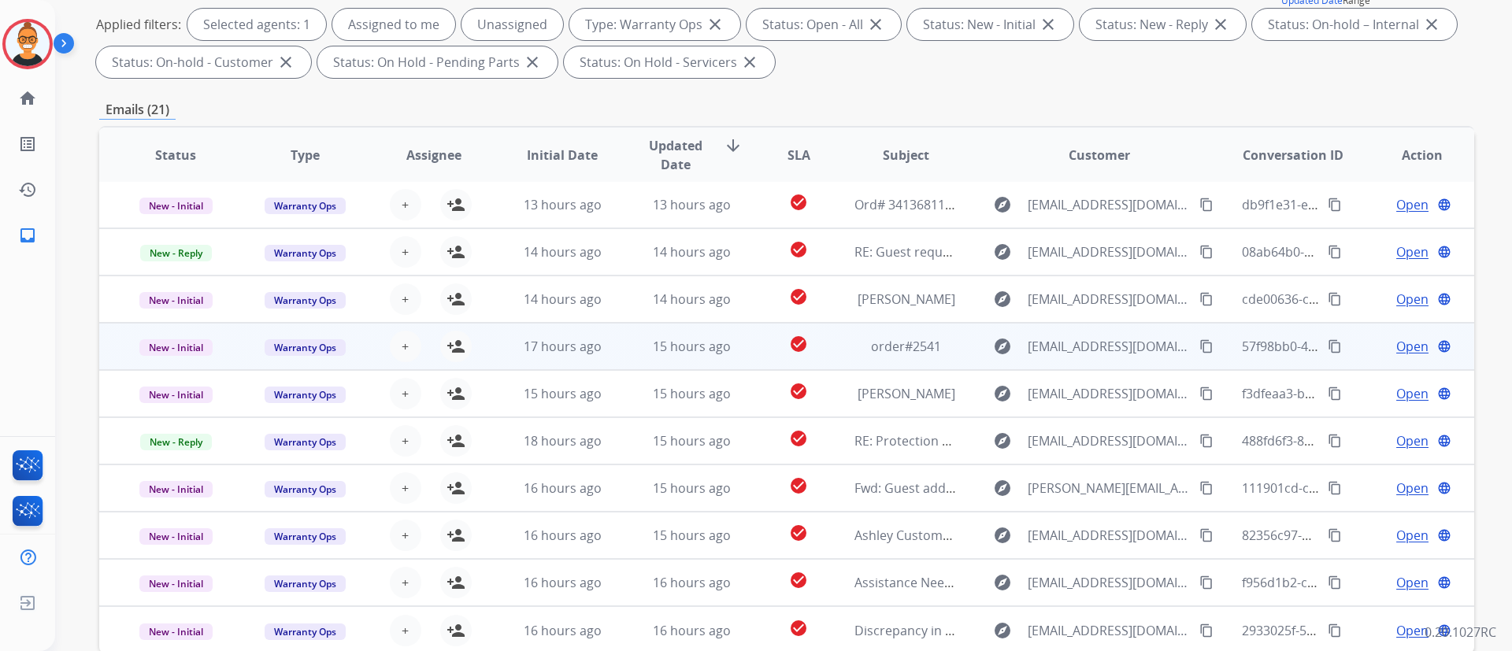
scroll to position [2, 0]
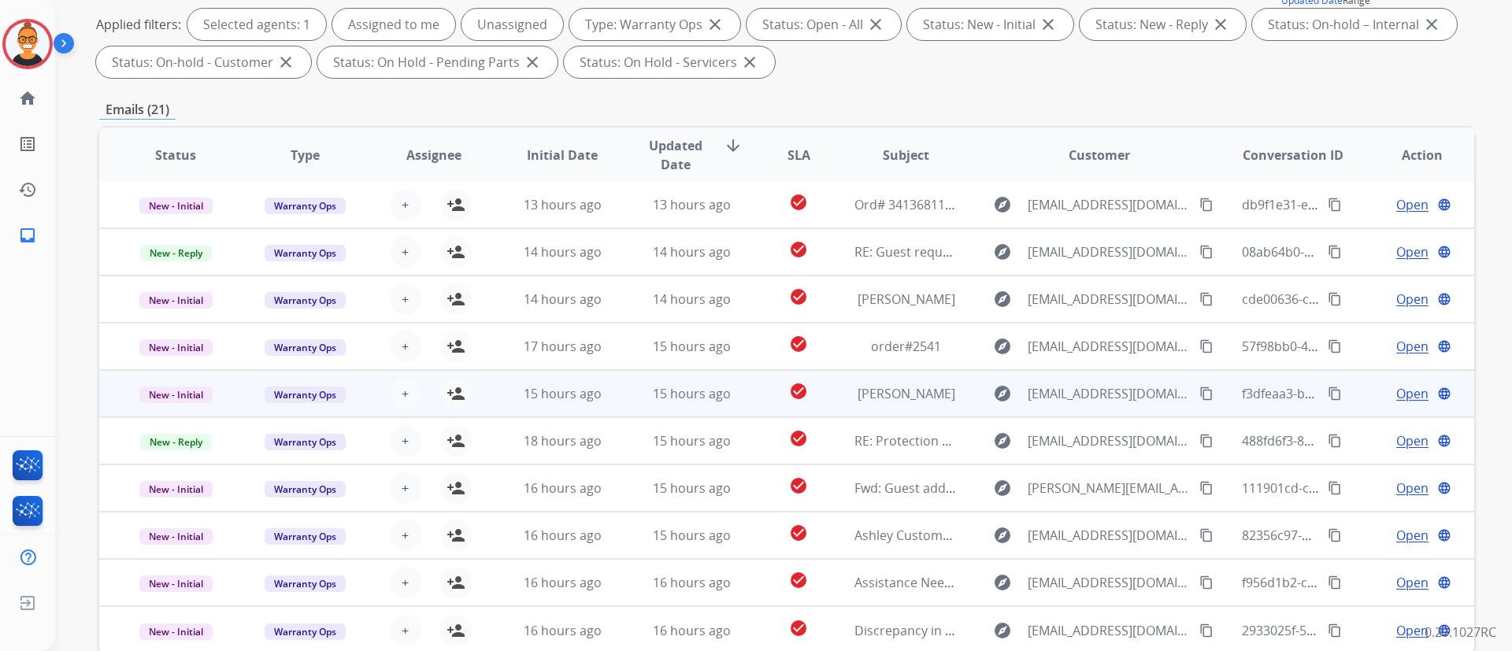
click at [836, 407] on td "[PERSON_NAME]" at bounding box center [893, 393] width 129 height 47
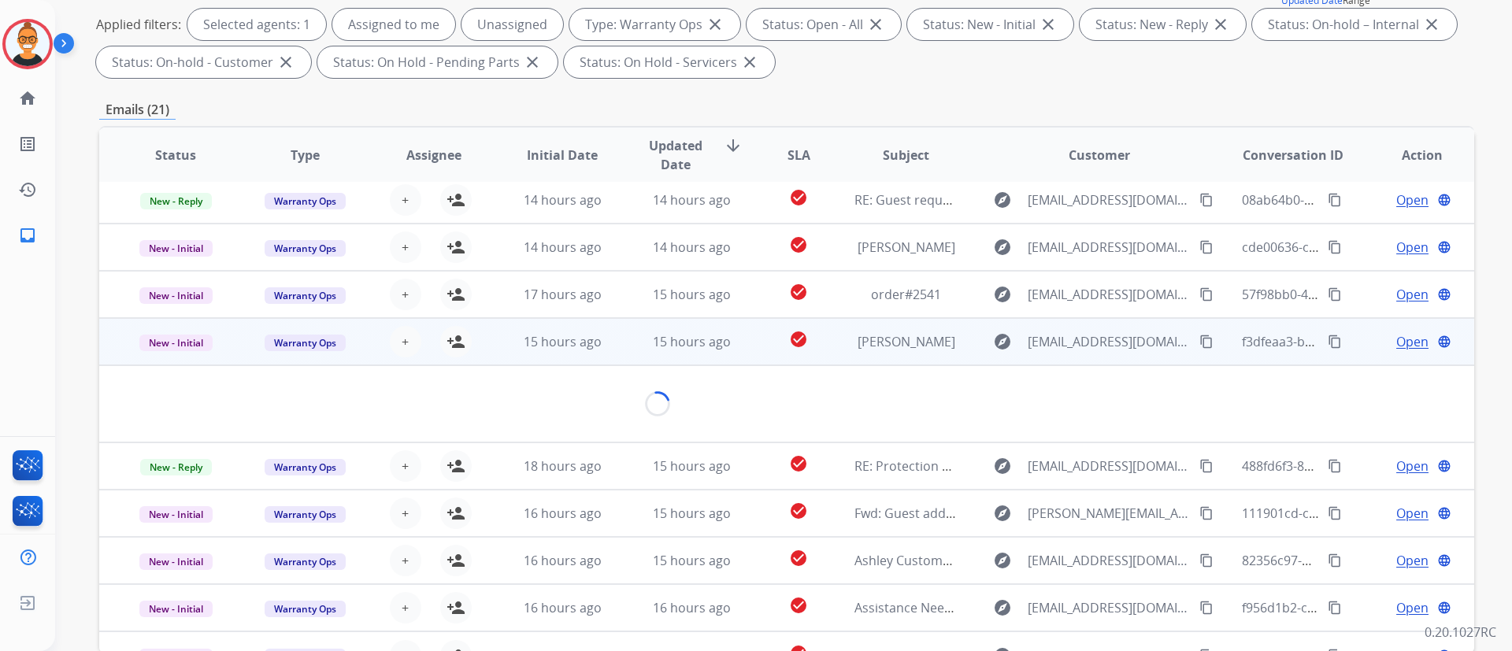
scroll to position [72, 0]
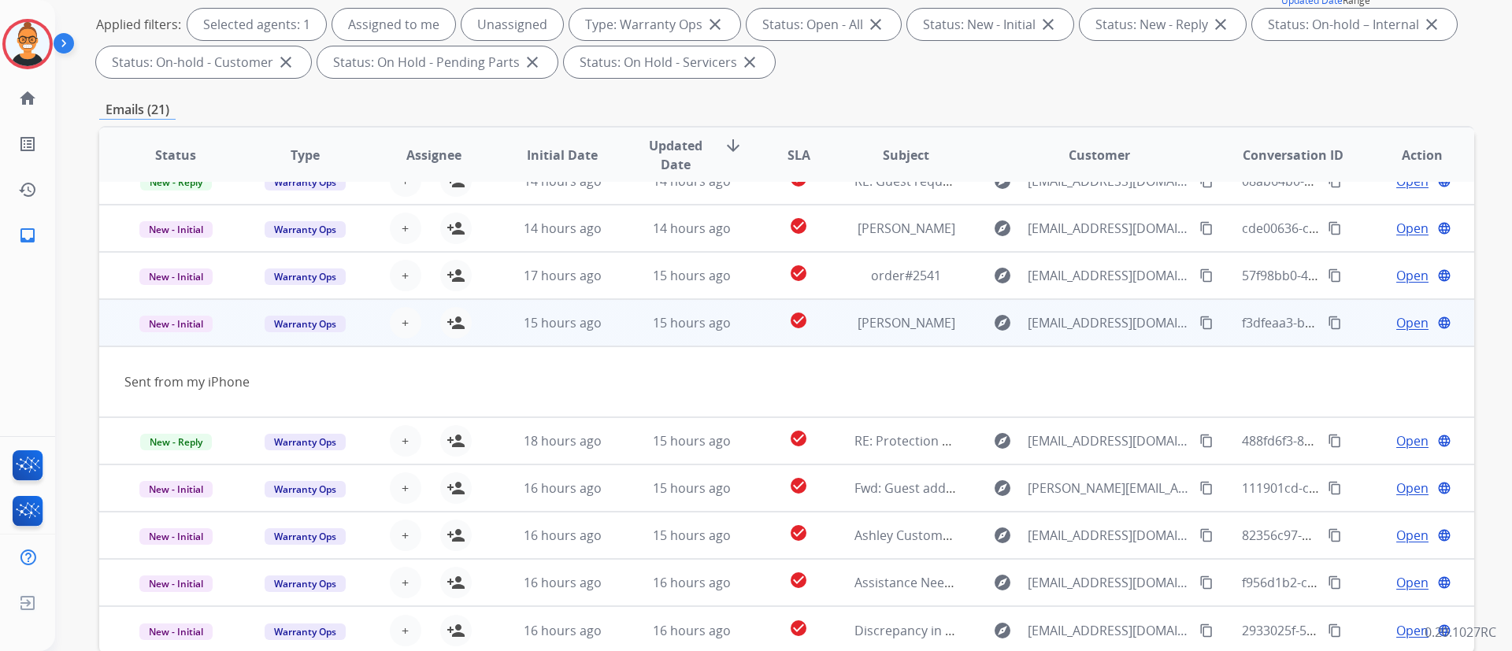
click at [1397, 321] on span "Open" at bounding box center [1413, 322] width 32 height 19
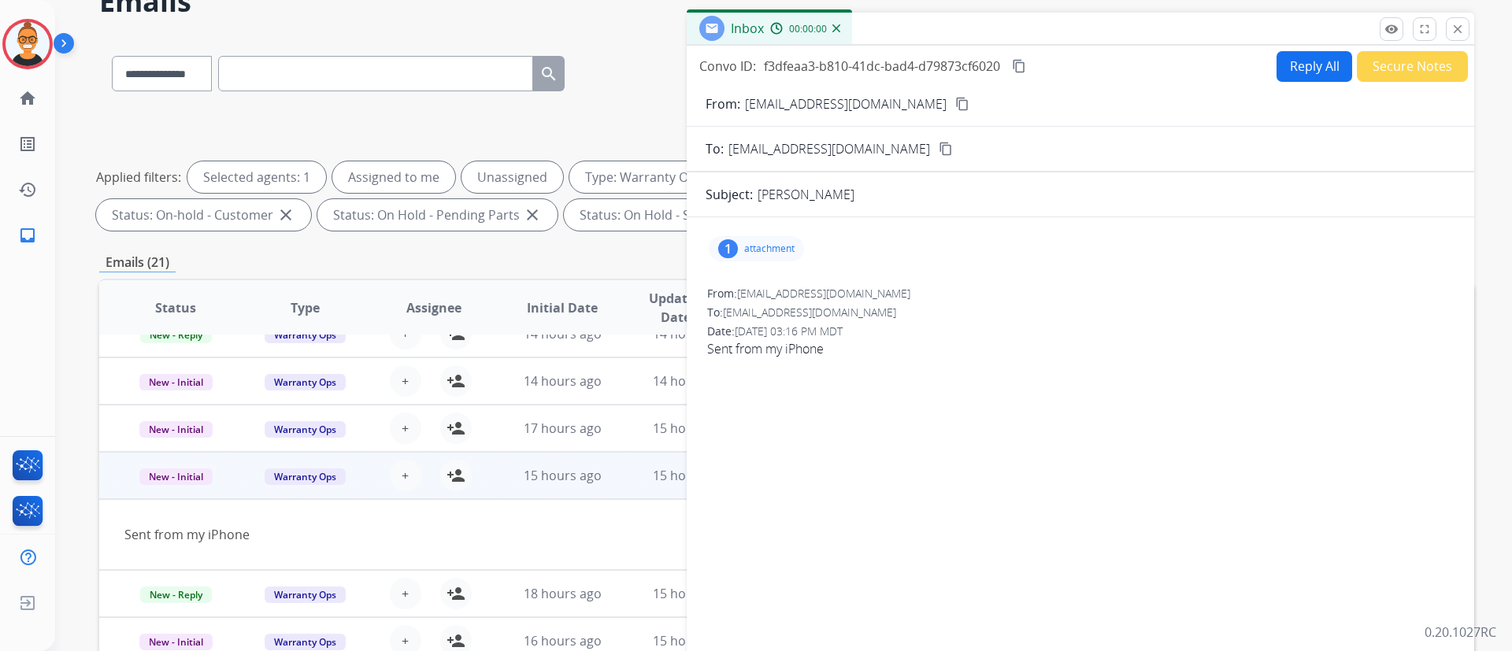
scroll to position [0, 0]
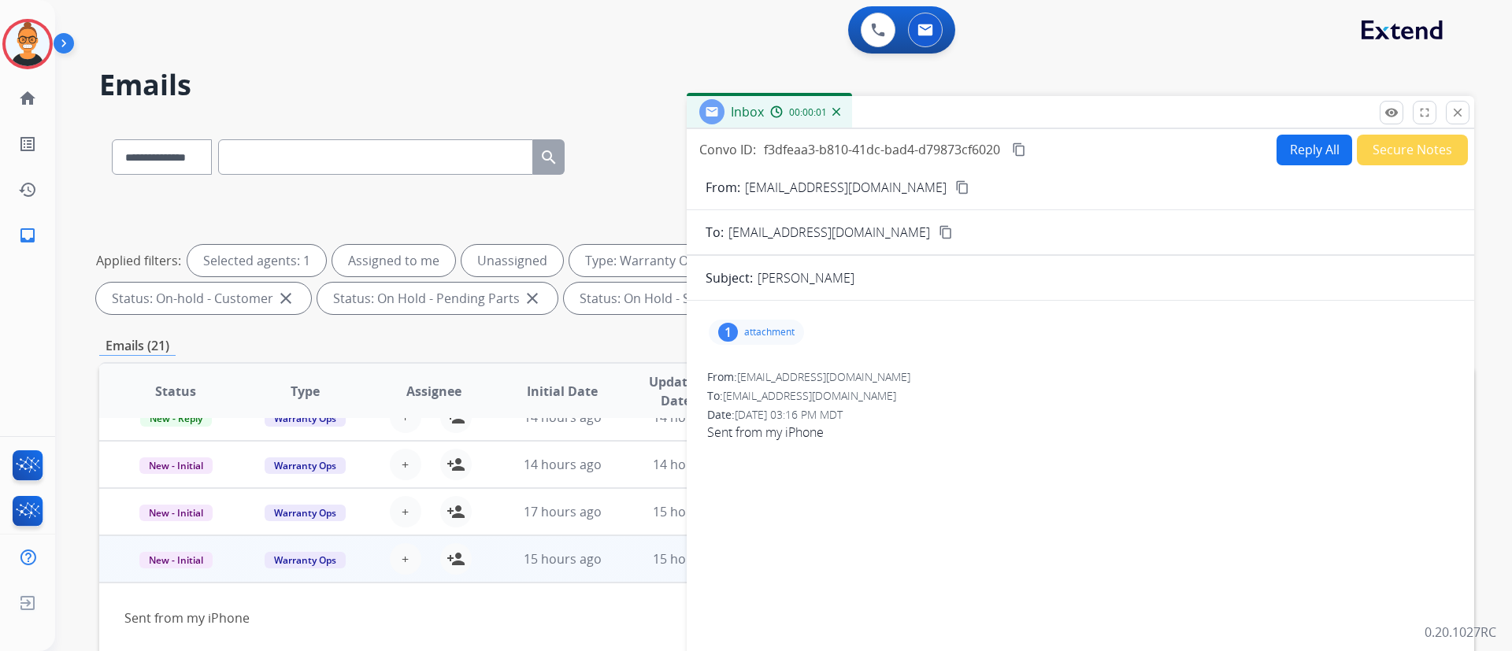
click at [788, 321] on div "1 attachment" at bounding box center [756, 332] width 95 height 25
click at [900, 370] on mat-icon "download" at bounding box center [896, 369] width 14 height 14
click at [955, 185] on mat-icon "content_copy" at bounding box center [962, 187] width 14 height 14
click at [1454, 108] on mat-icon "close" at bounding box center [1458, 113] width 14 height 14
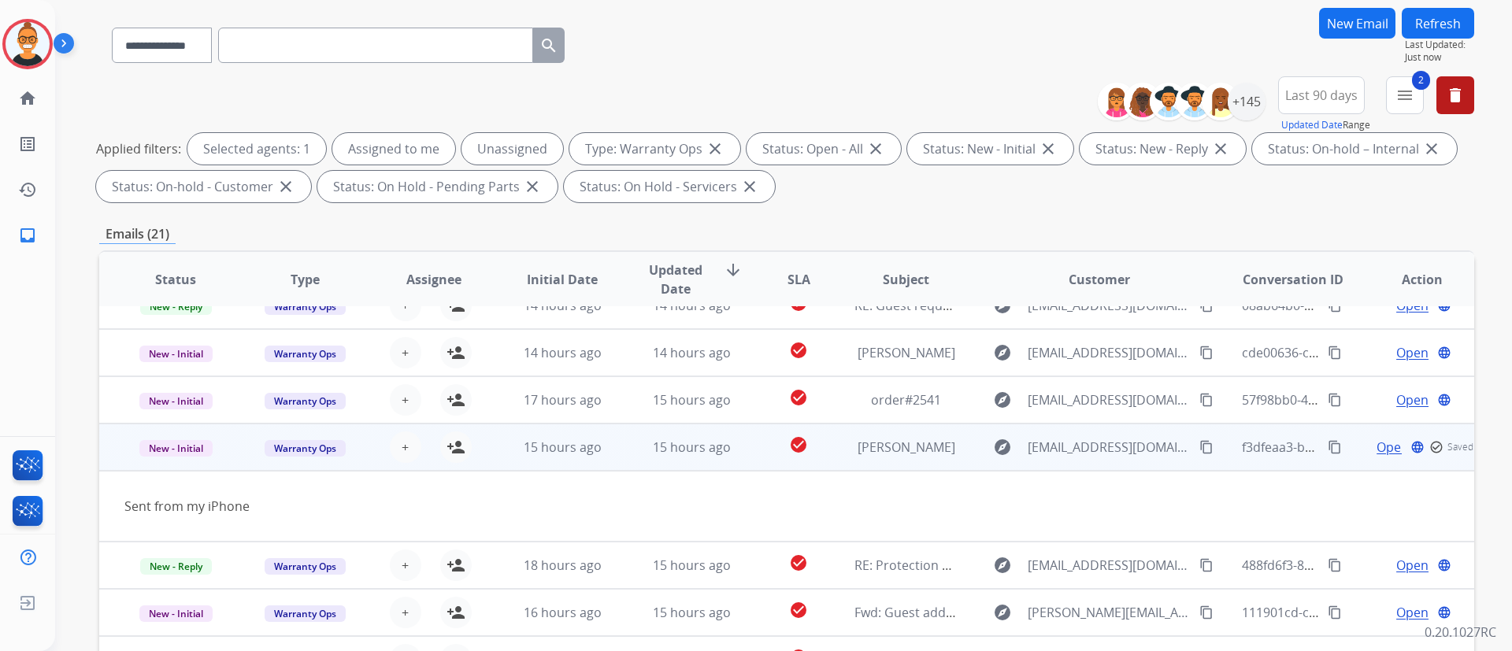
scroll to position [236, 0]
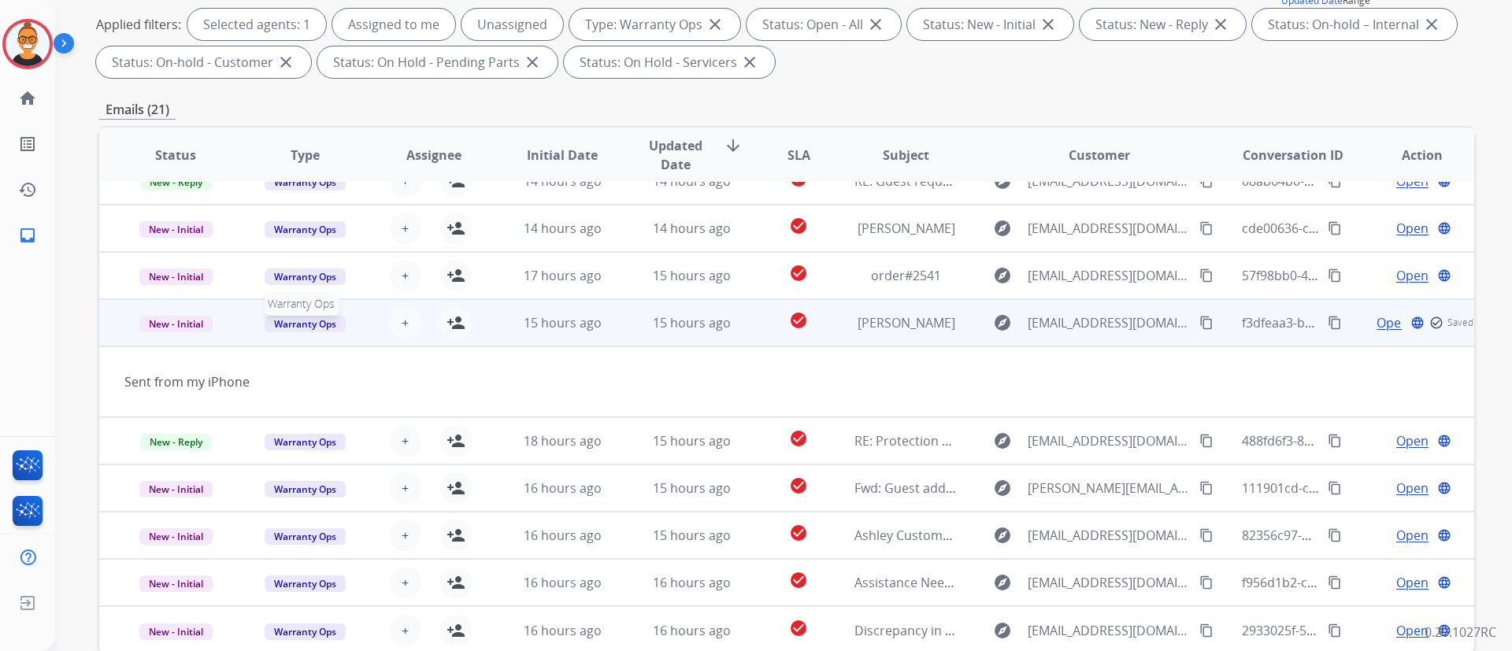
click at [304, 322] on span "Warranty Ops" at bounding box center [305, 324] width 81 height 17
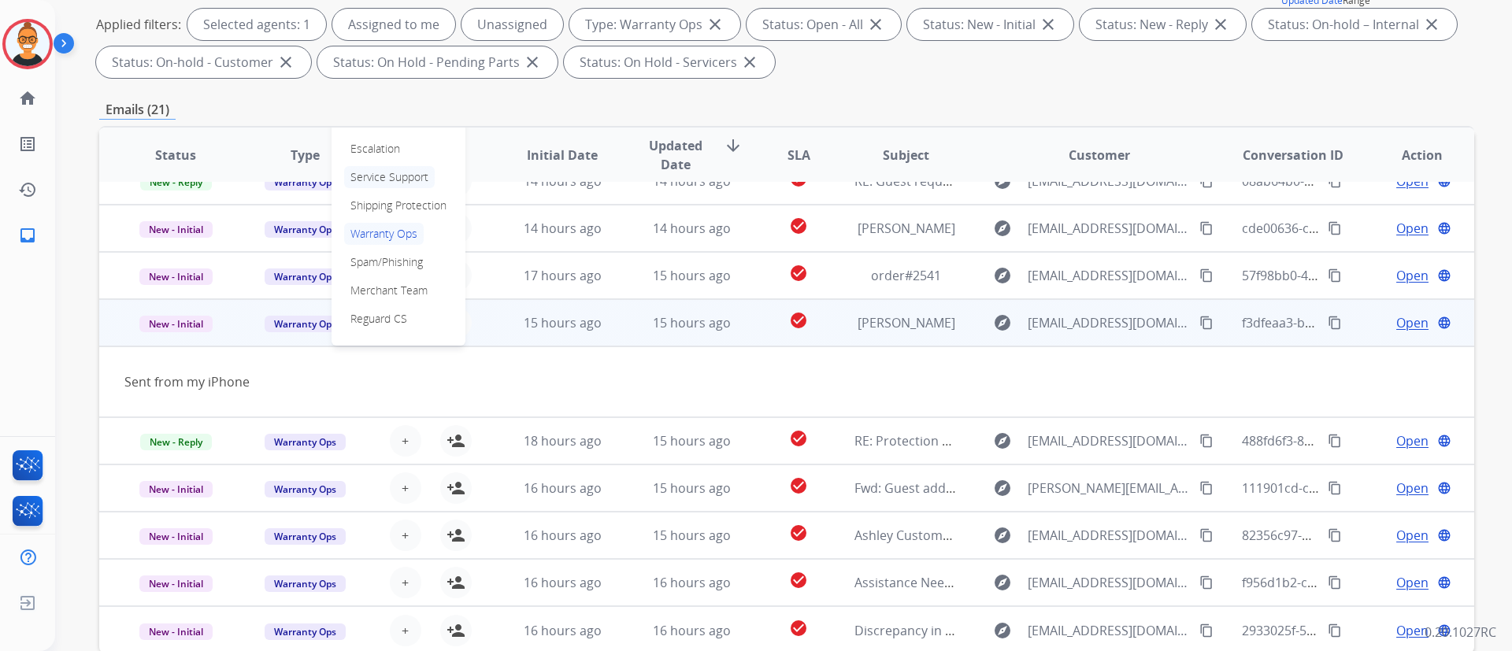
click at [364, 174] on p "Service Support" at bounding box center [389, 177] width 91 height 22
click at [308, 330] on span "Service Support" at bounding box center [305, 324] width 90 height 17
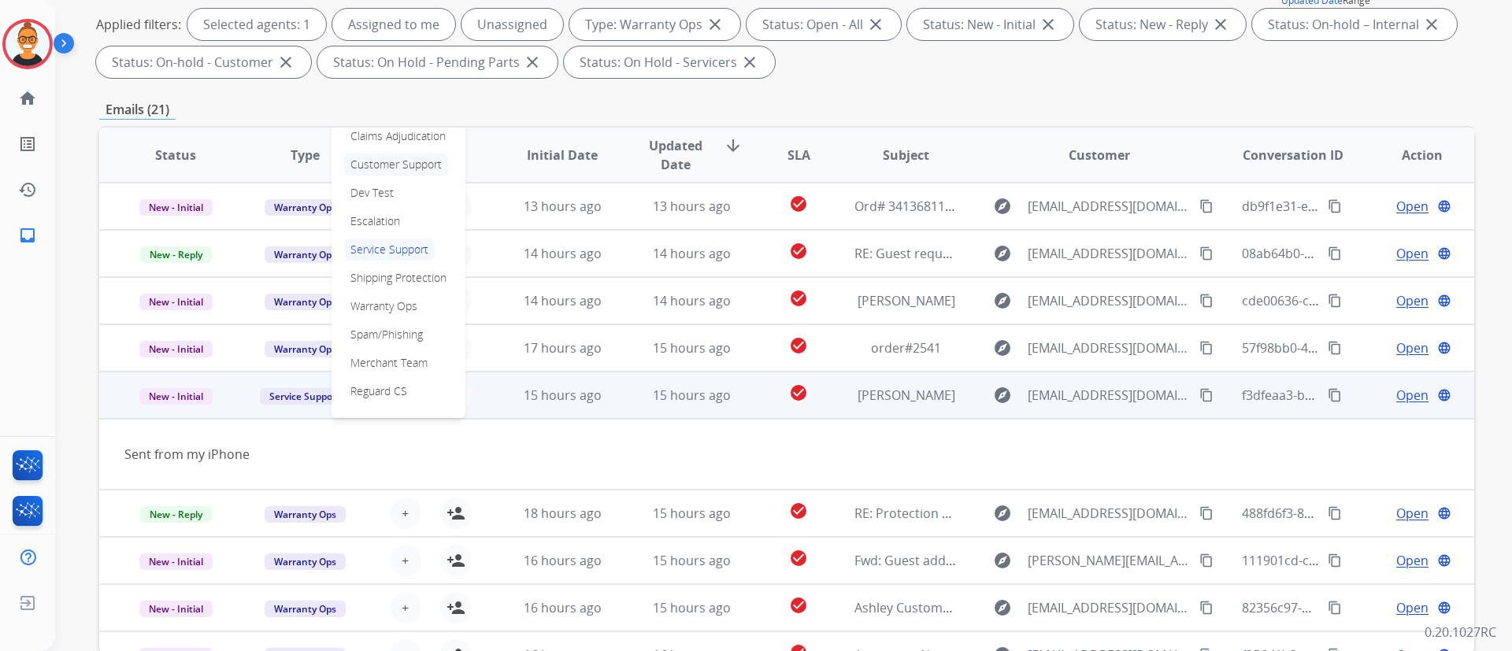
click at [376, 170] on p "Customer Support" at bounding box center [396, 165] width 104 height 22
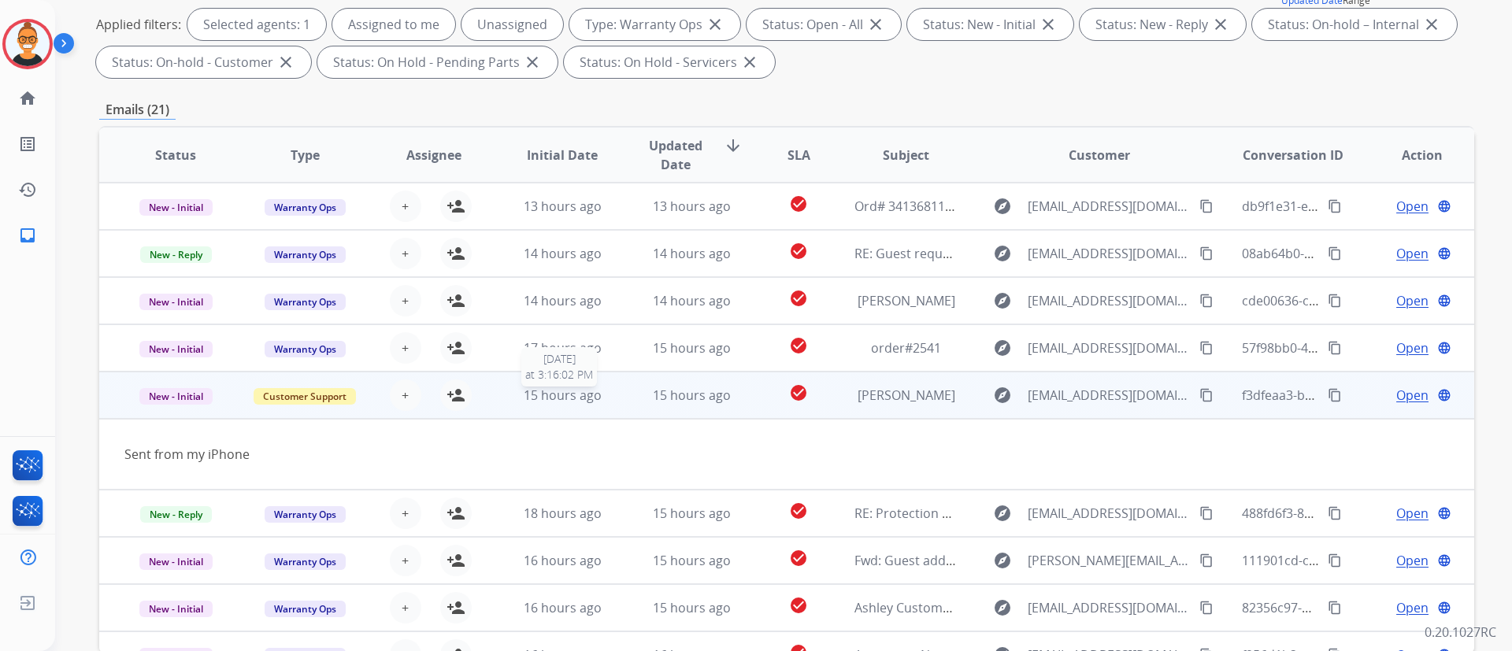
click at [604, 386] on div "15 hours ago" at bounding box center [562, 395] width 103 height 19
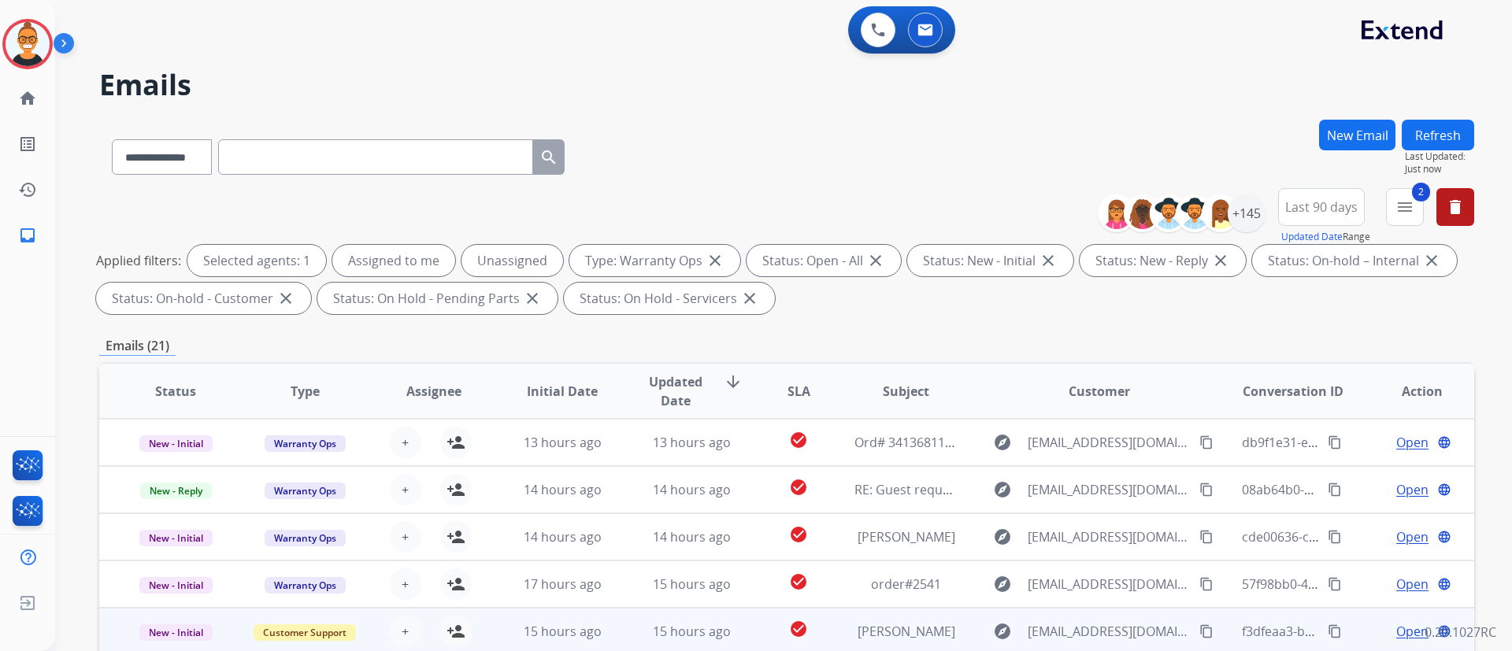
click at [1420, 125] on button "Refresh" at bounding box center [1438, 135] width 72 height 31
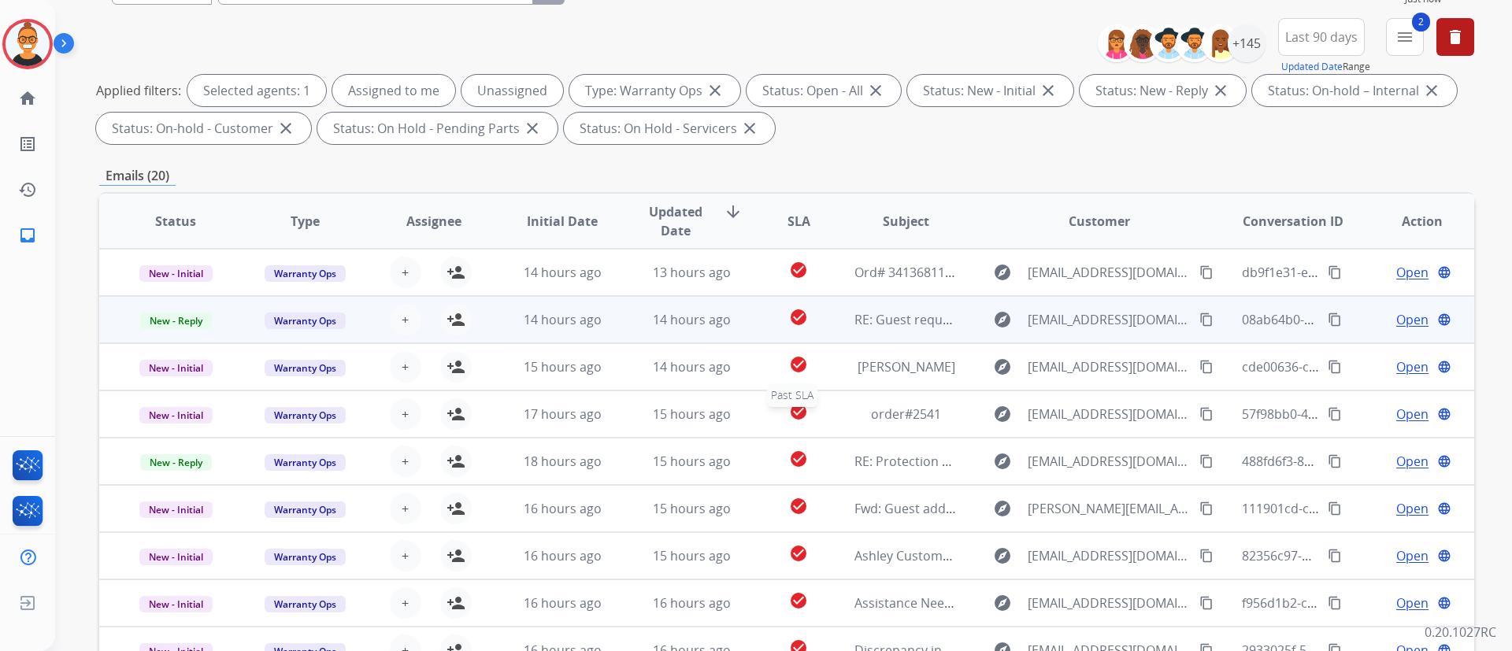
scroll to position [321, 0]
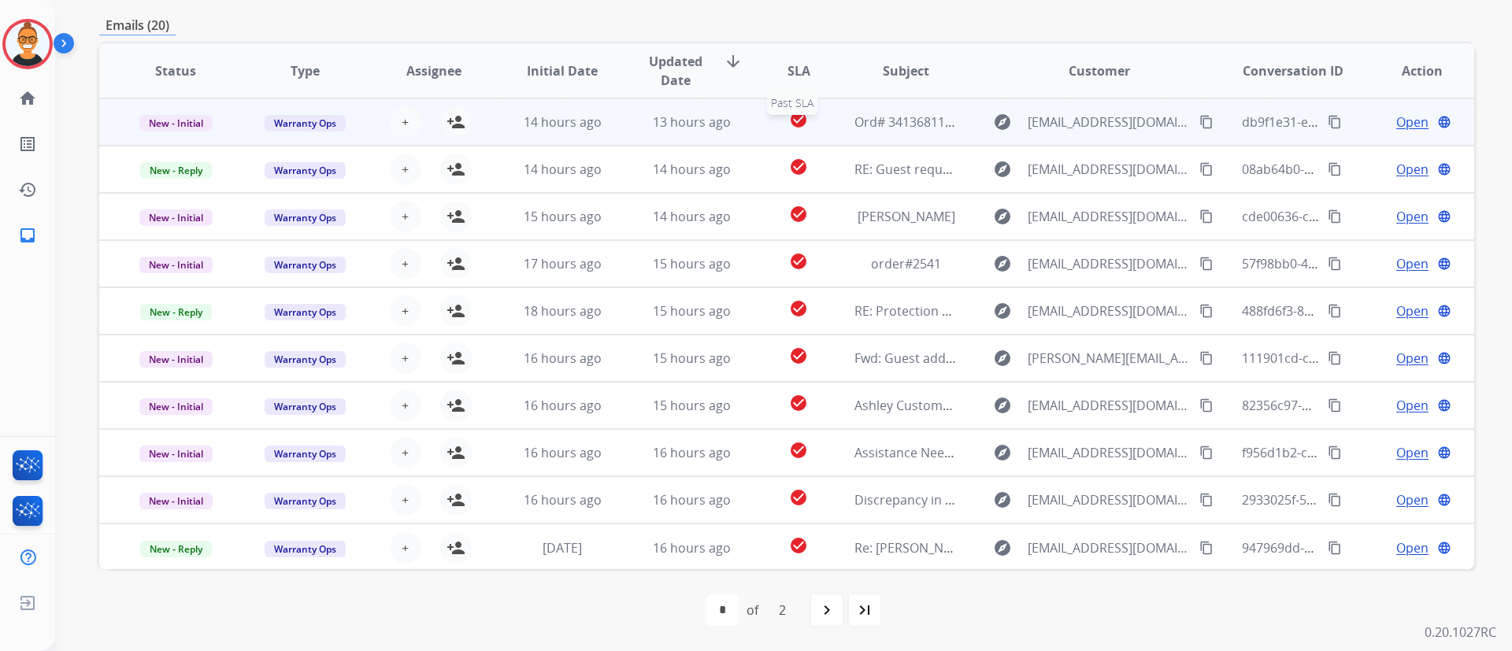
click at [770, 126] on div "check_circle" at bounding box center [799, 122] width 60 height 24
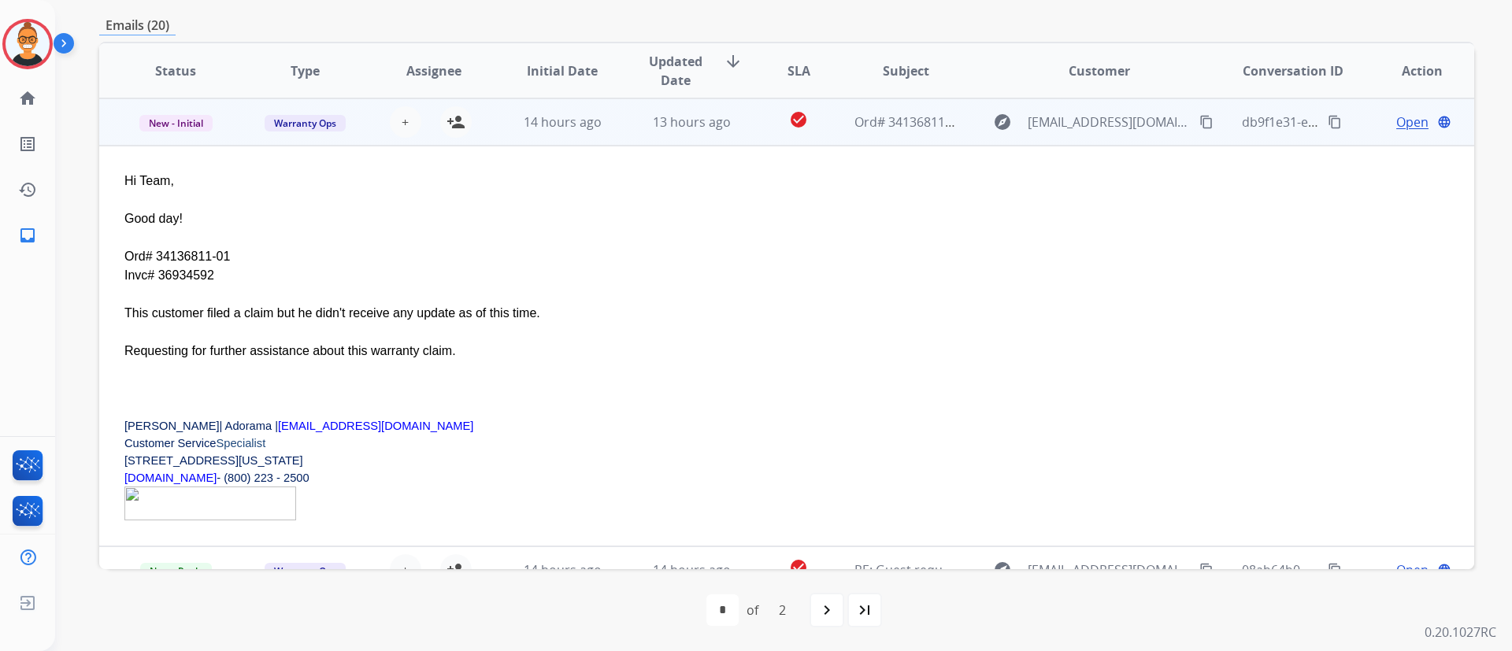
click at [190, 276] on div "Ord# 34136811-01 Invc# 36934592" at bounding box center [657, 266] width 1067 height 38
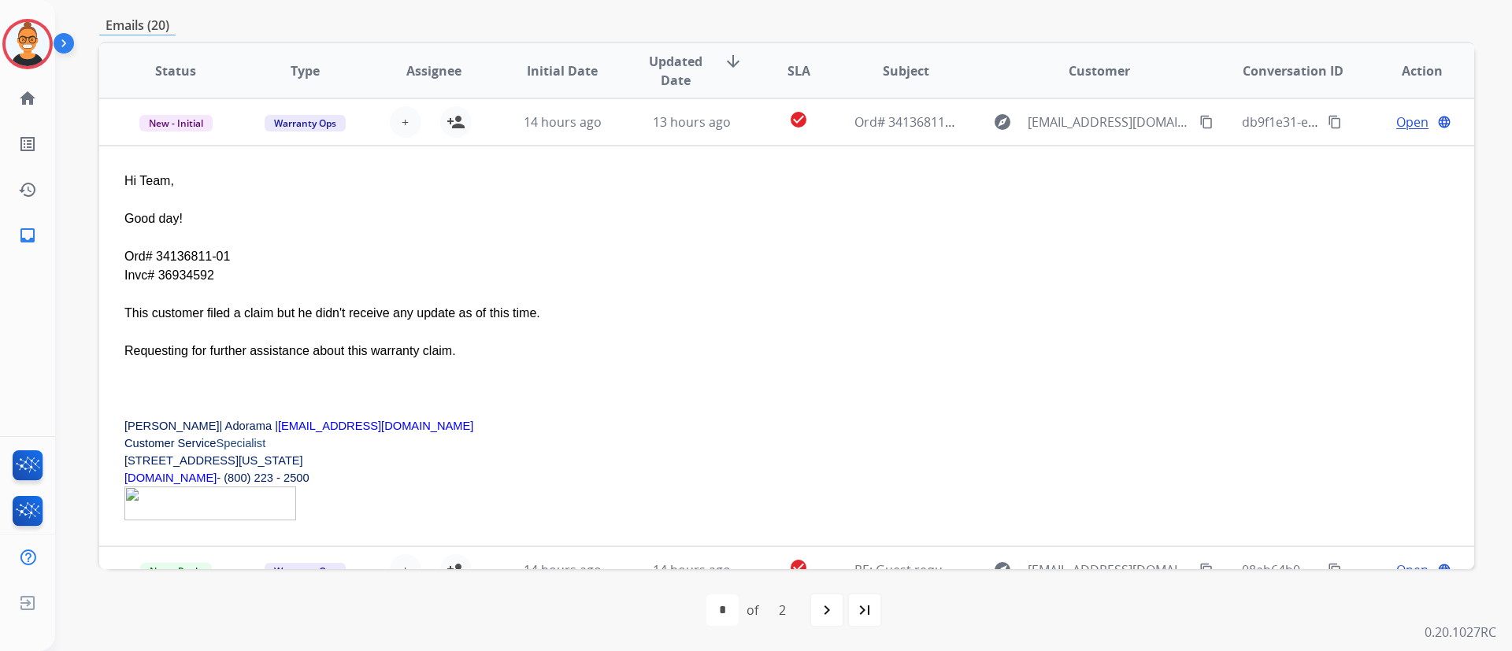
copy div "36934592"
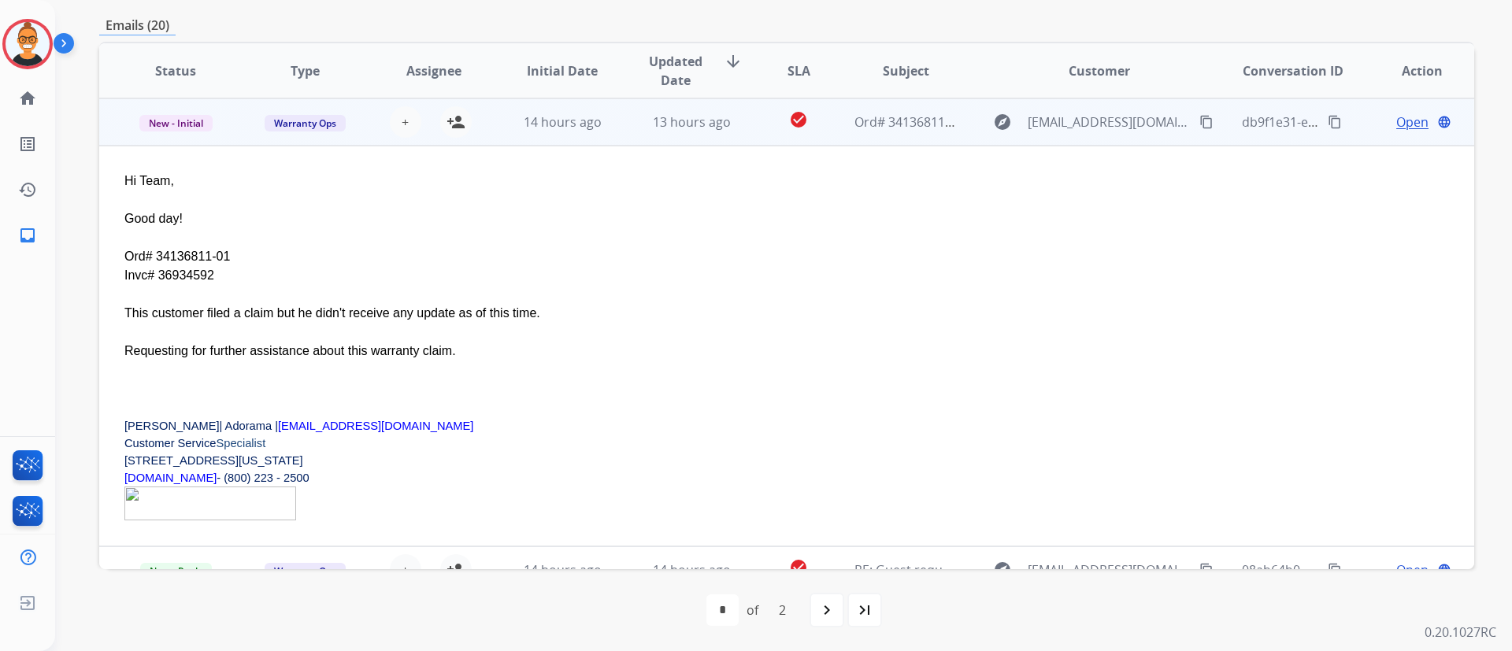
drag, startPoint x: 236, startPoint y: 256, endPoint x: 156, endPoint y: 250, distance: 79.7
click at [156, 250] on div "Ord# 34136811-01 Invc# 36934592" at bounding box center [657, 266] width 1067 height 38
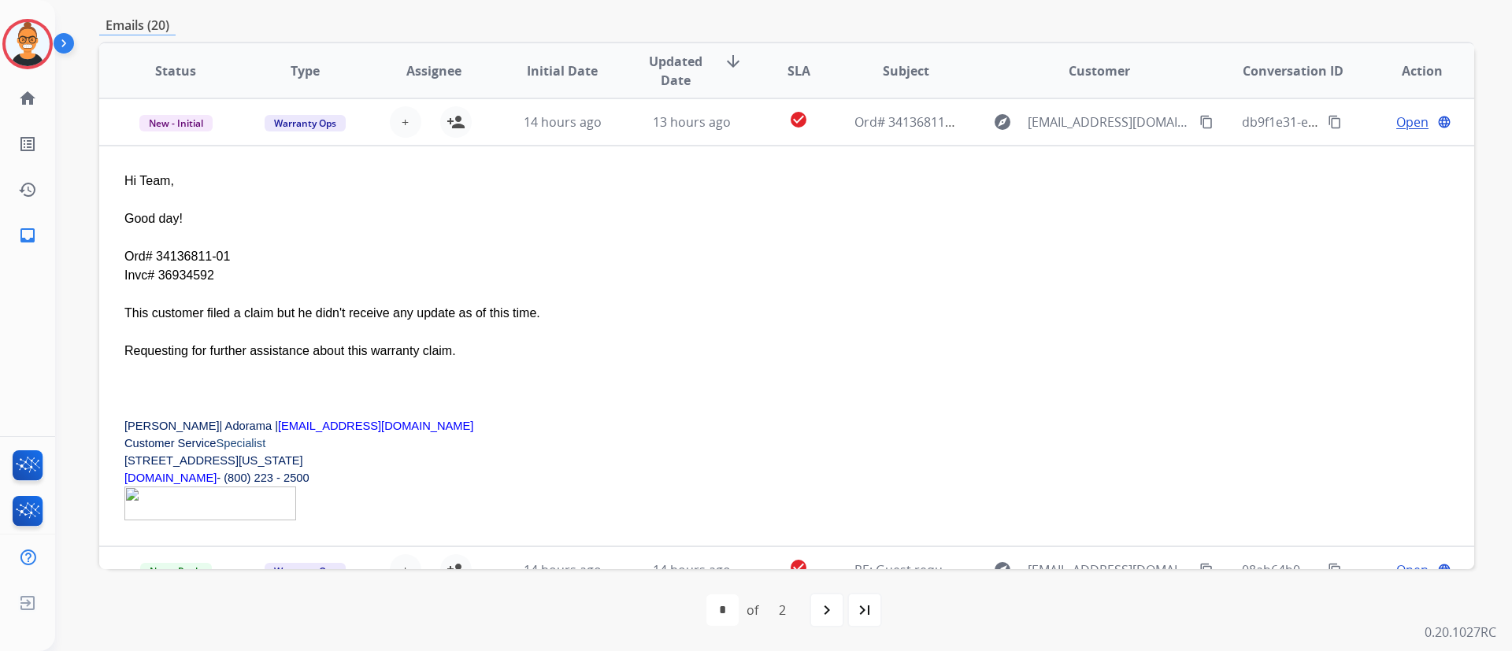
copy div "34136811-01"
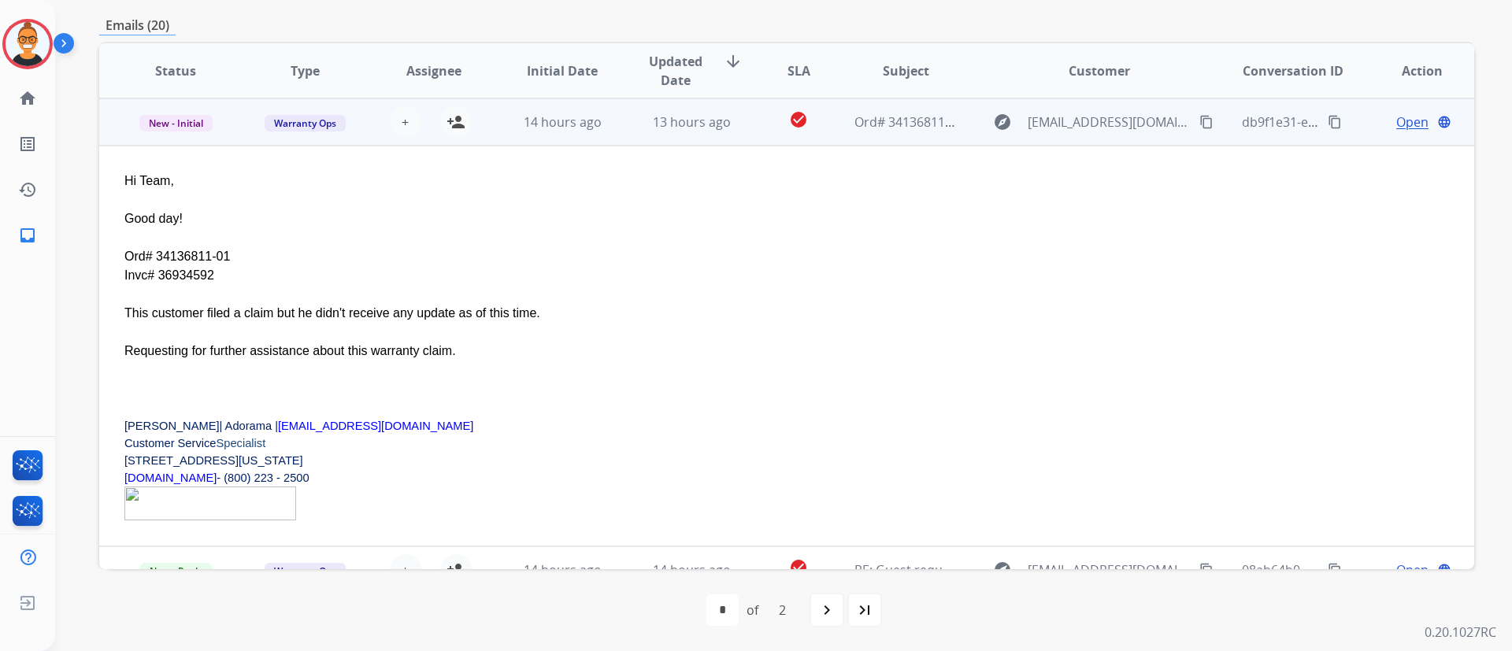
click at [193, 262] on div "Ord# 34136811-01 Invc# 36934592" at bounding box center [657, 266] width 1067 height 38
click at [193, 261] on div "Ord# 34136811-01 Invc# 36934592" at bounding box center [657, 266] width 1067 height 38
click at [1400, 119] on span "Open" at bounding box center [1413, 122] width 32 height 19
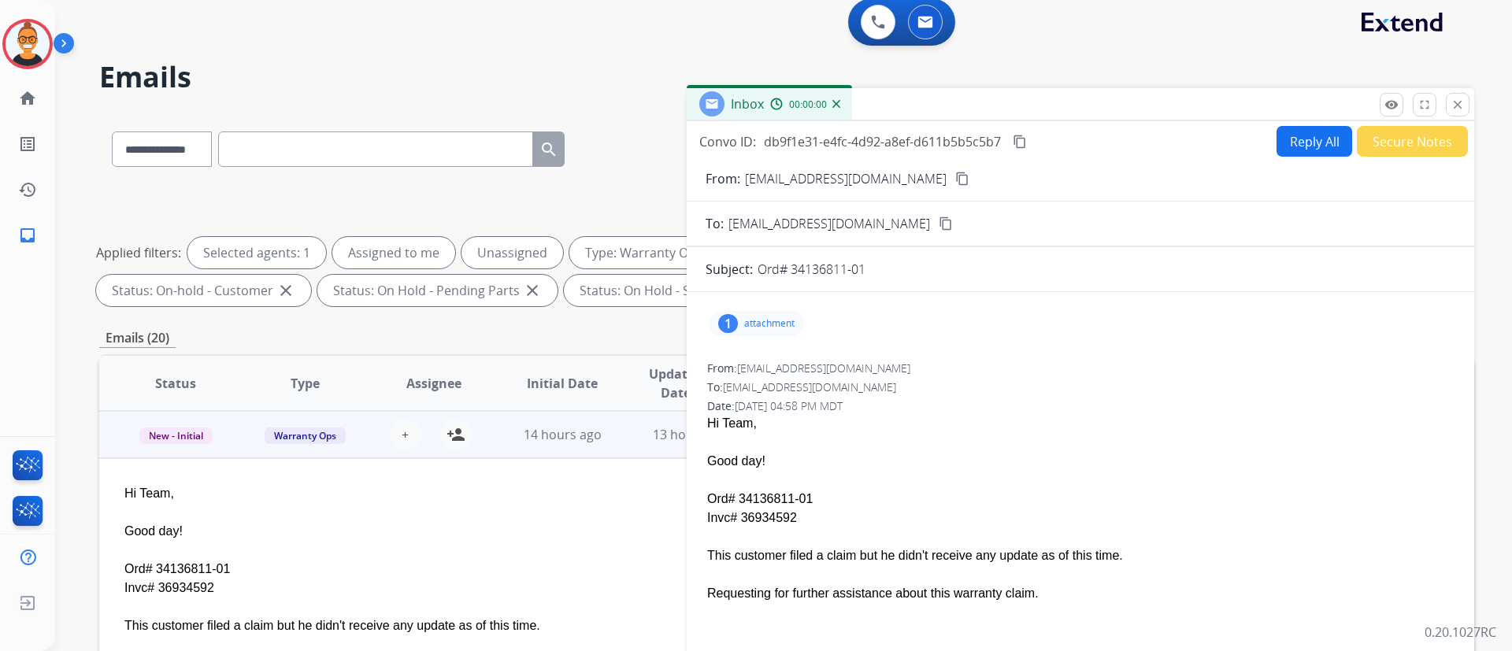
scroll to position [0, 0]
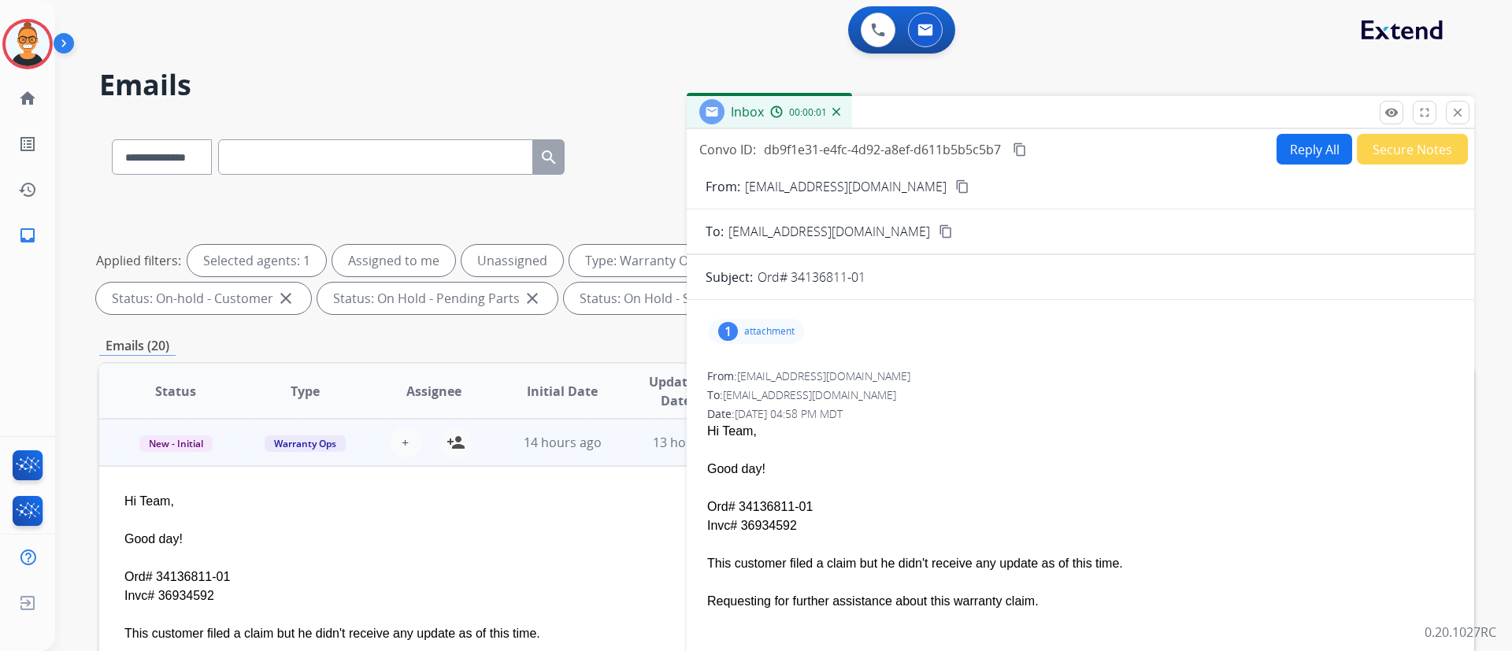
click at [797, 325] on div "1 attachment" at bounding box center [756, 331] width 95 height 25
click at [777, 331] on p "attachment" at bounding box center [769, 331] width 50 height 13
click at [1471, 114] on div "Inbox 00:01:56" at bounding box center [1081, 112] width 788 height 33
click at [1460, 115] on mat-icon "close" at bounding box center [1458, 113] width 14 height 14
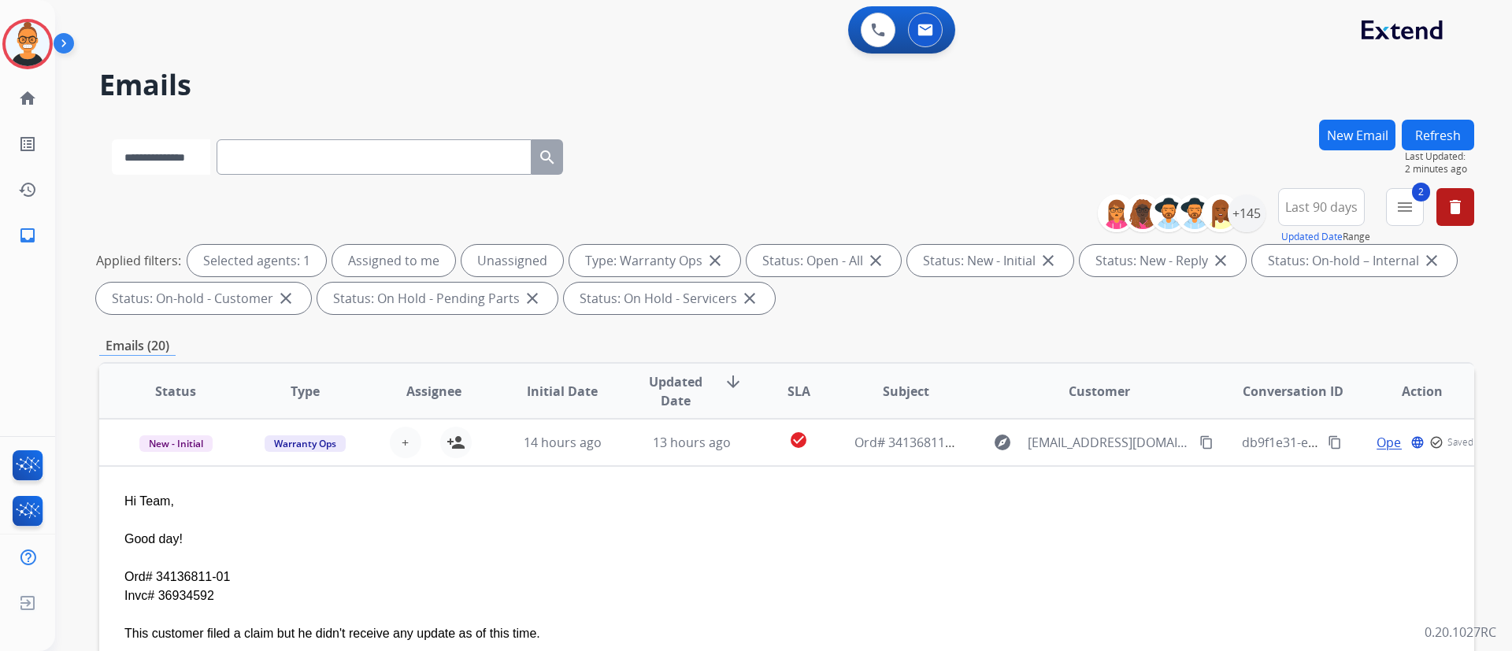
click at [132, 143] on select "**********" at bounding box center [161, 156] width 98 height 35
select select "**********"
click at [112, 139] on select "**********" at bounding box center [161, 156] width 98 height 35
click at [307, 167] on input "text" at bounding box center [375, 156] width 315 height 35
paste input "**********"
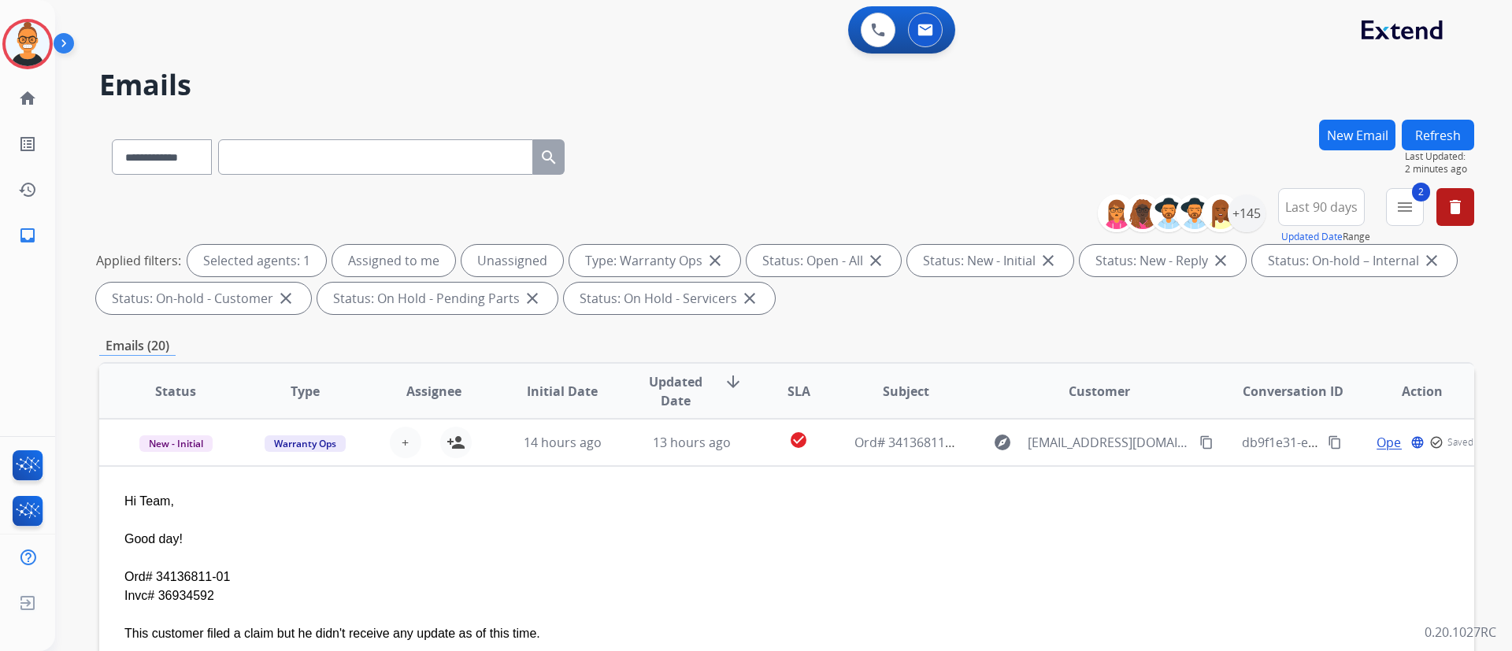
type input "**********"
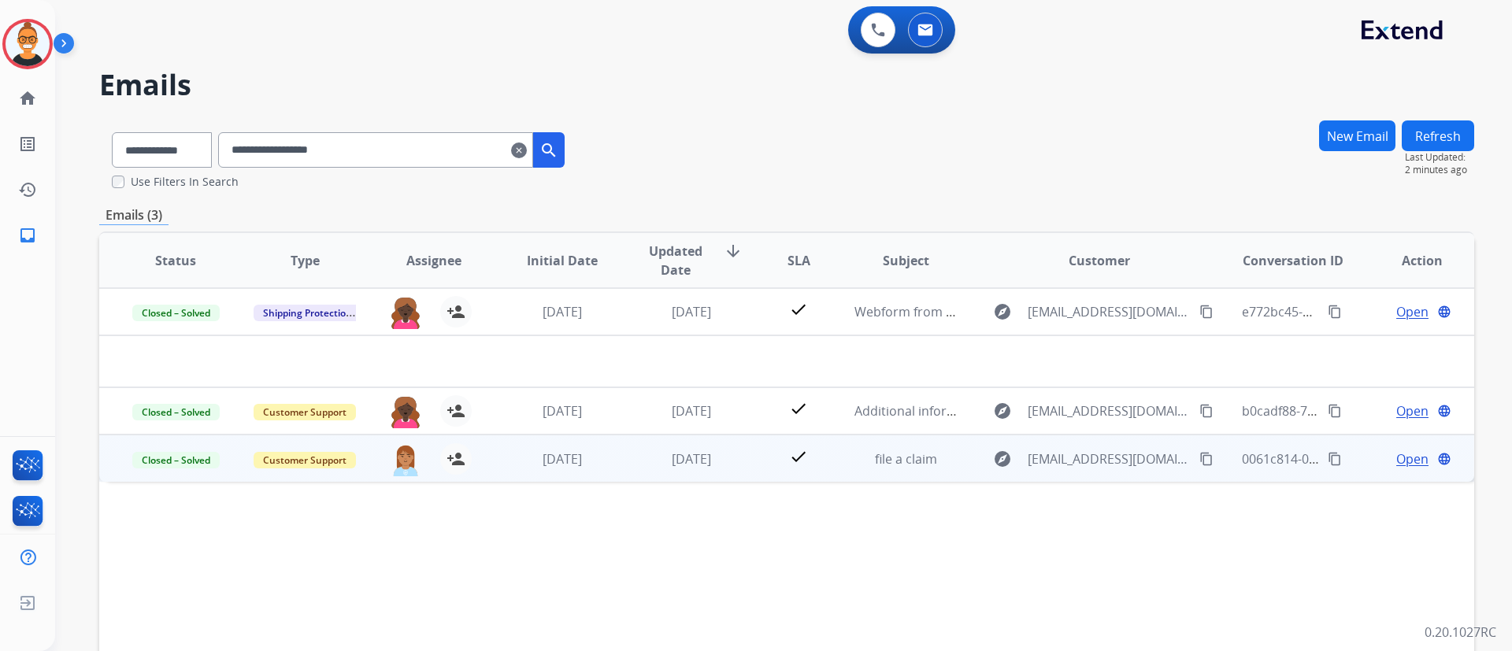
click at [829, 453] on td "file a claim" at bounding box center [893, 458] width 129 height 47
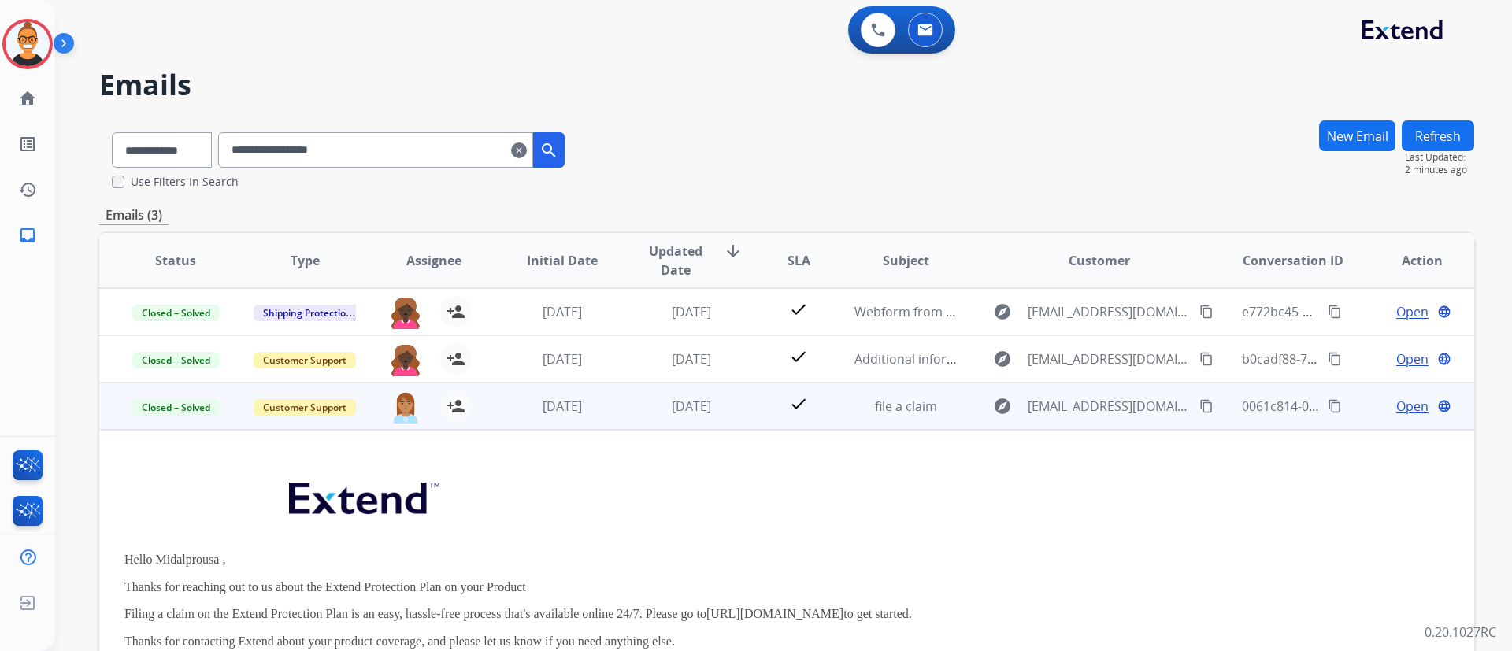
scroll to position [95, 0]
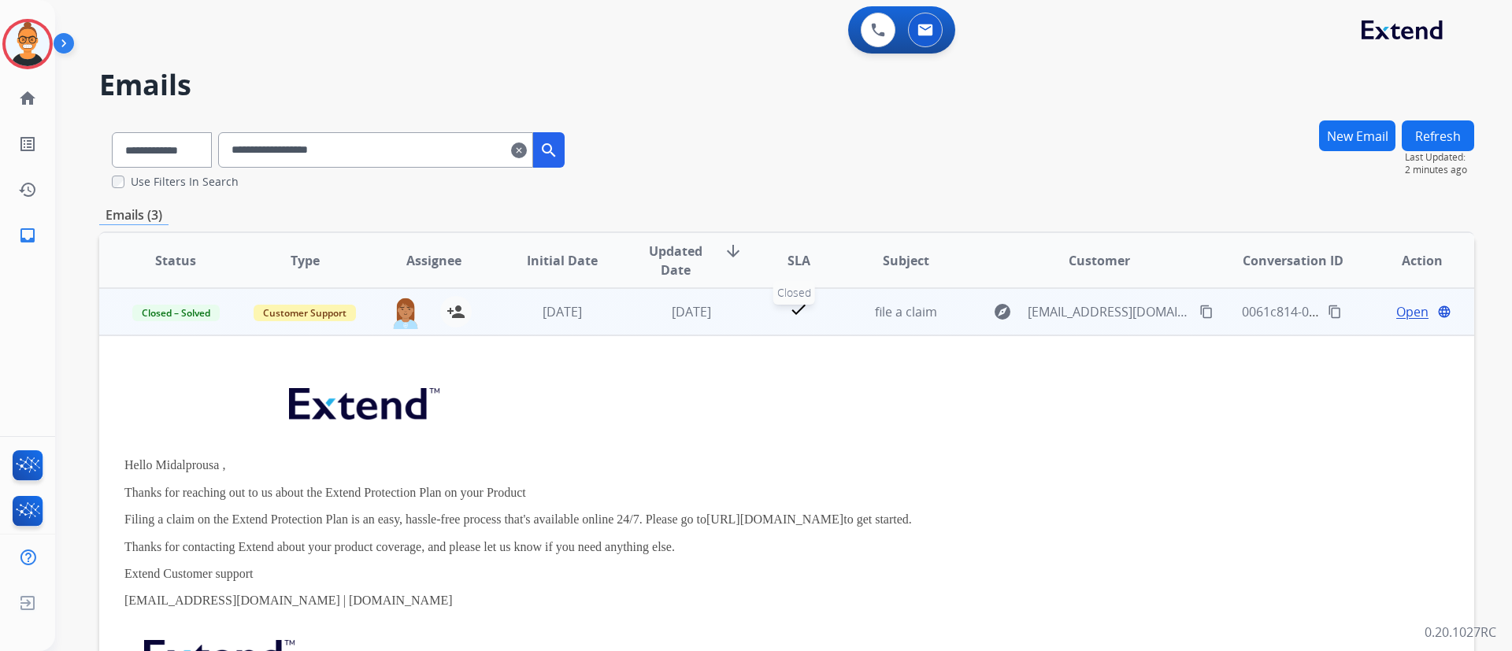
click at [818, 320] on div "check" at bounding box center [799, 312] width 60 height 24
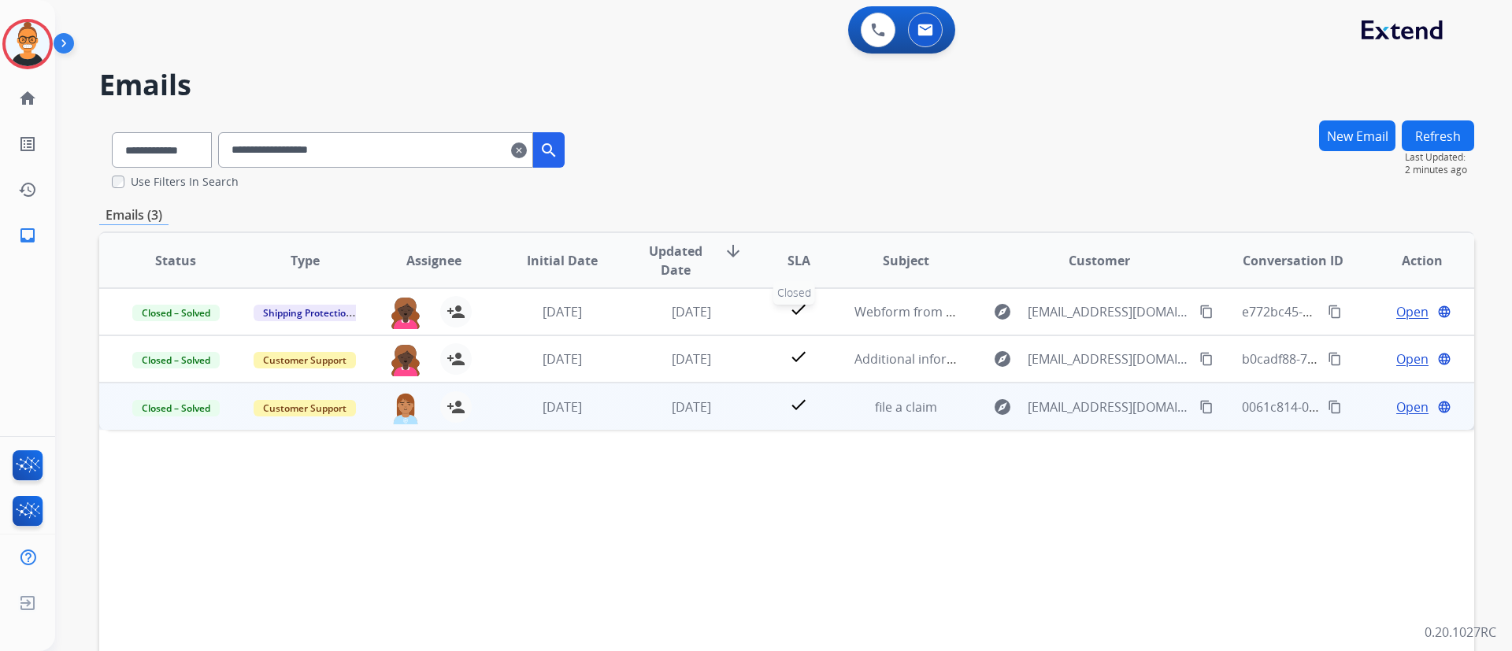
scroll to position [0, 0]
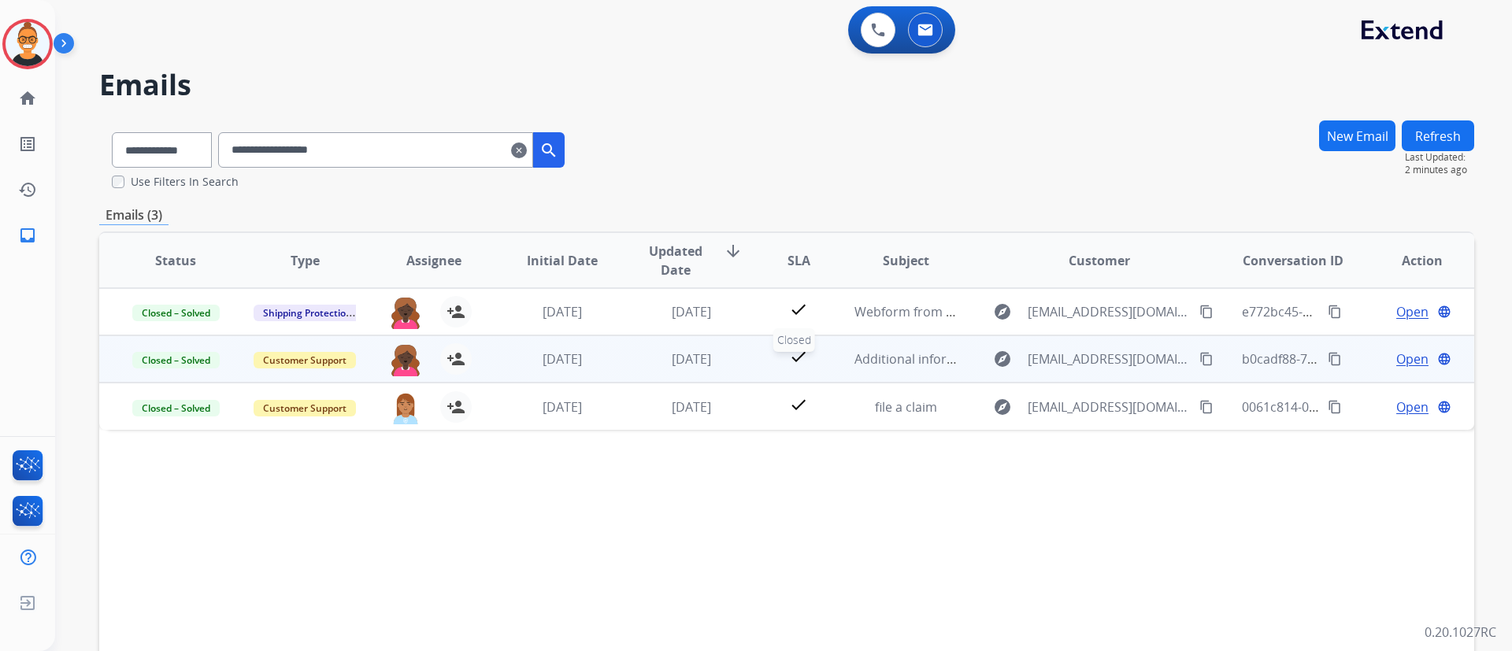
click at [822, 352] on div "check" at bounding box center [799, 359] width 60 height 24
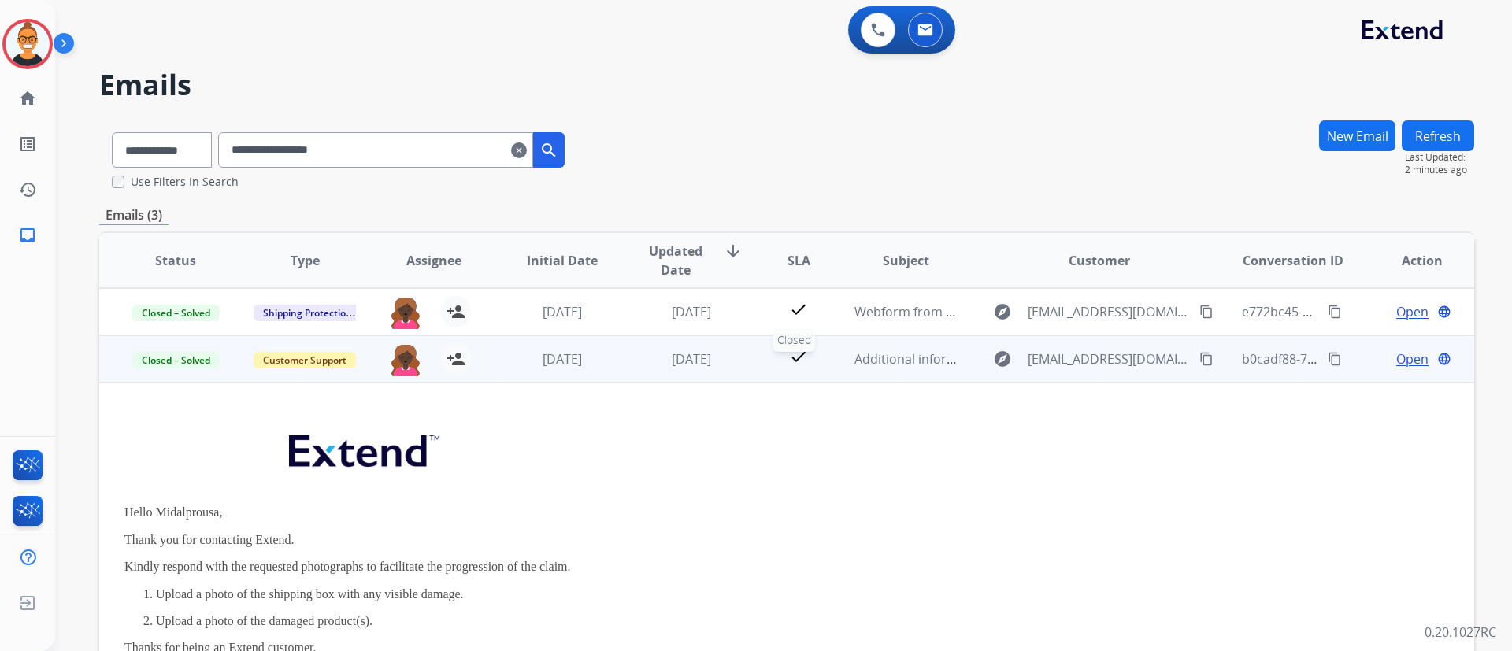
scroll to position [47, 0]
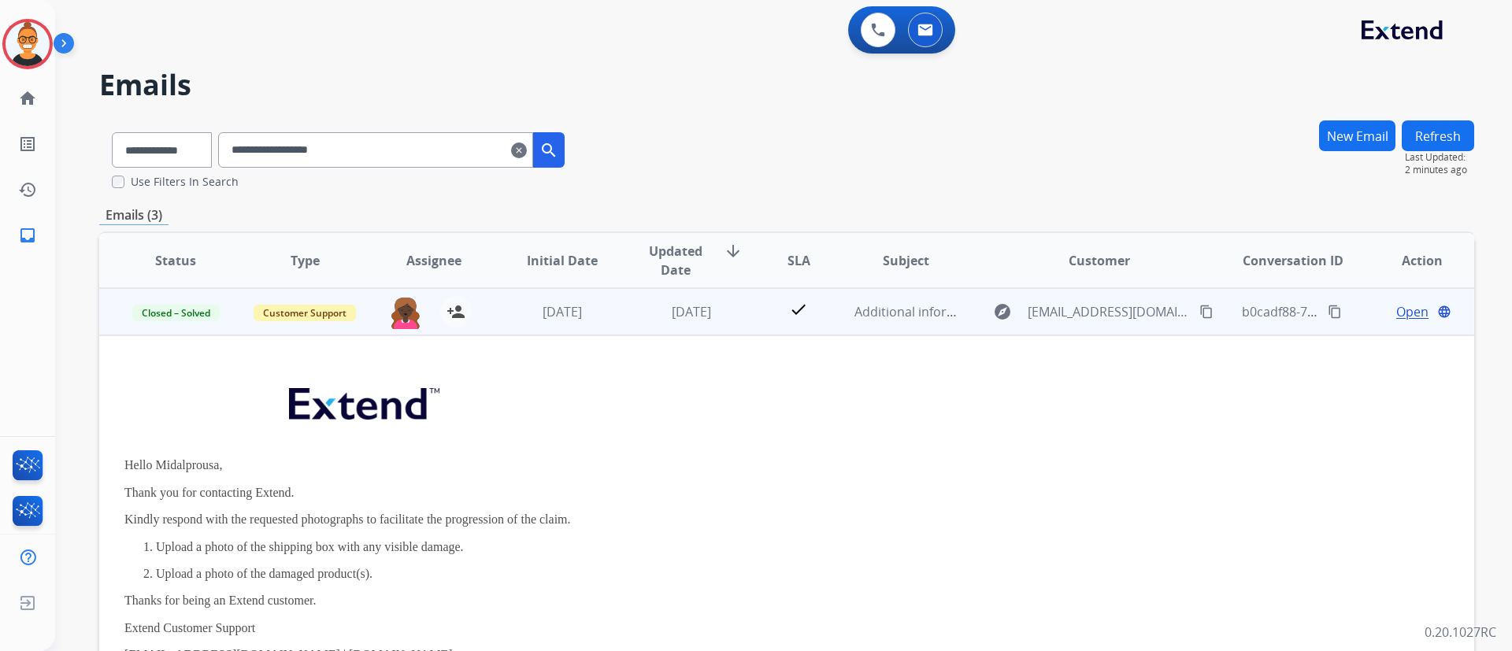
click at [1397, 310] on span "Open" at bounding box center [1413, 311] width 32 height 19
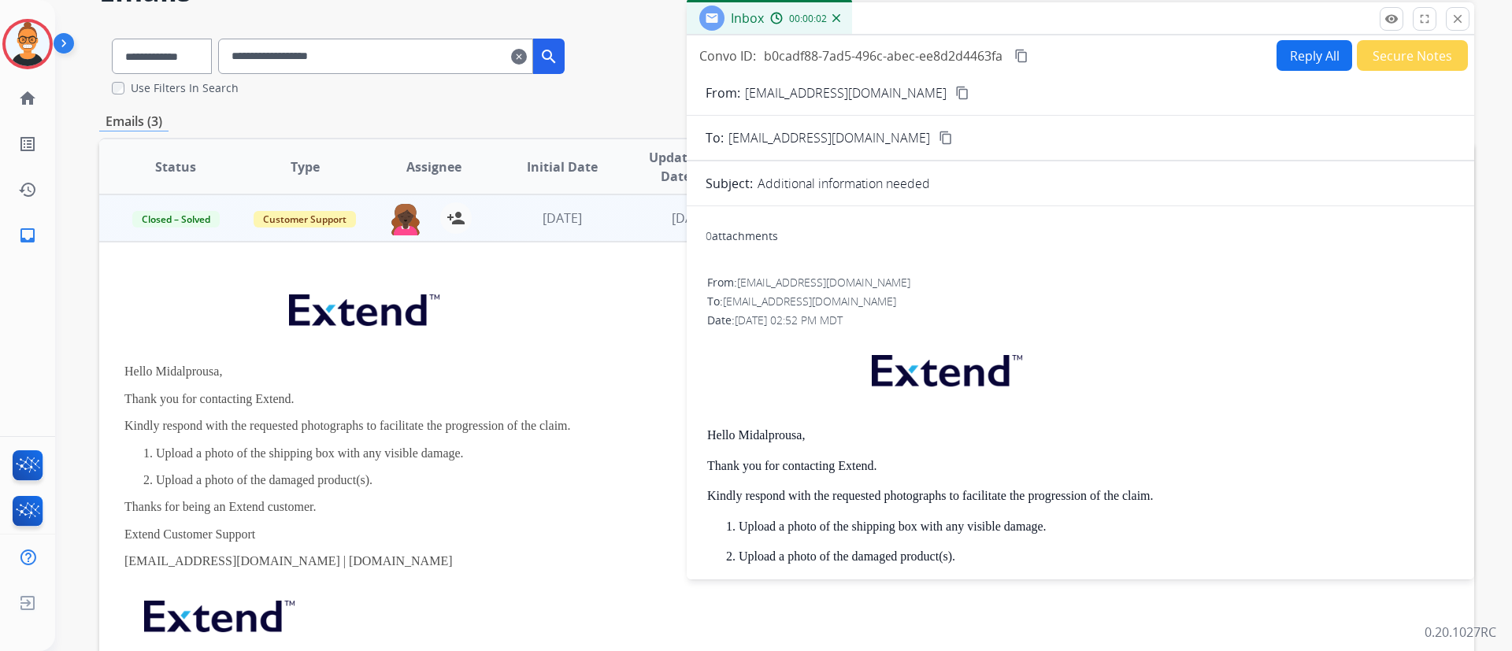
scroll to position [0, 0]
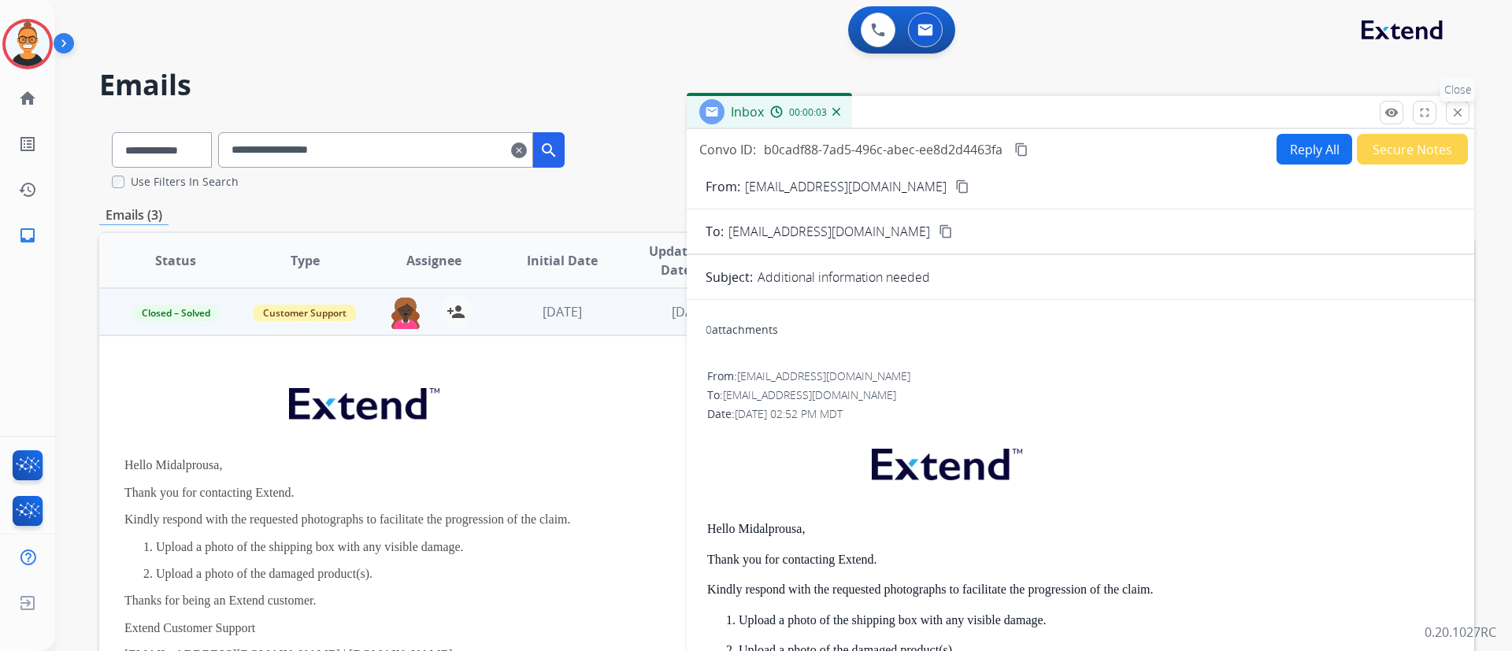
click at [1457, 106] on mat-icon "close" at bounding box center [1458, 113] width 14 height 14
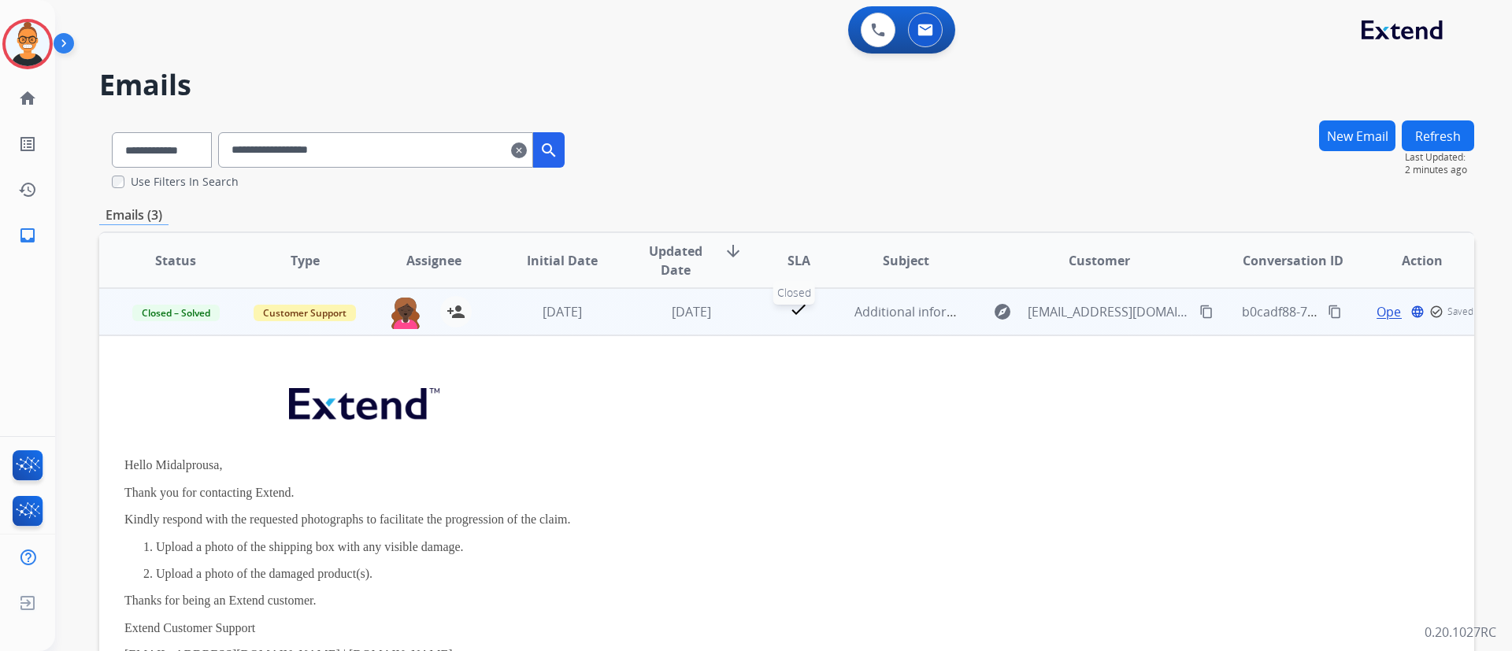
click at [769, 312] on div "check" at bounding box center [799, 312] width 60 height 24
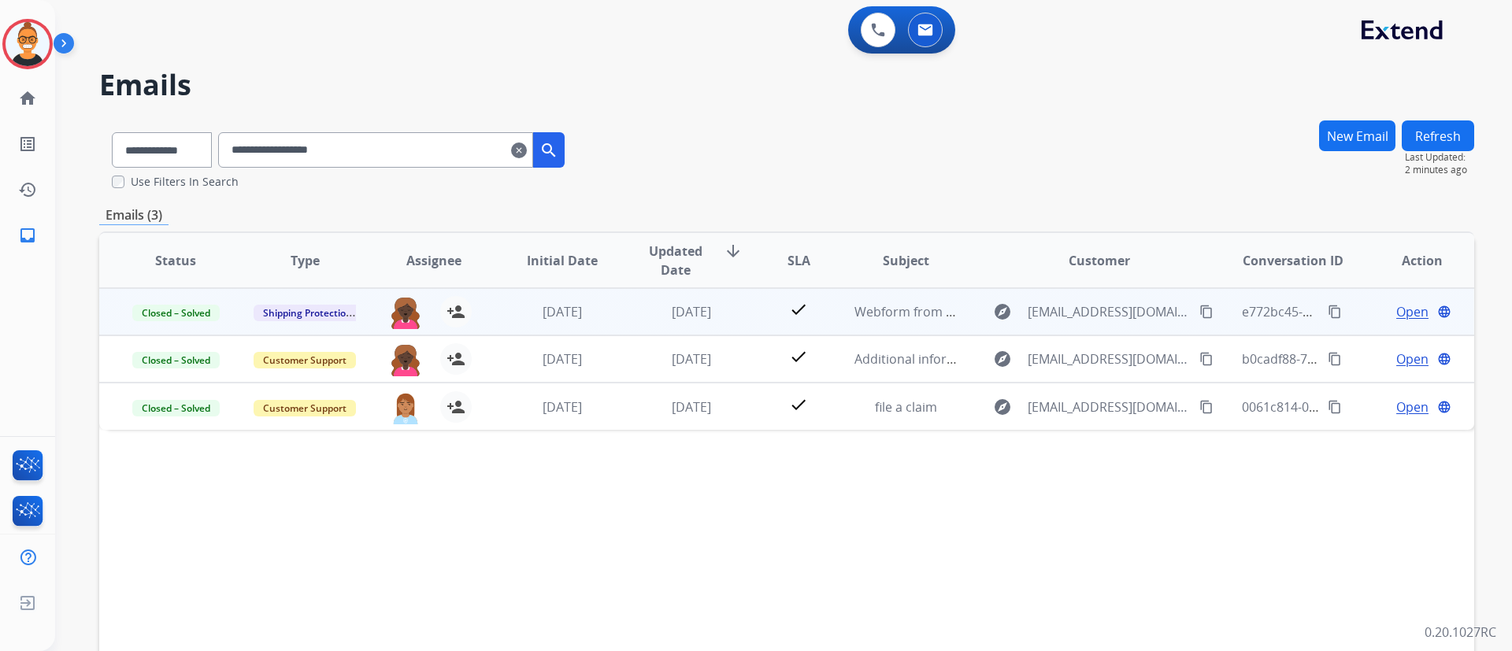
click at [757, 312] on td "check" at bounding box center [787, 311] width 86 height 47
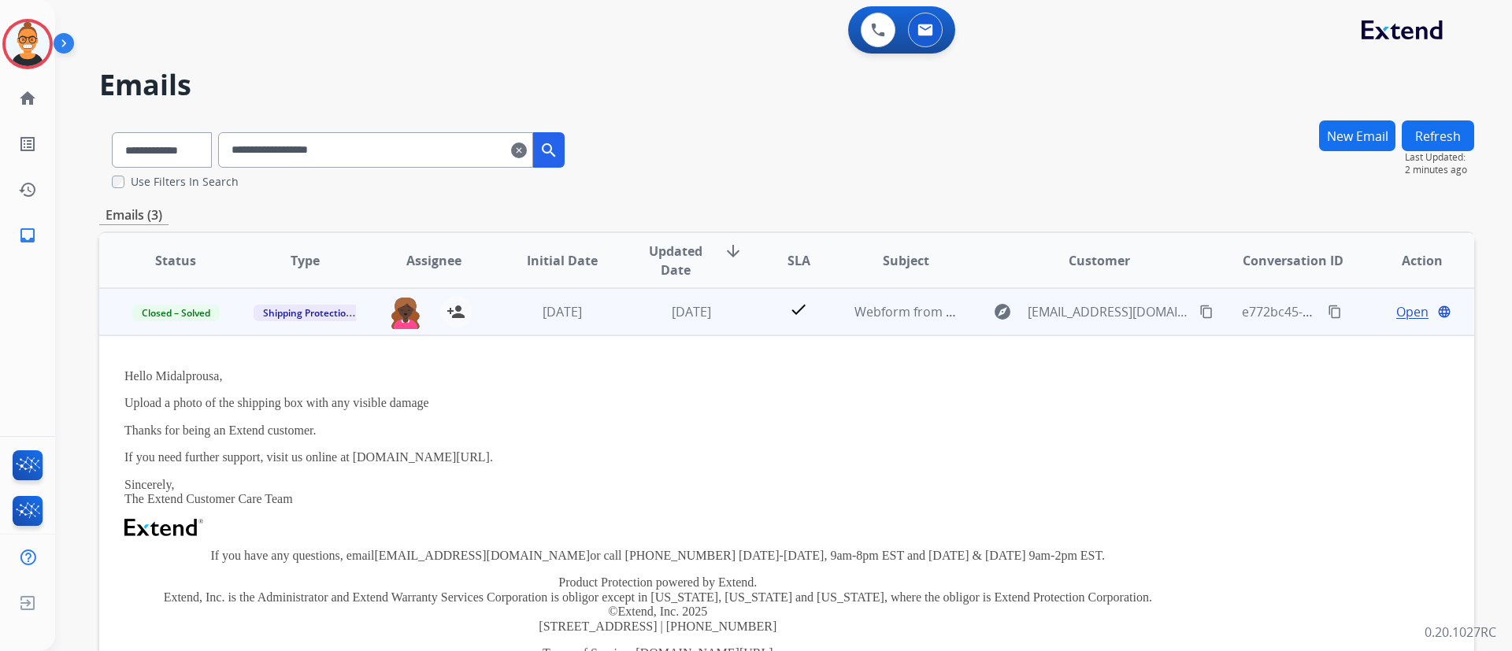
click at [1399, 308] on span "Open" at bounding box center [1413, 311] width 32 height 19
